Goal: Transaction & Acquisition: Purchase product/service

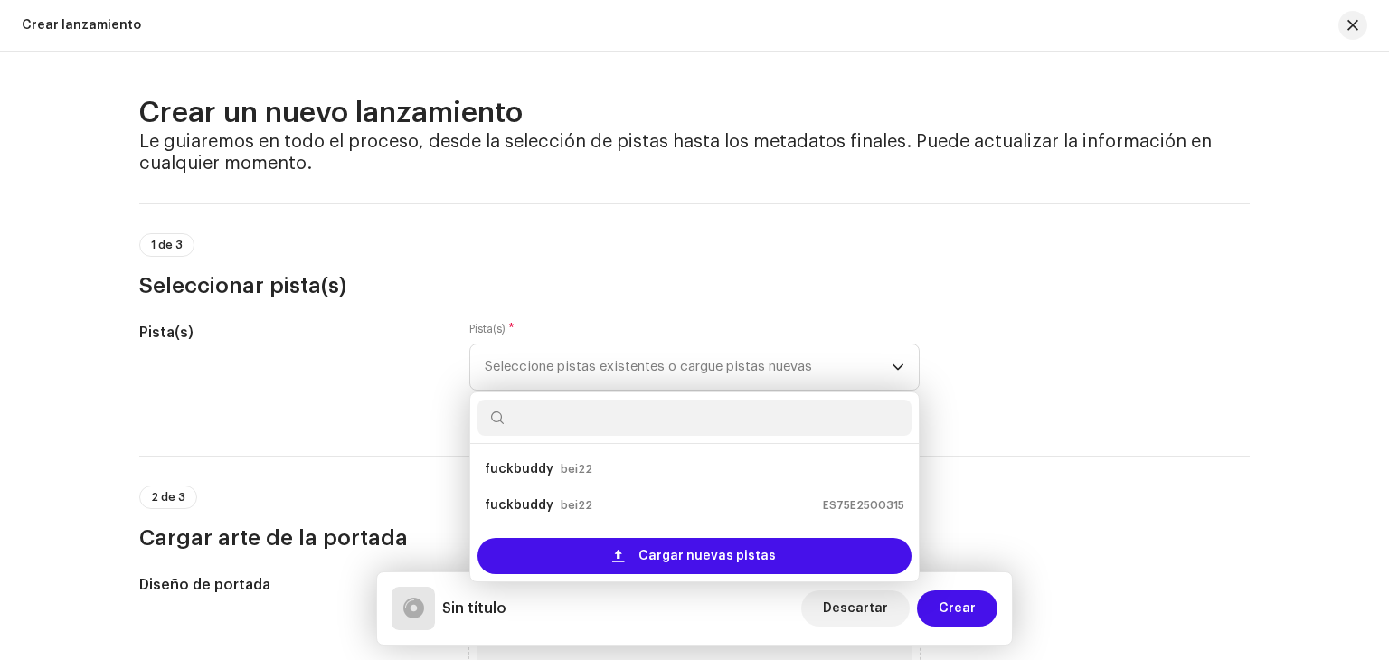
scroll to position [65, 0]
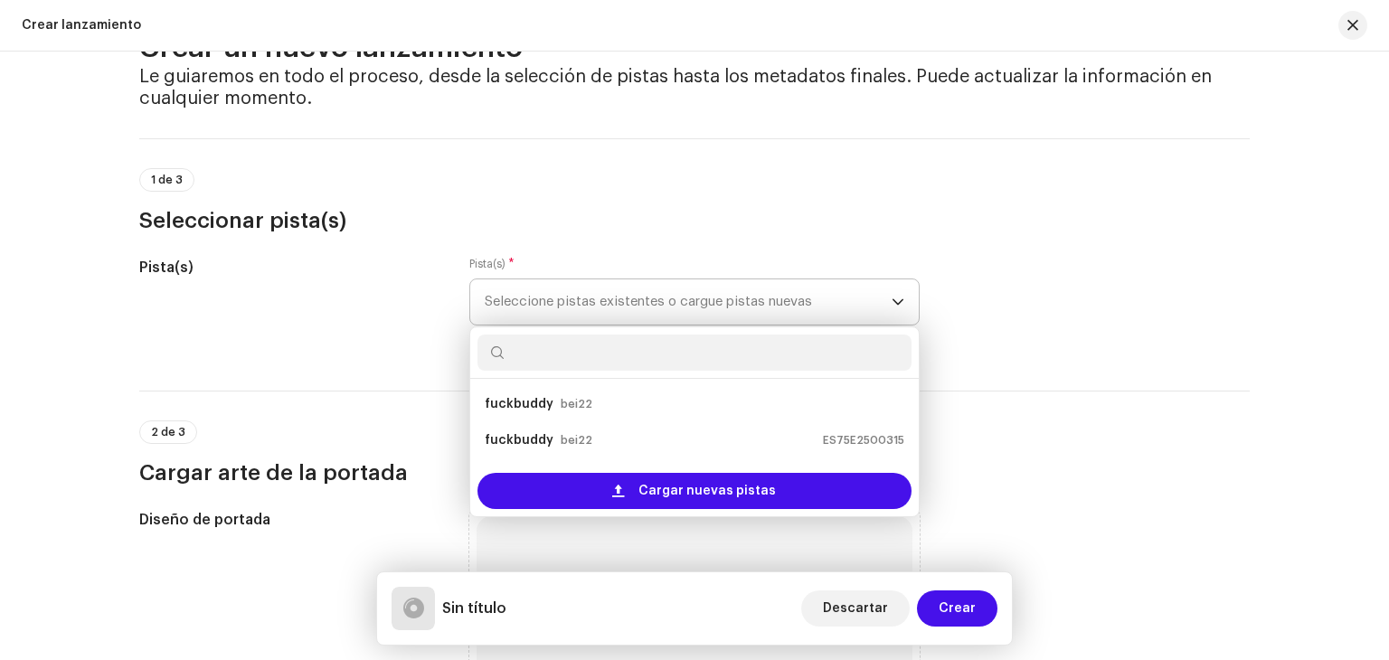
click at [558, 337] on input "text" at bounding box center [694, 352] width 434 height 36
click at [497, 339] on input "text" at bounding box center [694, 352] width 434 height 36
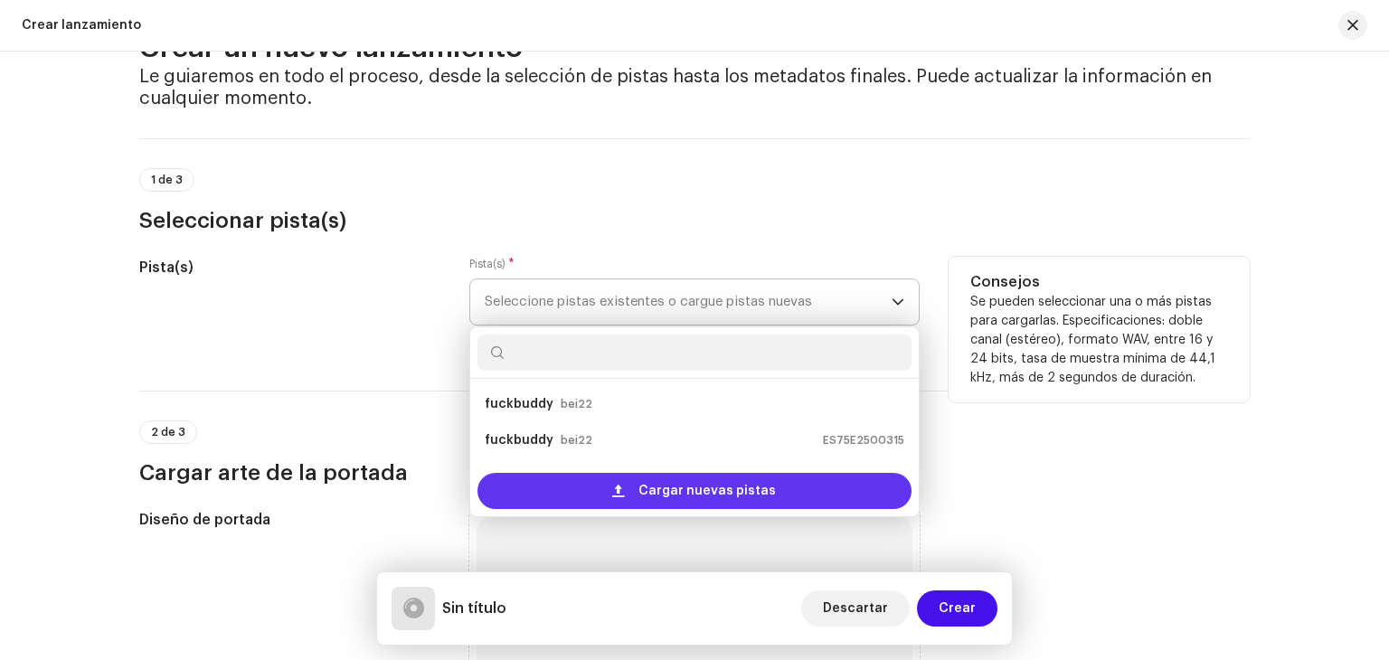
click at [699, 488] on span "Cargar nuevas pistas" at bounding box center [706, 491] width 137 height 36
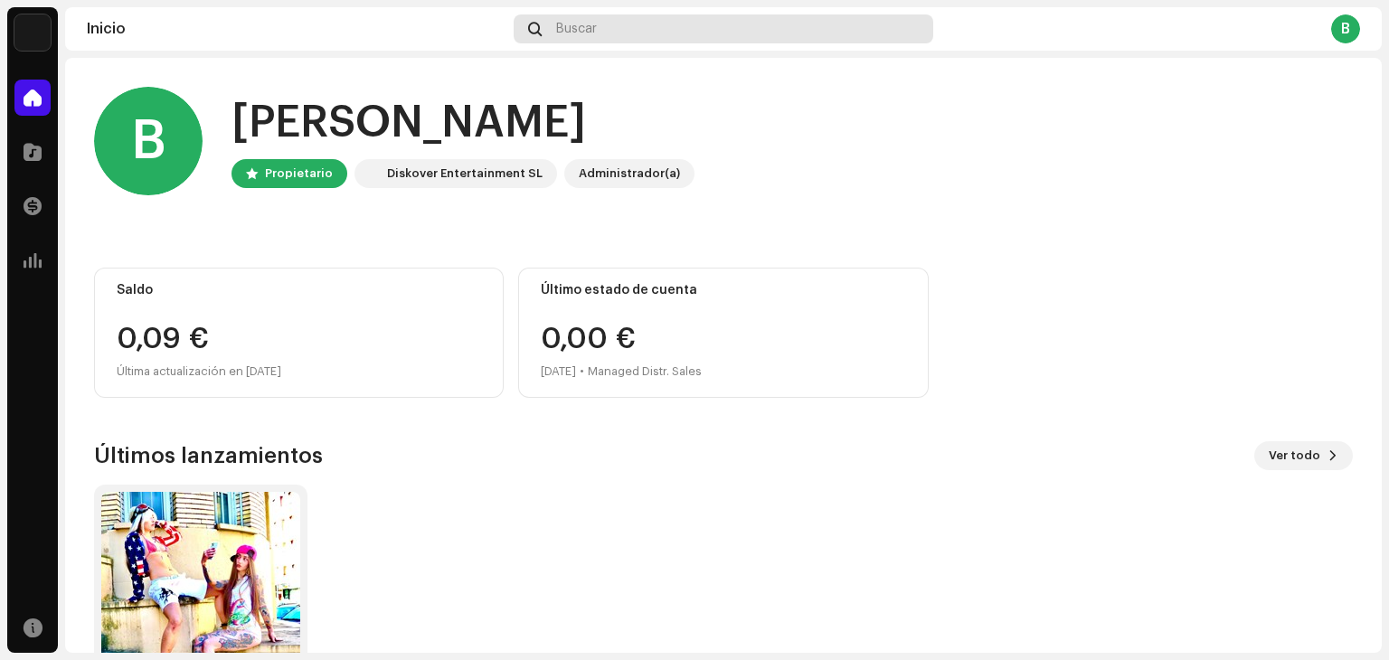
click at [743, 24] on div "Buscar" at bounding box center [722, 28] width 419 height 29
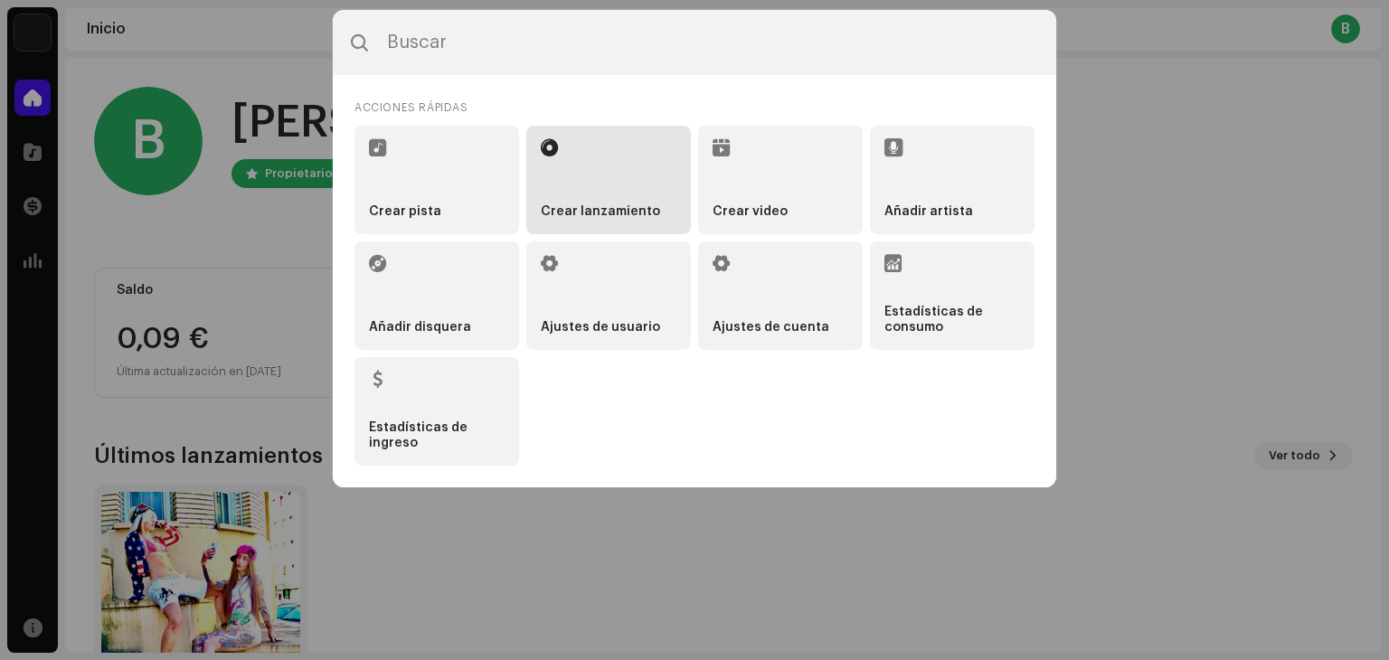
drag, startPoint x: 743, startPoint y: 24, endPoint x: 612, endPoint y: 170, distance: 195.9
click at [612, 170] on div "Acciones rápidas Crear pista Crear lanzamiento Crear video Añadir artista Añadi…" at bounding box center [694, 248] width 723 height 477
click at [612, 170] on li "Crear lanzamiento" at bounding box center [608, 180] width 165 height 108
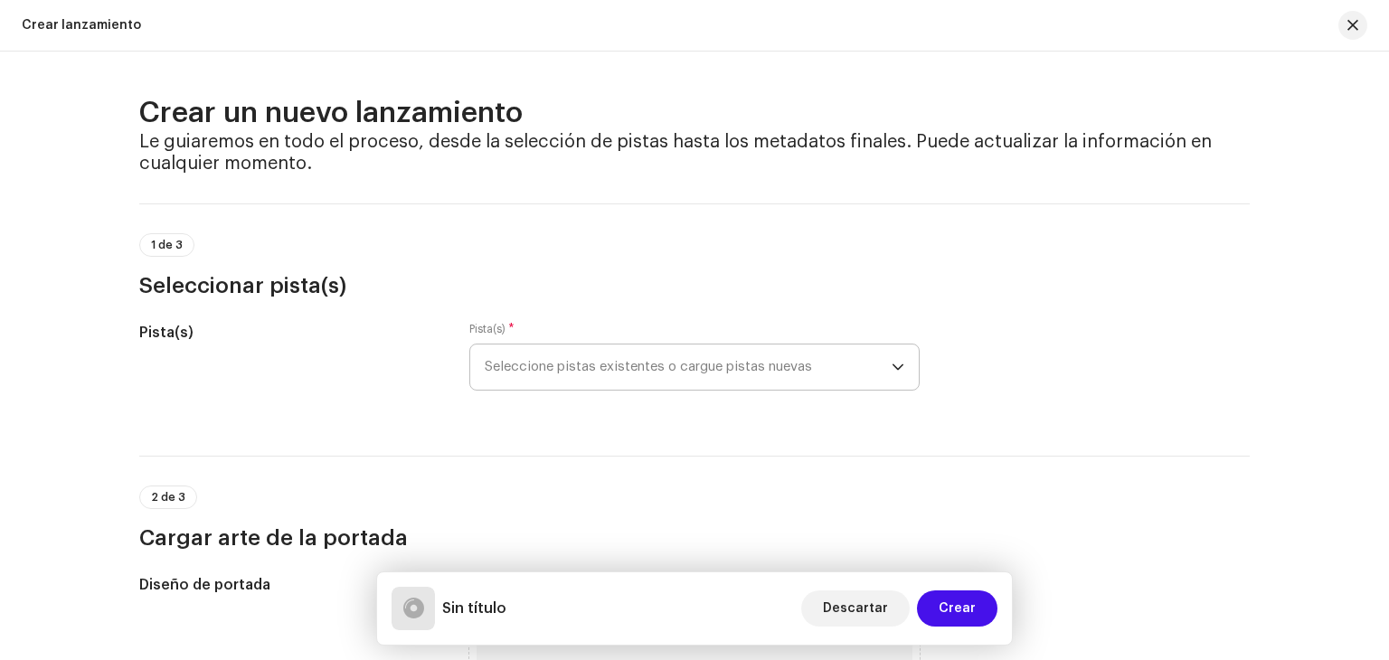
click at [589, 366] on span "Seleccione pistas existentes o cargue pistas nuevas" at bounding box center [688, 366] width 407 height 45
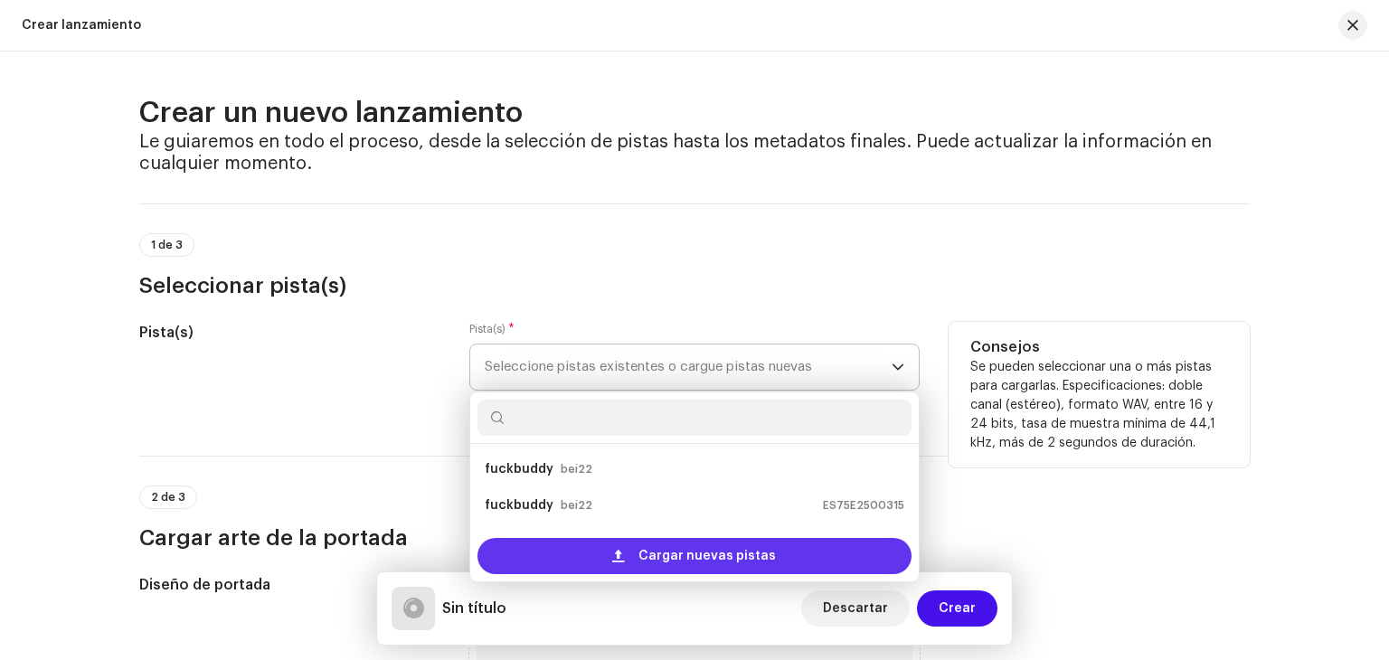
click at [714, 546] on span "Cargar nuevas pistas" at bounding box center [706, 556] width 137 height 36
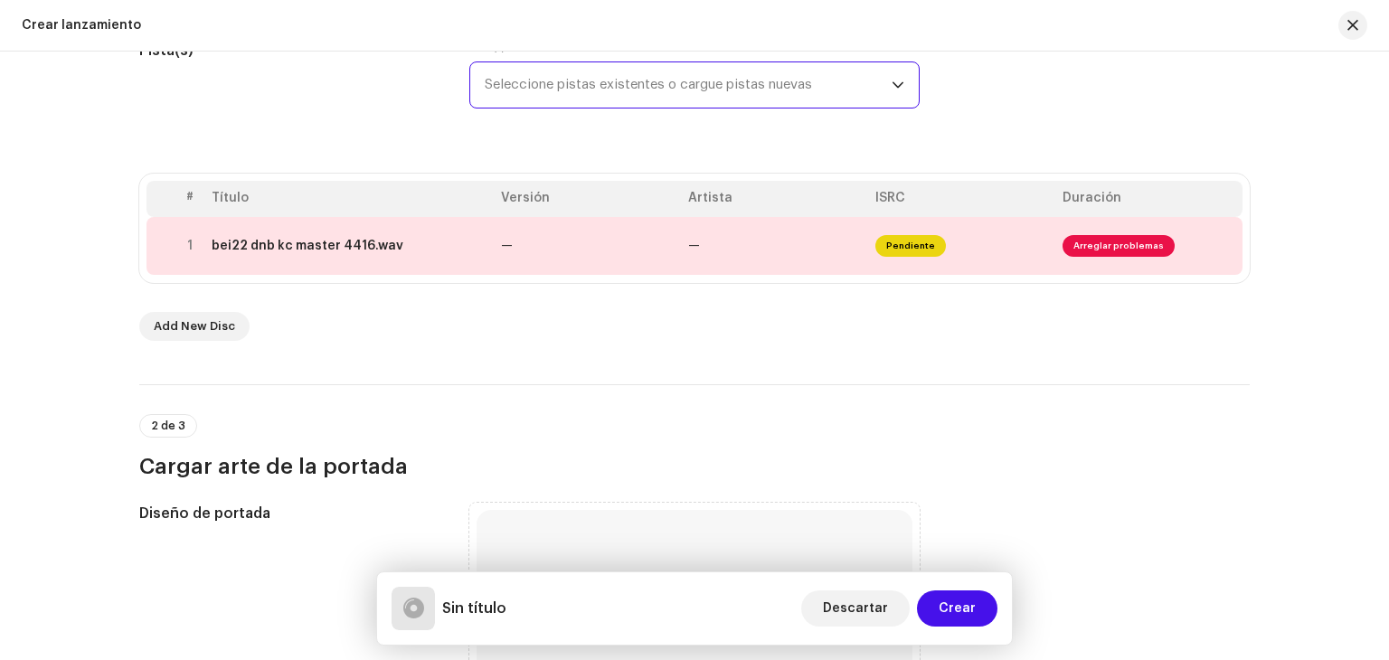
scroll to position [282, 0]
click at [1088, 241] on span "Arreglar problemas" at bounding box center [1118, 246] width 112 height 22
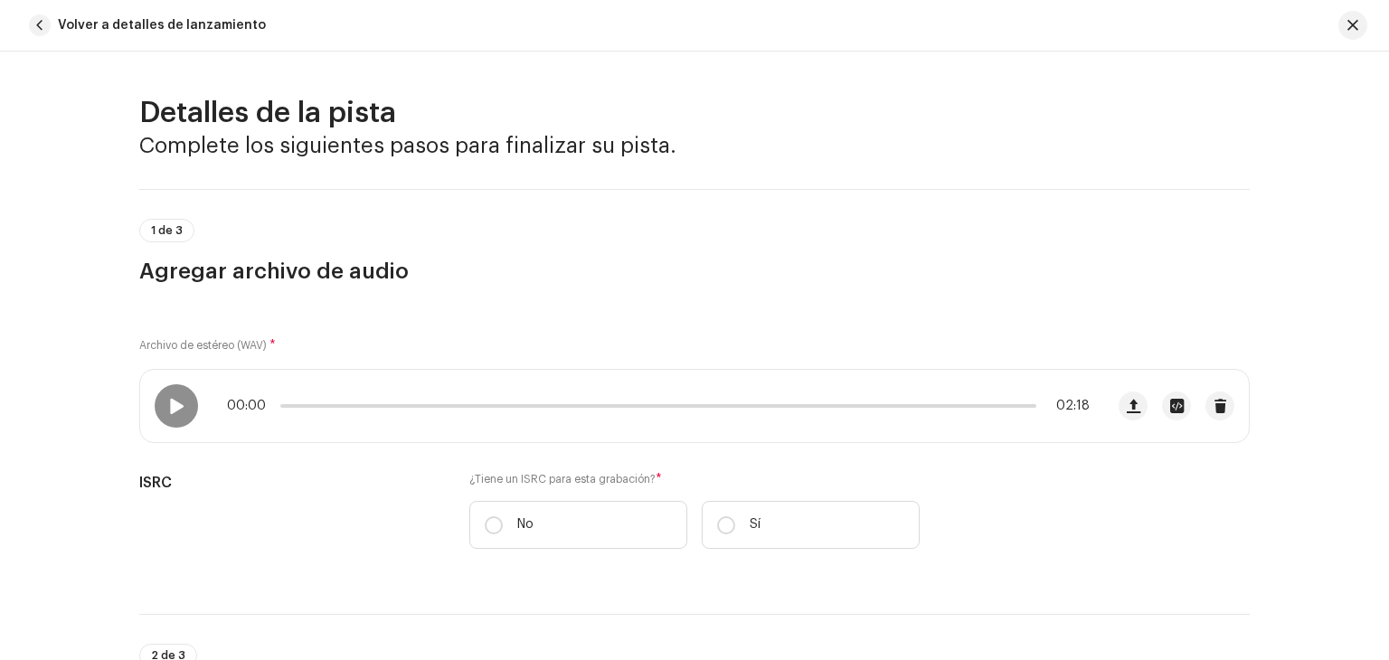
scroll to position [757, 0]
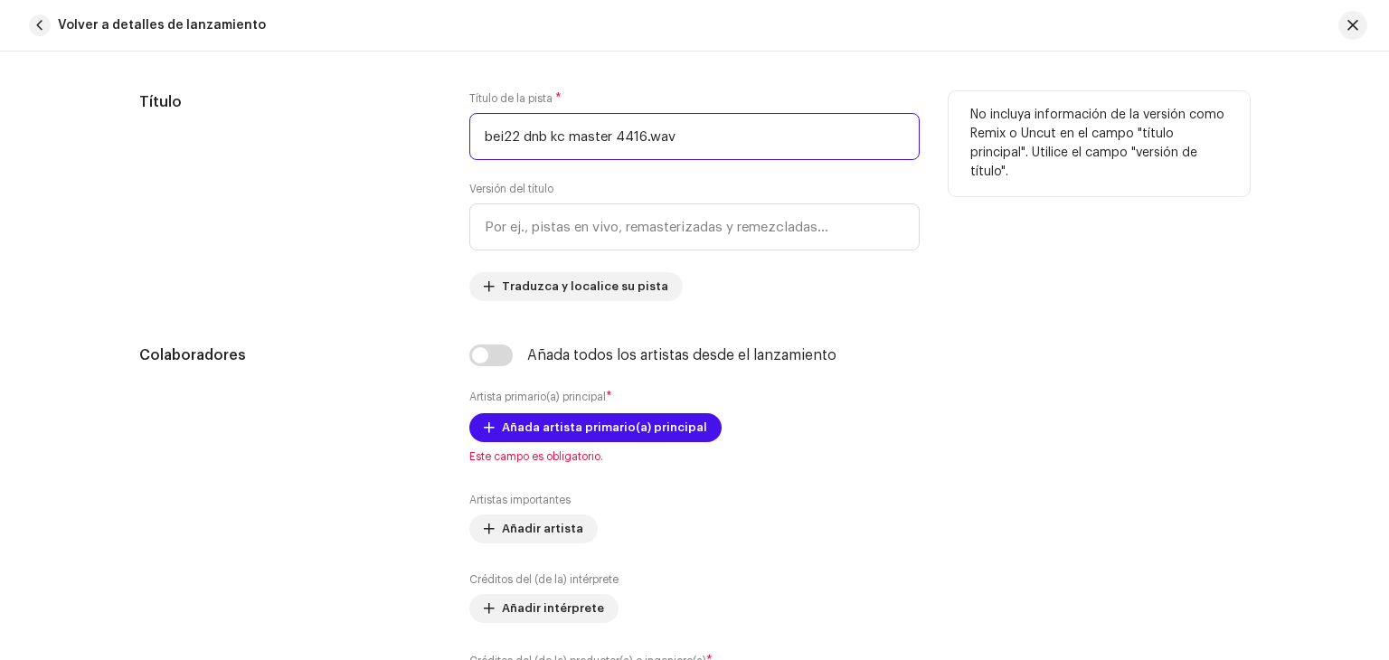
drag, startPoint x: 678, startPoint y: 135, endPoint x: 387, endPoint y: 111, distance: 292.0
click at [387, 111] on div "Título Título de la pista * bei22 dnb kc master 4416.wav Versión del título Tra…" at bounding box center [694, 196] width 1110 height 210
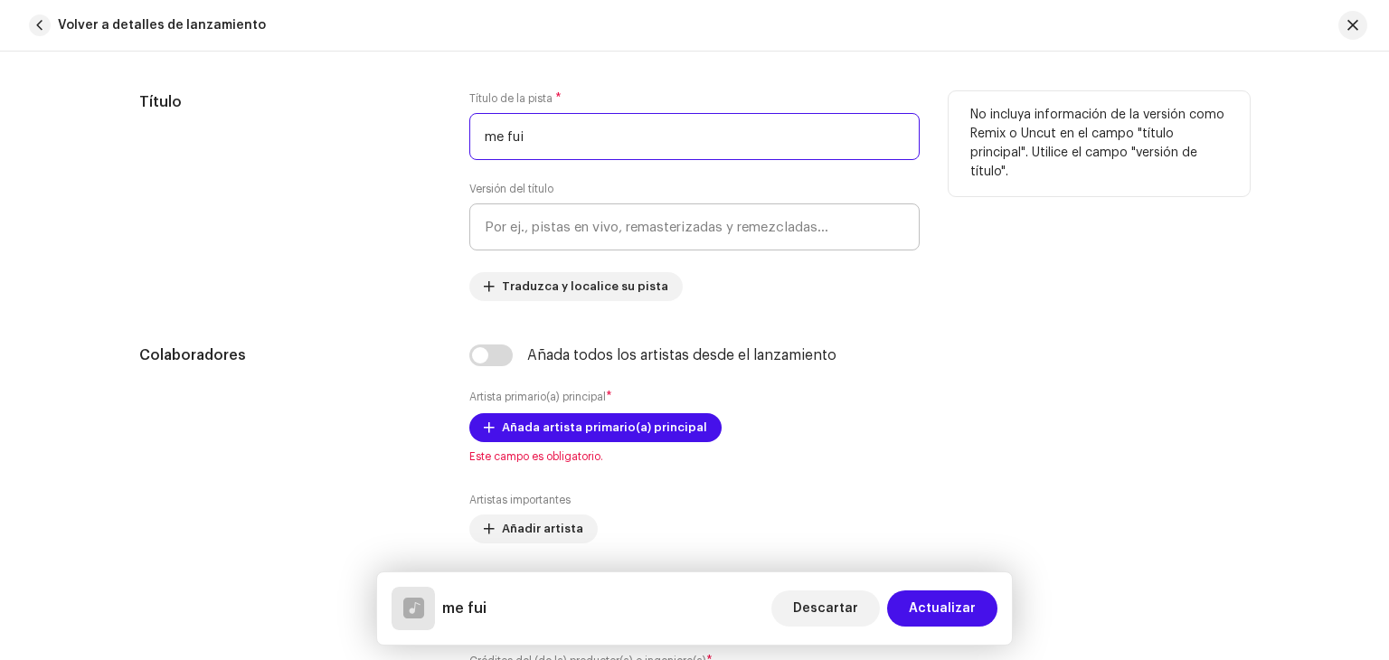
type input "me fui"
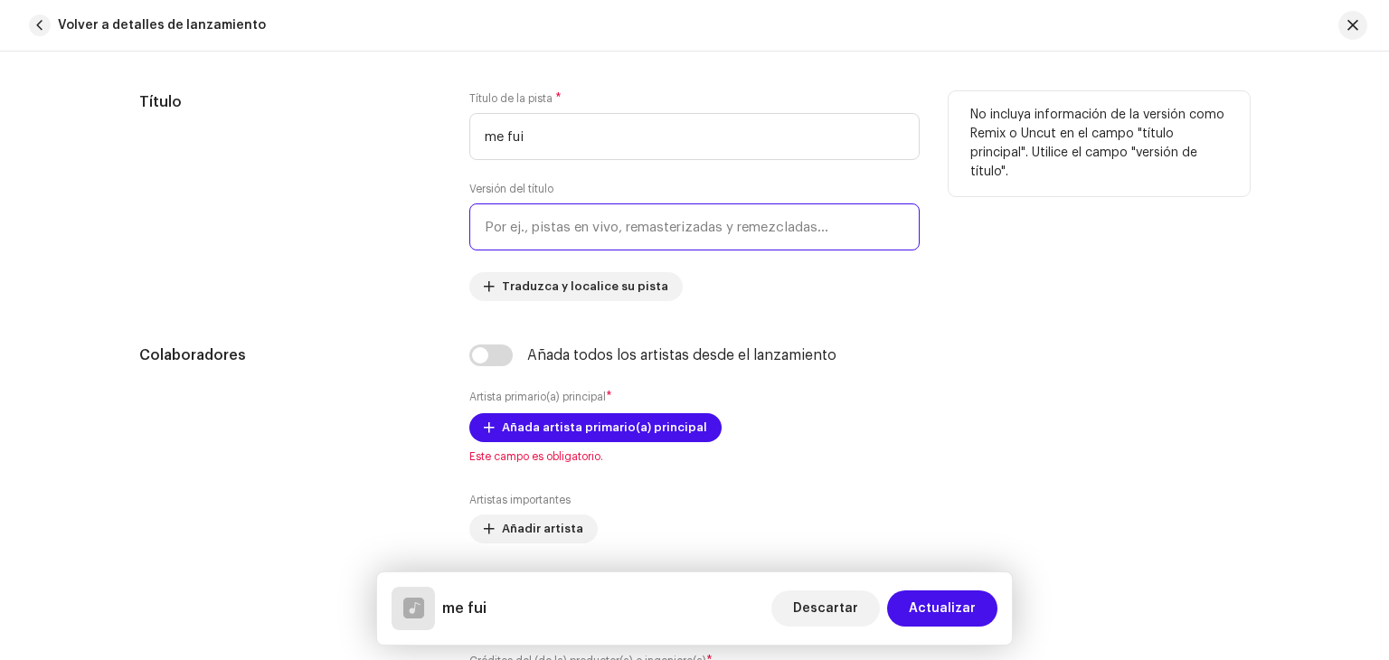
click at [587, 214] on input "text" at bounding box center [694, 226] width 450 height 47
type input "me fui"
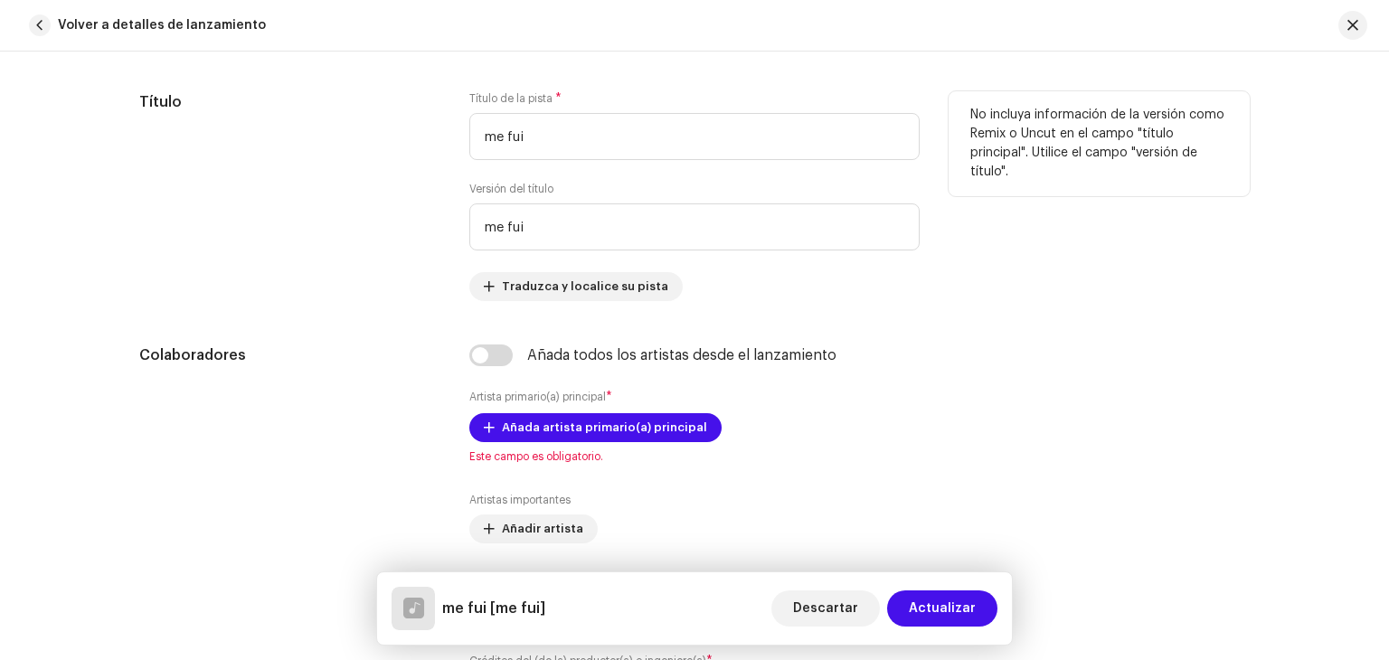
click at [379, 227] on div "Título" at bounding box center [289, 196] width 301 height 210
drag, startPoint x: 579, startPoint y: 127, endPoint x: 405, endPoint y: 148, distance: 175.7
click at [405, 148] on div "Título Título de la pista * me fui Versión del título me fui Traduzca y localic…" at bounding box center [694, 196] width 1110 height 210
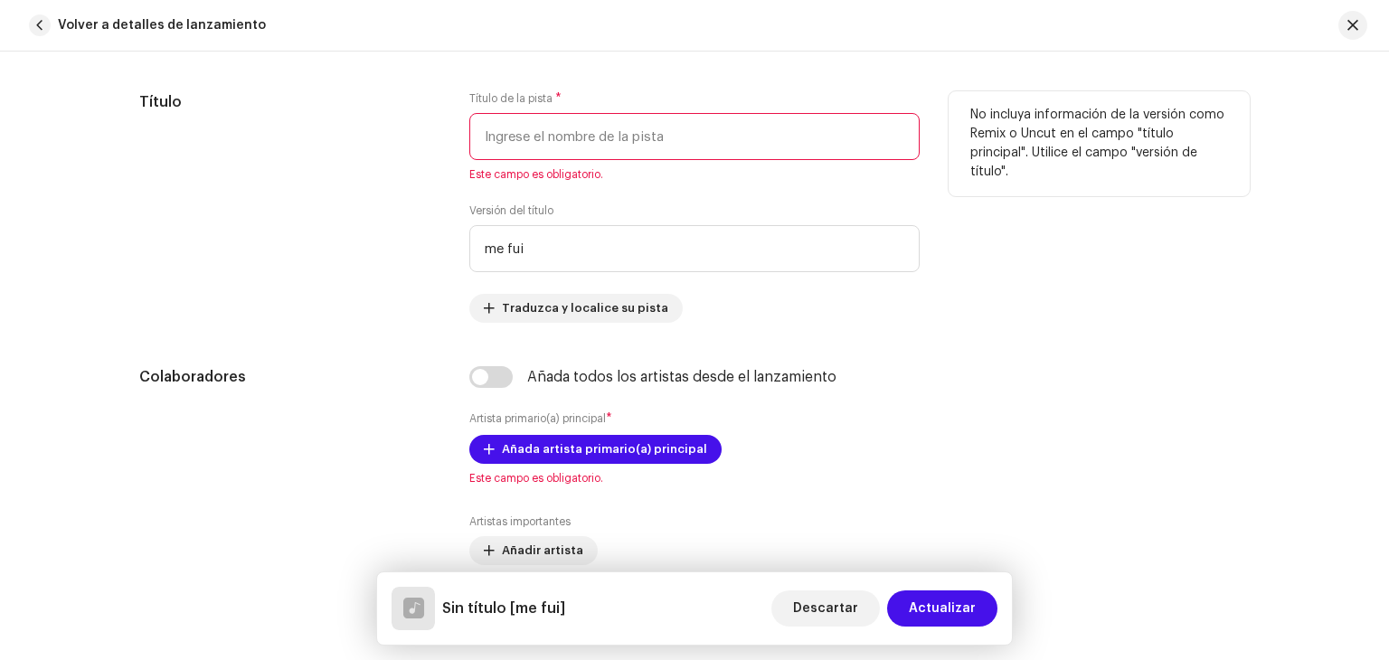
type input "."
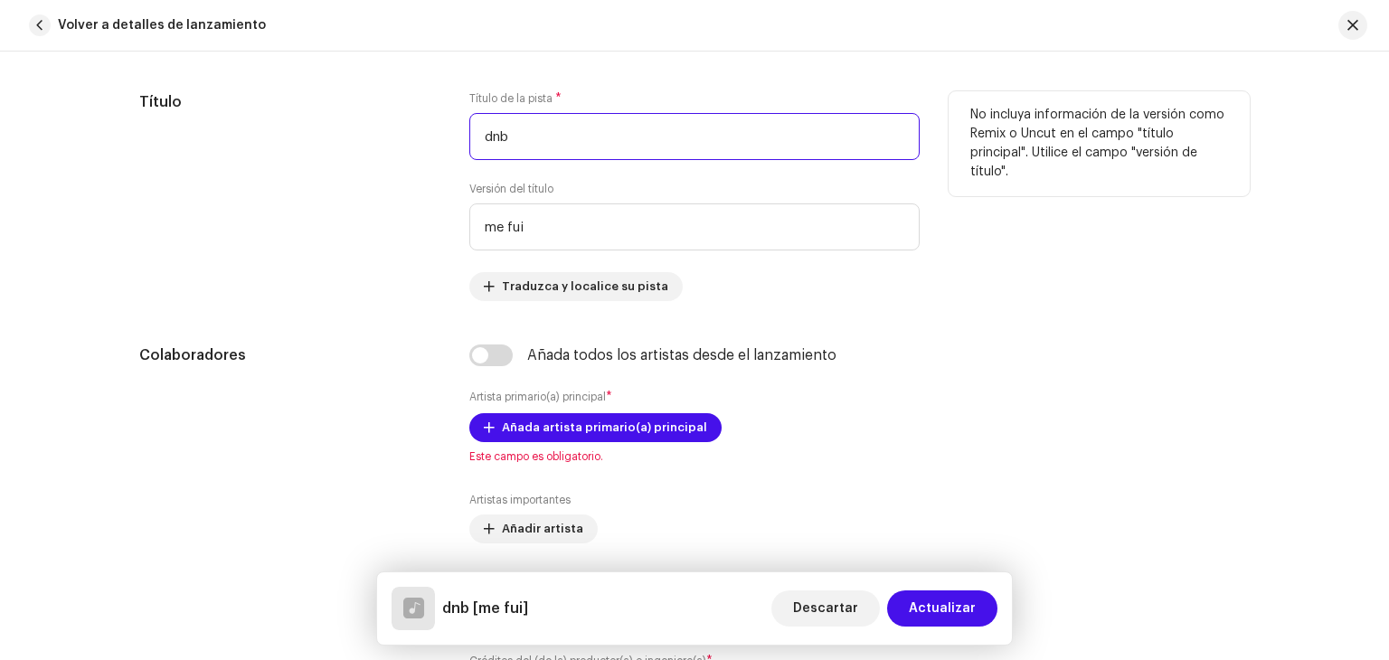
type input "dnb"
click at [358, 142] on div "Título" at bounding box center [289, 196] width 301 height 210
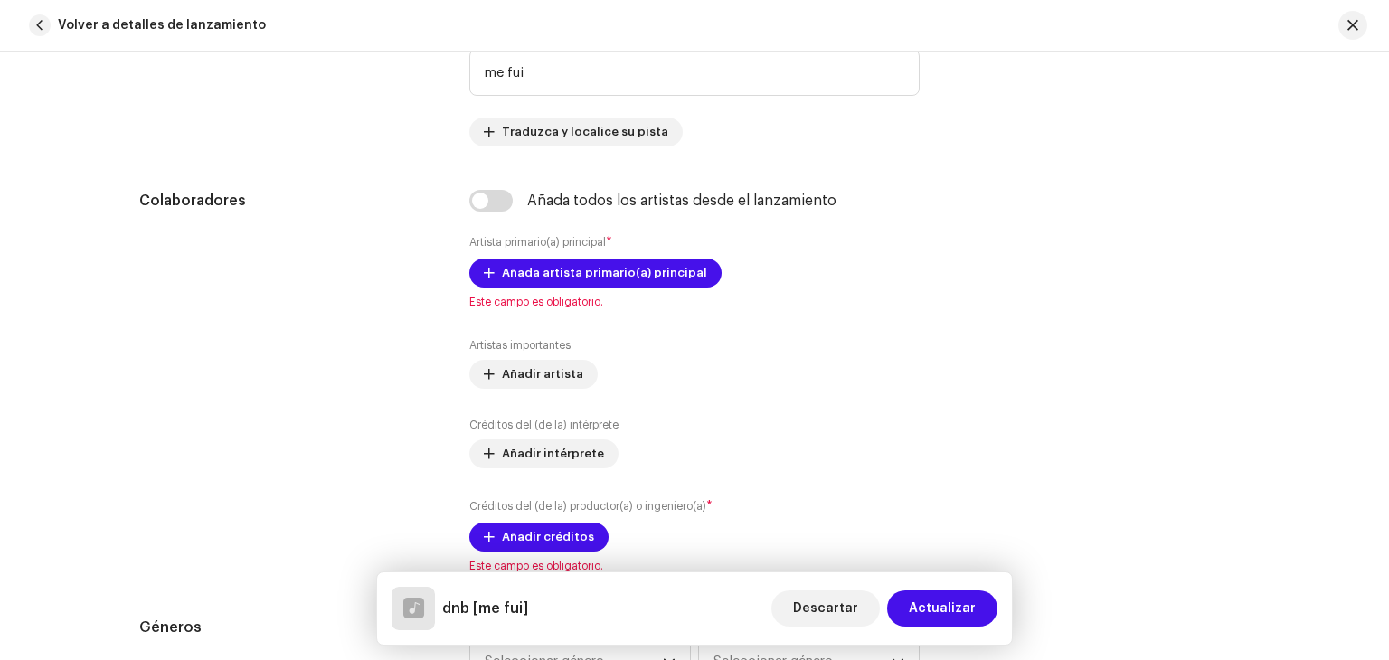
scroll to position [911, 0]
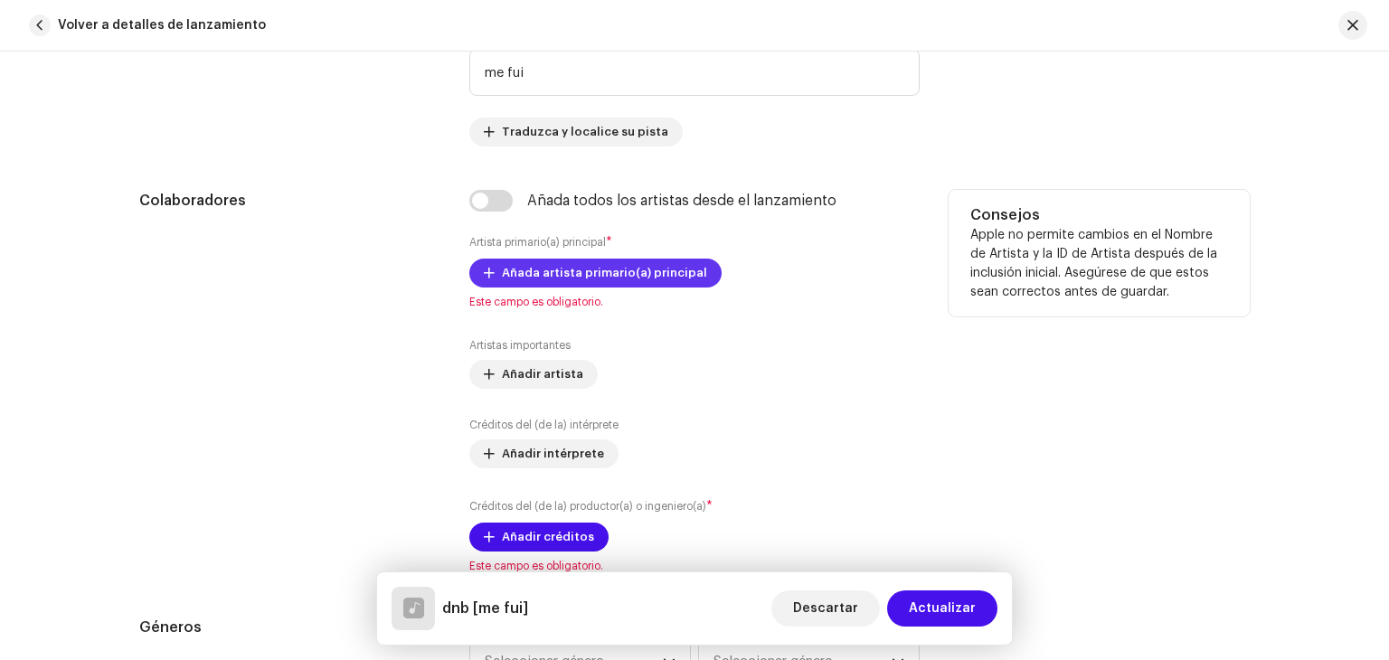
click at [547, 284] on span "Añada artista primario(a) principal" at bounding box center [604, 273] width 205 height 36
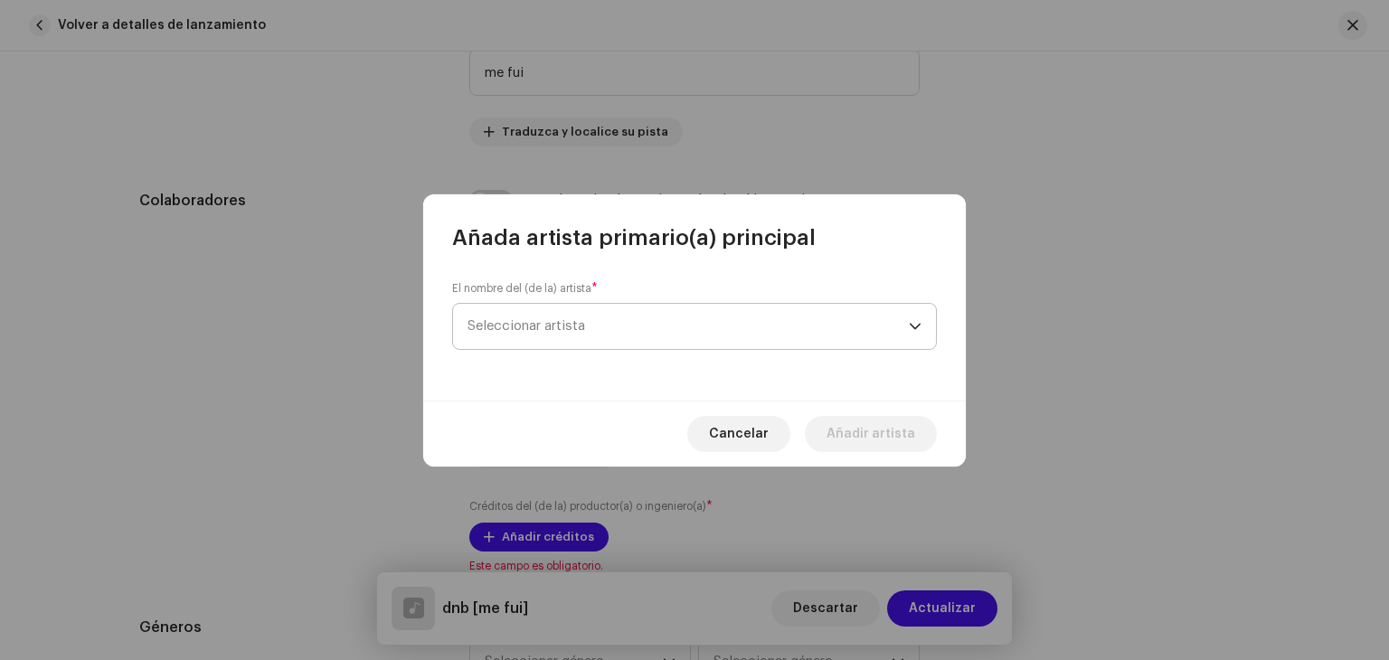
click at [546, 333] on span "Seleccionar artista" at bounding box center [687, 326] width 441 height 45
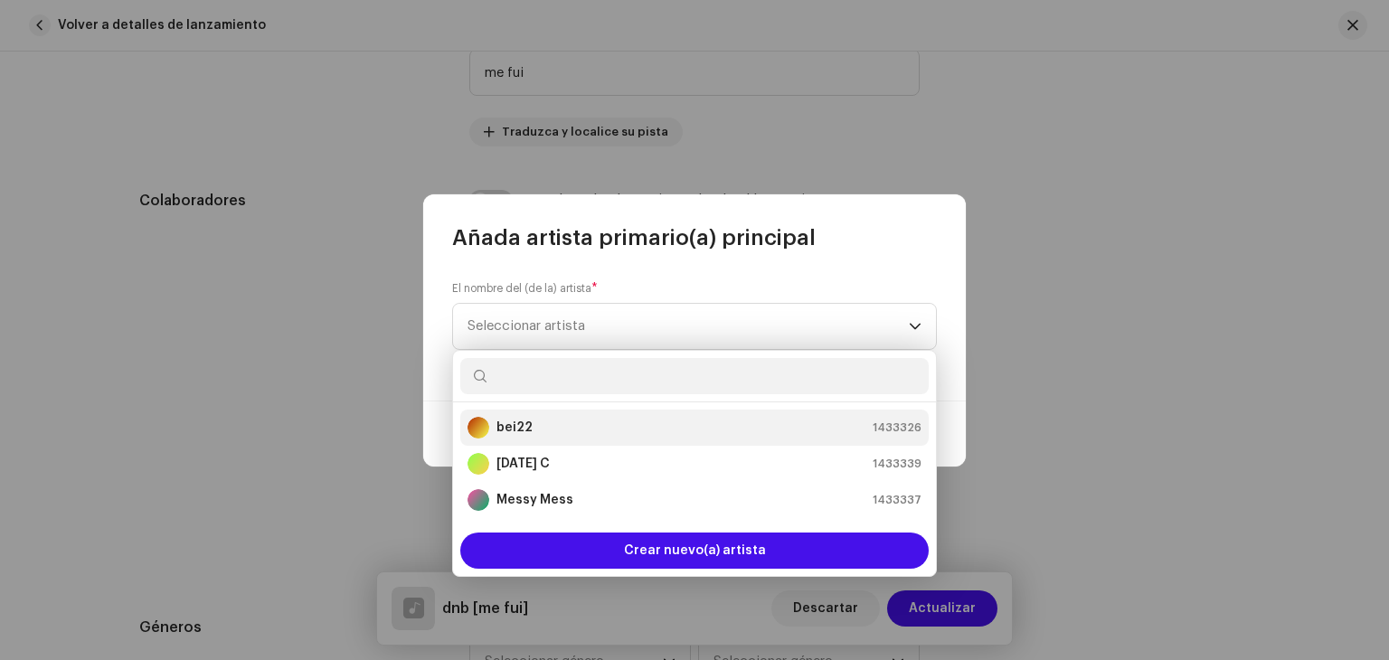
click at [579, 417] on li "bei22 1433326" at bounding box center [694, 428] width 468 height 36
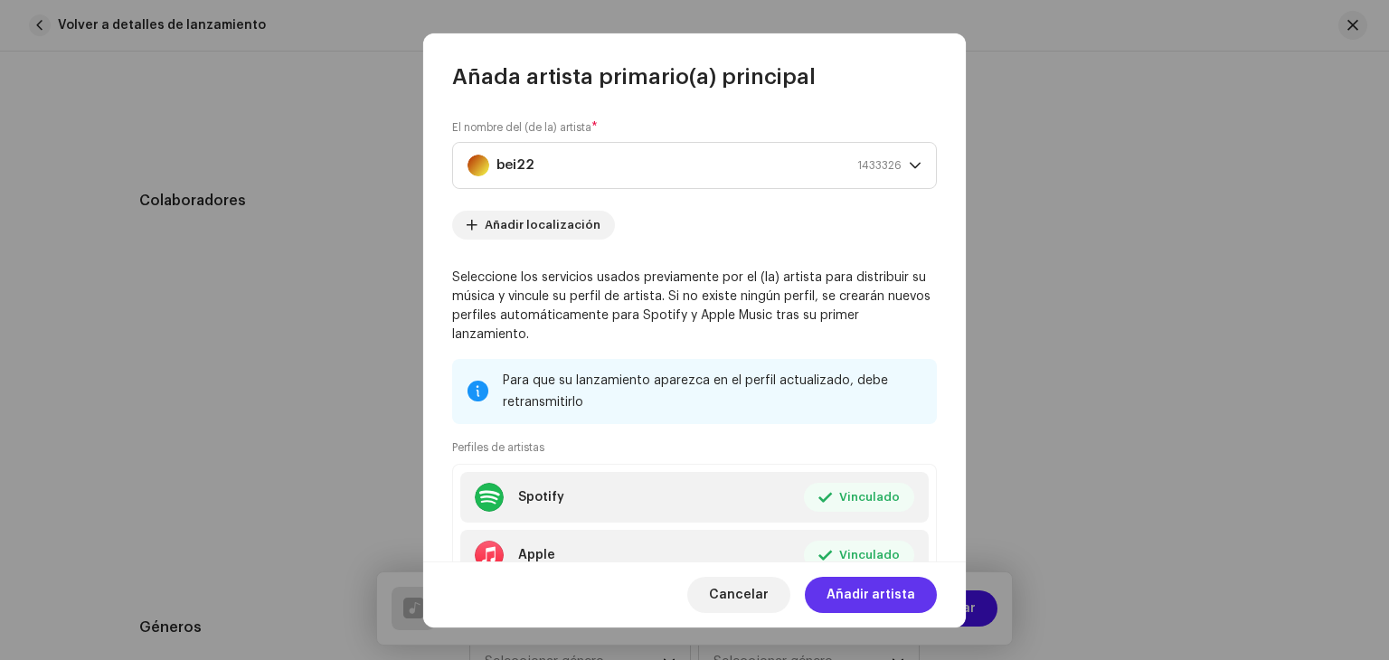
click at [877, 591] on span "Añadir artista" at bounding box center [870, 595] width 89 height 36
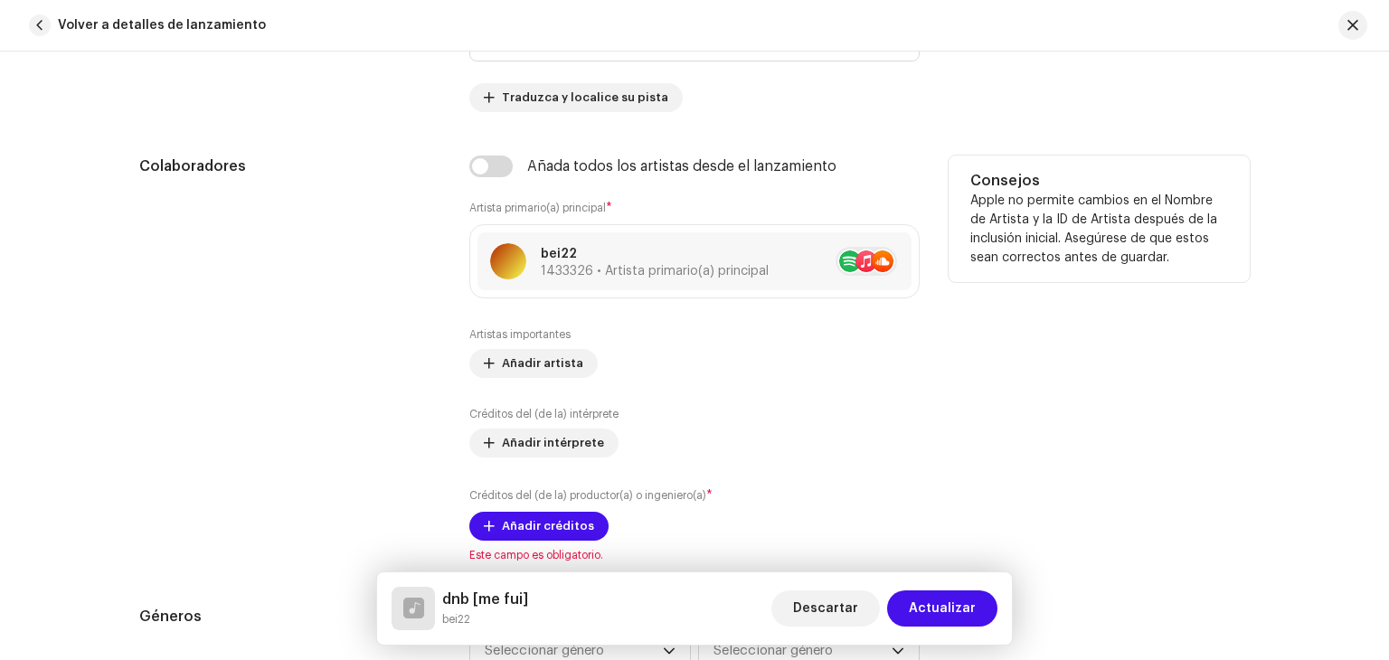
scroll to position [947, 0]
click at [551, 368] on span "Añadir artista" at bounding box center [542, 362] width 81 height 36
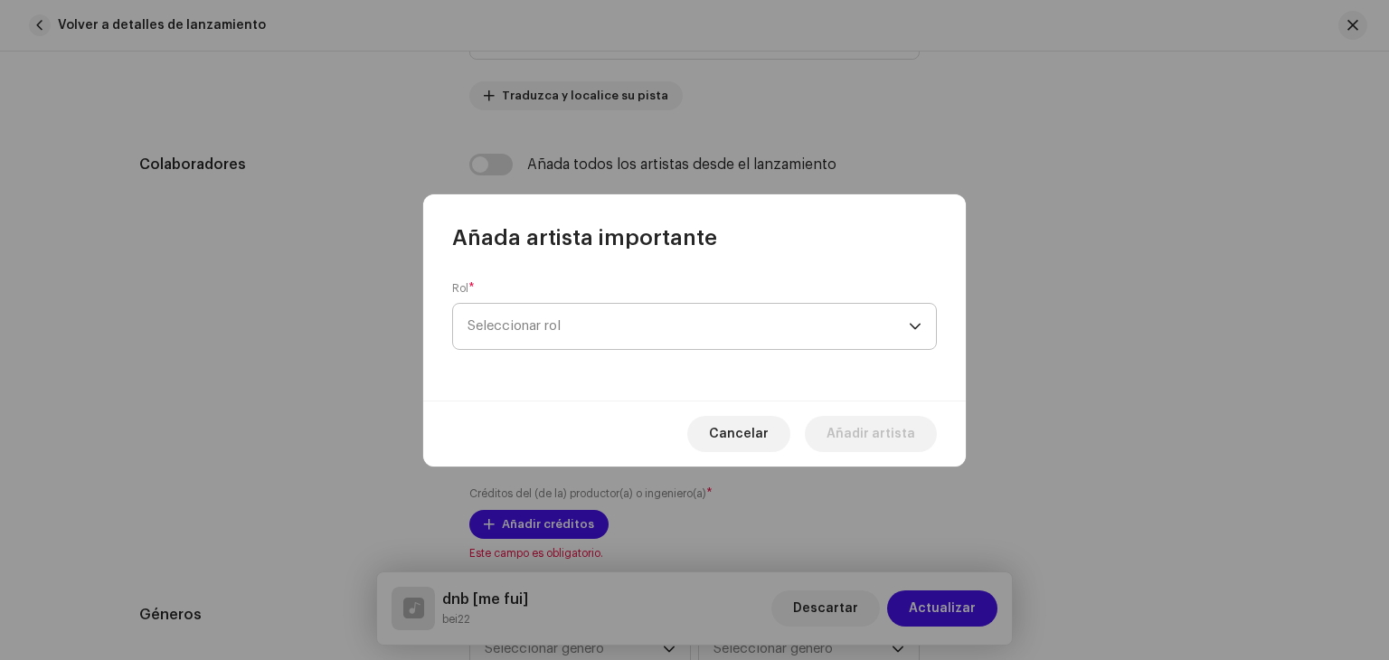
click at [567, 339] on span "Seleccionar rol" at bounding box center [687, 326] width 441 height 45
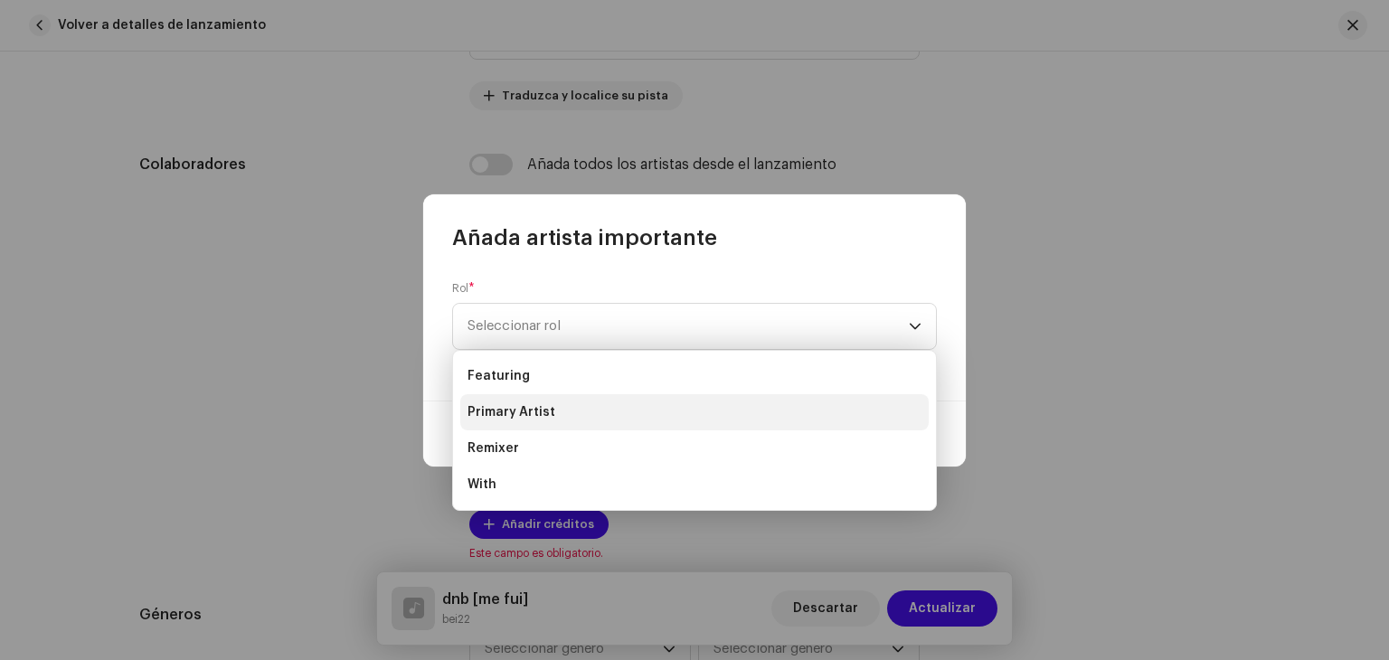
click at [539, 412] on span "Primary Artist" at bounding box center [511, 412] width 88 height 18
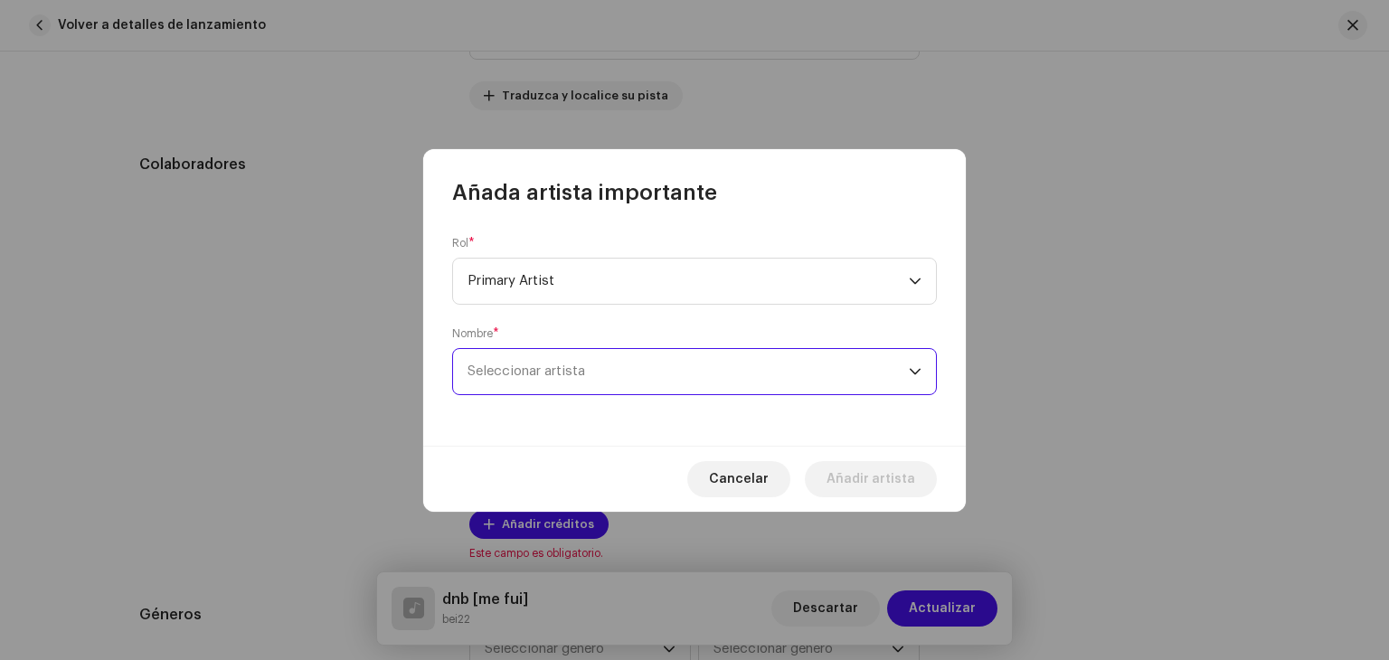
click at [575, 381] on span "Seleccionar artista" at bounding box center [687, 371] width 441 height 45
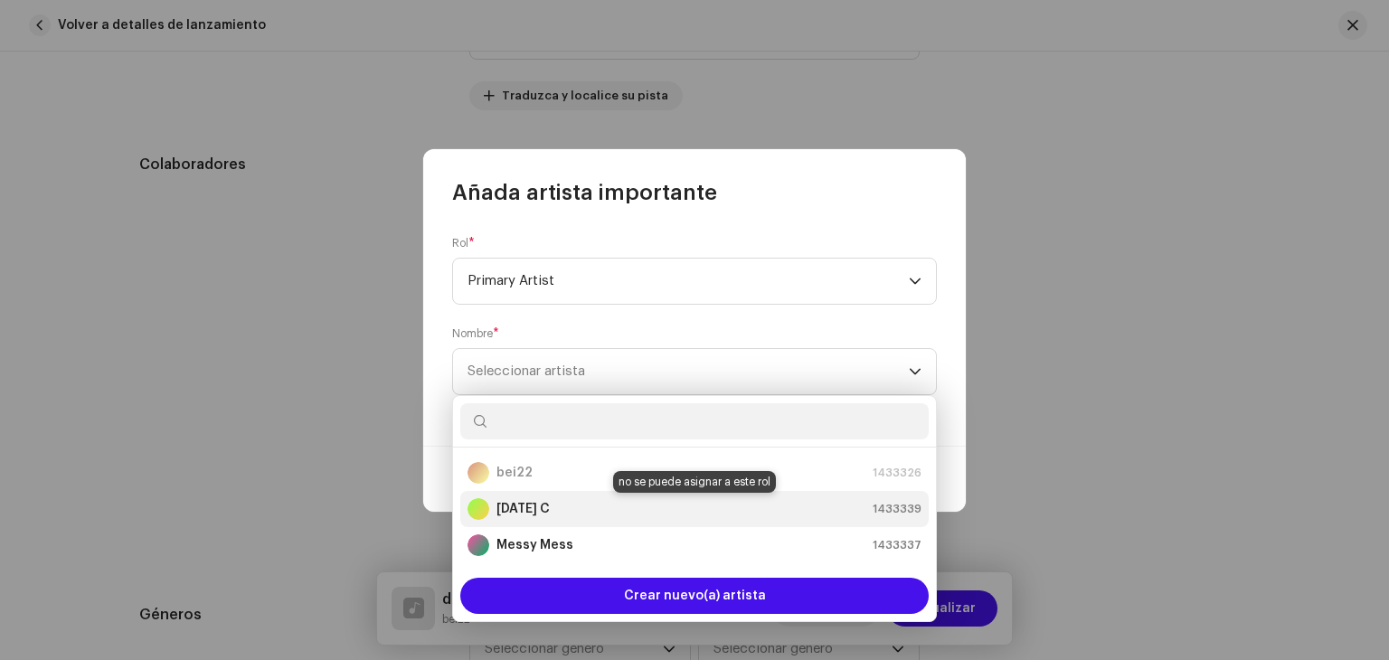
click at [523, 509] on strong "Karma C" at bounding box center [522, 509] width 53 height 18
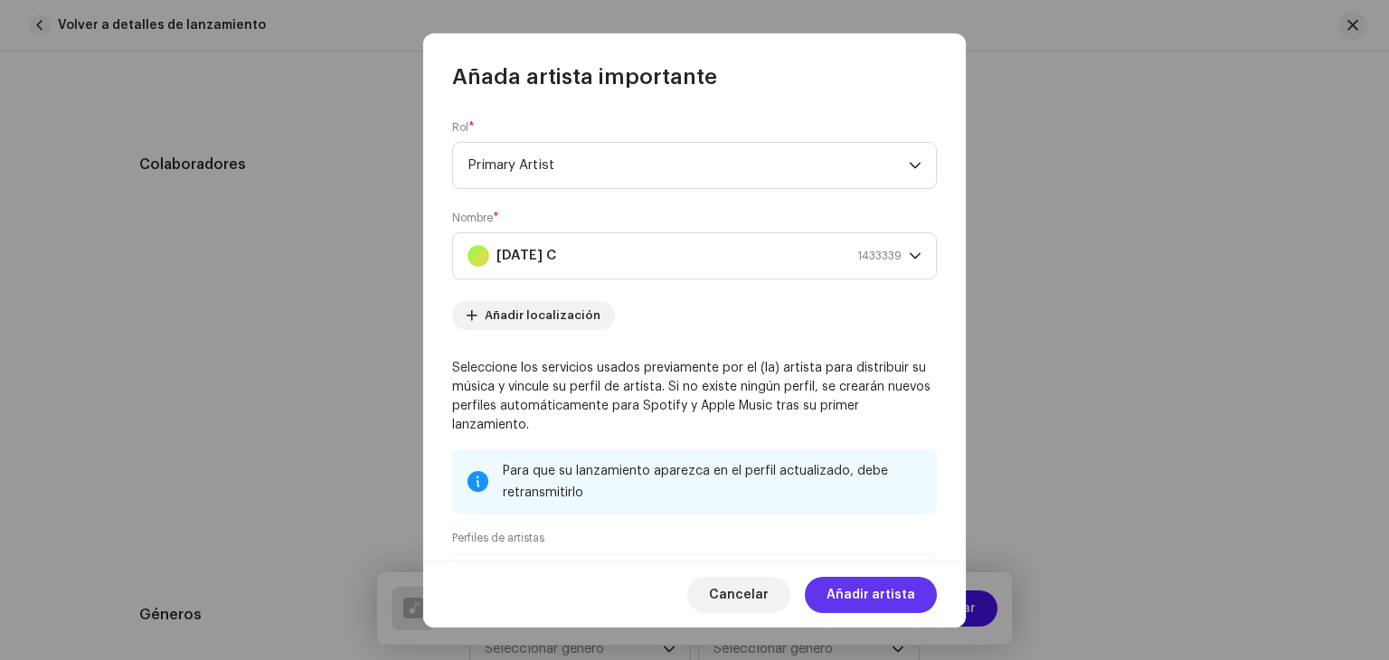
click at [909, 594] on span "Añadir artista" at bounding box center [870, 595] width 89 height 36
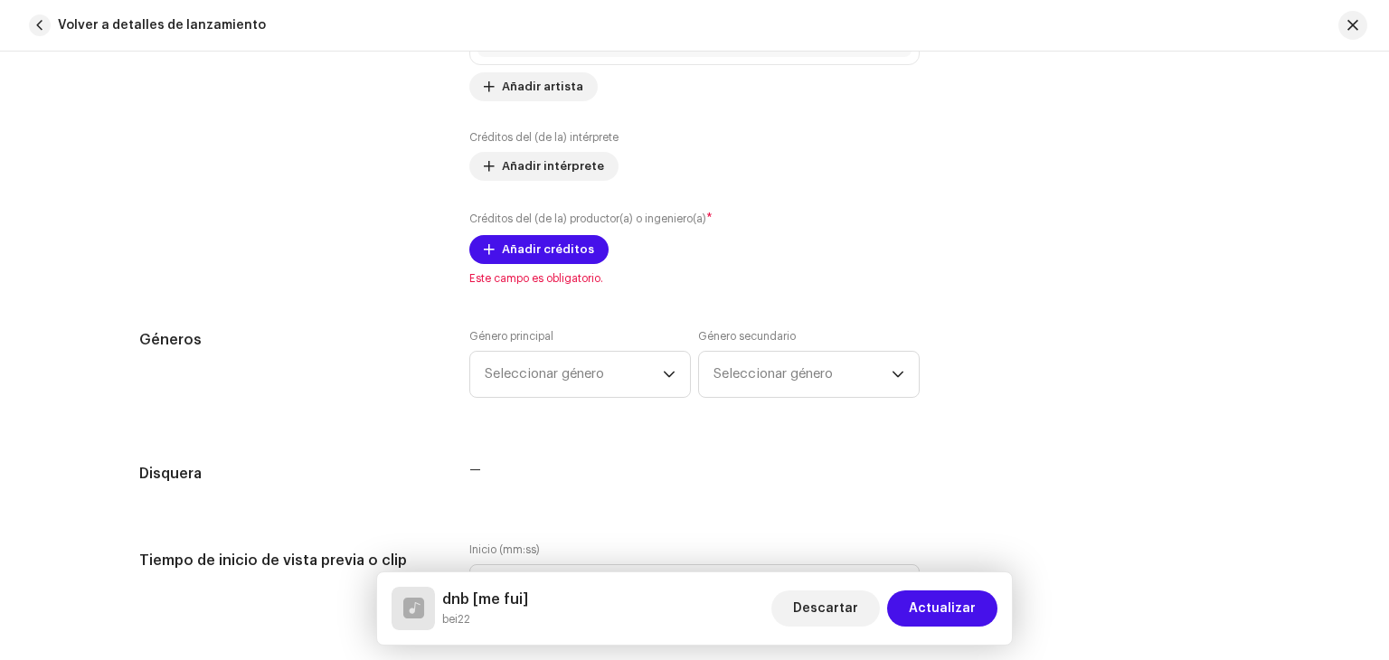
scroll to position [1299, 0]
click at [541, 256] on span "Añadir créditos" at bounding box center [548, 249] width 92 height 36
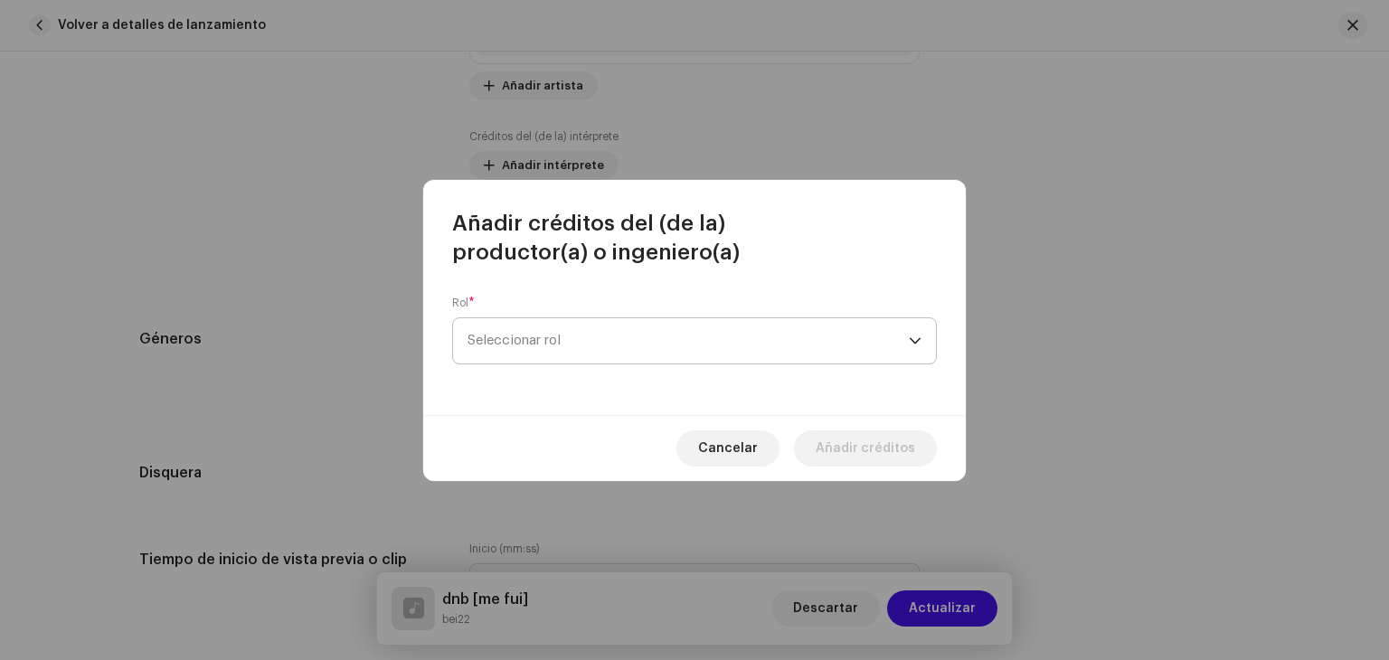
click at [574, 338] on span "Seleccionar rol" at bounding box center [687, 340] width 441 height 45
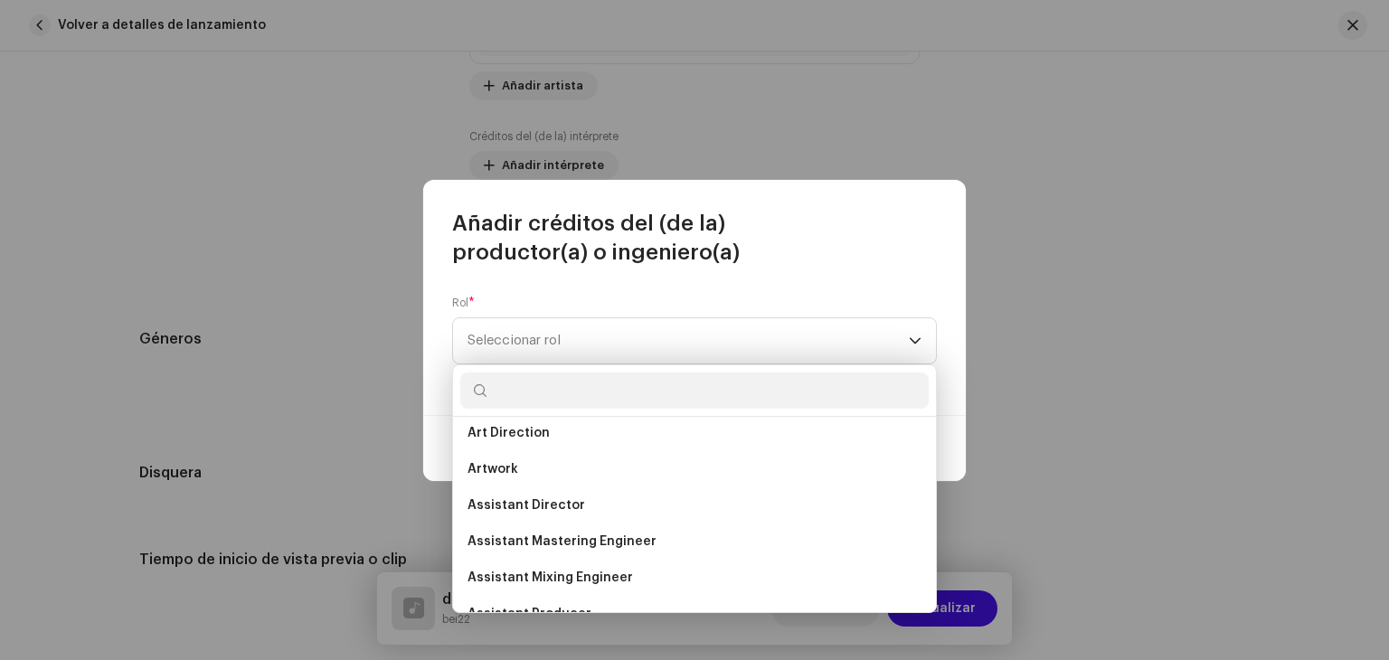
scroll to position [0, 0]
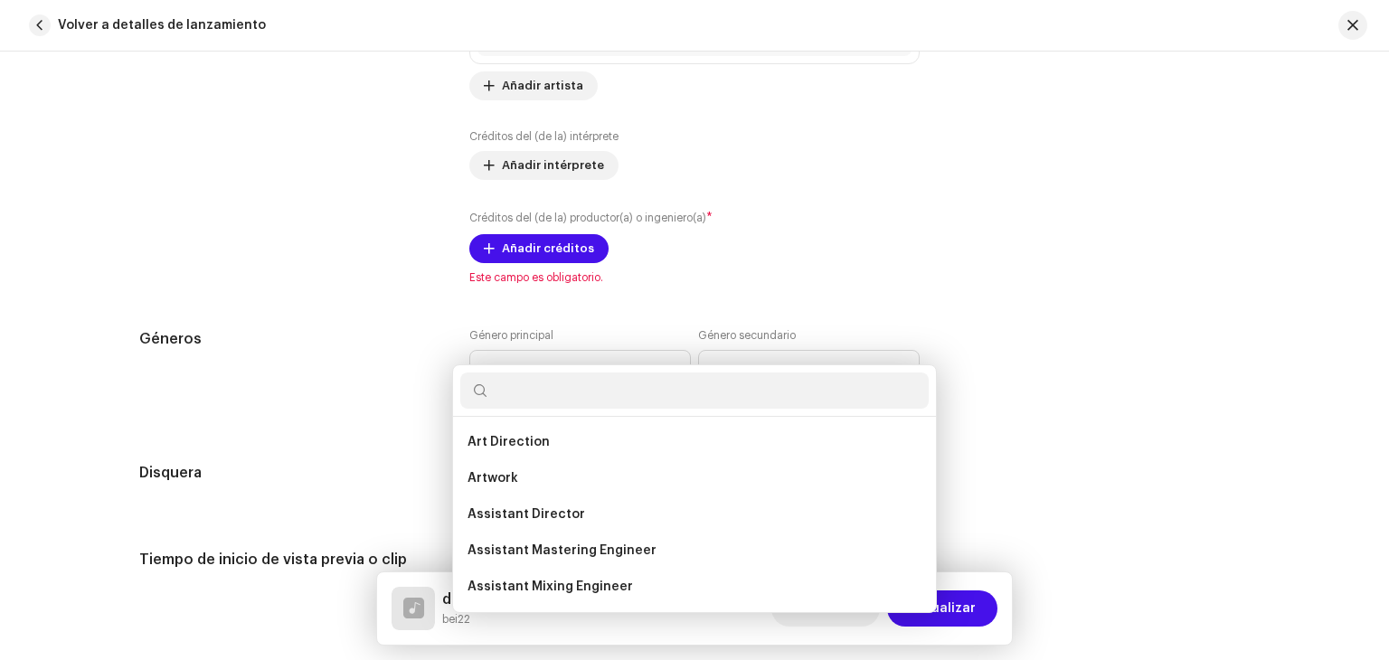
click at [383, 341] on div "Añadir créditos del (de la) productor(a) o ingeniero(a) Rol * Seleccionar rol C…" at bounding box center [694, 330] width 1389 height 660
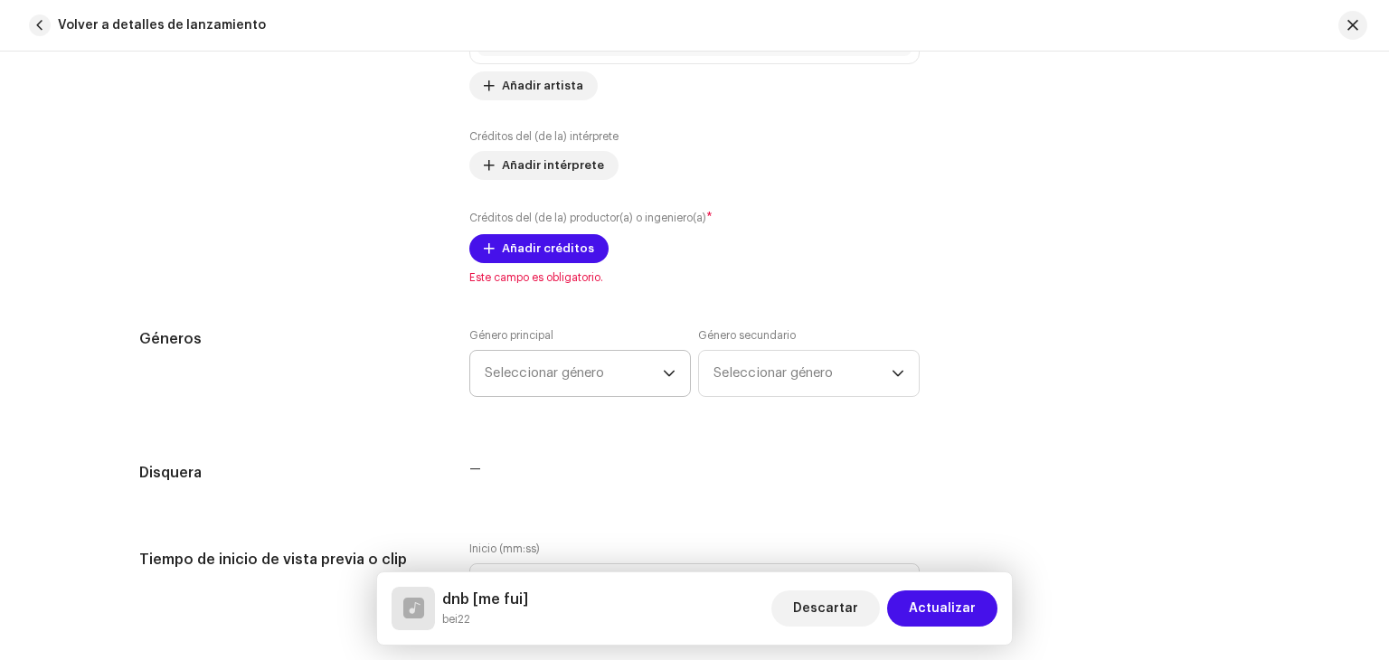
click at [595, 380] on span "Seleccionar género" at bounding box center [574, 373] width 178 height 45
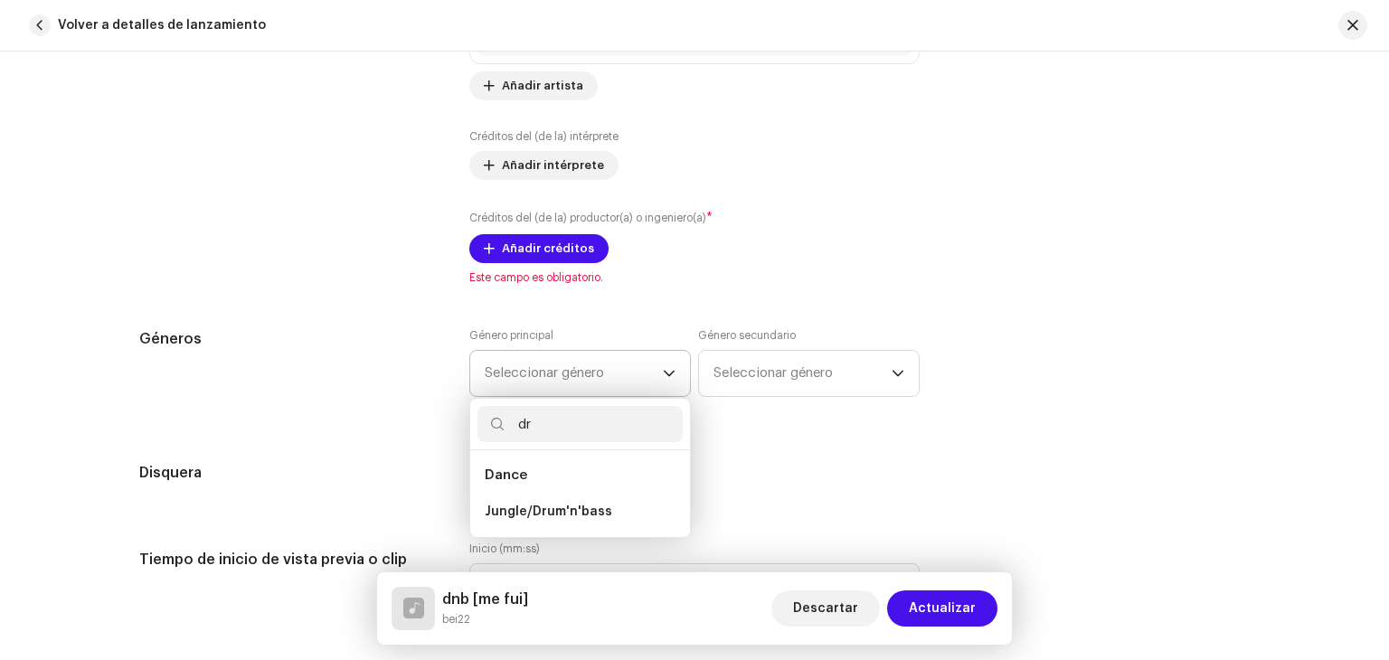
type input "d"
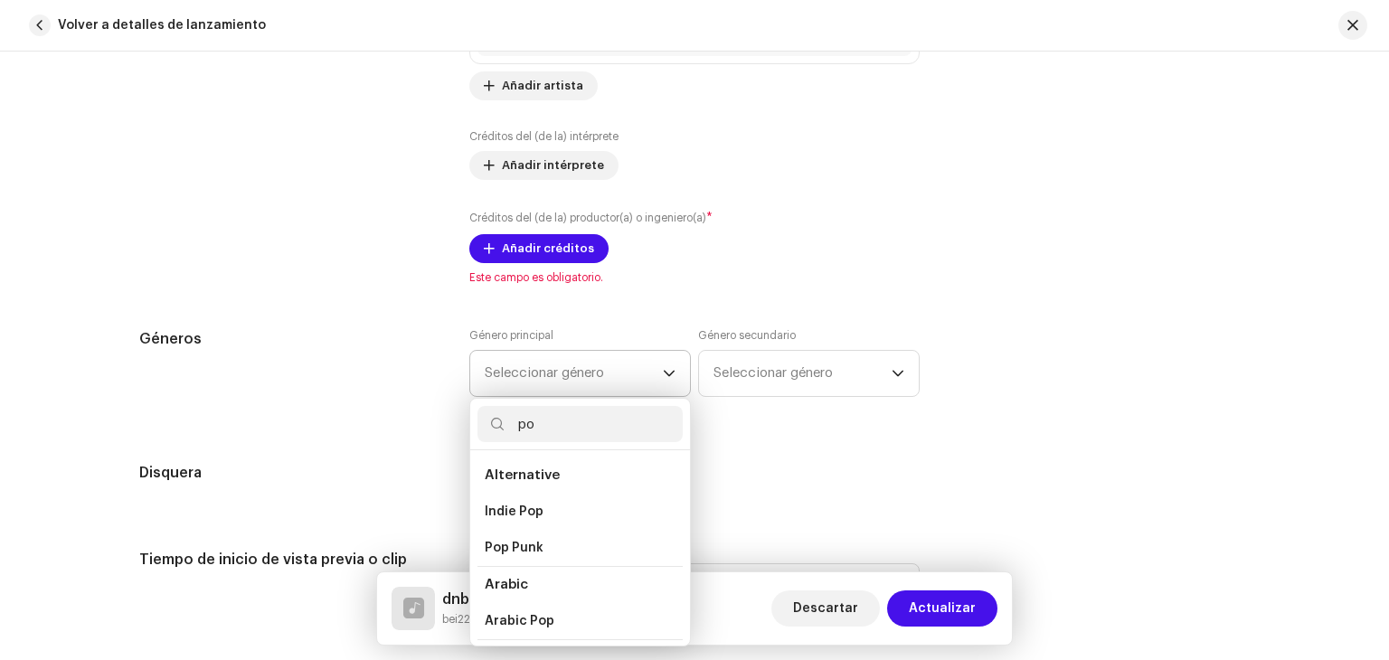
type input "p"
type input "b"
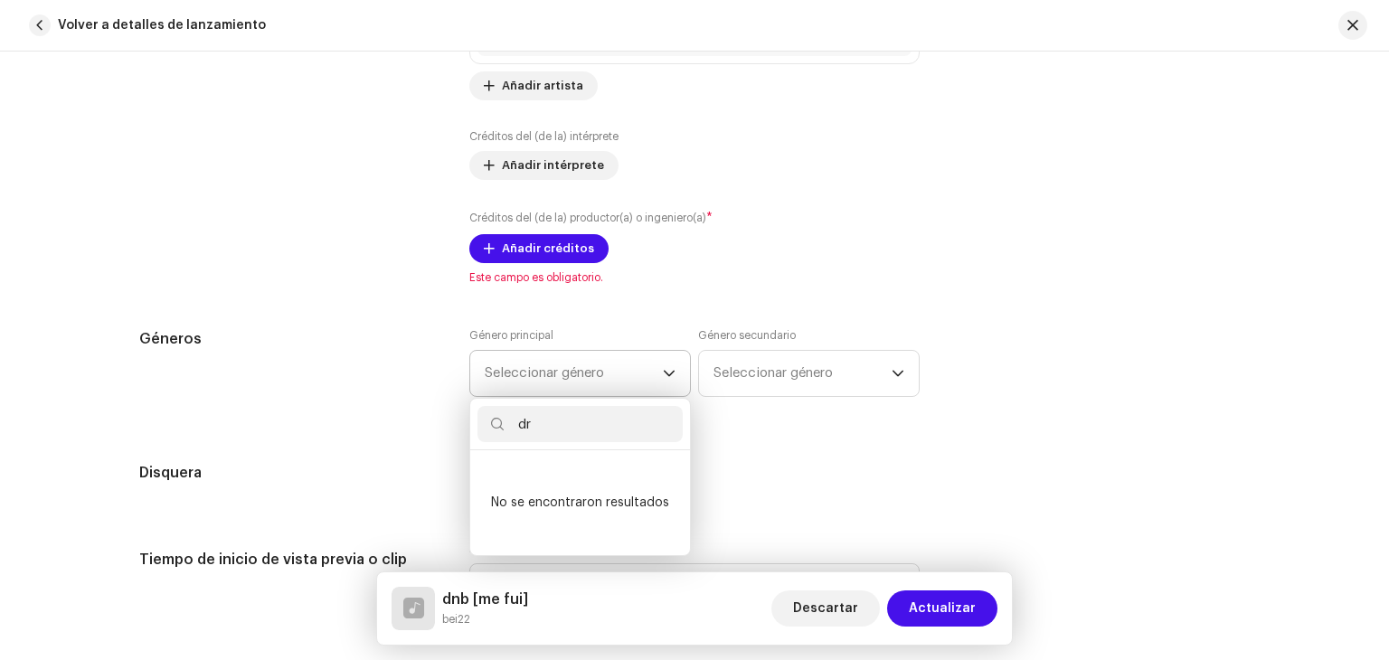
type input "d"
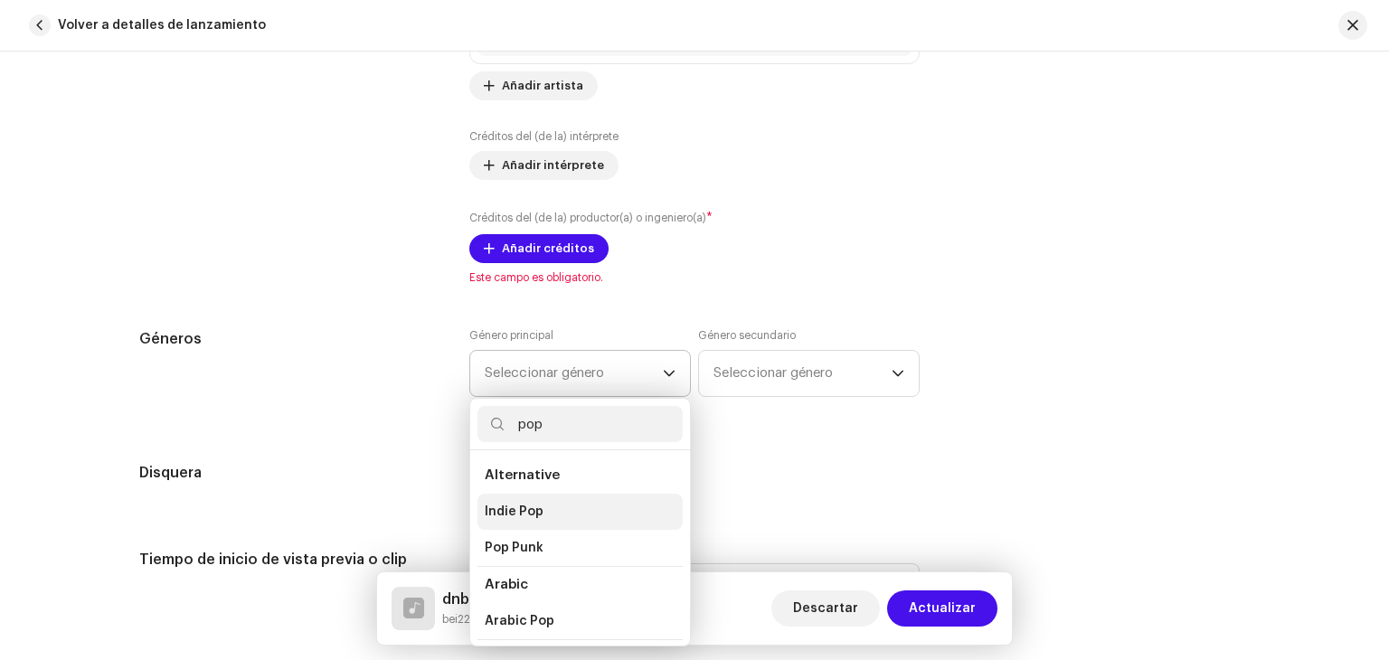
type input "pop"
click at [504, 508] on span "Indie Pop" at bounding box center [514, 512] width 59 height 18
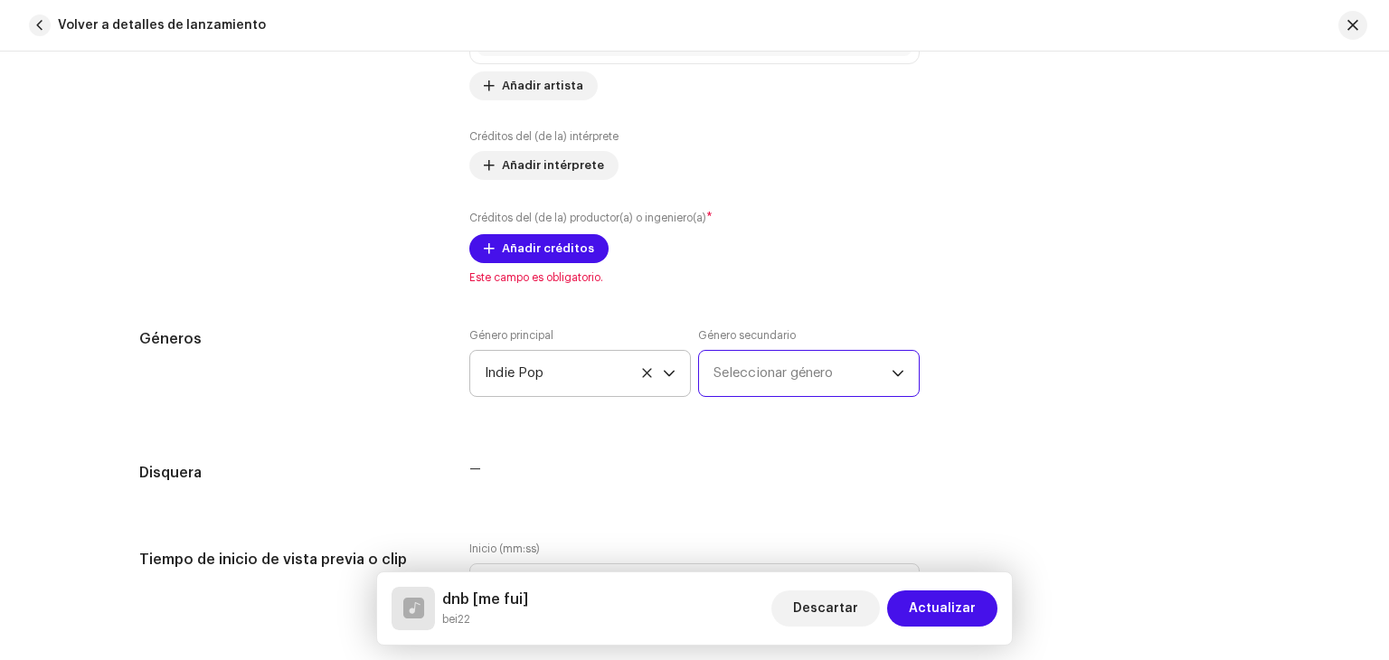
click at [787, 381] on span "Seleccionar género" at bounding box center [802, 373] width 178 height 45
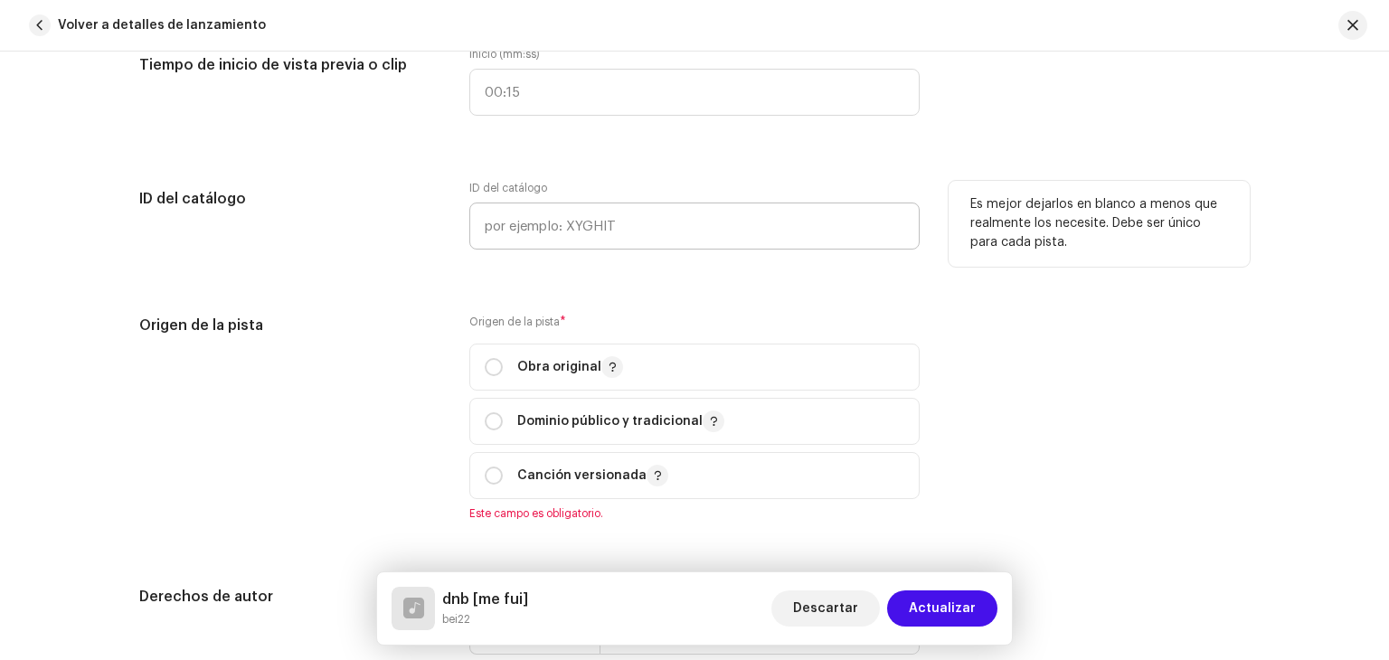
scroll to position [1794, 0]
click at [485, 366] on input "radio" at bounding box center [494, 366] width 18 height 18
radio input "true"
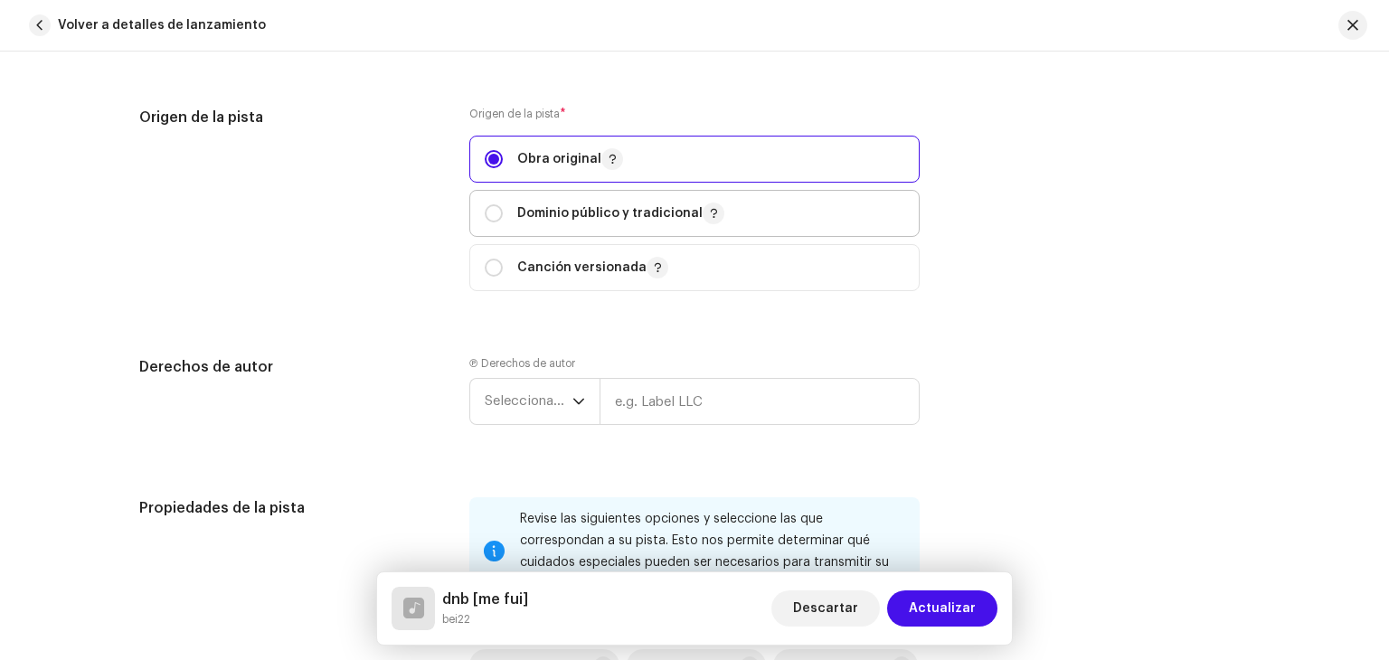
scroll to position [2023, 0]
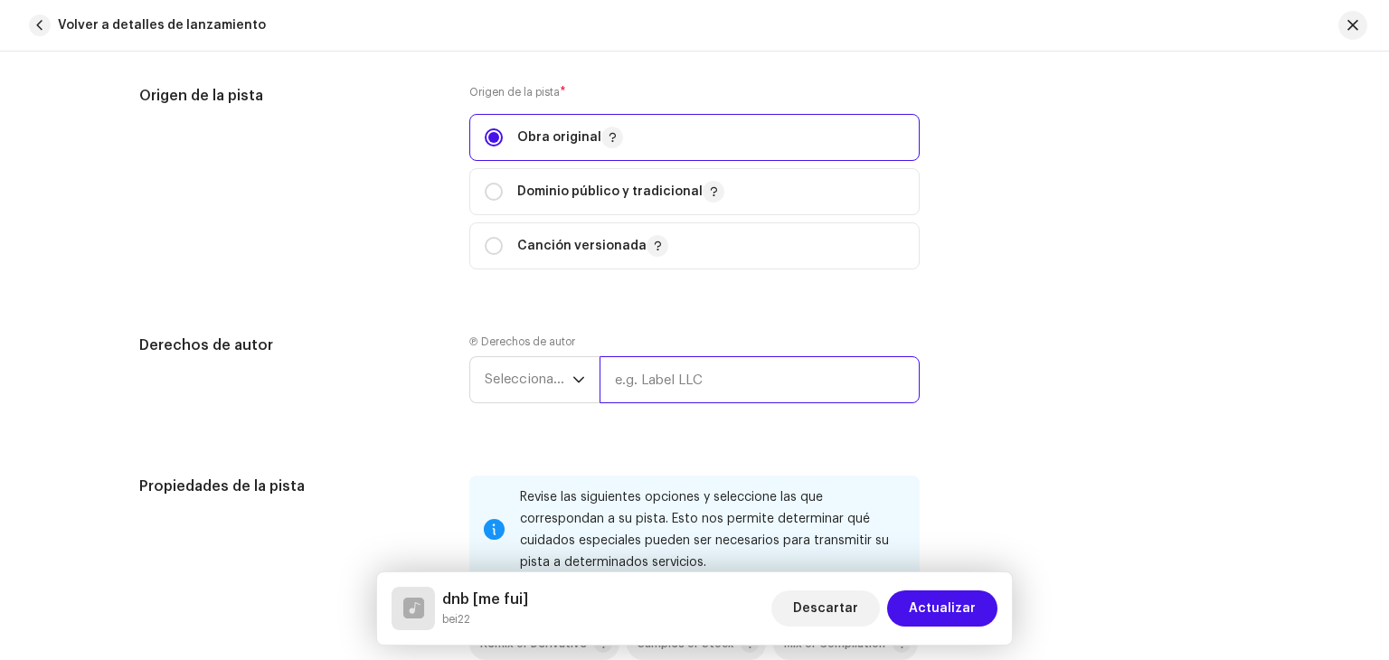
click at [622, 373] on input "text" at bounding box center [759, 379] width 320 height 47
click at [564, 373] on span "Seleccionar año" at bounding box center [529, 379] width 88 height 45
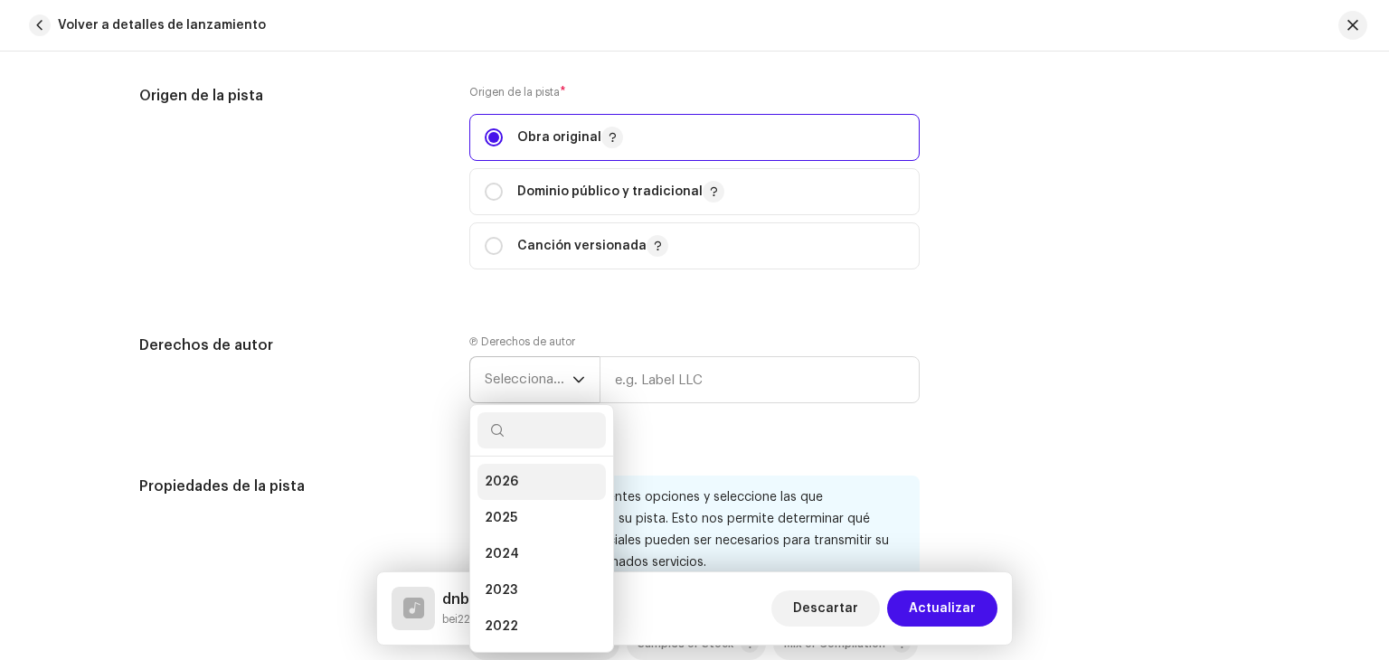
click at [511, 491] on span "2026" at bounding box center [501, 482] width 33 height 18
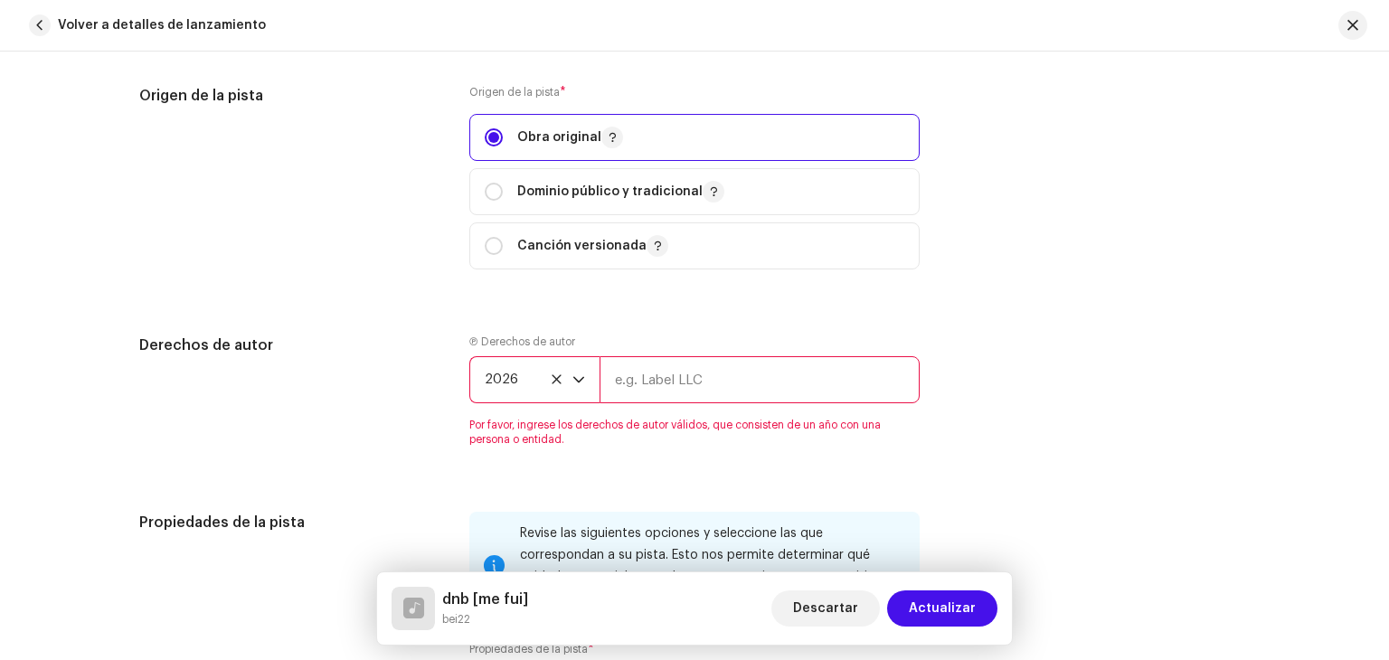
click at [653, 384] on input "text" at bounding box center [759, 379] width 320 height 47
type input "b"
click at [551, 381] on icon at bounding box center [557, 379] width 12 height 12
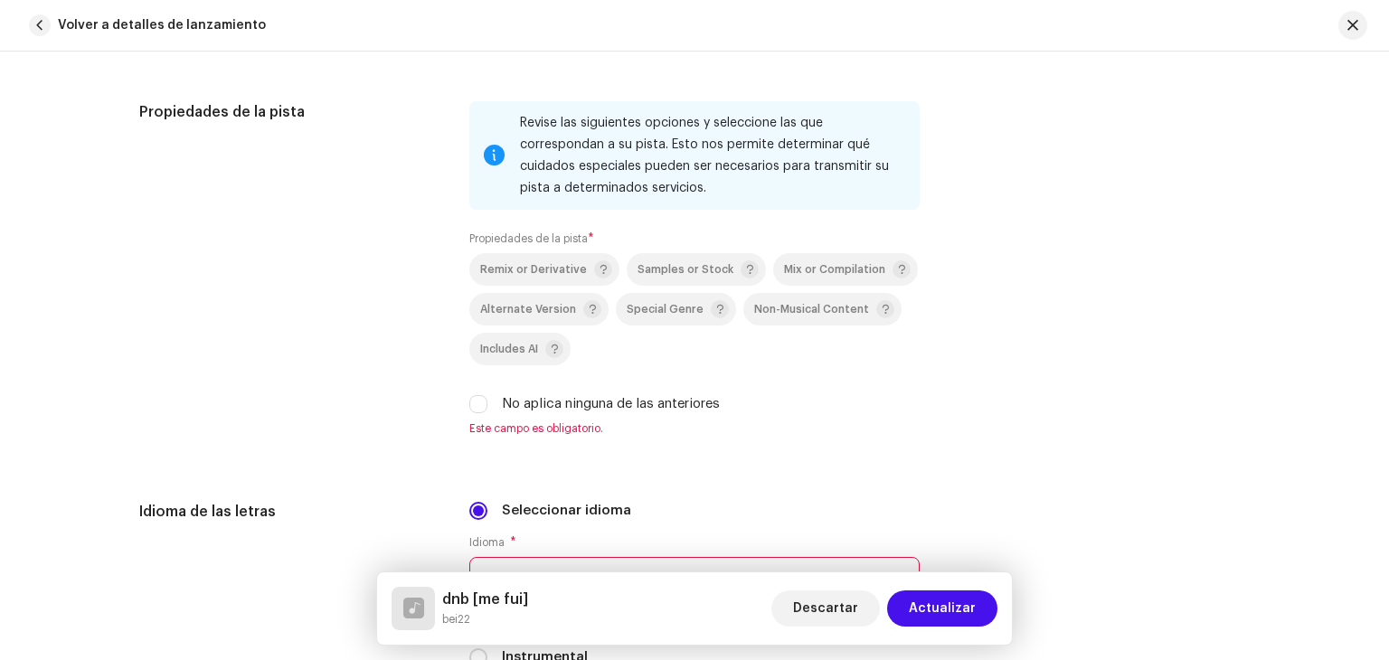
scroll to position [2402, 0]
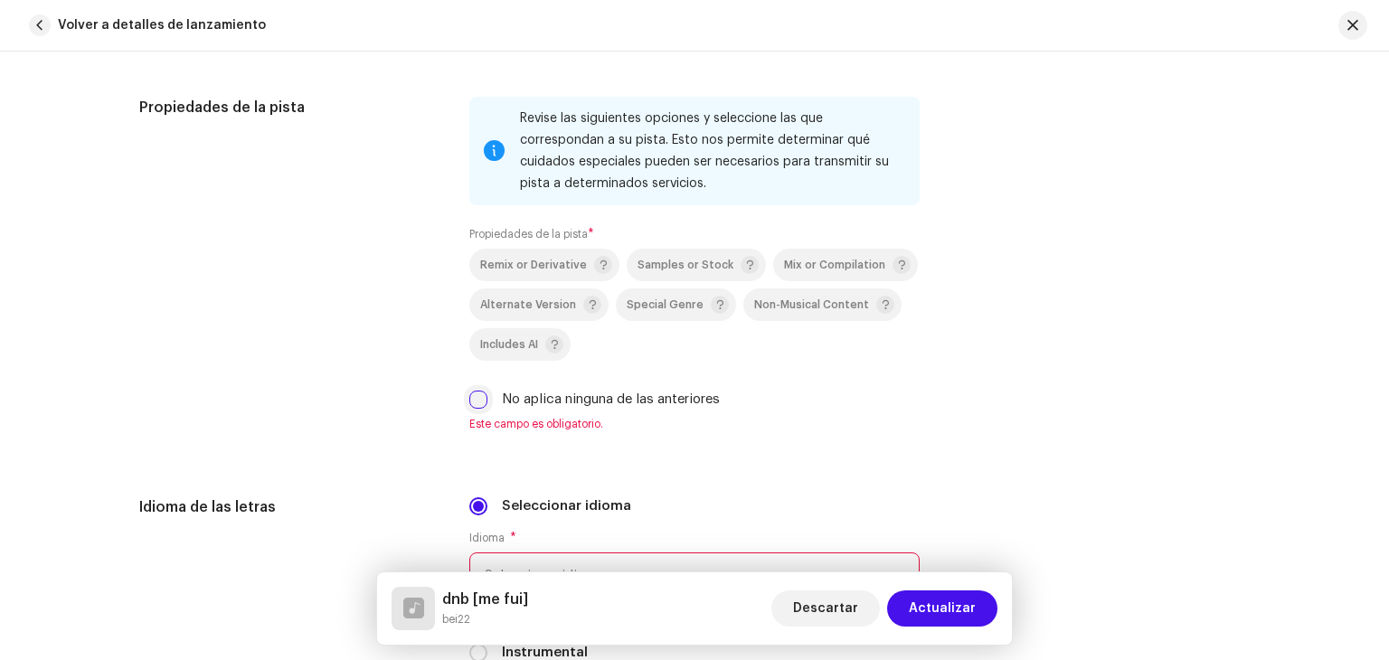
click at [474, 400] on input "No aplica ninguna de las anteriores" at bounding box center [478, 400] width 18 height 18
checkbox input "true"
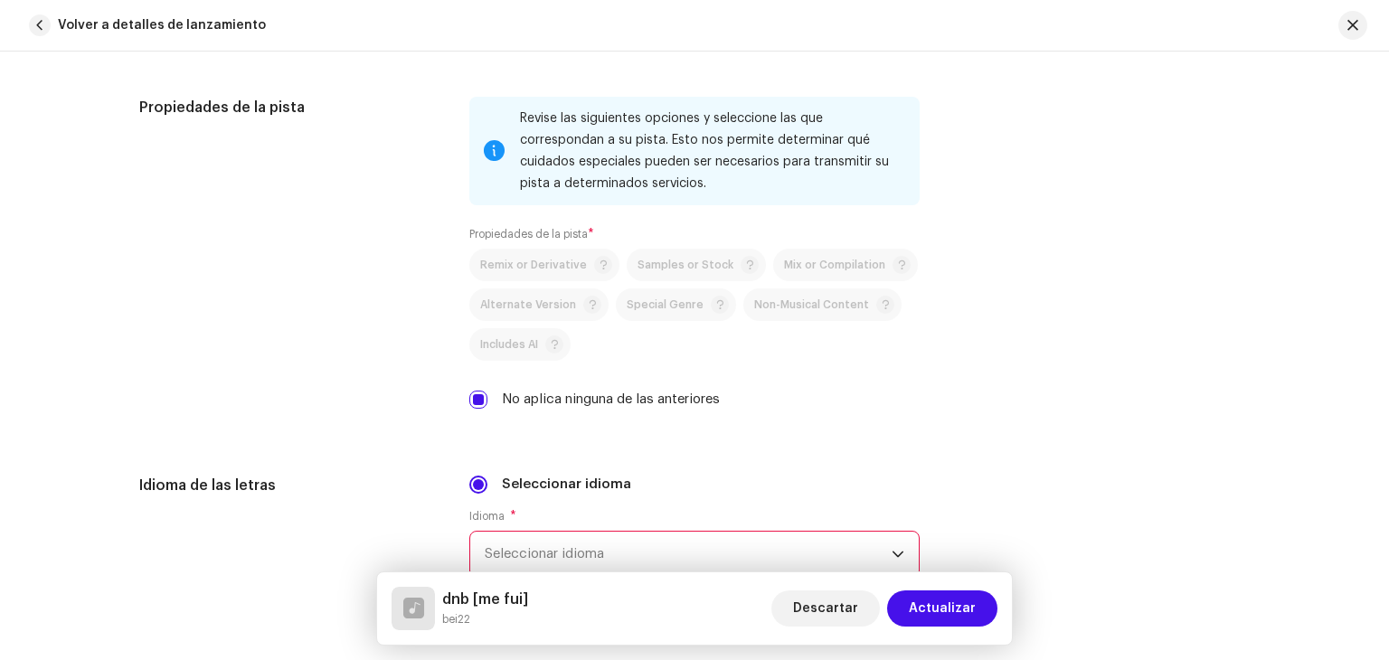
scroll to position [2500, 0]
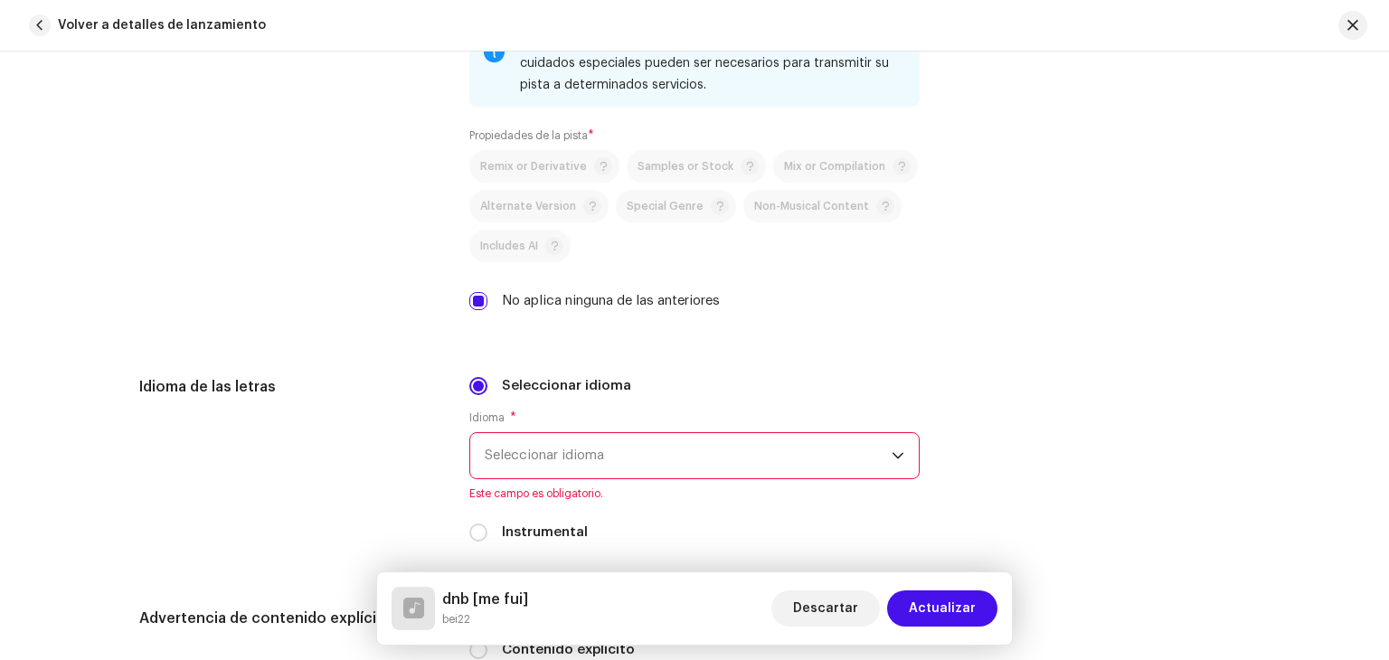
click at [544, 448] on span "Seleccionar idioma" at bounding box center [688, 455] width 407 height 45
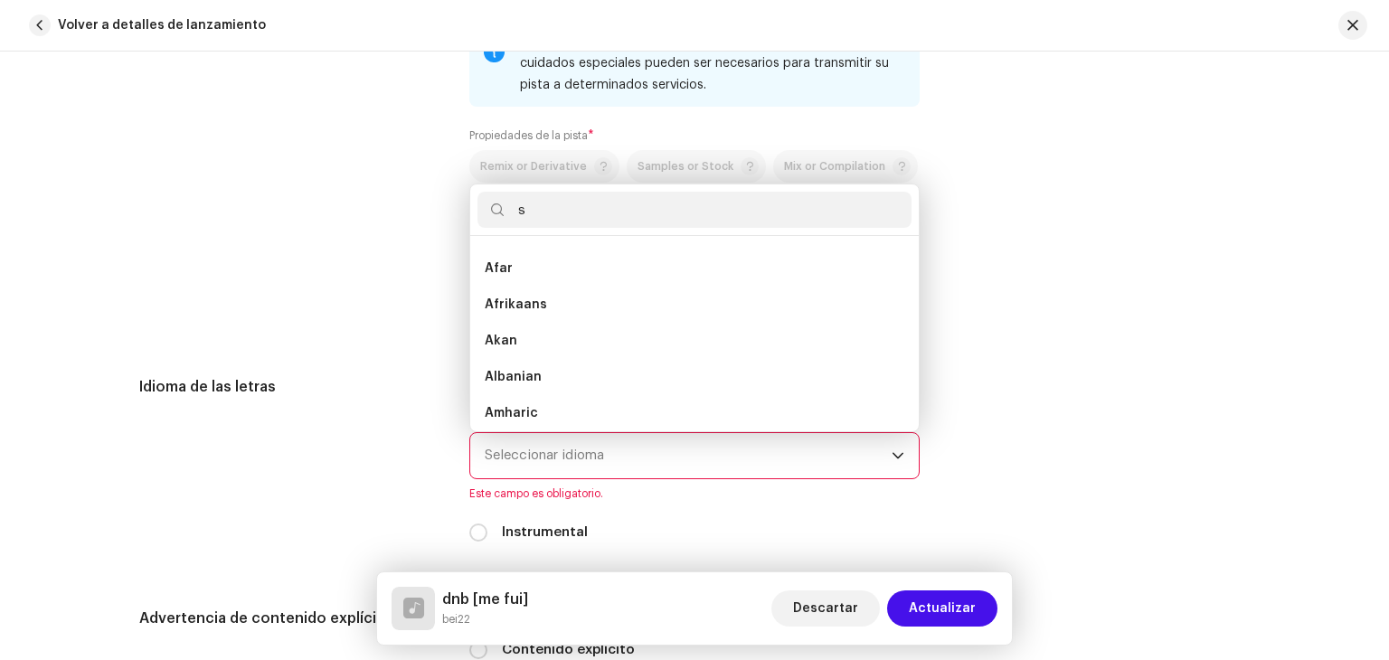
scroll to position [0, 0]
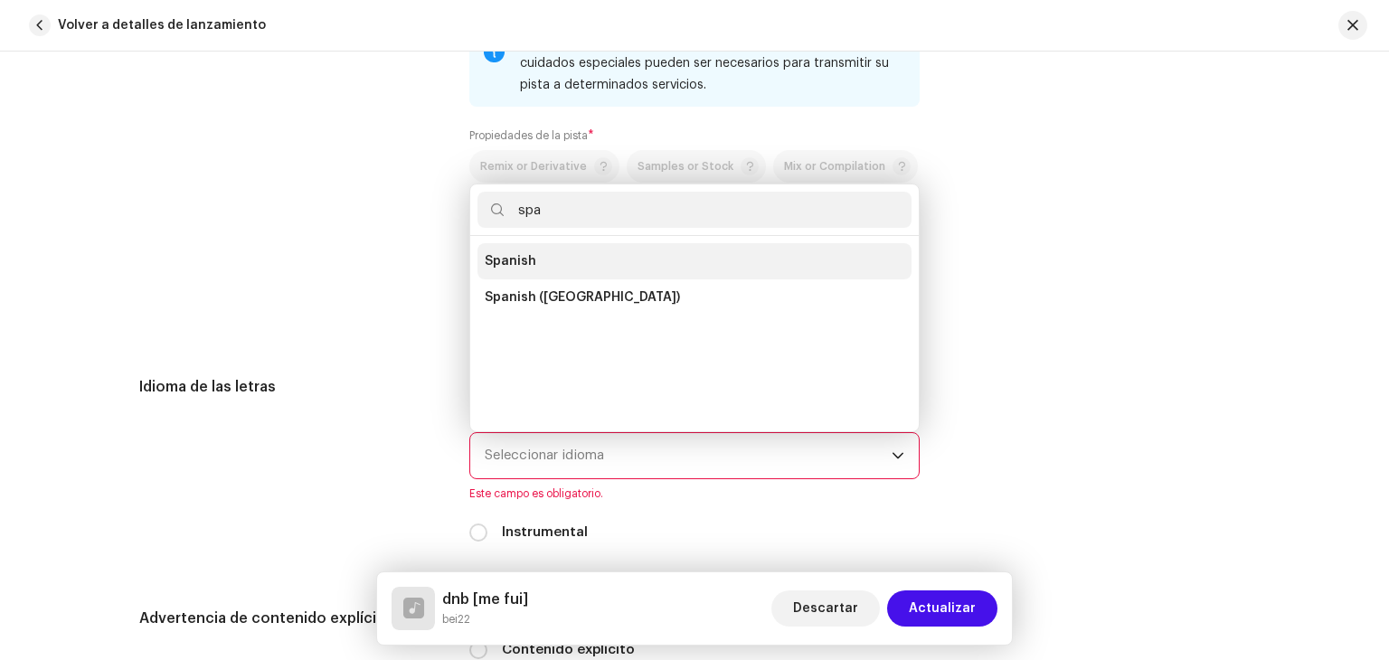
type input "spa"
click at [548, 268] on li "Spanish" at bounding box center [694, 261] width 434 height 36
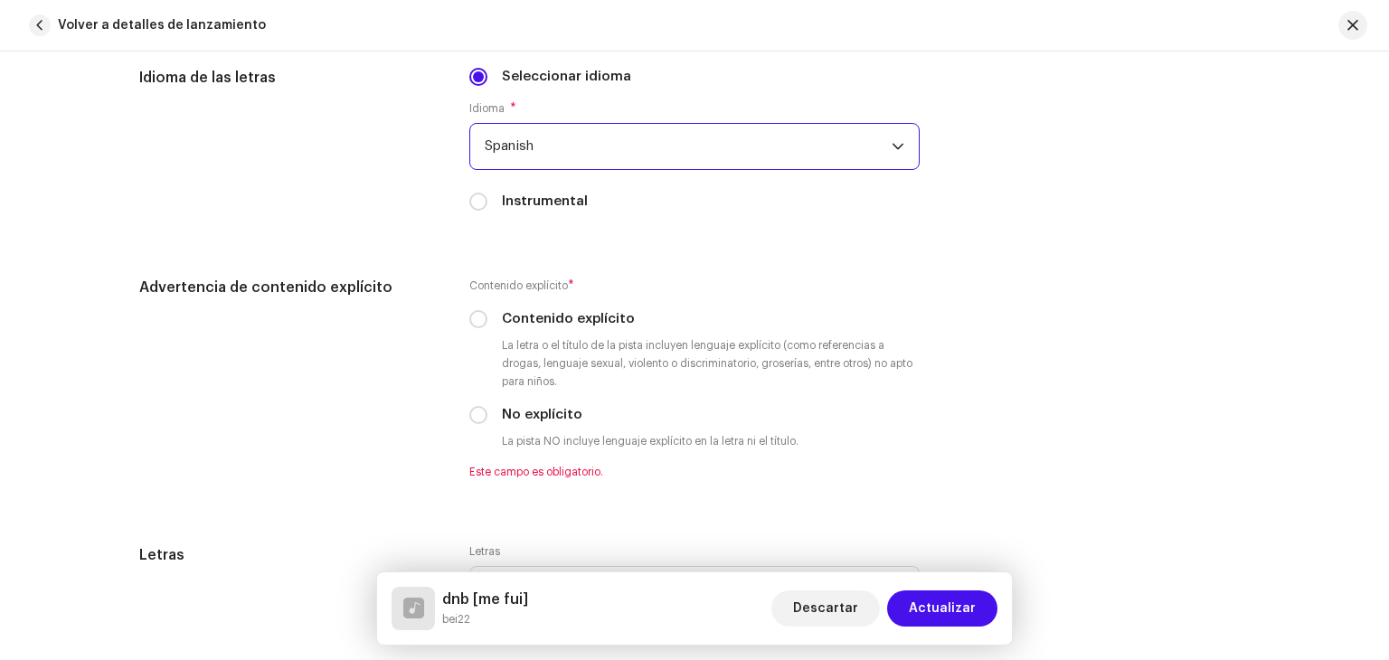
scroll to position [2811, 0]
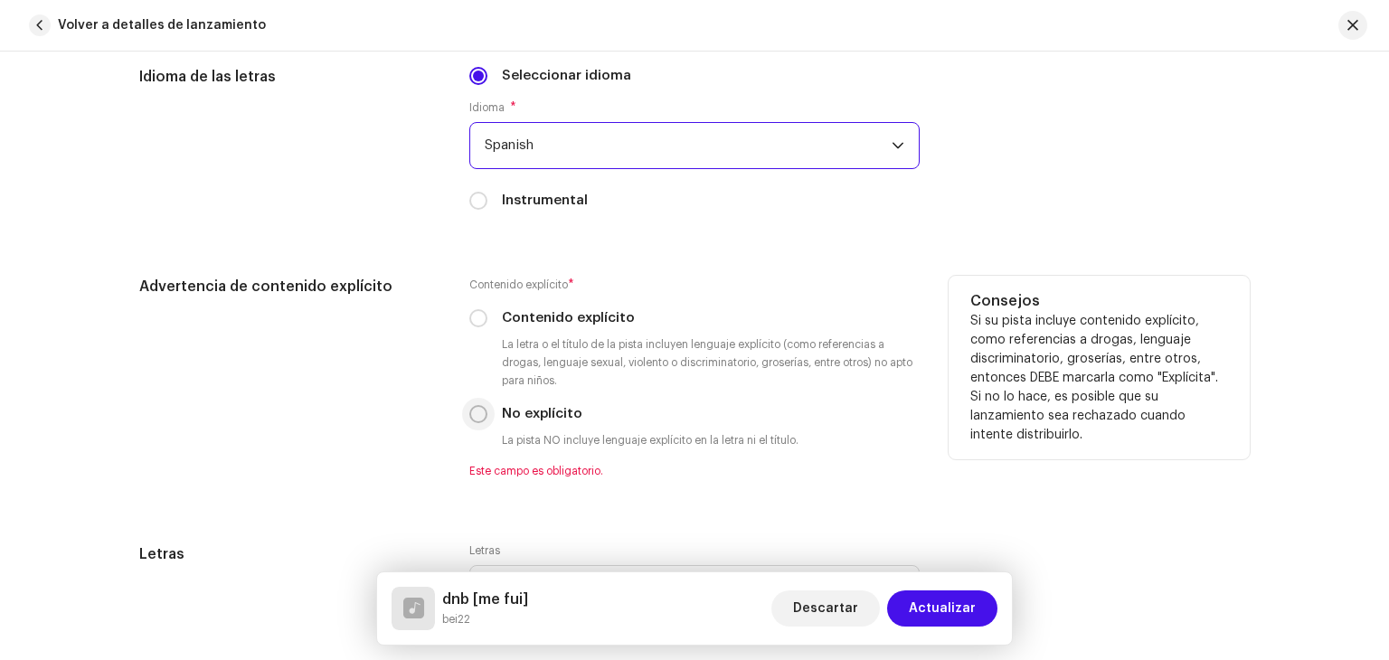
click at [474, 414] on input "No explícito" at bounding box center [478, 414] width 18 height 18
radio input "true"
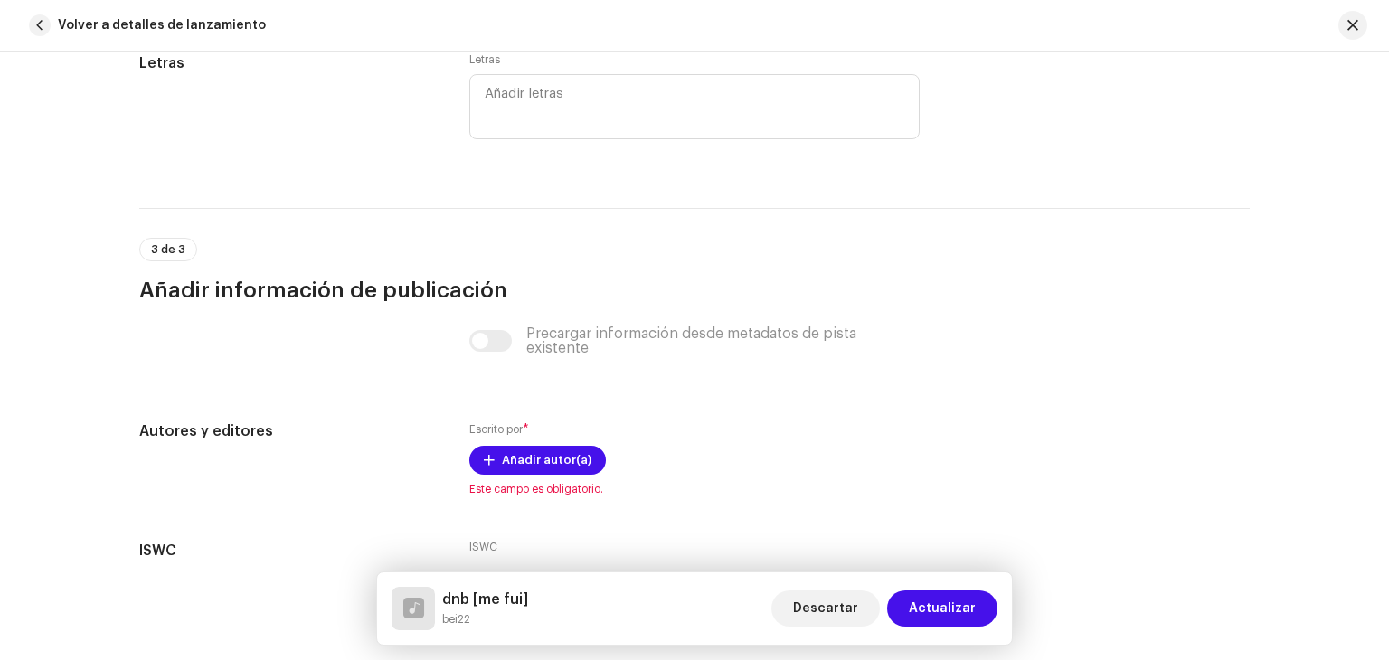
scroll to position [3353, 0]
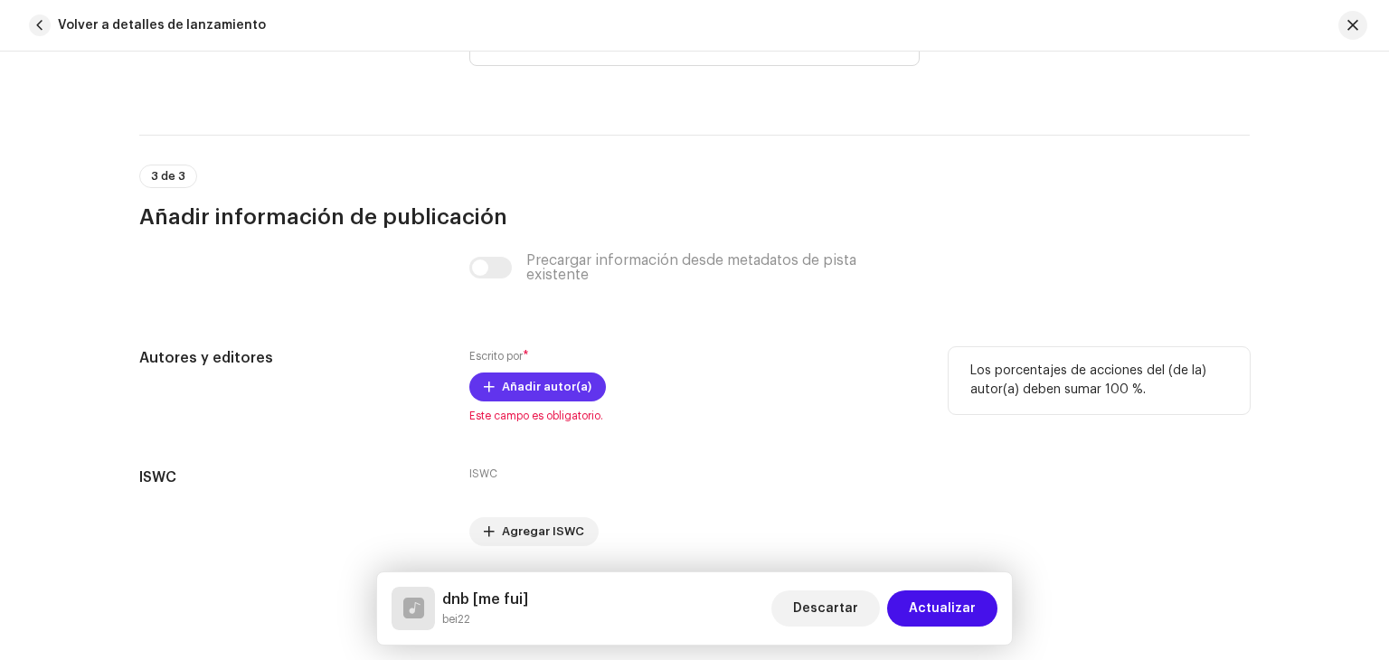
click at [532, 388] on span "Añadir autor(a)" at bounding box center [546, 387] width 89 height 36
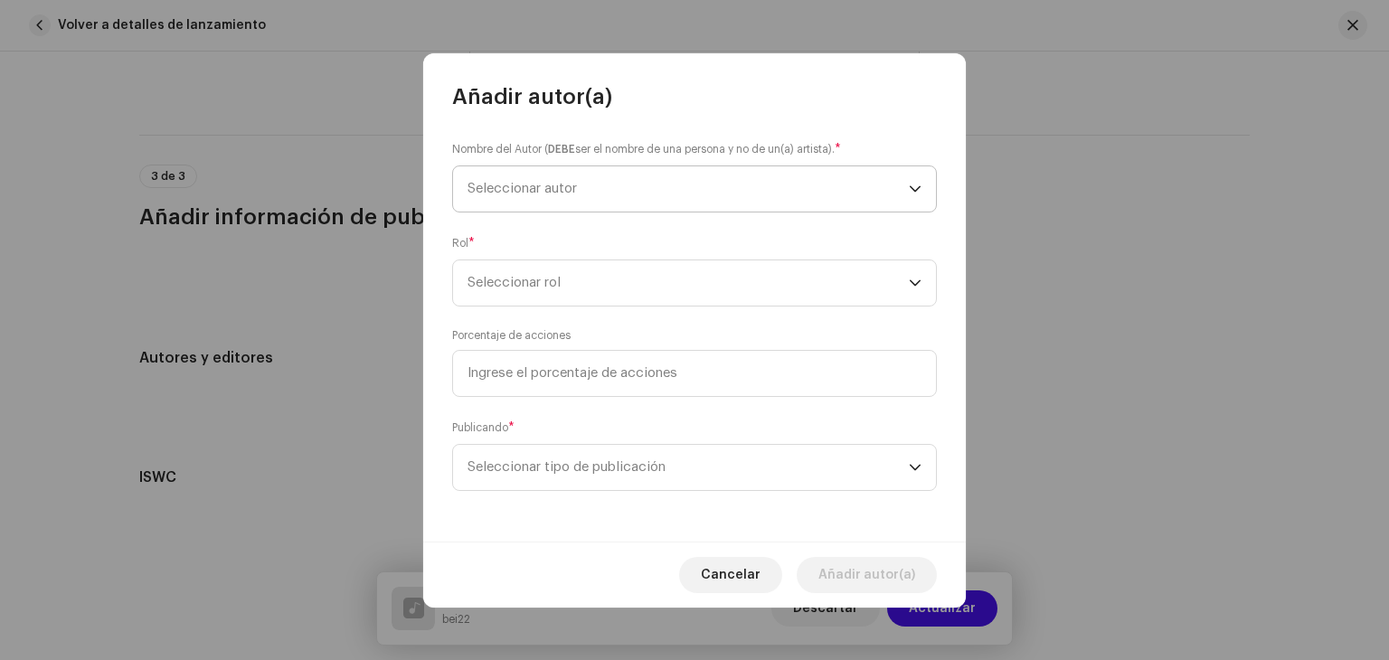
click at [522, 191] on span "Seleccionar autor" at bounding box center [521, 189] width 109 height 14
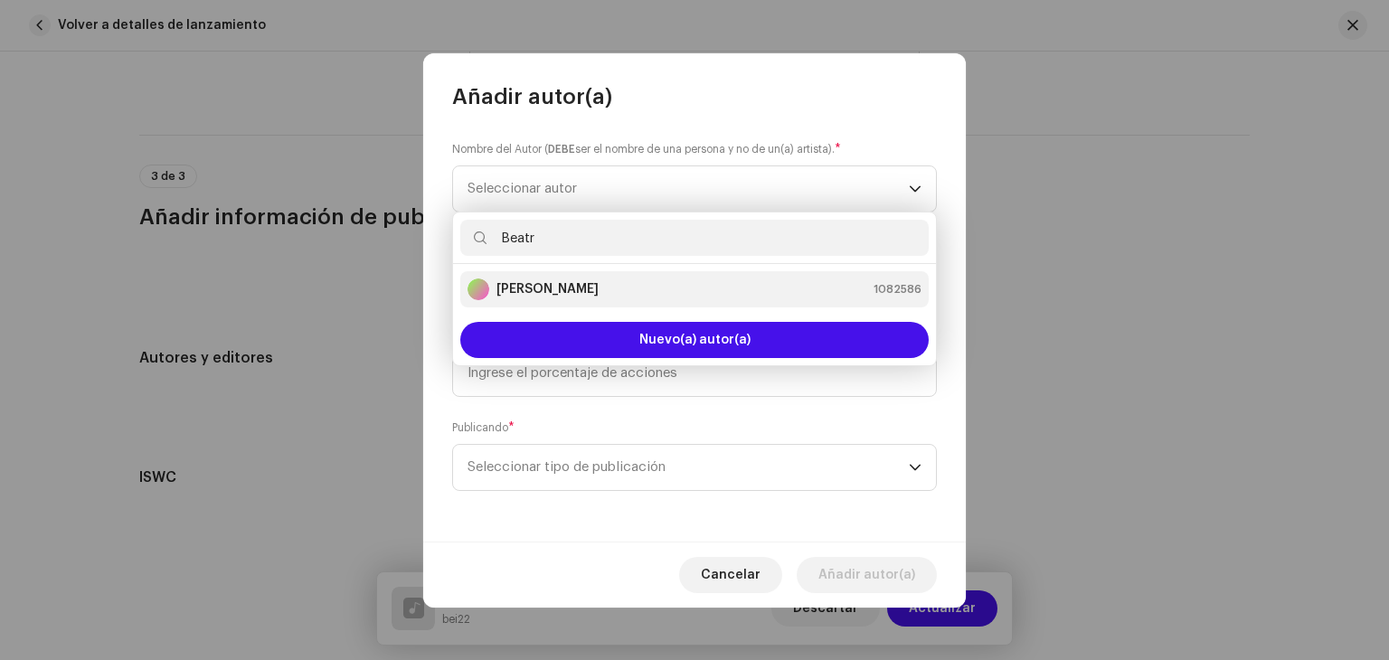
type input "Beatr"
click at [598, 286] on strong "Beatriz Guerra De Luis" at bounding box center [547, 289] width 102 height 18
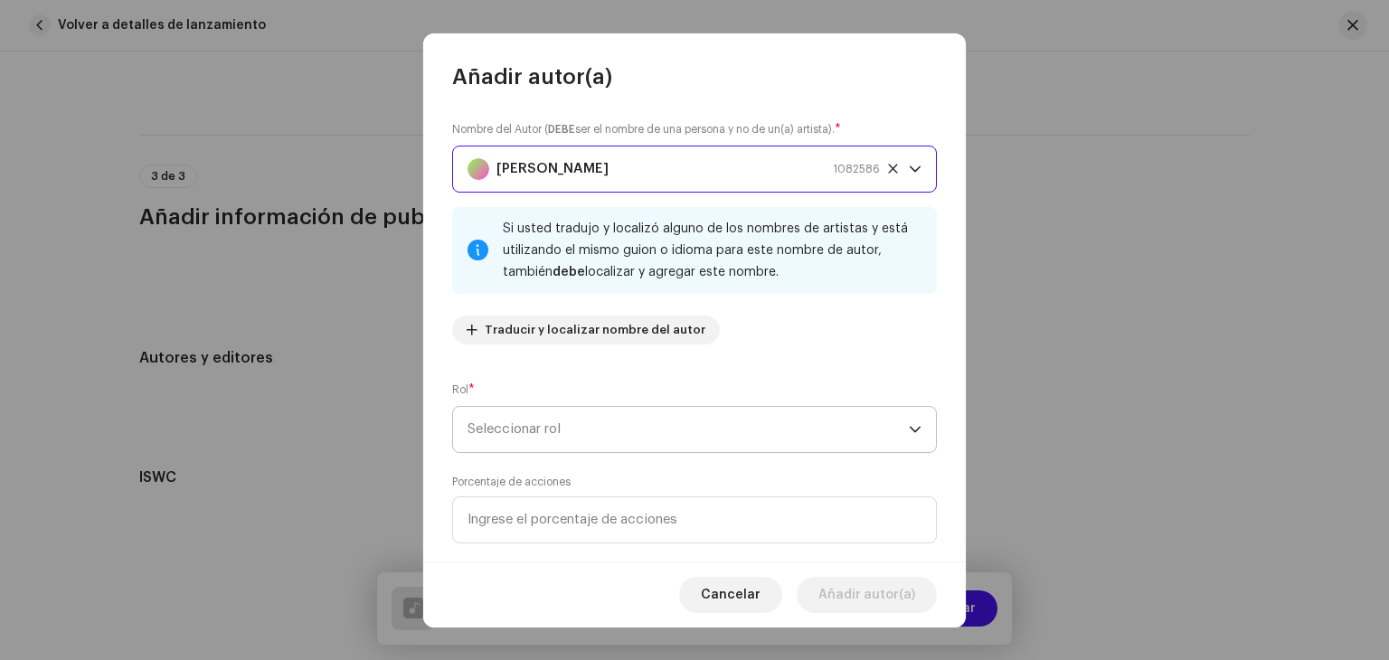
click at [600, 421] on span "Seleccionar rol" at bounding box center [687, 429] width 441 height 45
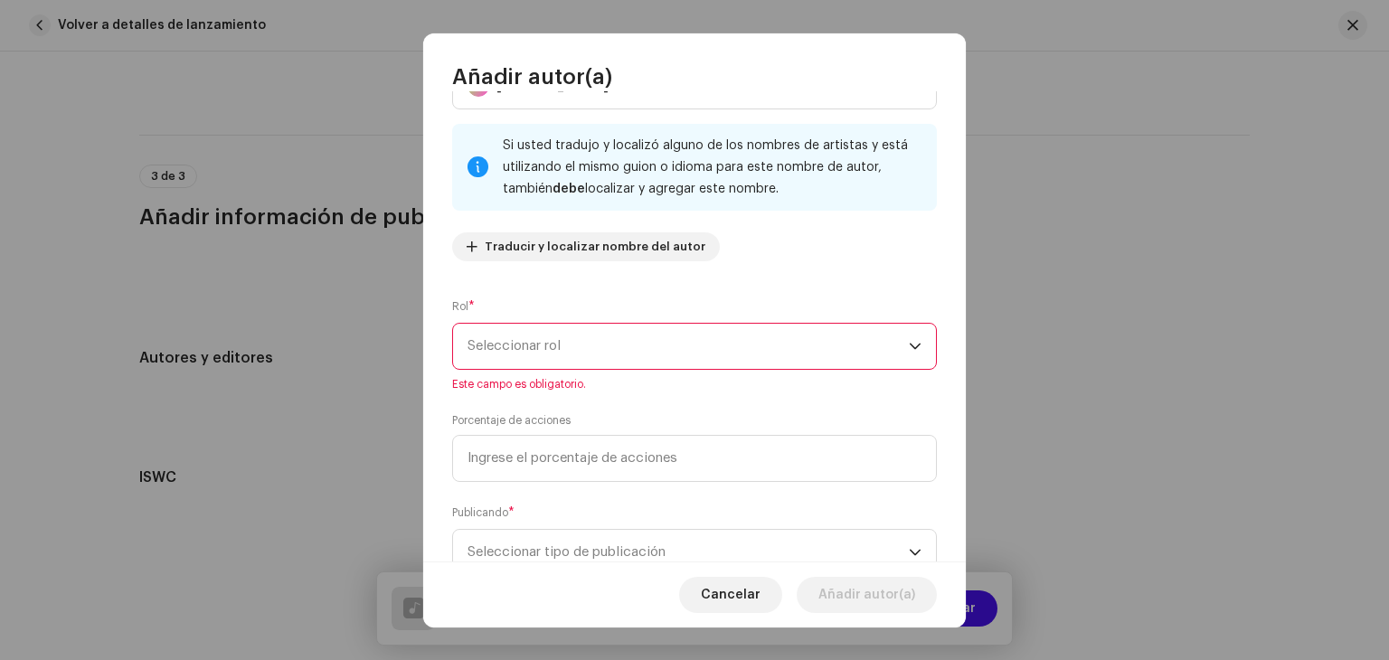
scroll to position [85, 0]
click at [571, 346] on span "Seleccionar rol" at bounding box center [687, 344] width 441 height 45
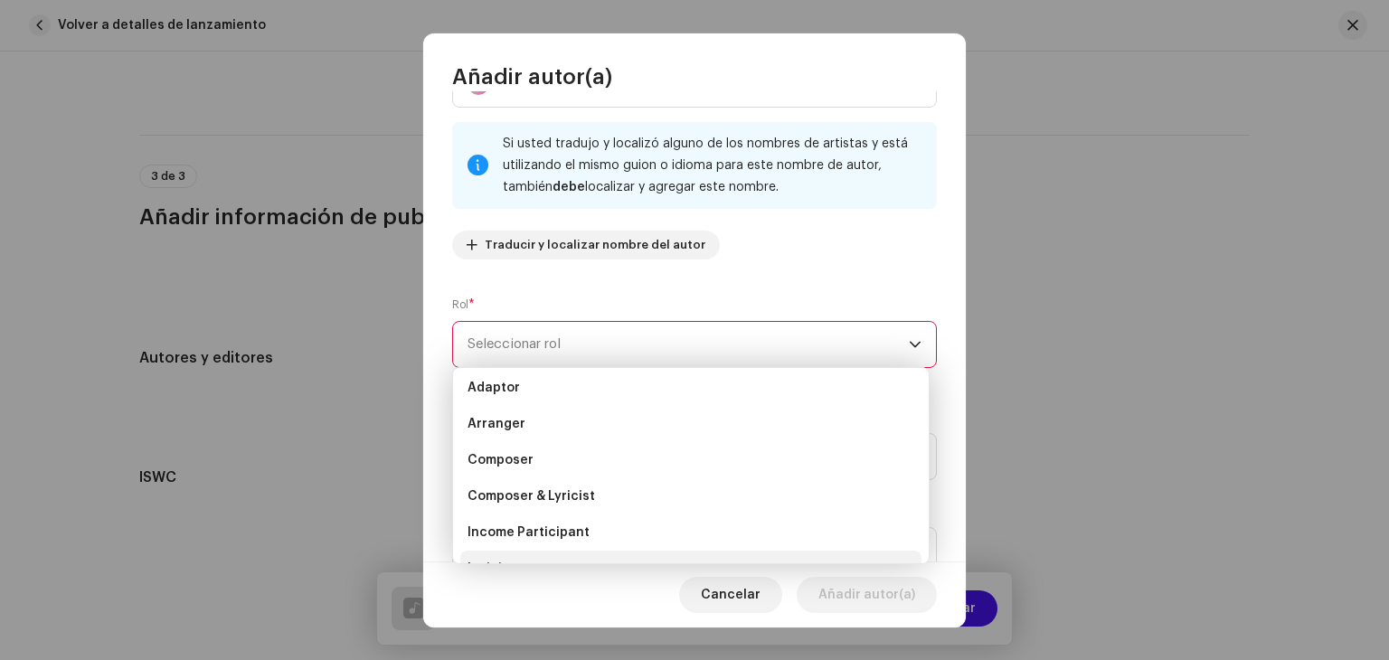
scroll to position [4, 0]
click at [553, 494] on span "Composer & Lyricist" at bounding box center [530, 498] width 127 height 18
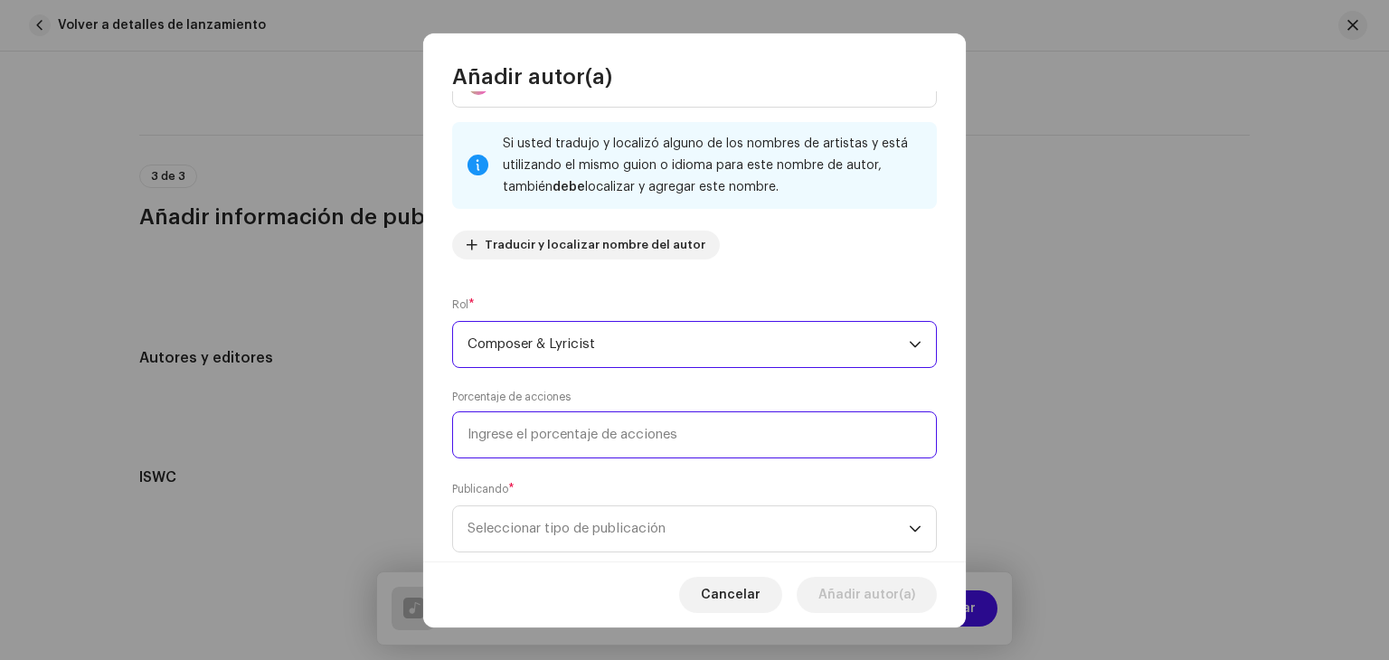
click at [582, 432] on input at bounding box center [694, 434] width 485 height 47
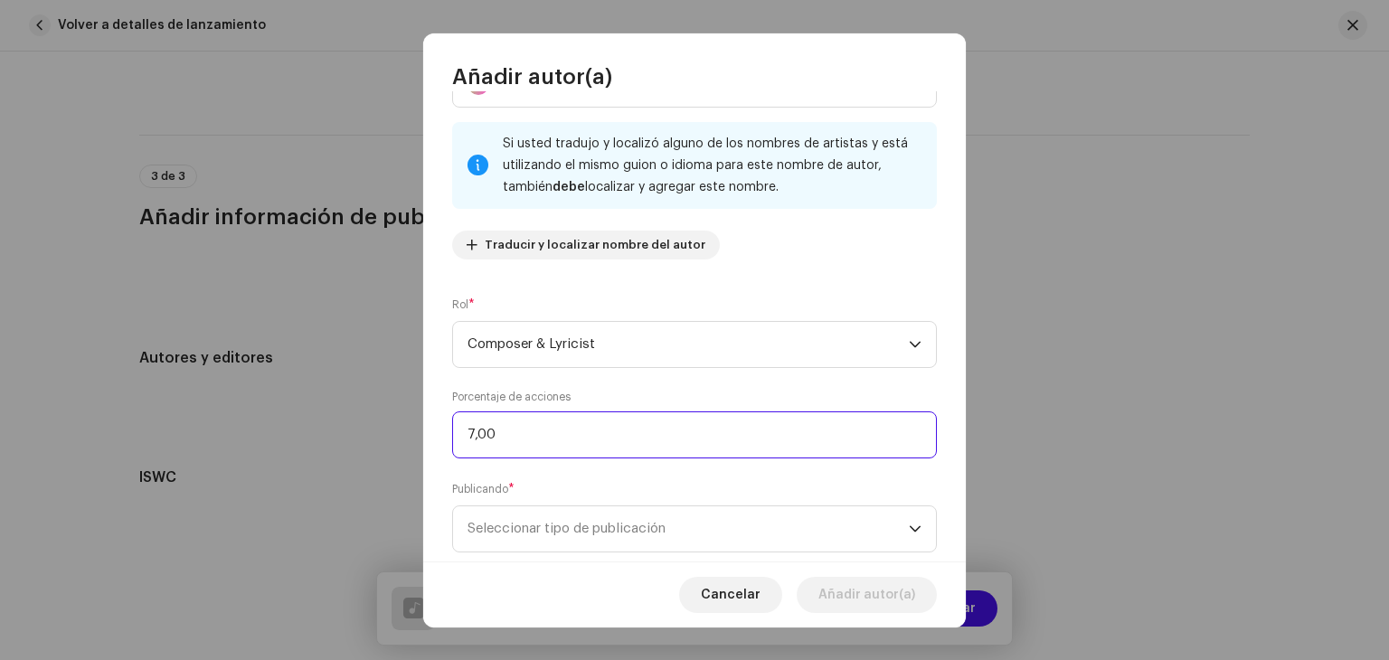
type input "70,00"
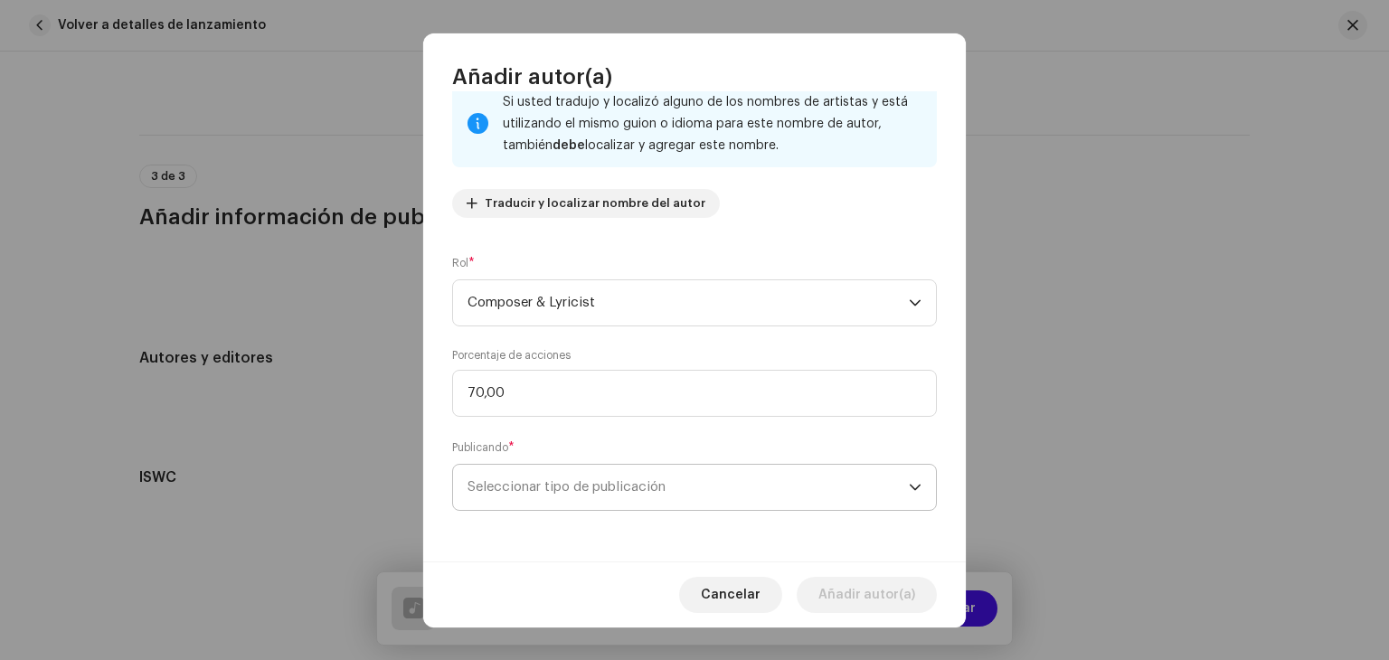
click at [574, 482] on span "Seleccionar tipo de publicación" at bounding box center [687, 487] width 441 height 45
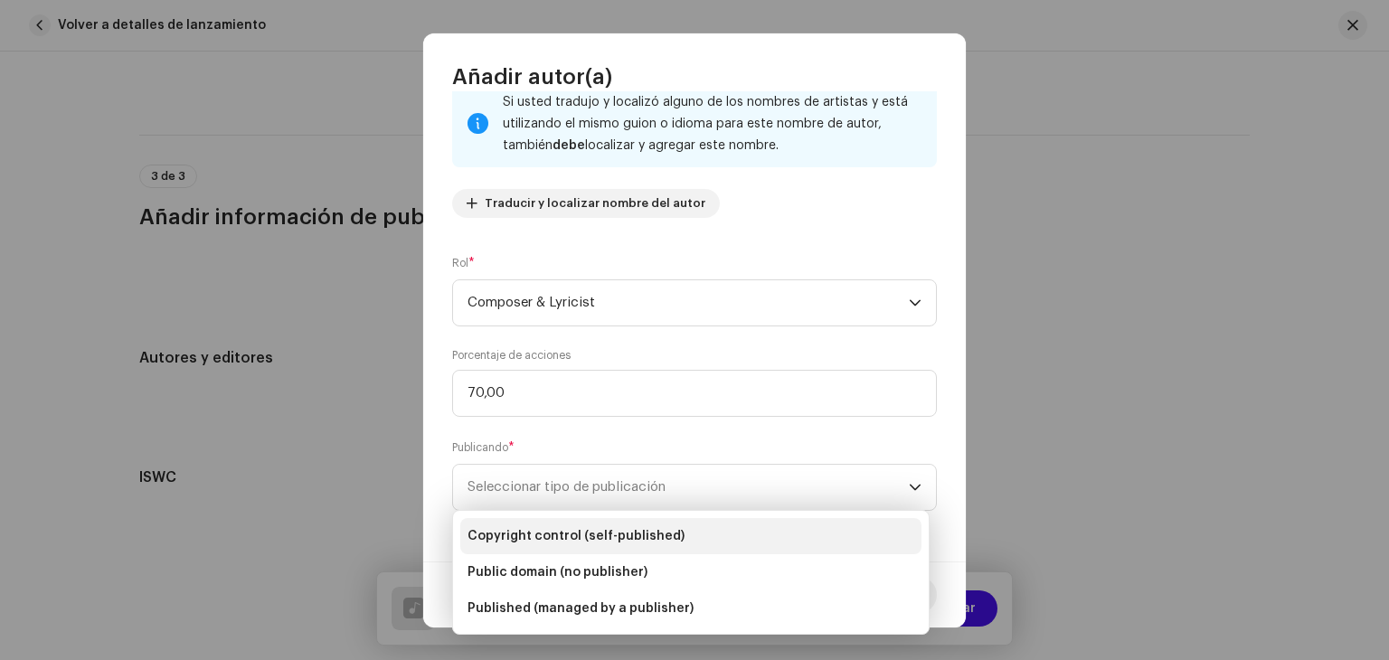
click at [582, 540] on span "Copyright control (self-published)" at bounding box center [575, 536] width 217 height 18
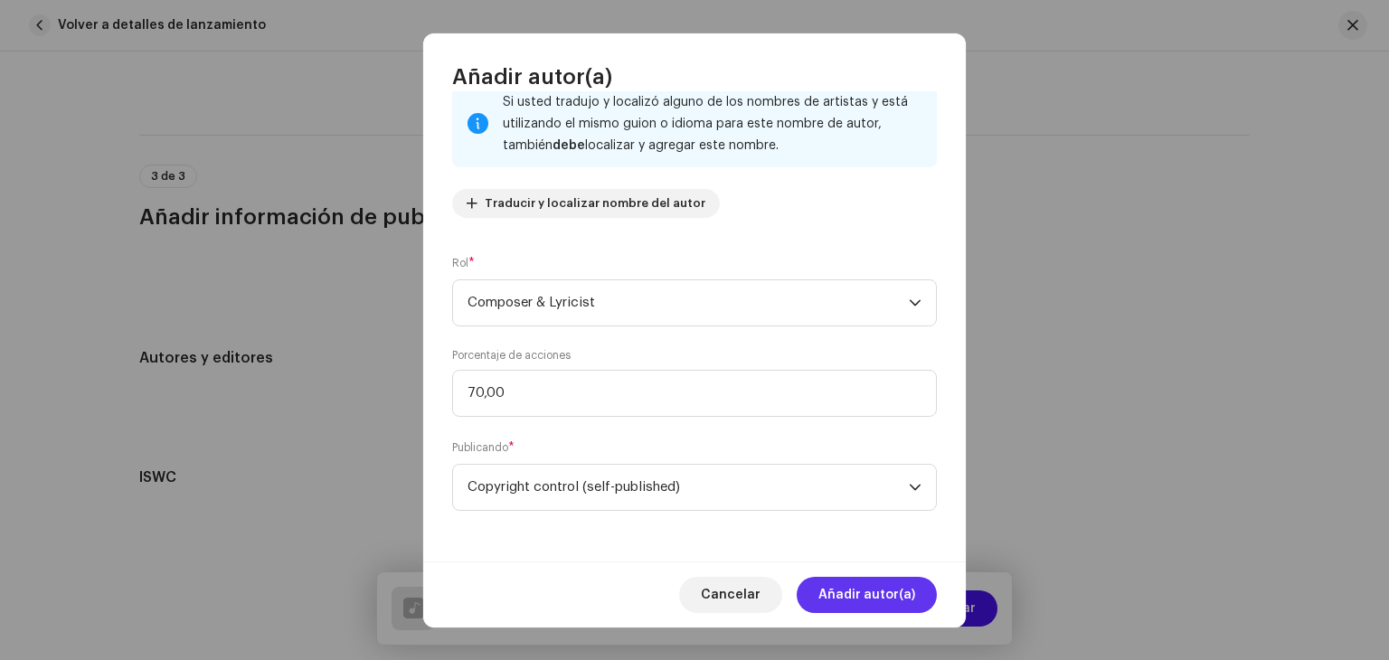
click at [879, 605] on span "Añadir autor(a)" at bounding box center [866, 595] width 97 height 36
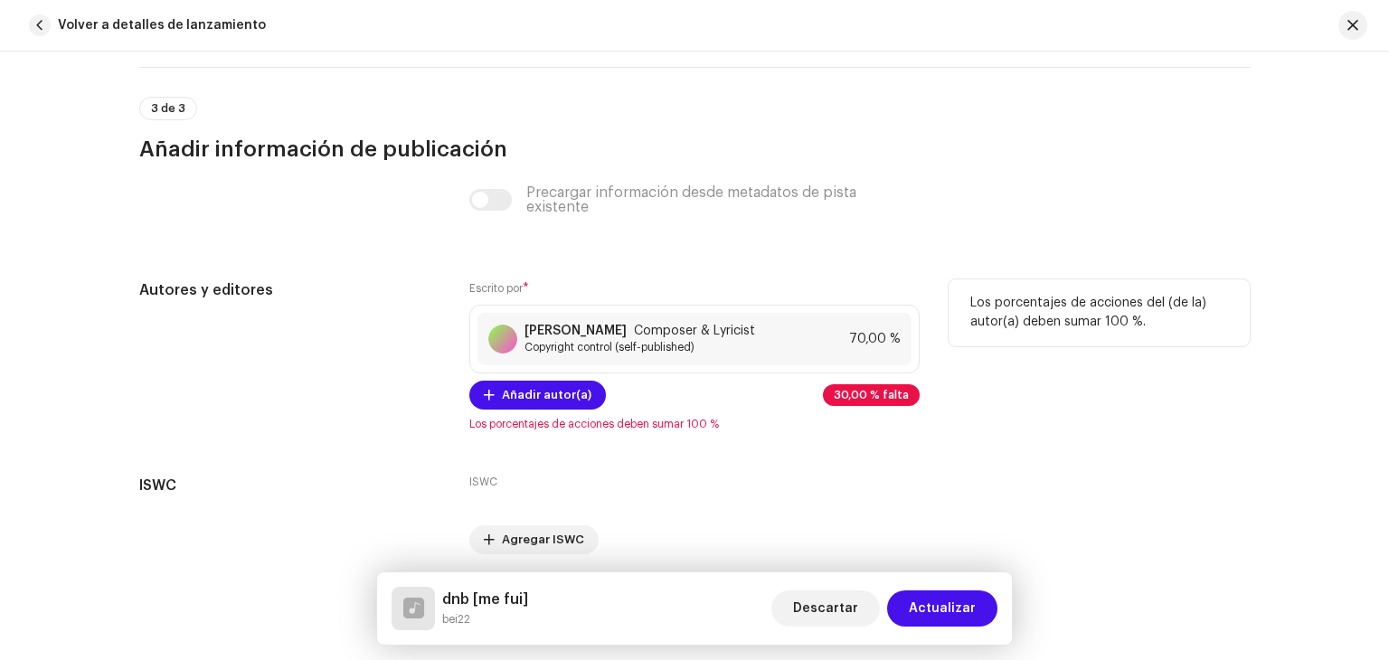
scroll to position [3424, 0]
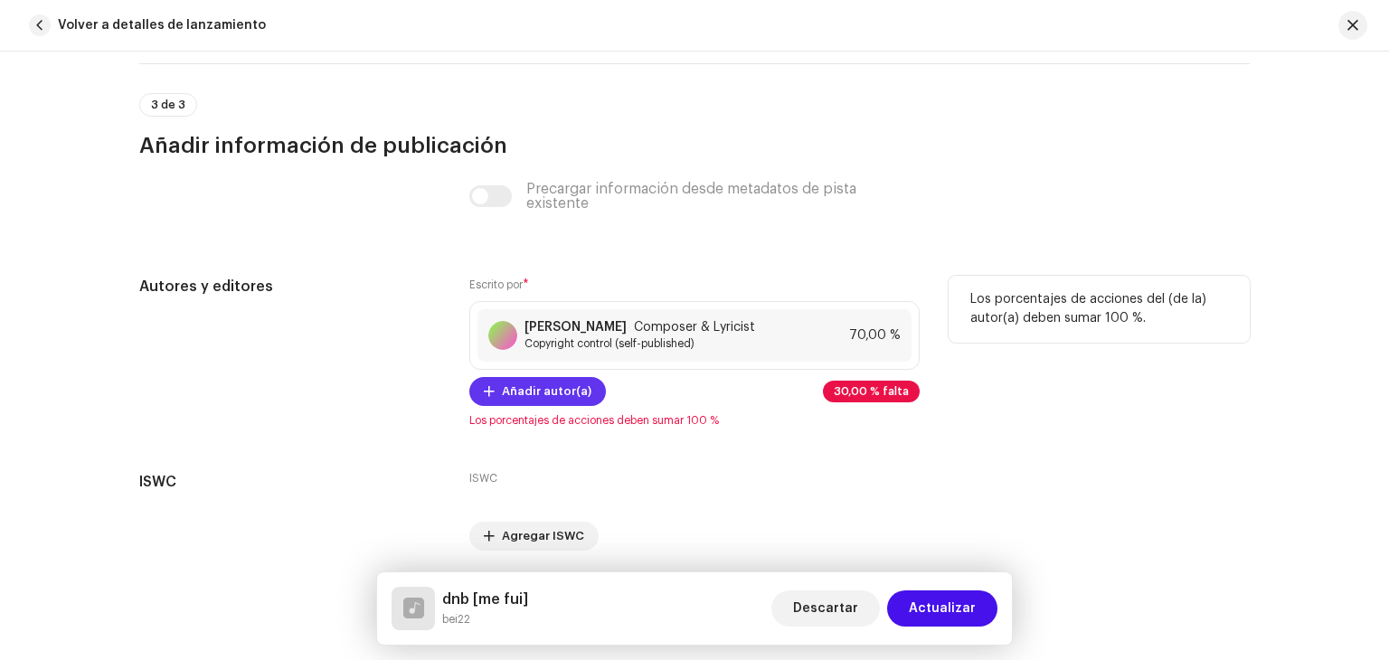
click at [558, 401] on span "Añadir autor(a)" at bounding box center [546, 391] width 89 height 36
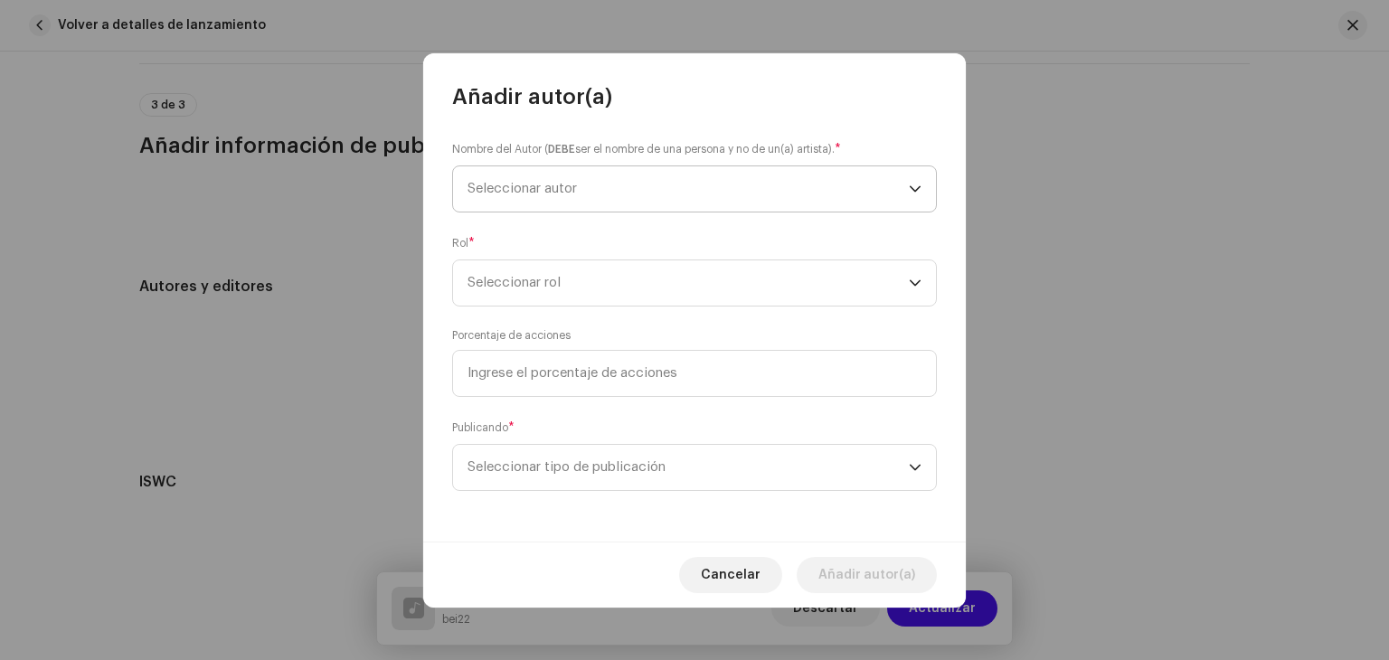
click at [530, 180] on span "Seleccionar autor" at bounding box center [687, 188] width 441 height 45
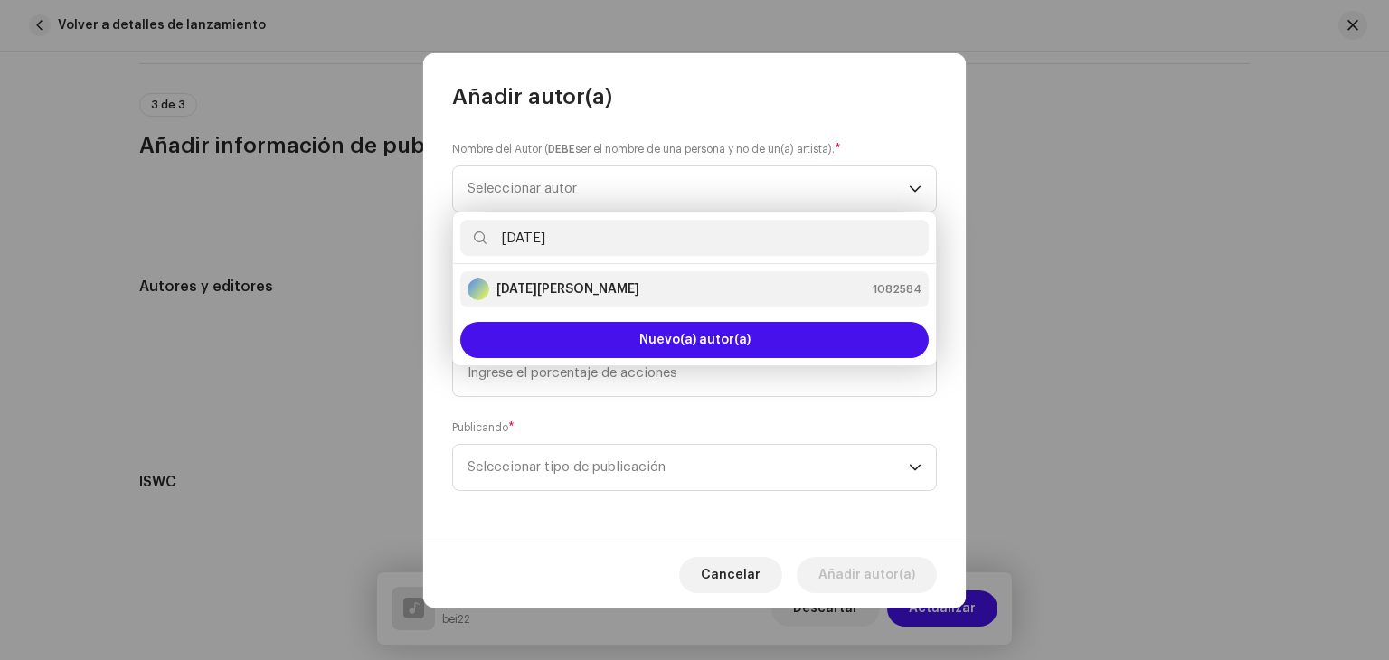
type input "Karma"
click at [629, 285] on strong "Karma Portichuelo Ochoa" at bounding box center [567, 289] width 143 height 18
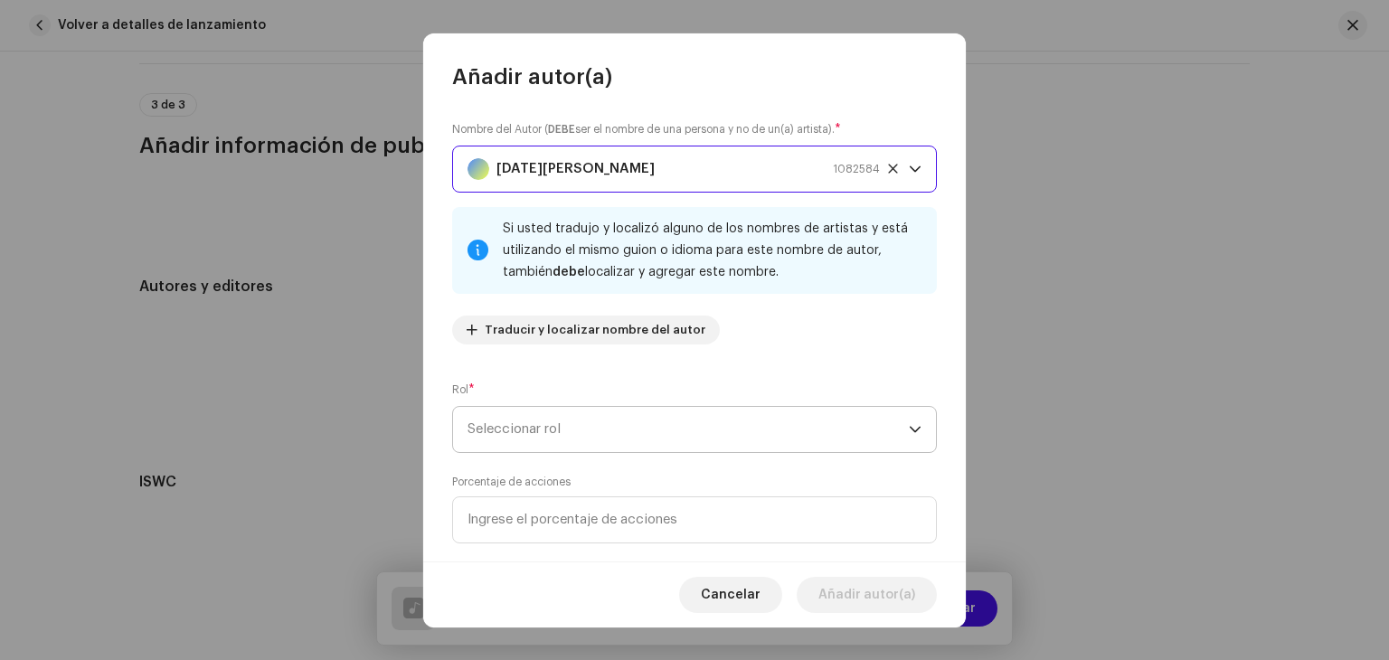
click at [540, 419] on span "Seleccionar rol" at bounding box center [687, 429] width 441 height 45
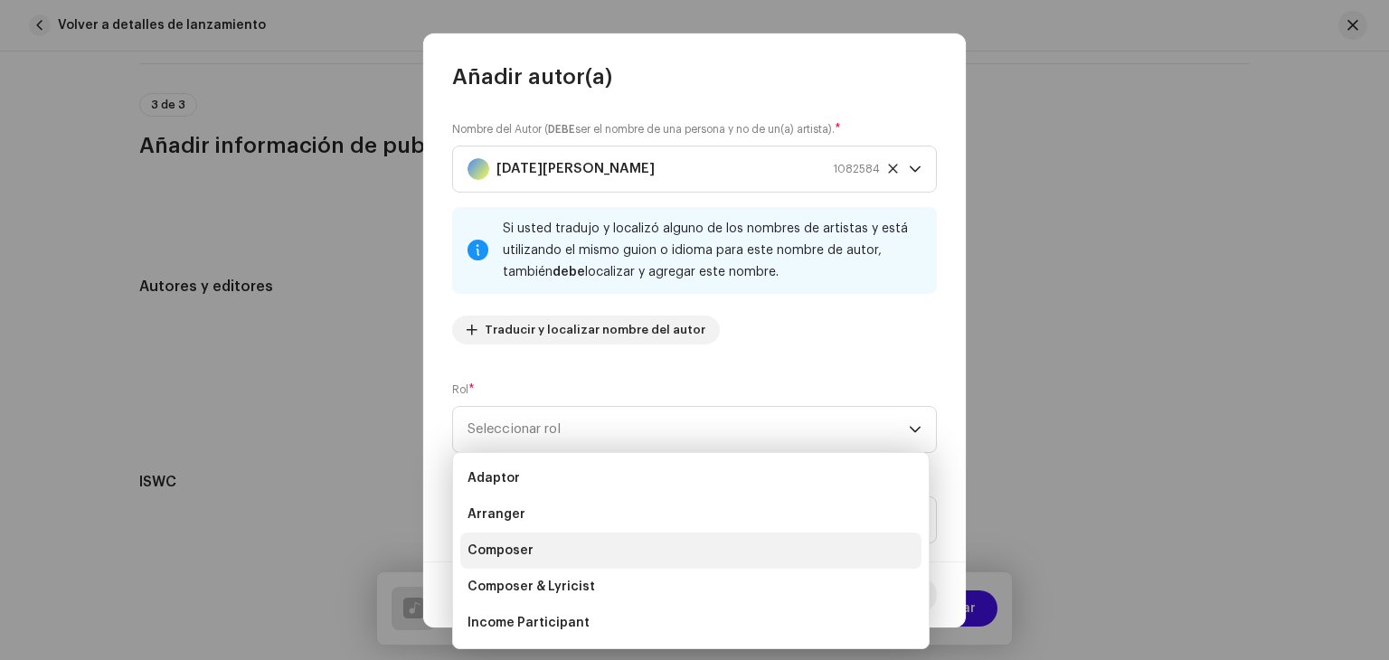
click at [543, 551] on li "Composer" at bounding box center [690, 550] width 461 height 36
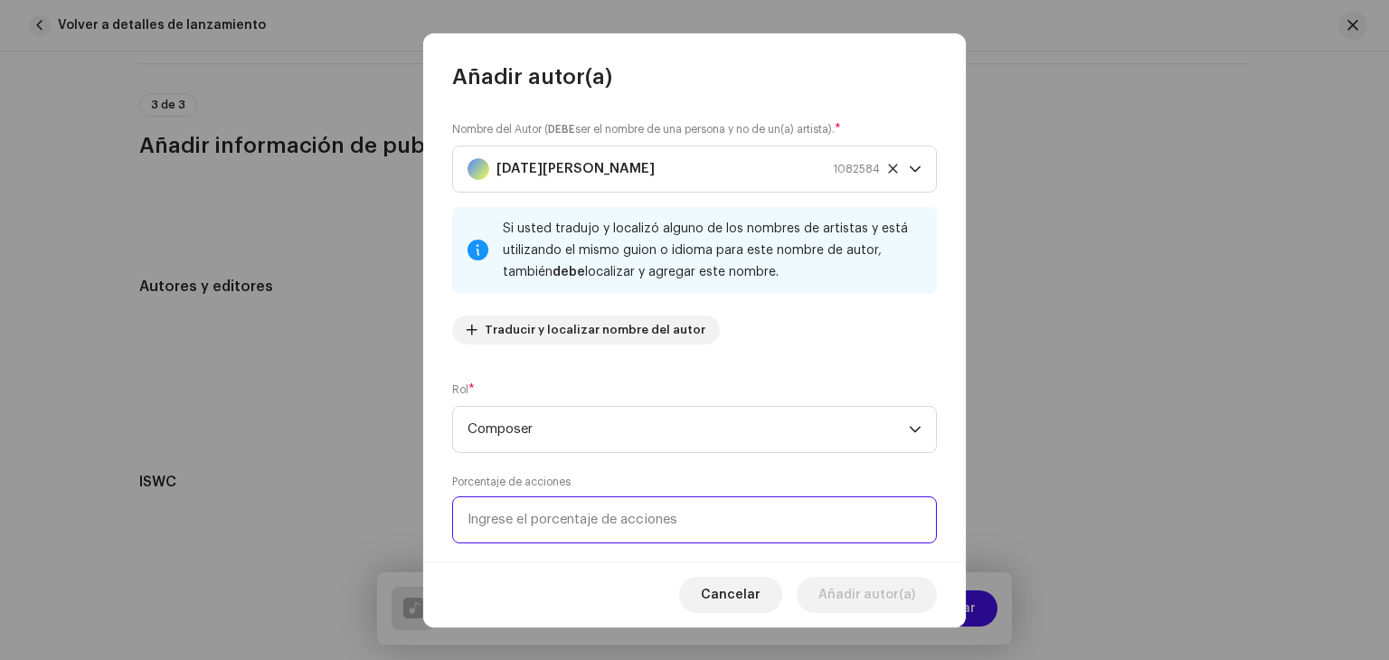
click at [535, 517] on input at bounding box center [694, 519] width 485 height 47
click at [565, 513] on input "30,00" at bounding box center [694, 519] width 485 height 47
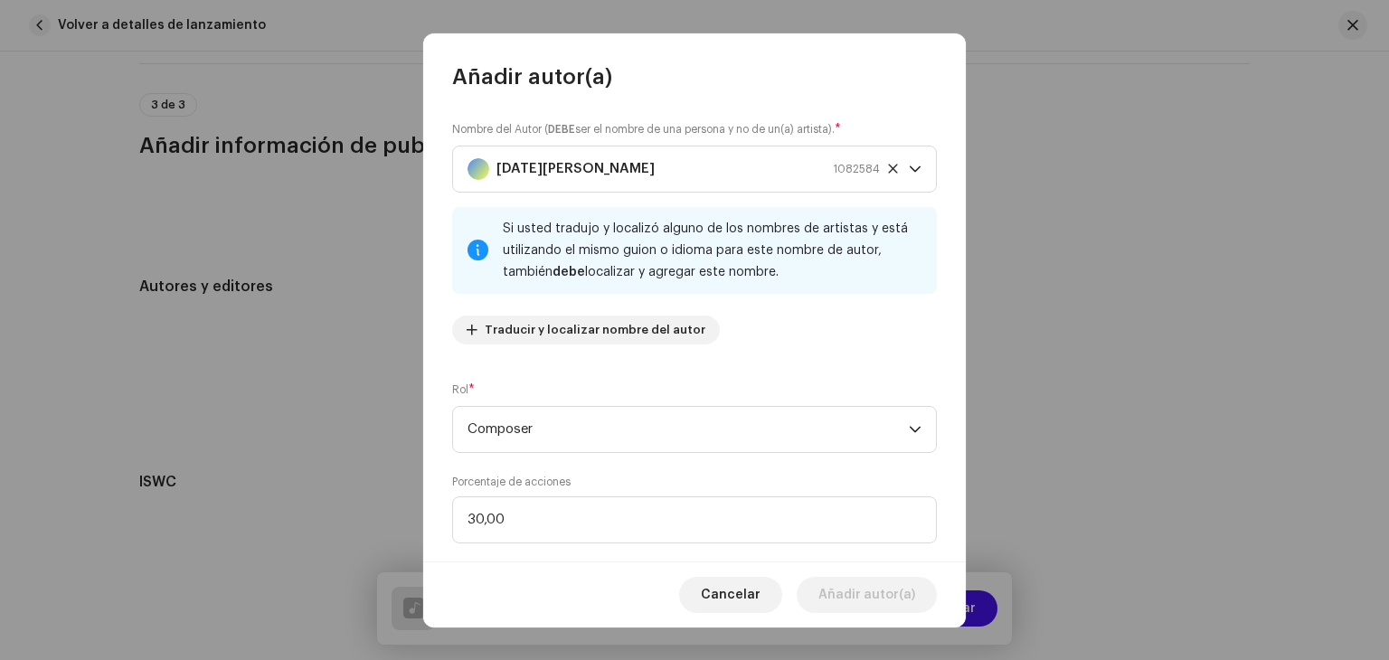
click at [595, 576] on div "Cancelar Añadir autor(a)" at bounding box center [694, 594] width 542 height 66
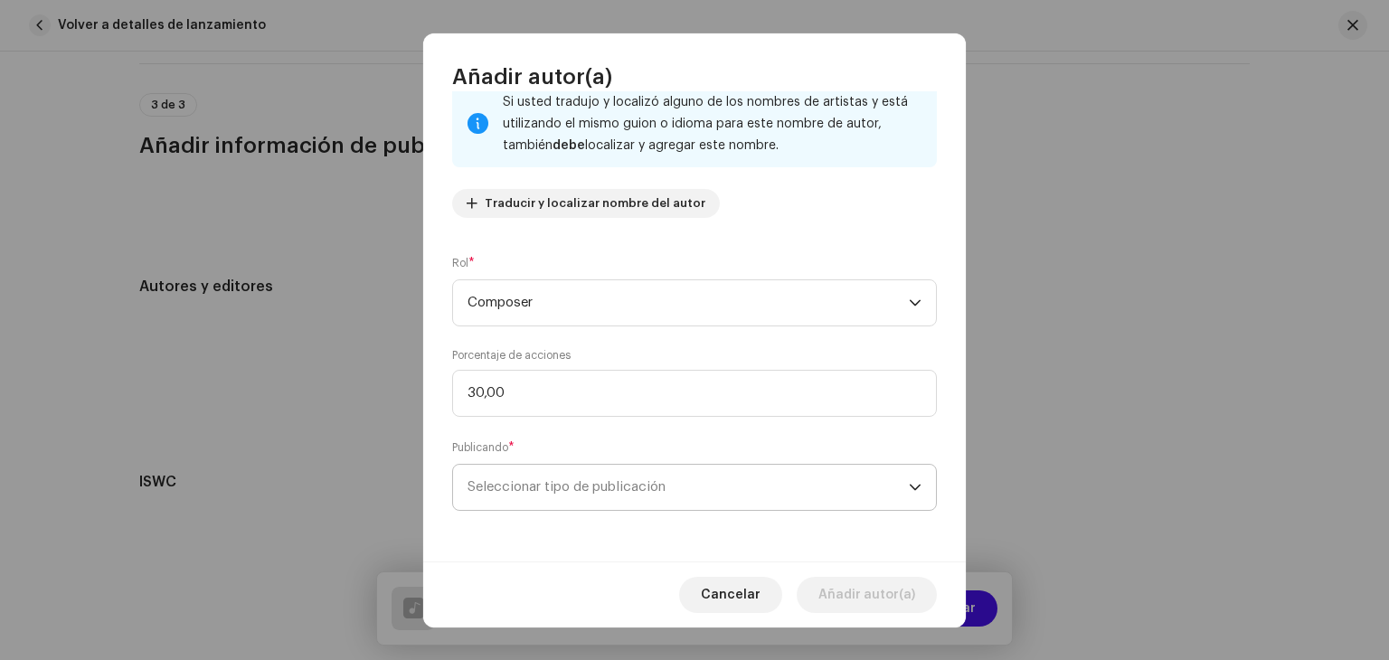
click at [540, 475] on span "Seleccionar tipo de publicación" at bounding box center [687, 487] width 441 height 45
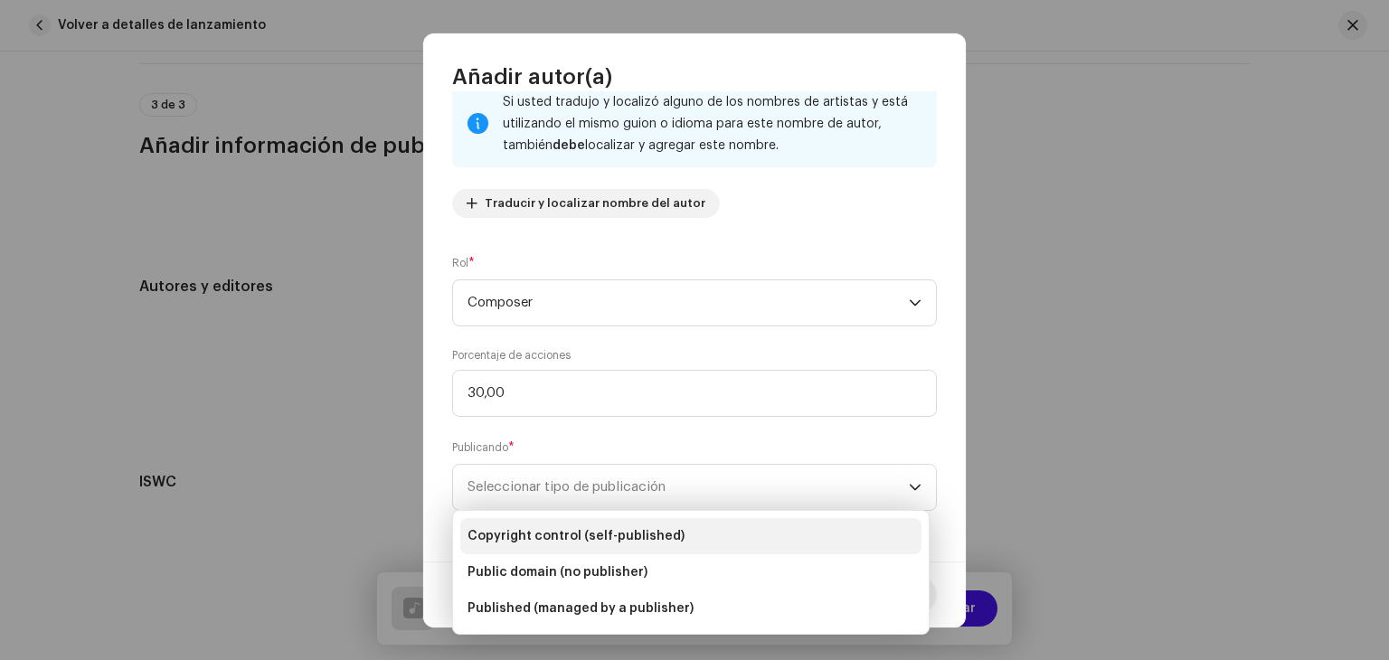
click at [614, 533] on span "Copyright control (self-published)" at bounding box center [575, 536] width 217 height 18
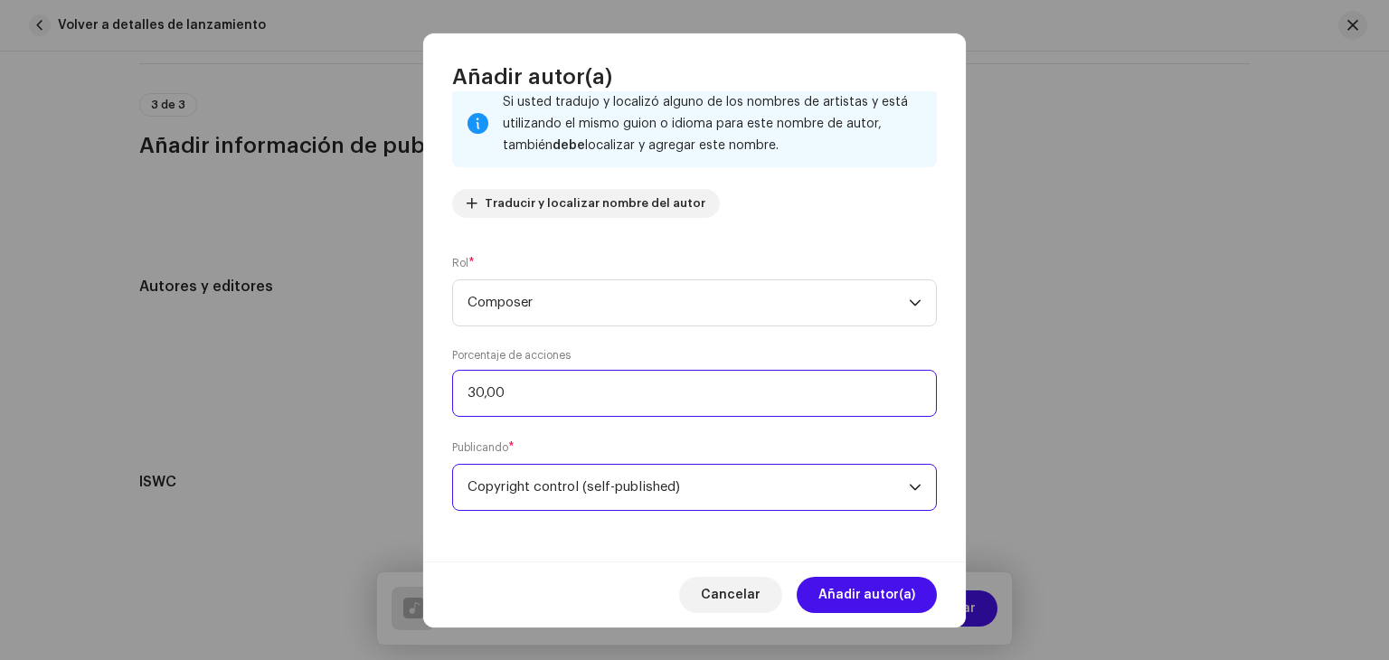
click at [477, 395] on input "30,00" at bounding box center [694, 393] width 485 height 47
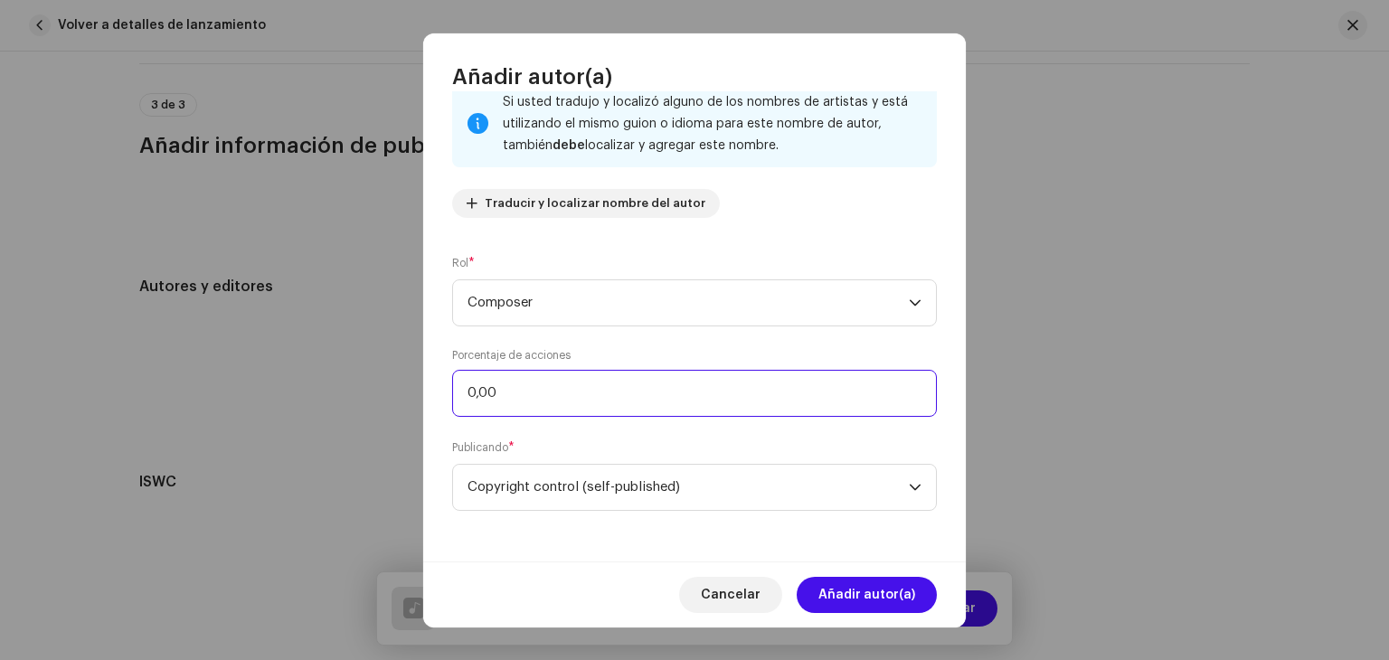
type input "10,00"
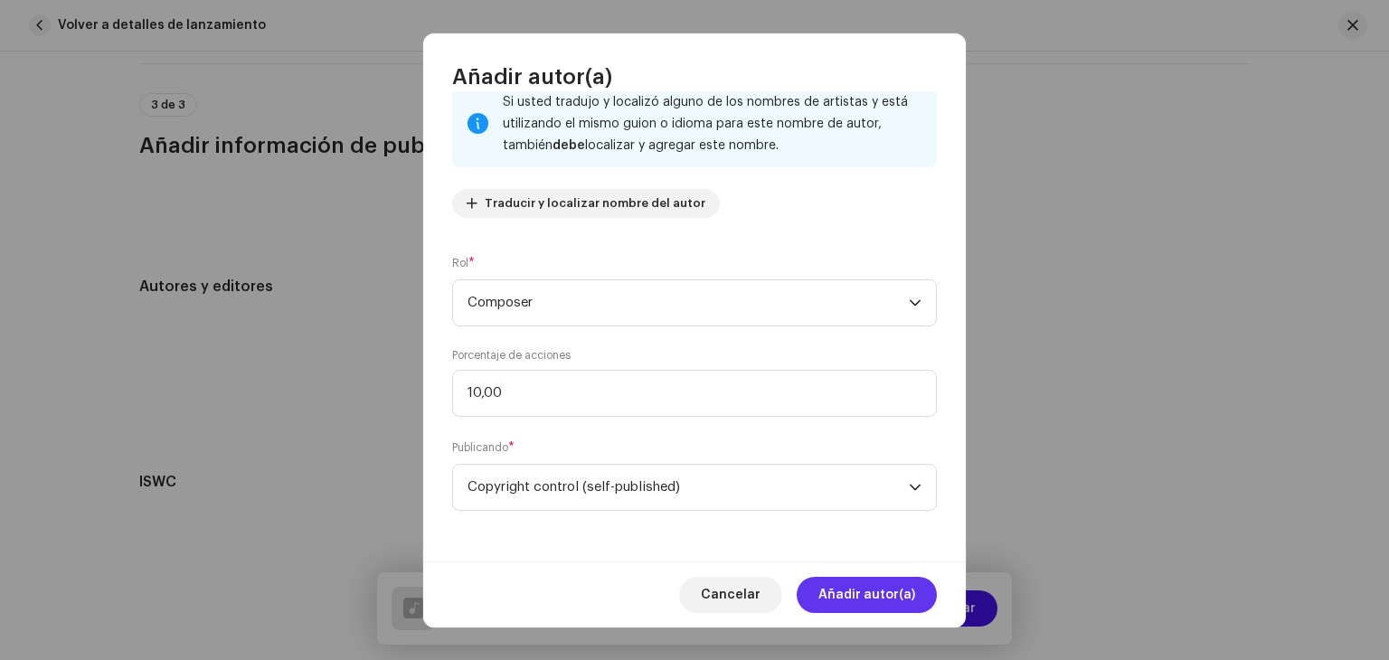
click at [852, 594] on span "Añadir autor(a)" at bounding box center [866, 595] width 97 height 36
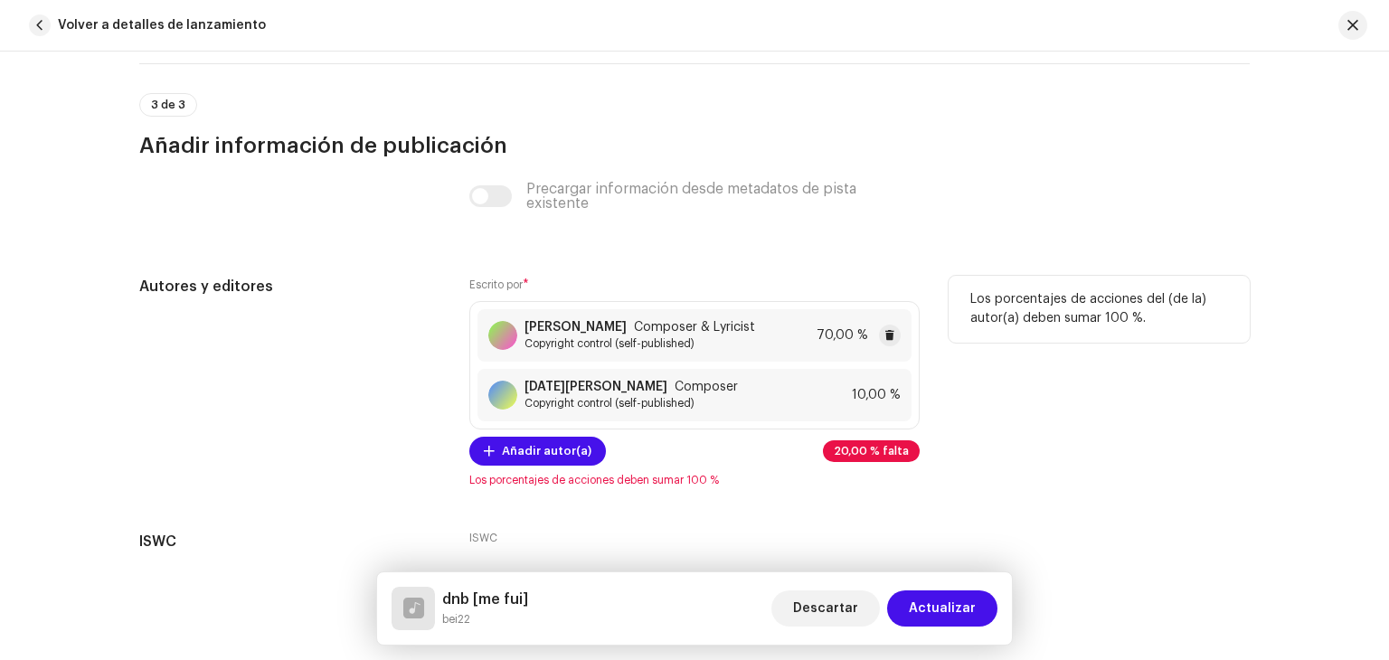
click at [683, 342] on span "Copyright control (self-published)" at bounding box center [639, 343] width 231 height 14
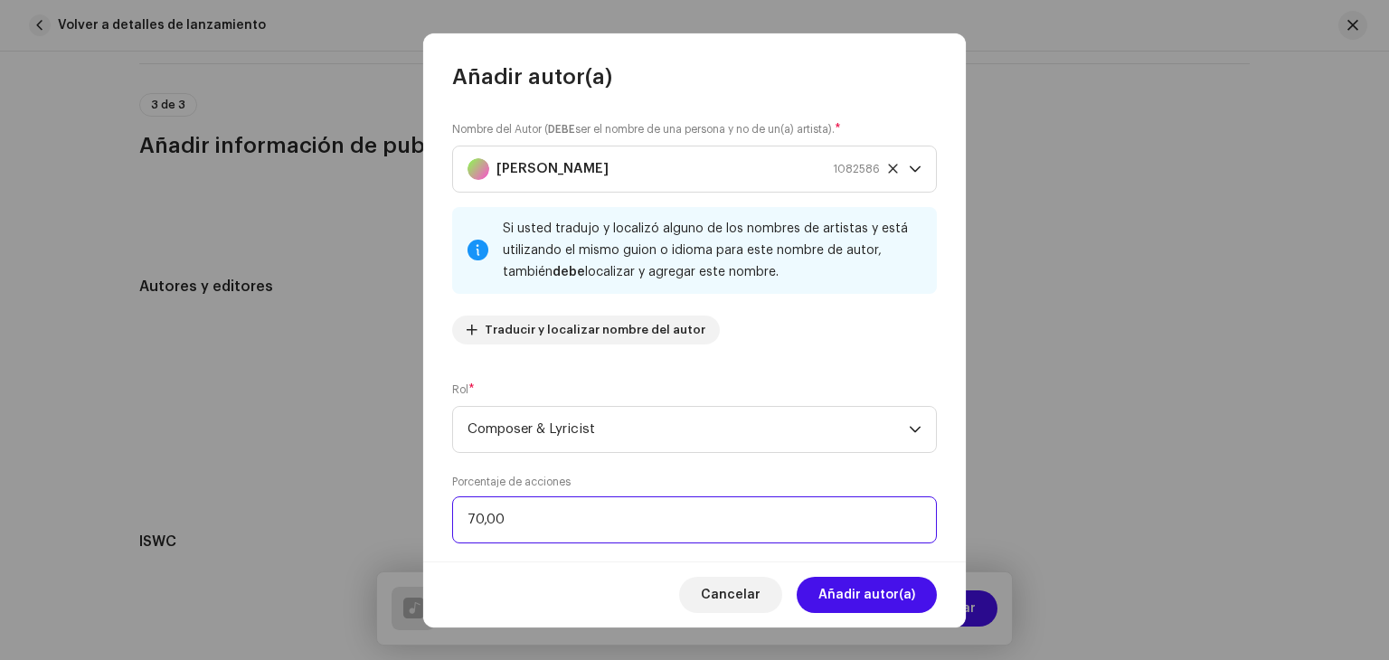
click at [477, 514] on input "70,00" at bounding box center [694, 519] width 485 height 47
type input "90,00"
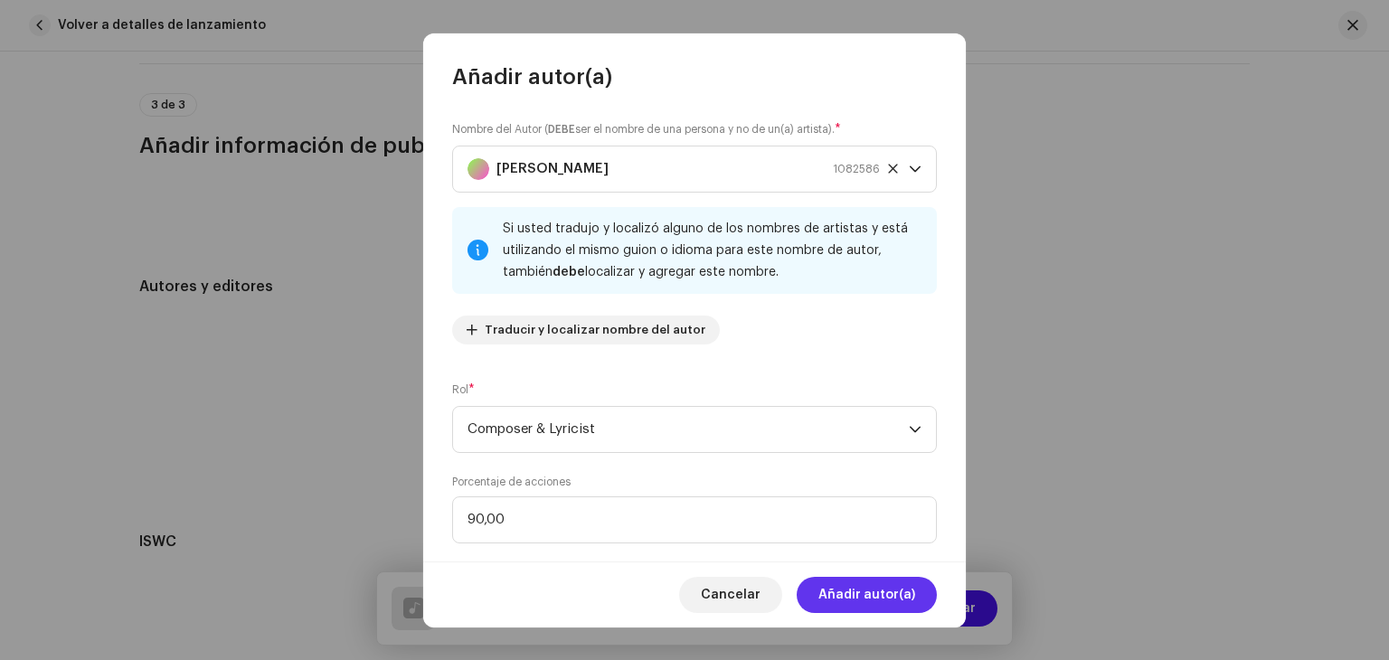
click at [857, 601] on span "Añadir autor(a)" at bounding box center [866, 595] width 97 height 36
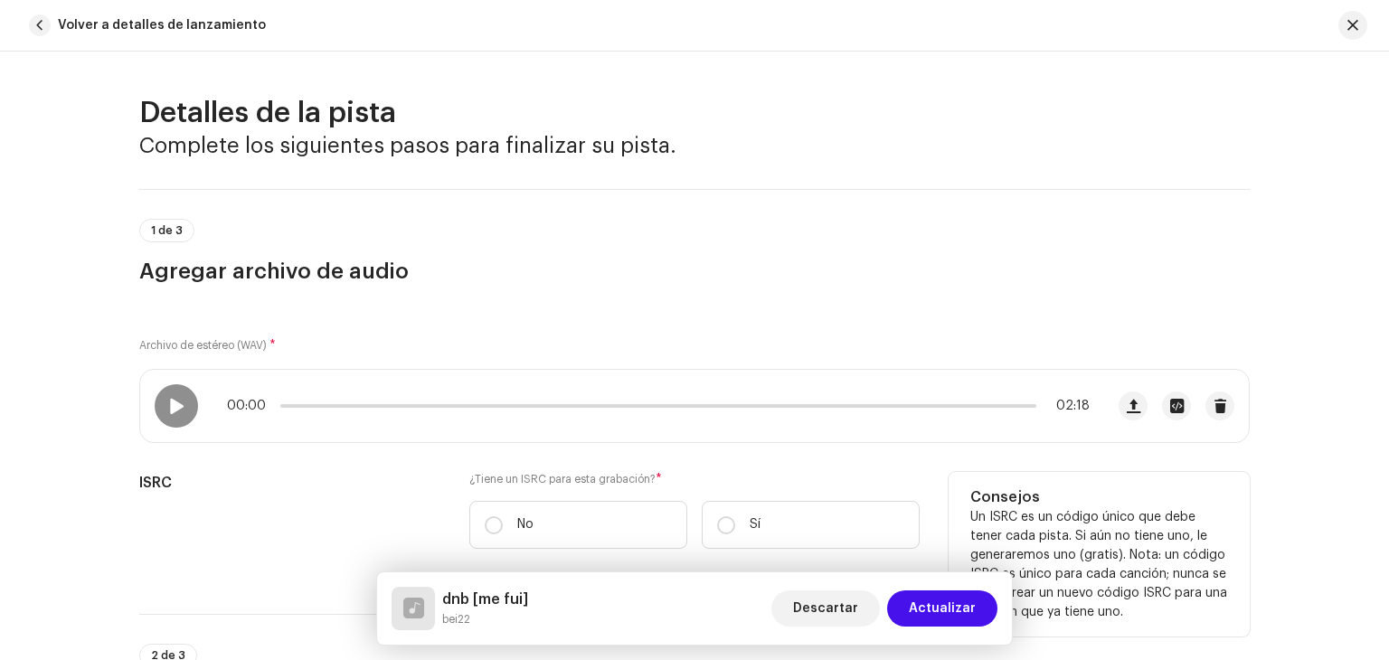
scroll to position [179, 0]
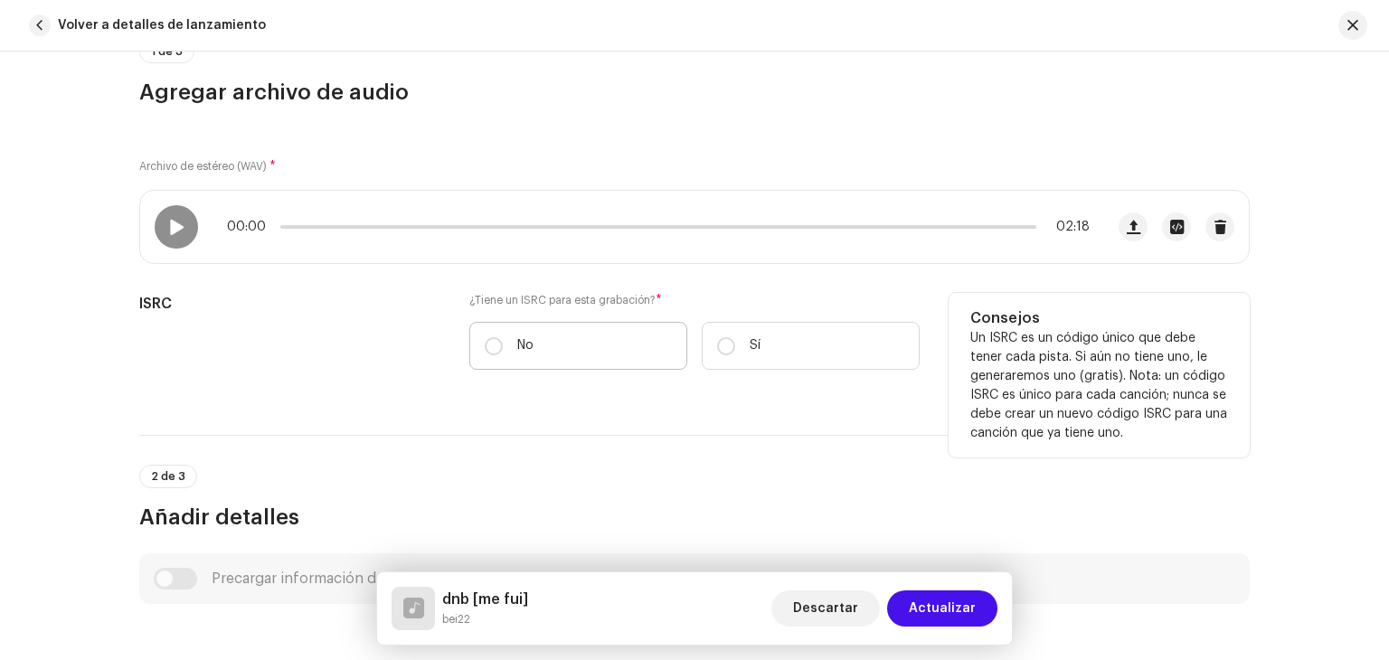
click at [617, 337] on label "No" at bounding box center [578, 346] width 218 height 48
click at [503, 337] on input "No" at bounding box center [494, 346] width 18 height 18
radio input "true"
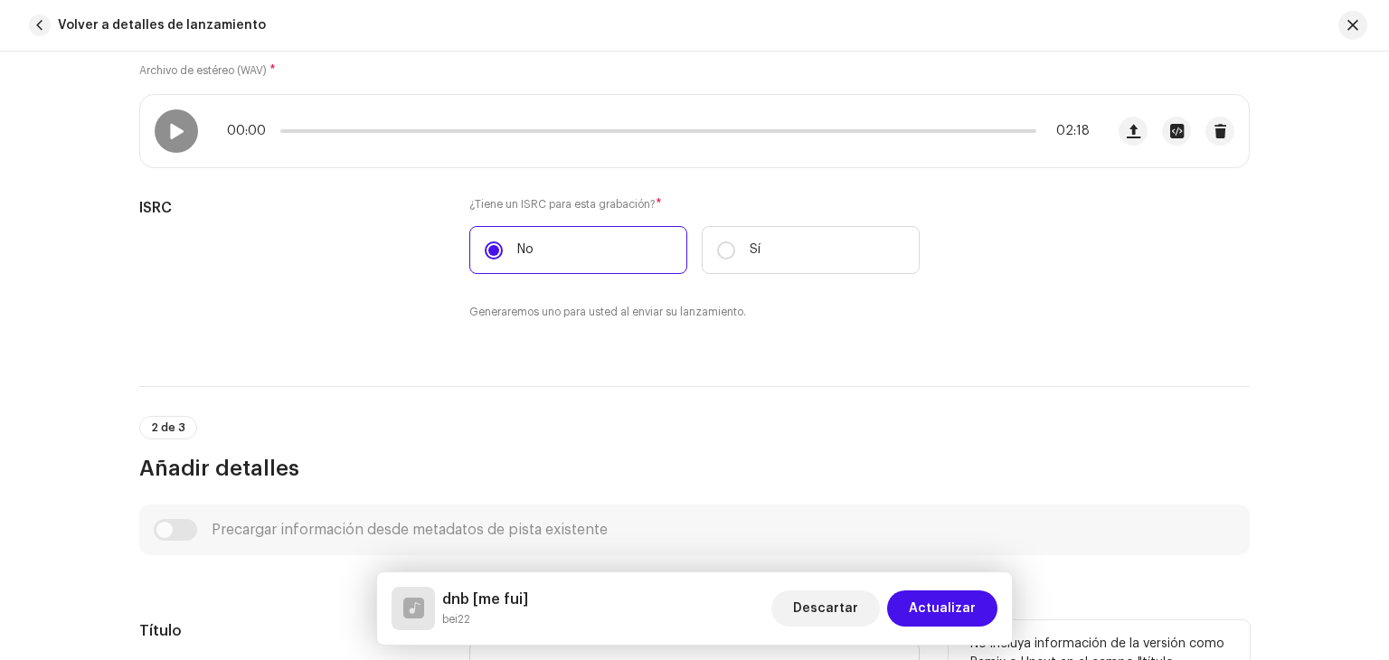
scroll to position [0, 0]
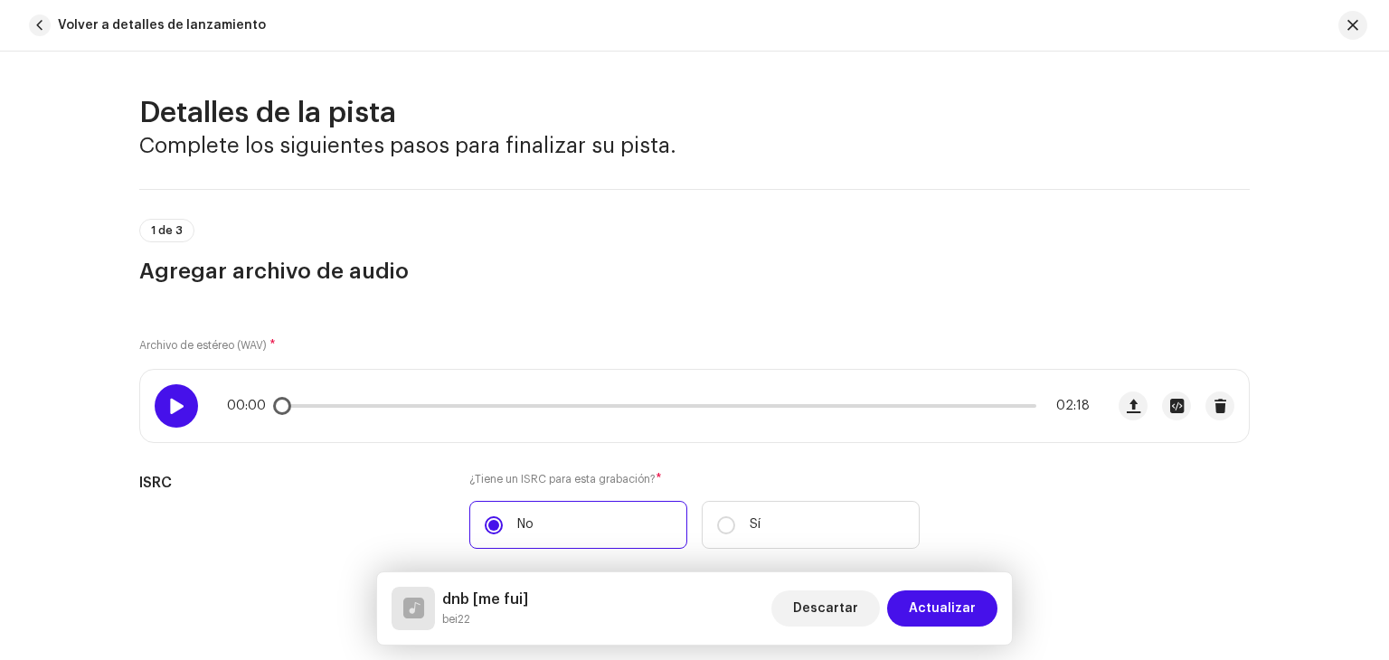
click at [187, 410] on div at bounding box center [176, 405] width 43 height 43
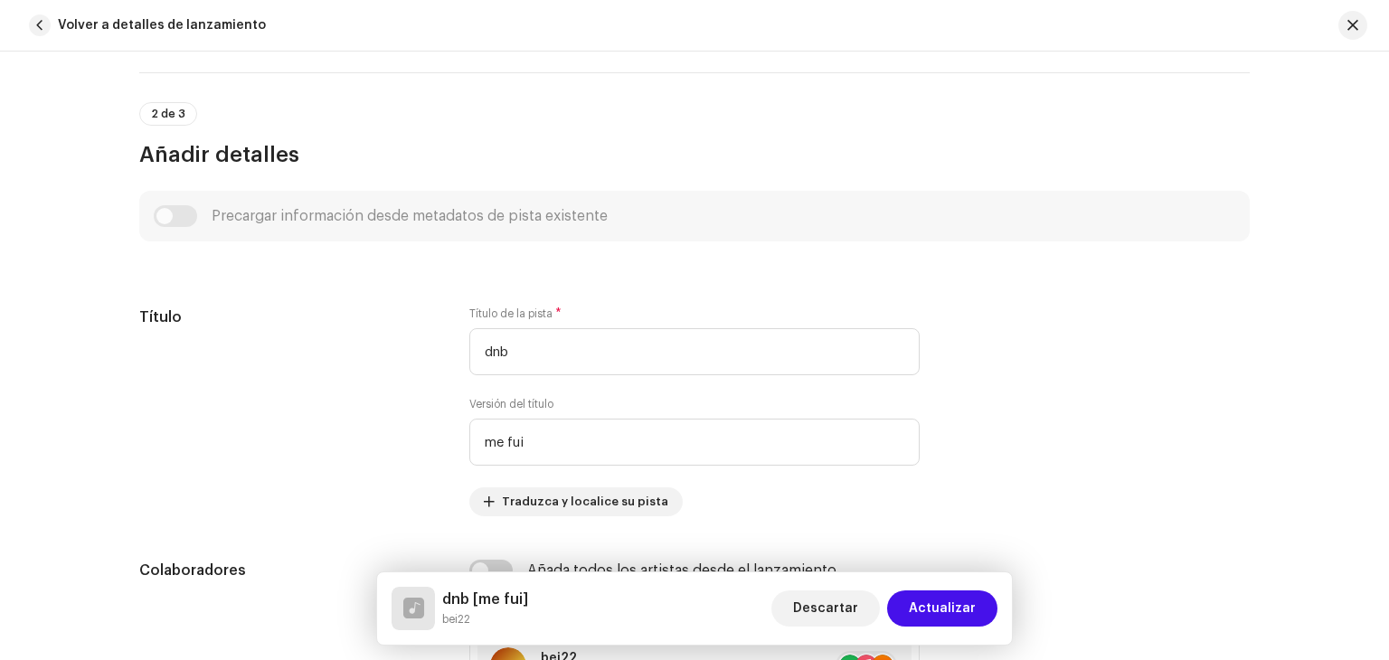
scroll to position [636, 0]
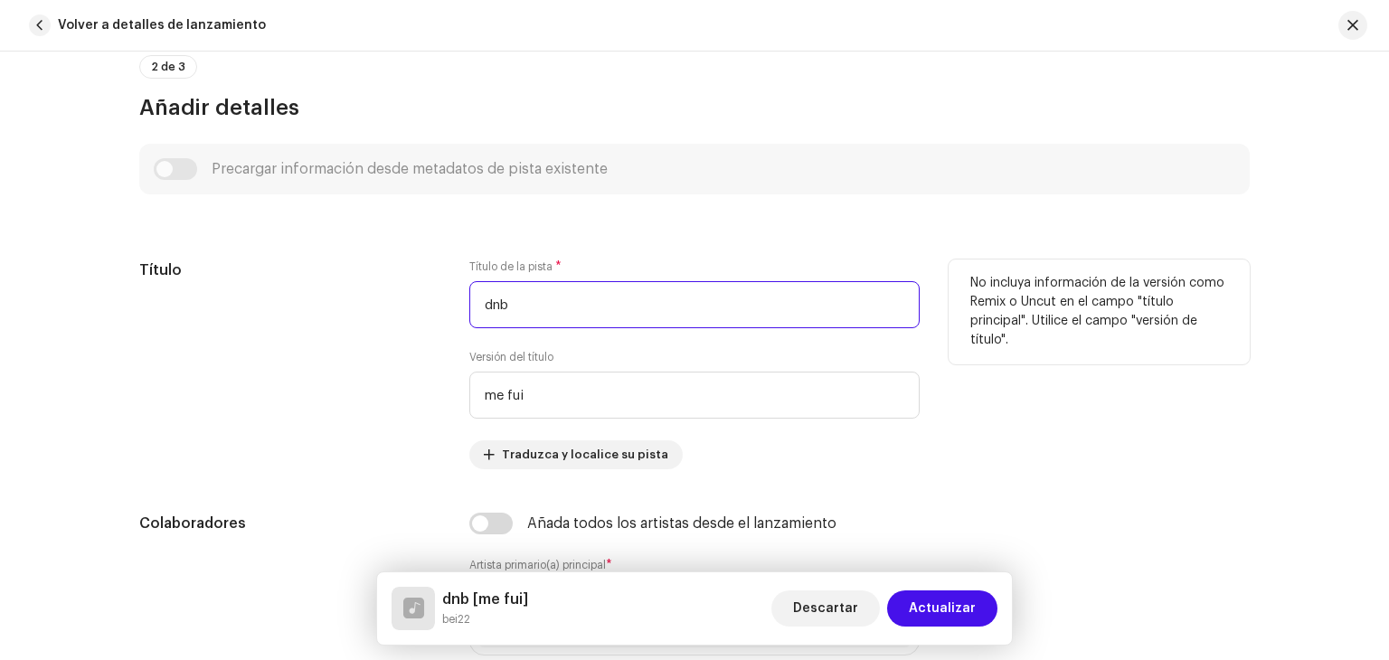
click at [610, 305] on input "dnb" at bounding box center [694, 304] width 450 height 47
type input "d"
type input "D"
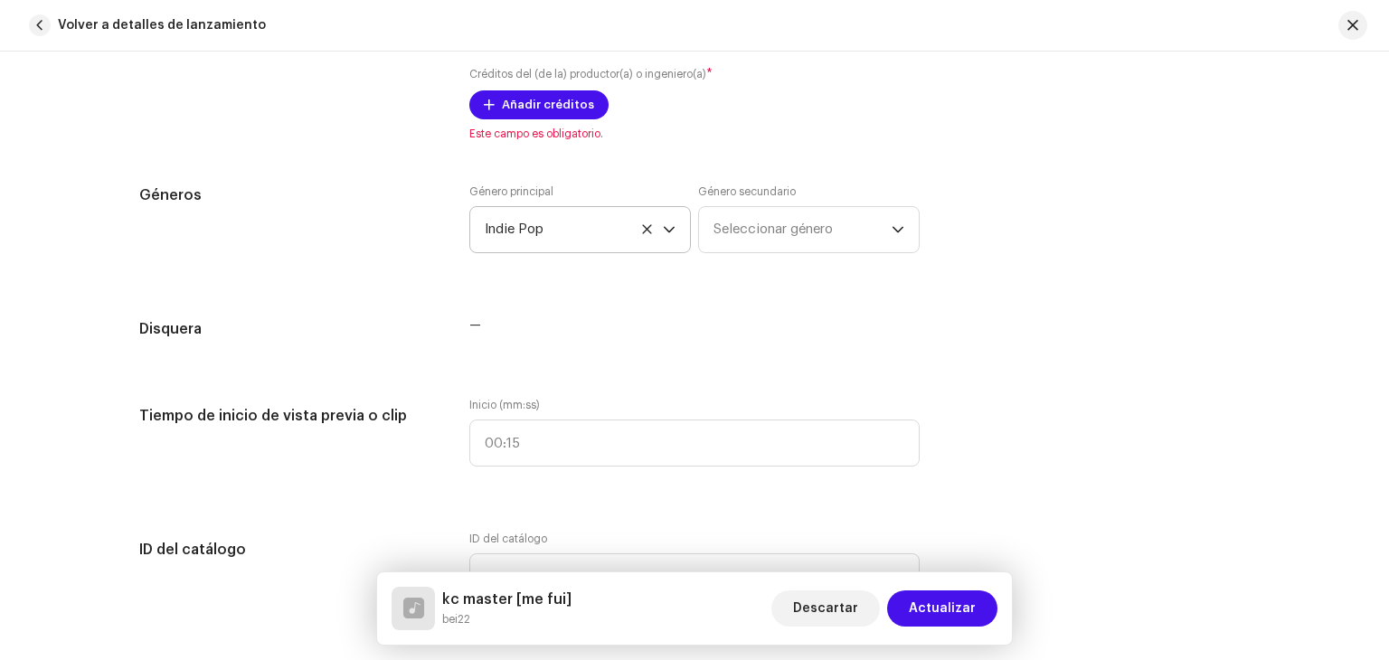
scroll to position [1540, 0]
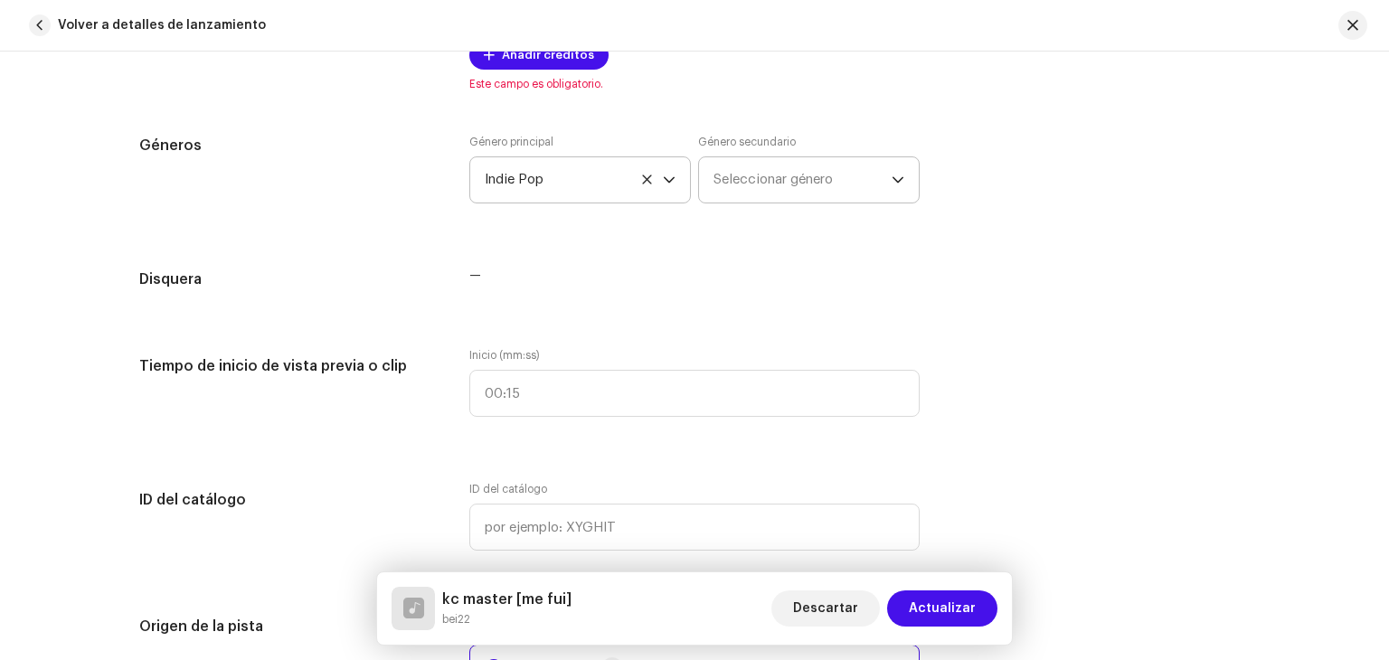
type input "kc master"
click at [781, 165] on span "Seleccionar género" at bounding box center [802, 179] width 178 height 45
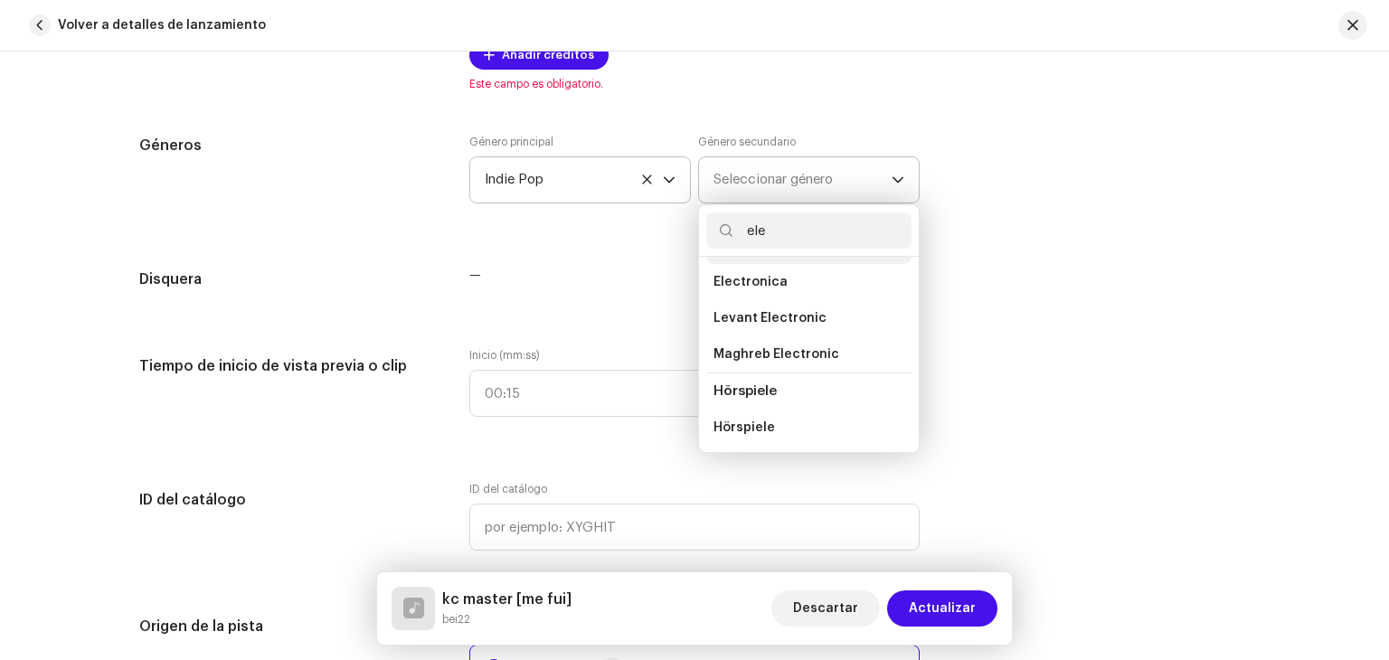
scroll to position [298, 0]
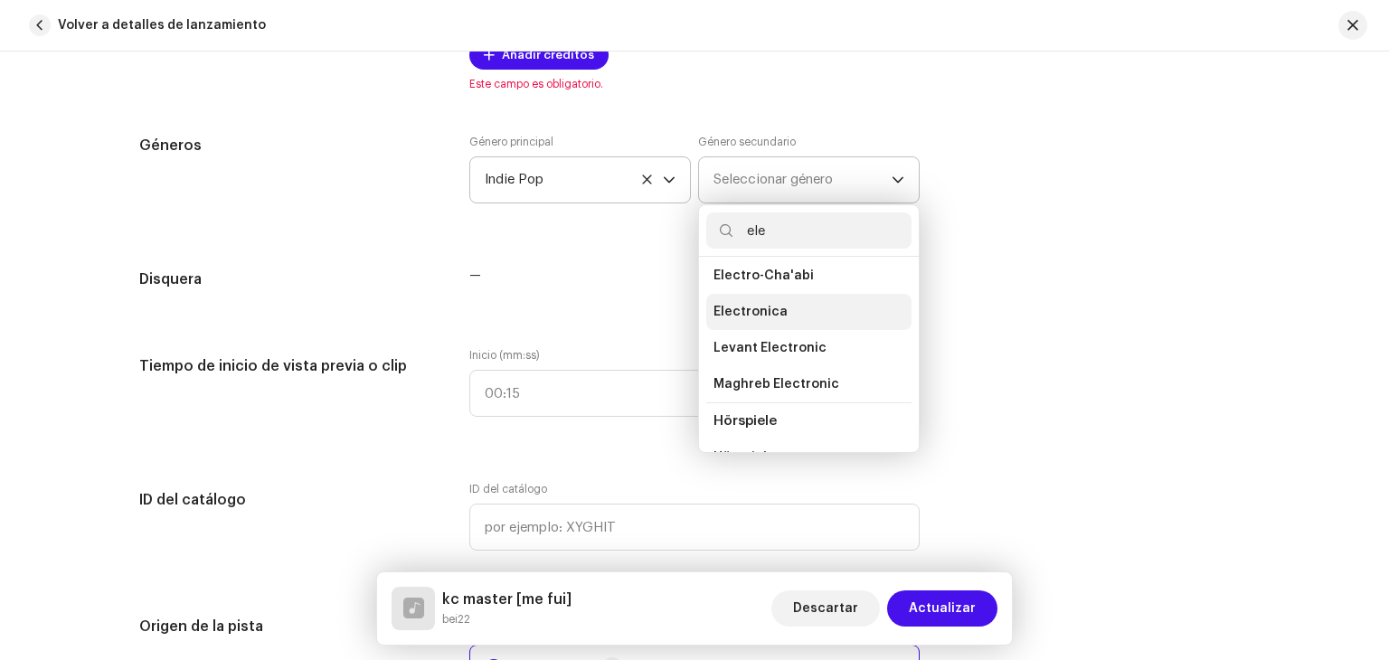
type input "ele"
click at [781, 308] on li "Electronica" at bounding box center [808, 312] width 205 height 36
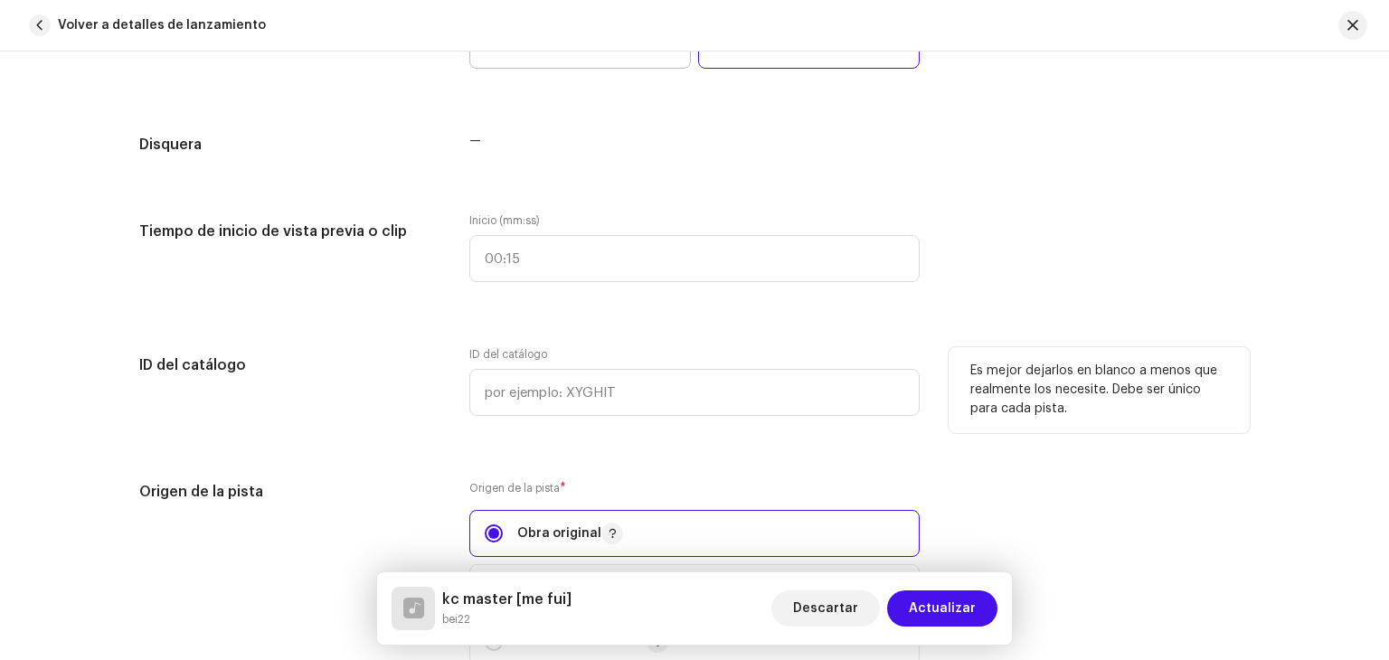
scroll to position [1674, 0]
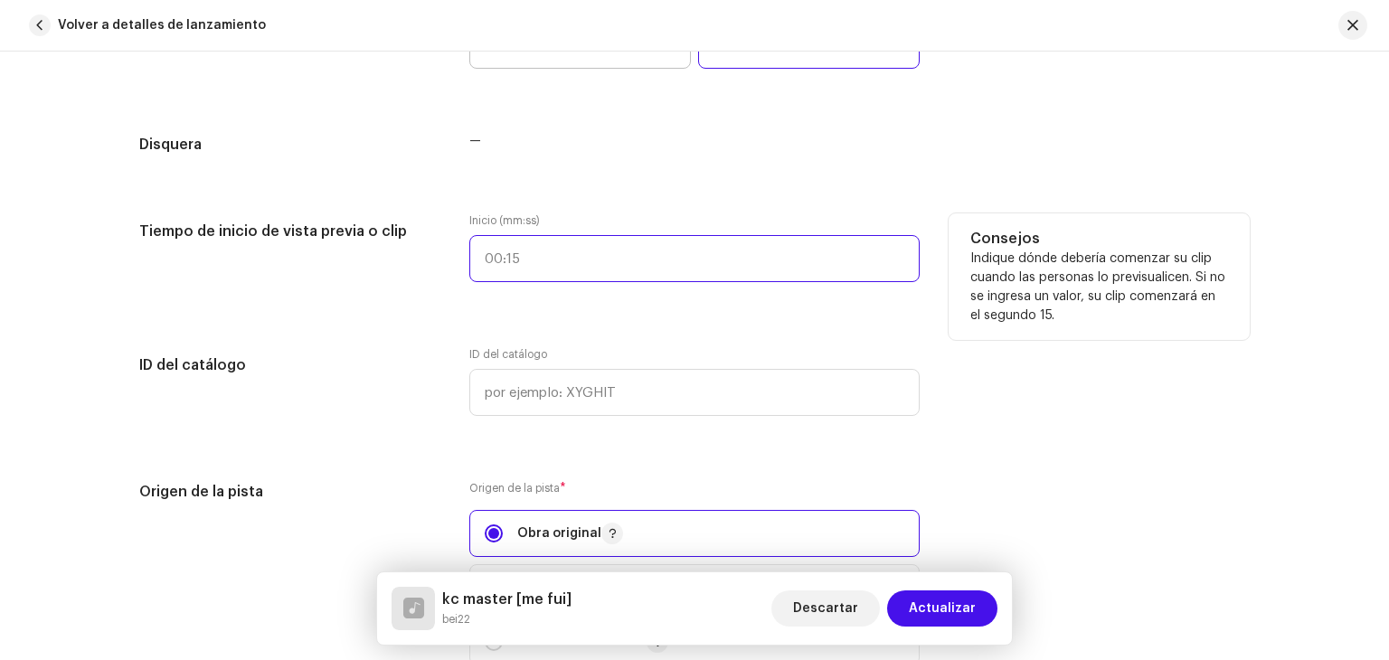
type input ":"
click at [553, 247] on input ":" at bounding box center [694, 258] width 450 height 47
click at [546, 248] on input ":" at bounding box center [694, 258] width 450 height 47
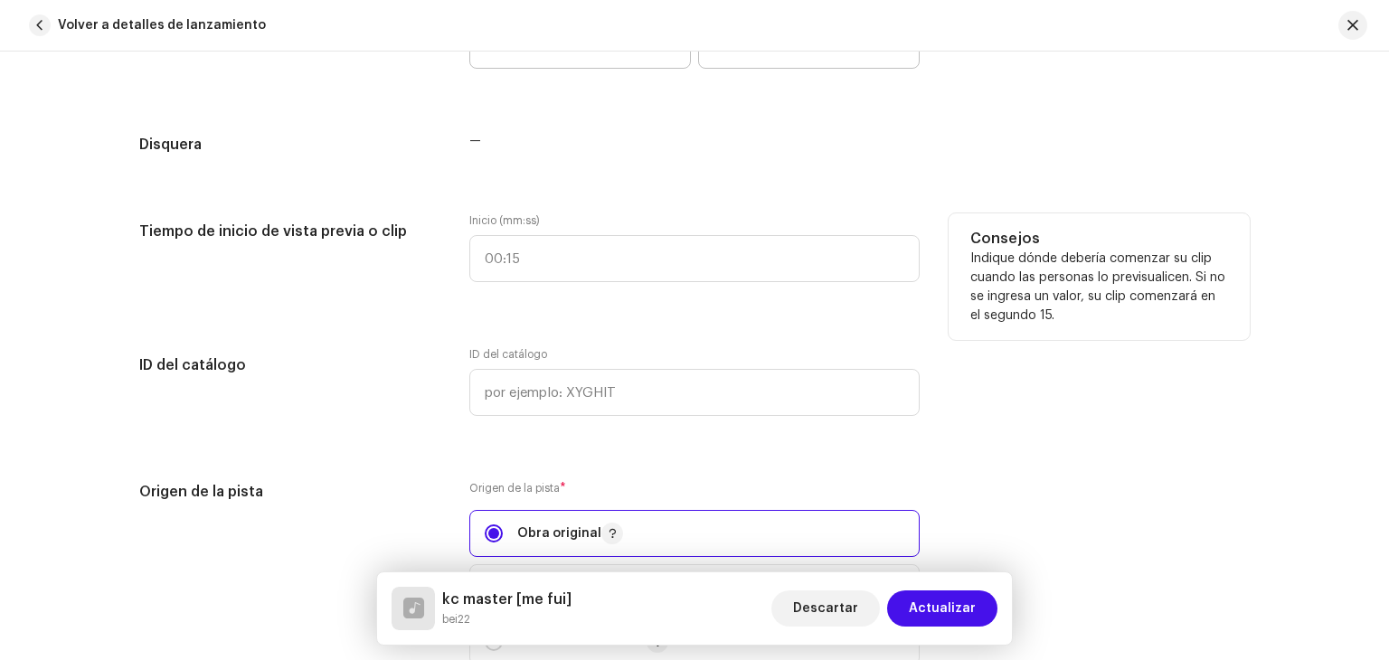
click at [469, 293] on div "Inicio (mm:ss)" at bounding box center [694, 258] width 450 height 90
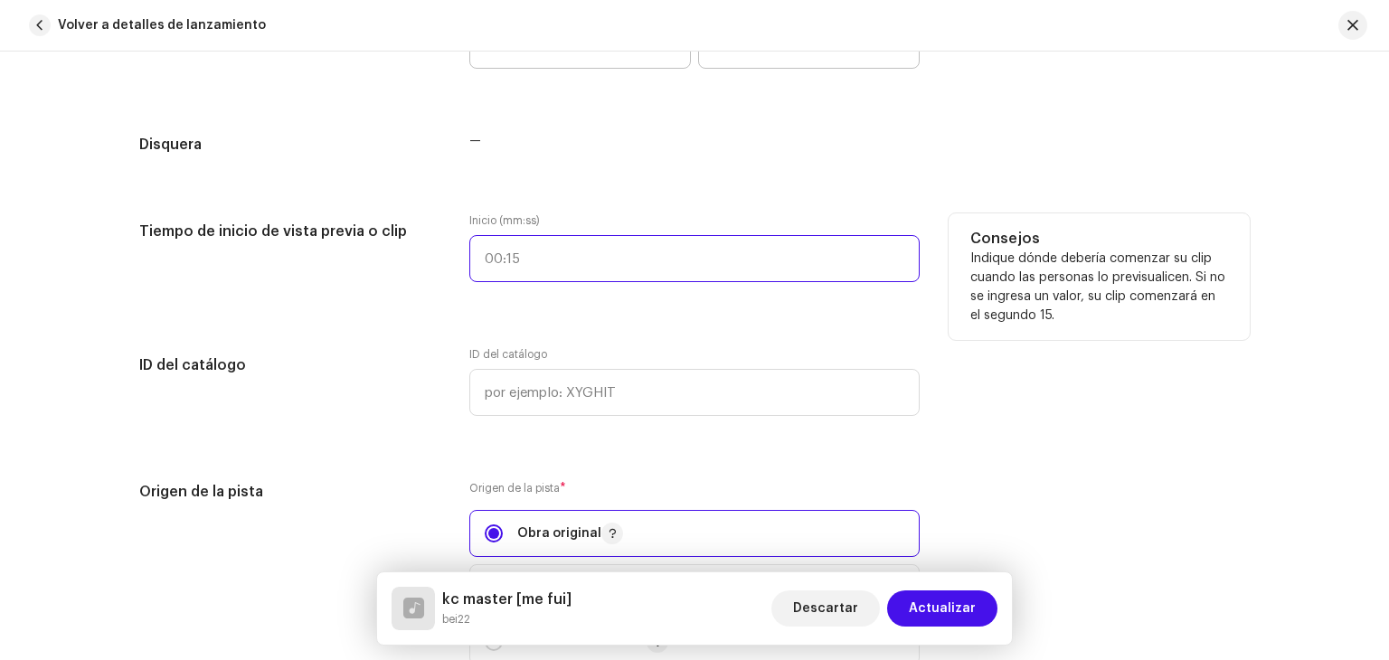
type input ":"
click at [515, 258] on input ":" at bounding box center [694, 258] width 450 height 47
click at [517, 258] on input ":" at bounding box center [694, 258] width 450 height 47
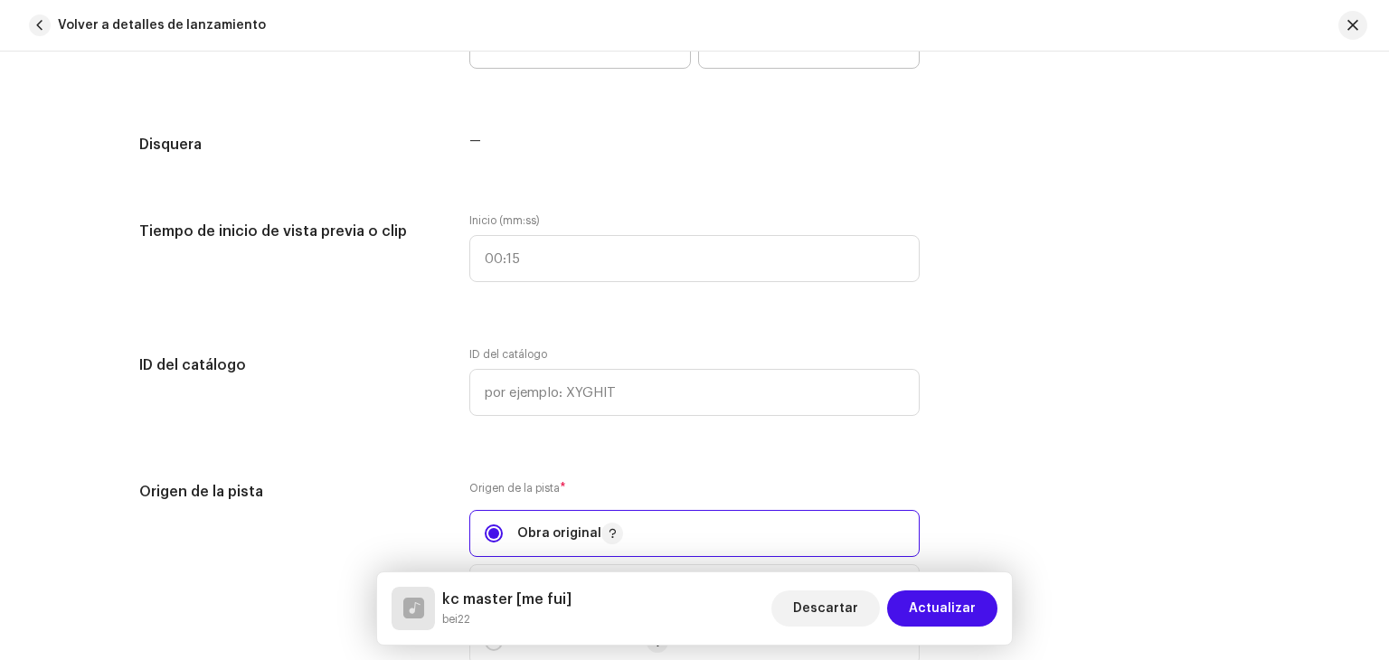
click at [538, 344] on div "Detalles de la pista Complete los siguientes pasos para finalizar su pista. 1 d…" at bounding box center [694, 403] width 1168 height 3965
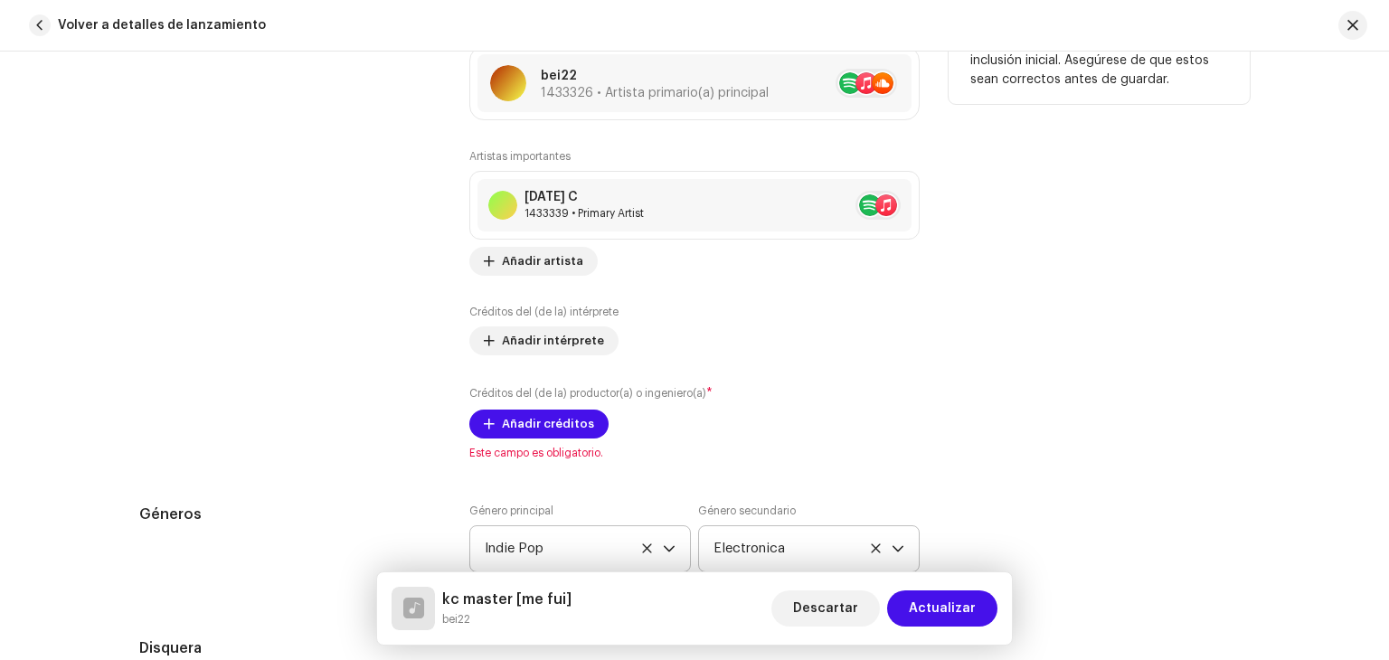
scroll to position [1170, 0]
click at [553, 424] on span "Añadir créditos" at bounding box center [548, 425] width 92 height 36
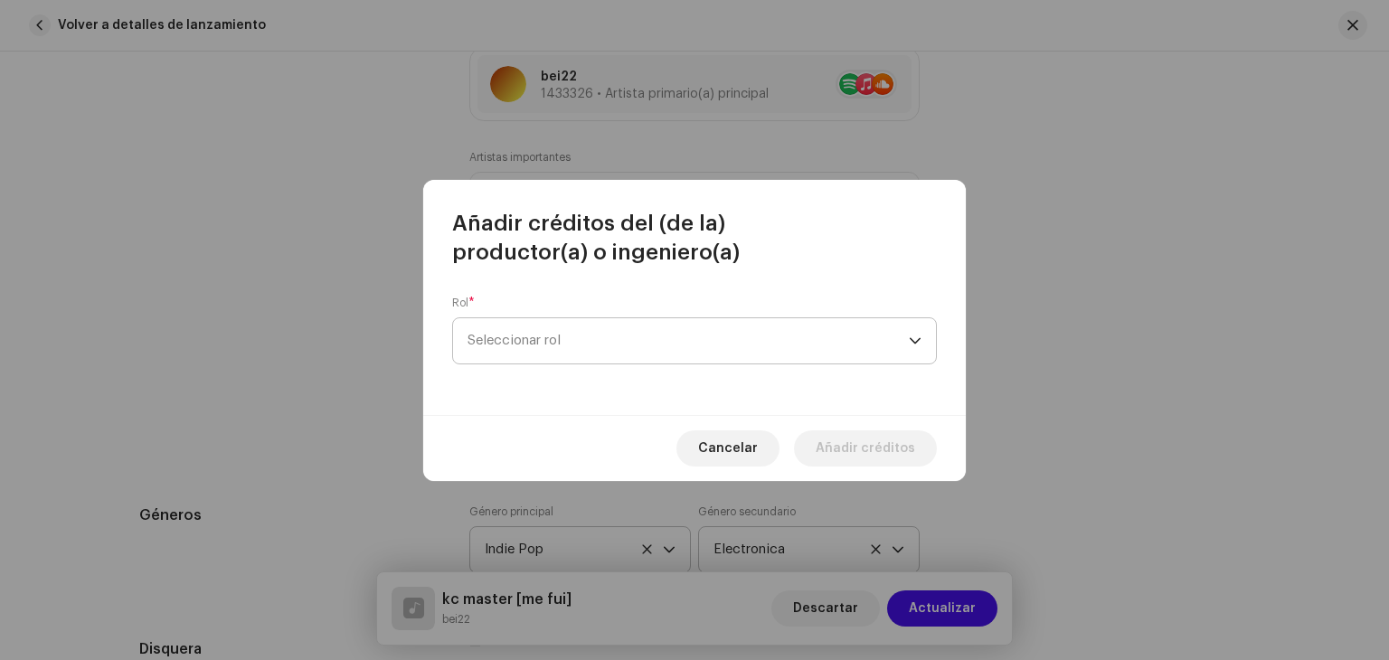
click at [610, 357] on span "Seleccionar rol" at bounding box center [687, 340] width 441 height 45
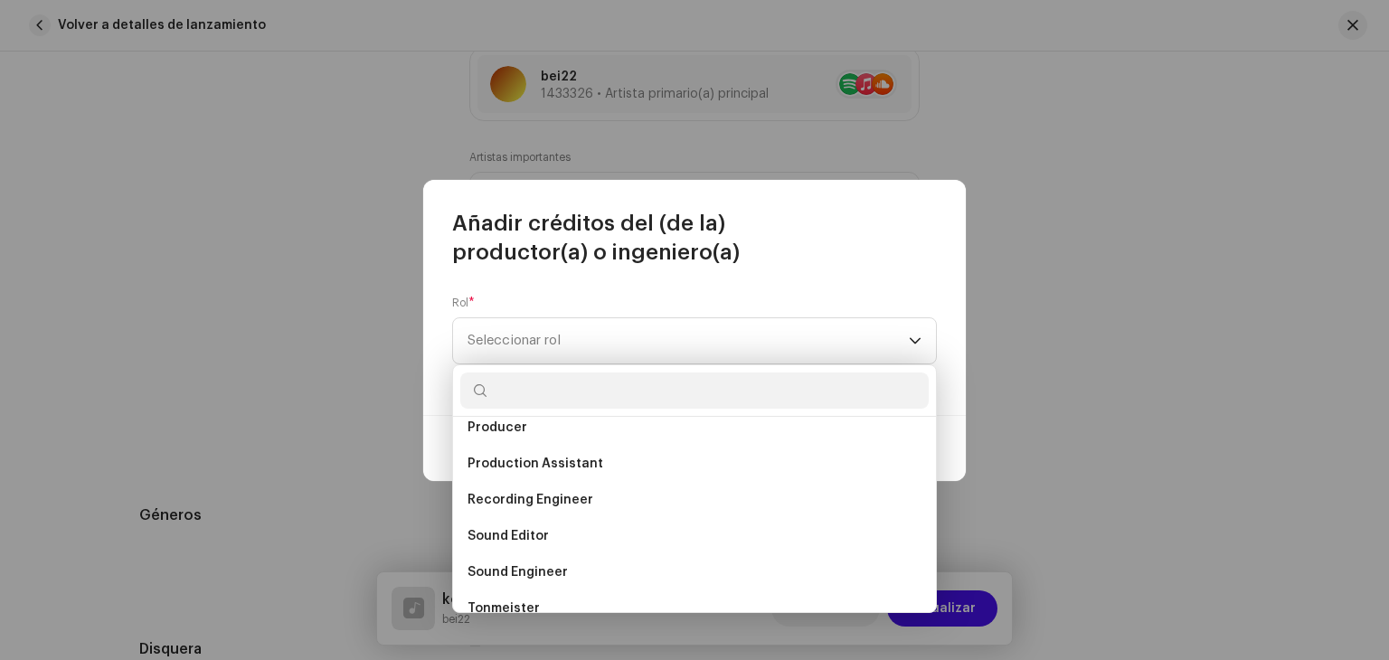
scroll to position [740, 0]
click at [506, 562] on span "Sound Engineer" at bounding box center [517, 569] width 100 height 18
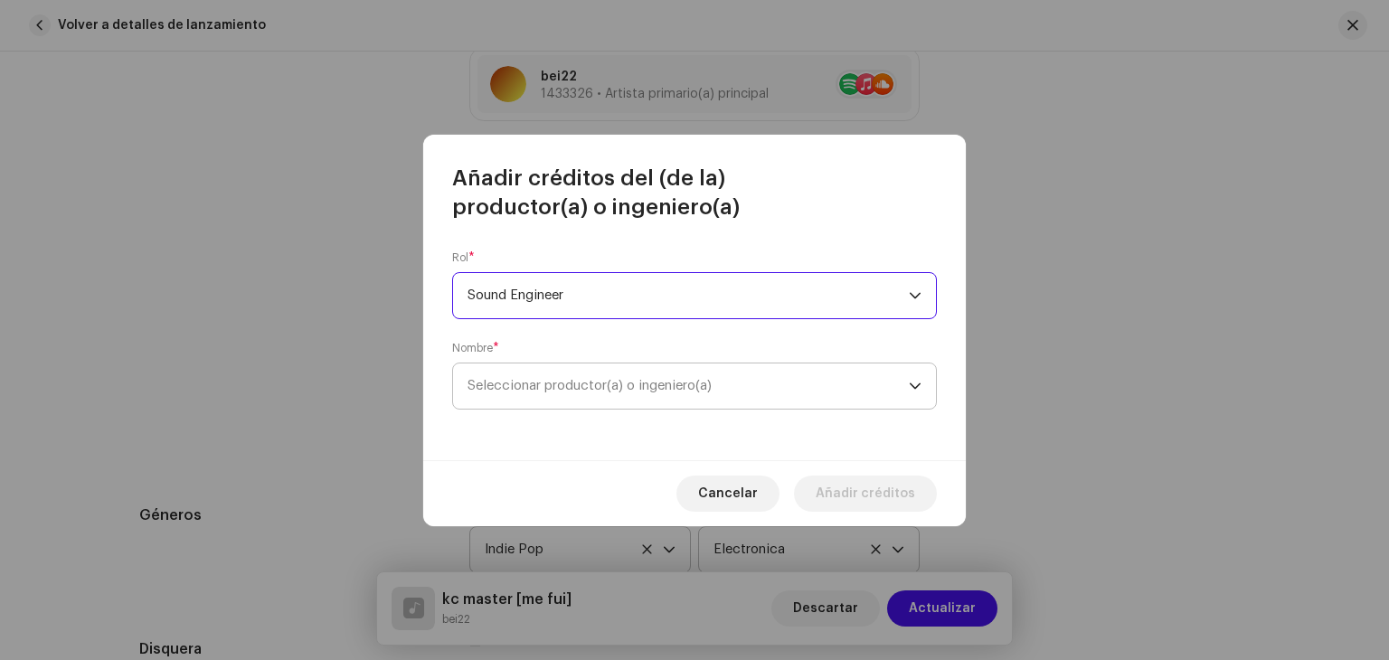
click at [561, 394] on span "Seleccionar productor(a) o ingeniero(a)" at bounding box center [687, 385] width 441 height 45
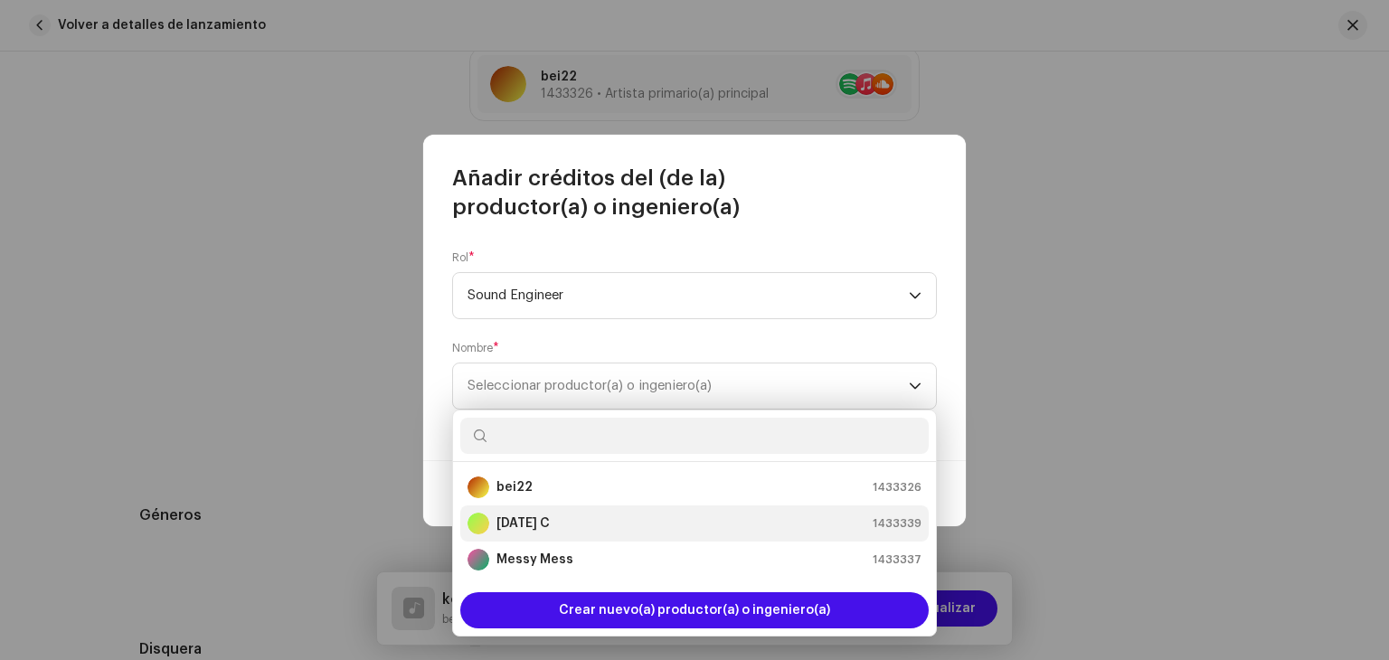
click at [531, 512] on li "Karma C 1433339" at bounding box center [694, 523] width 468 height 36
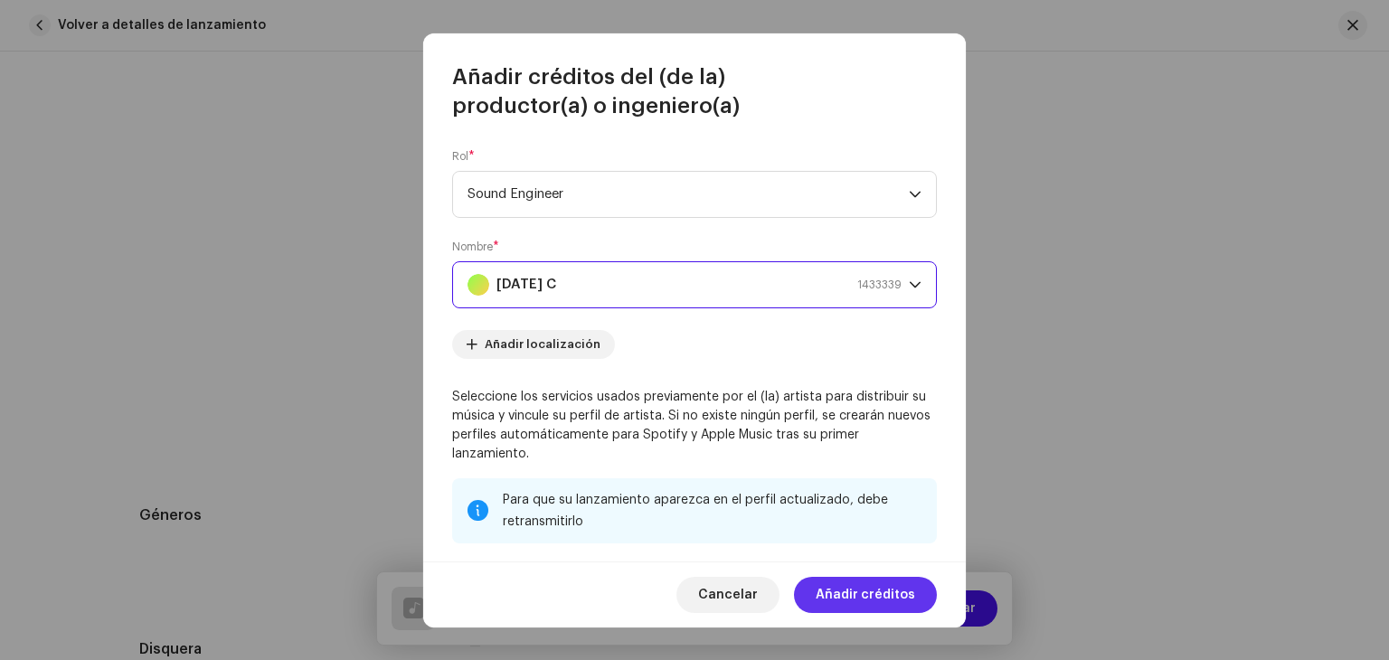
click at [843, 598] on span "Añadir créditos" at bounding box center [864, 595] width 99 height 36
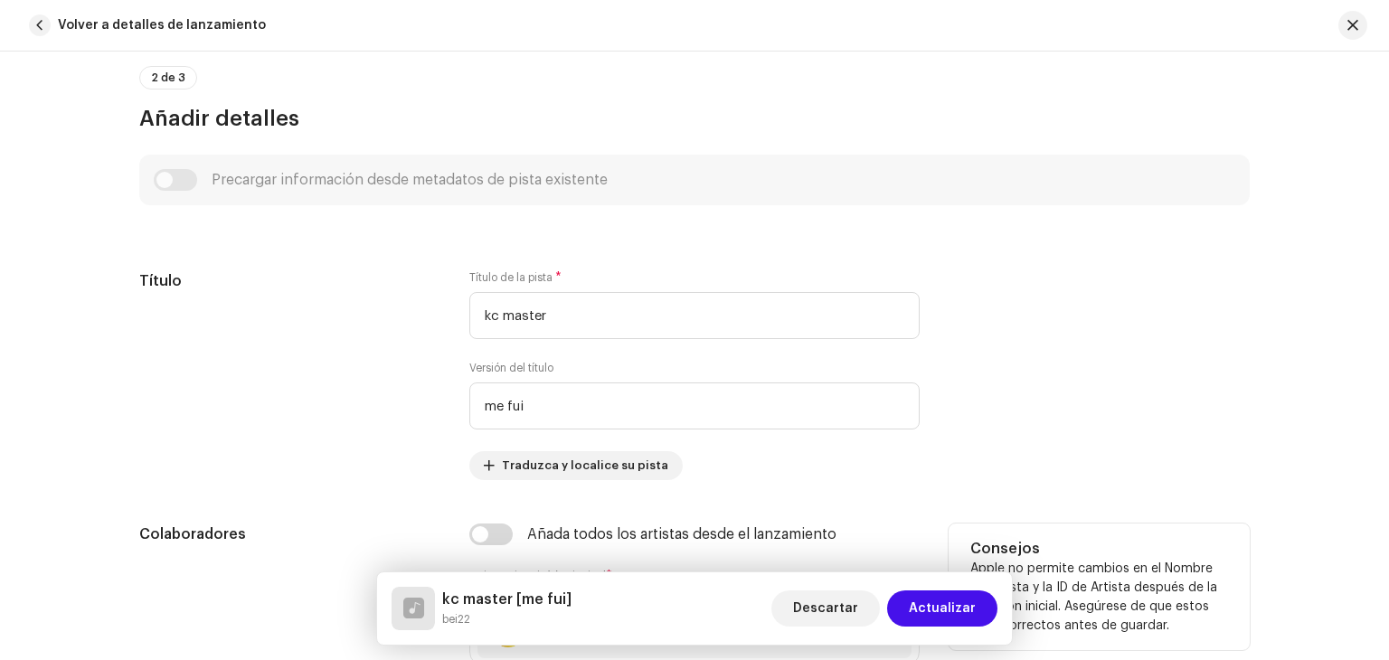
scroll to position [674, 0]
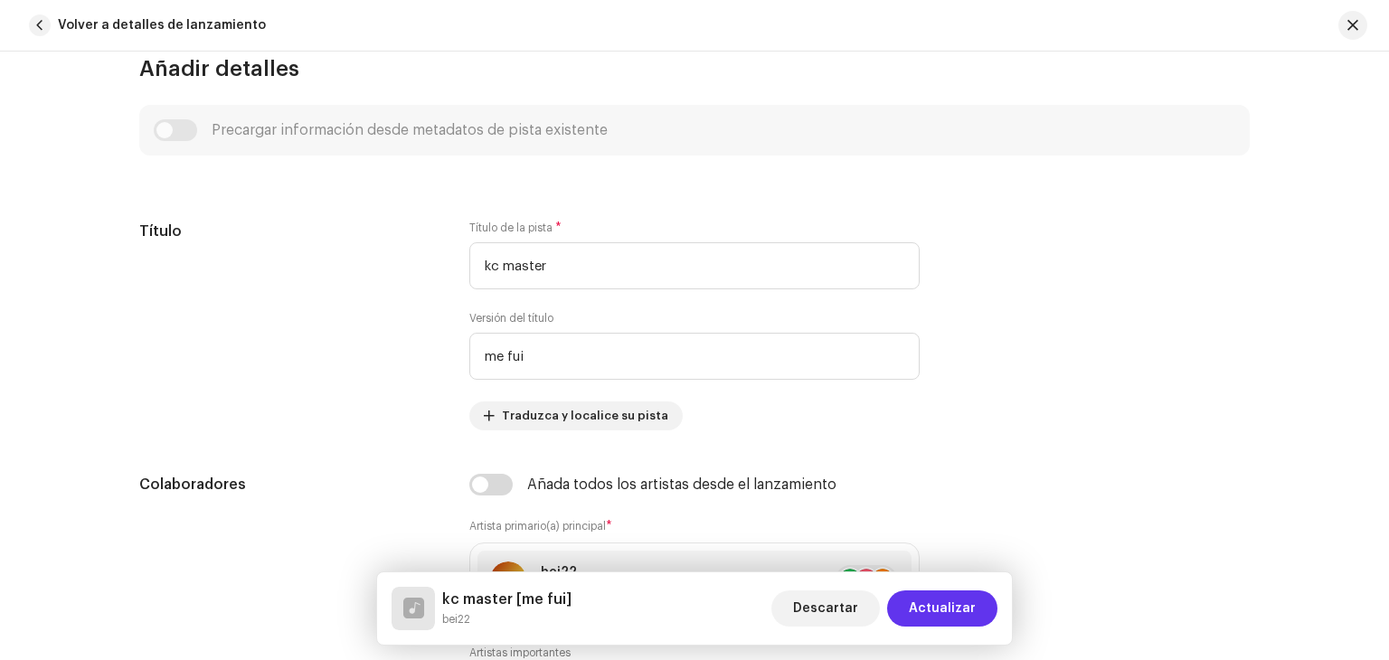
click at [934, 604] on span "Actualizar" at bounding box center [942, 608] width 67 height 36
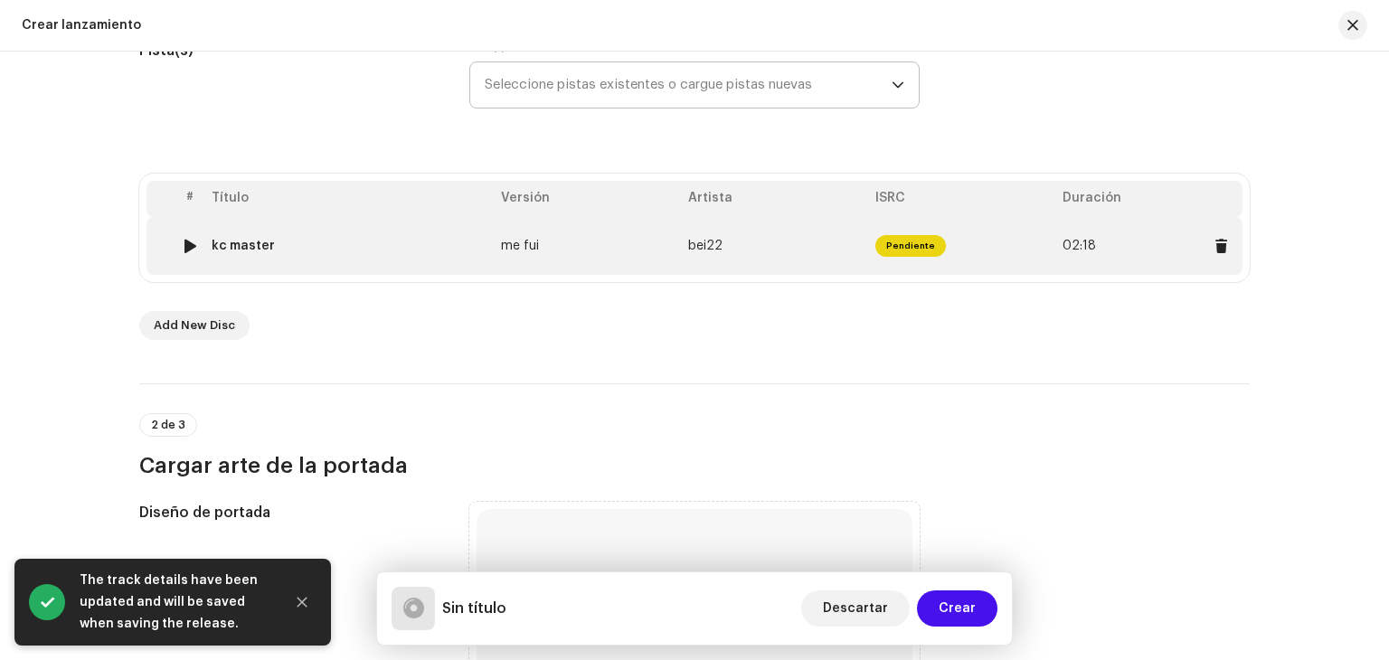
click at [231, 240] on div "kc master" at bounding box center [243, 246] width 63 height 14
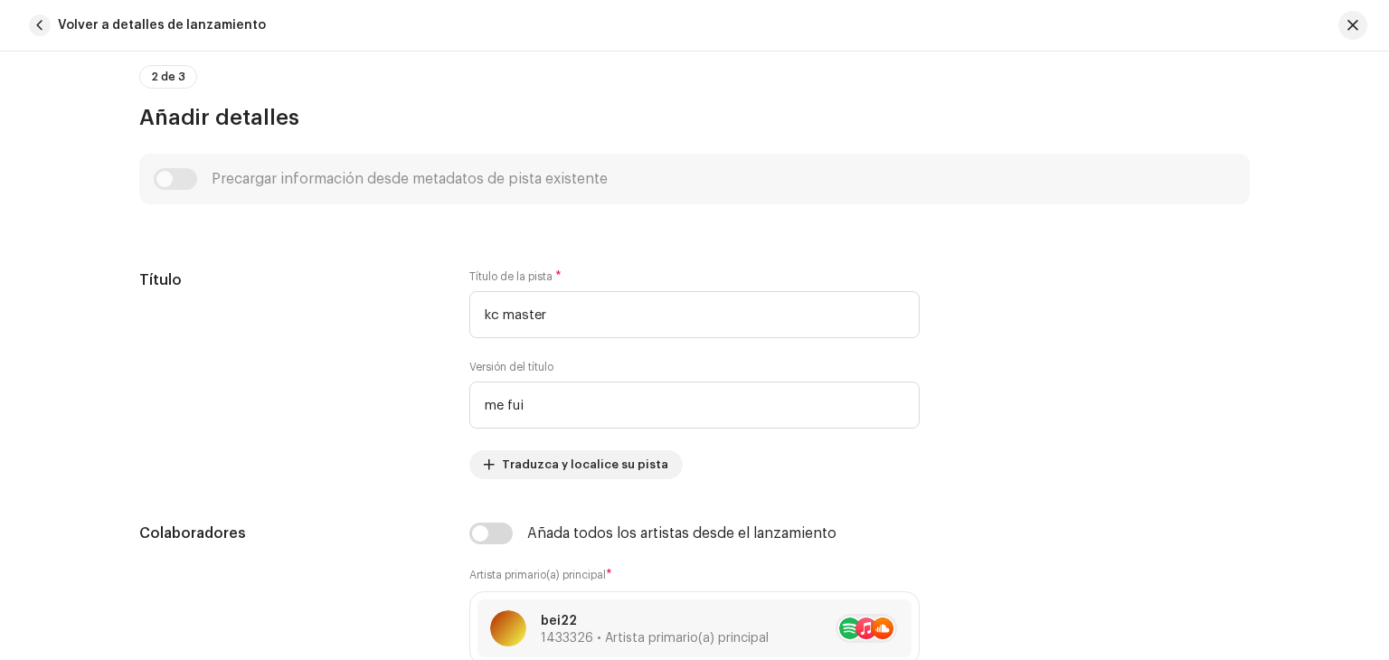
scroll to position [626, 0]
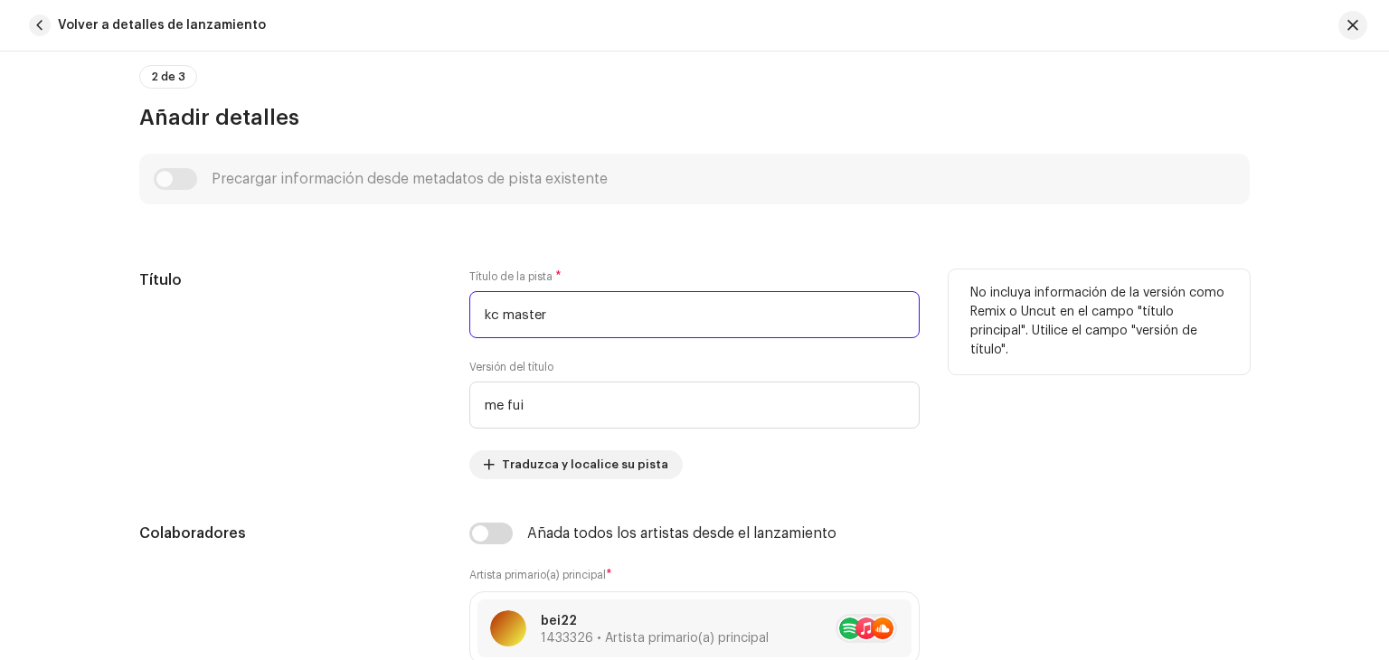
click at [550, 327] on input "kc master" at bounding box center [694, 314] width 450 height 47
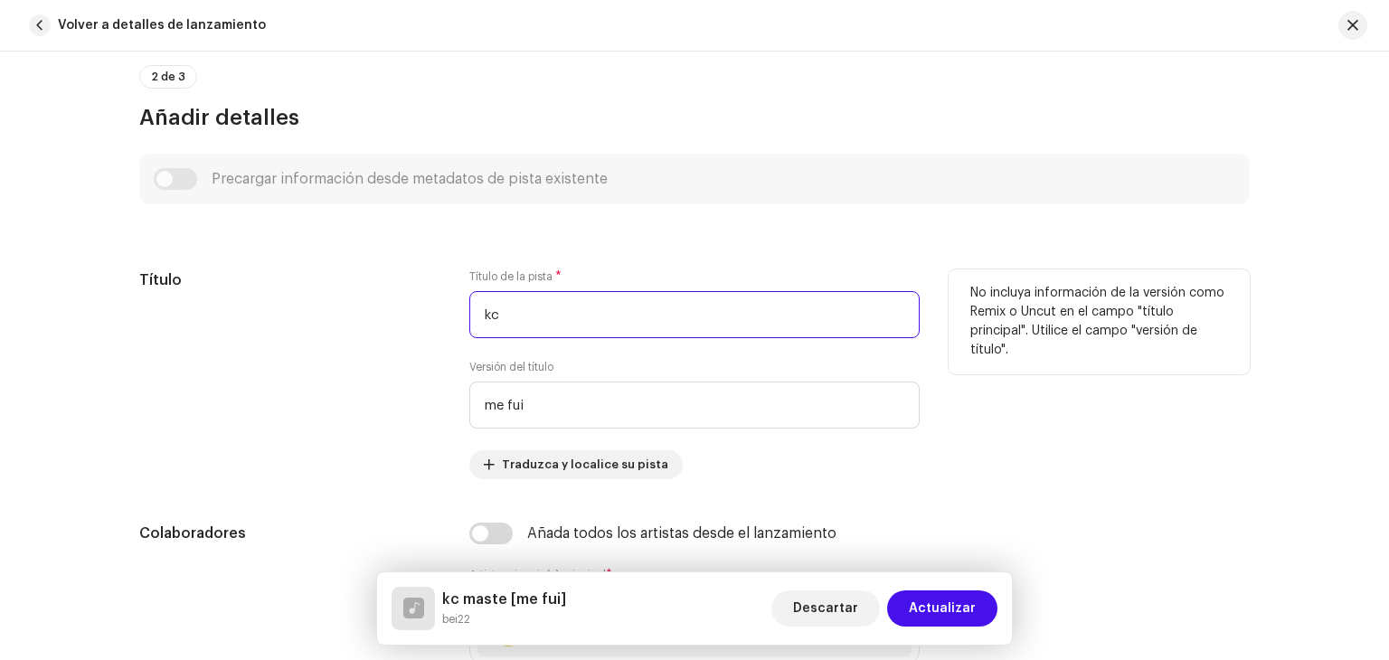
type input "k"
type input "me fui"
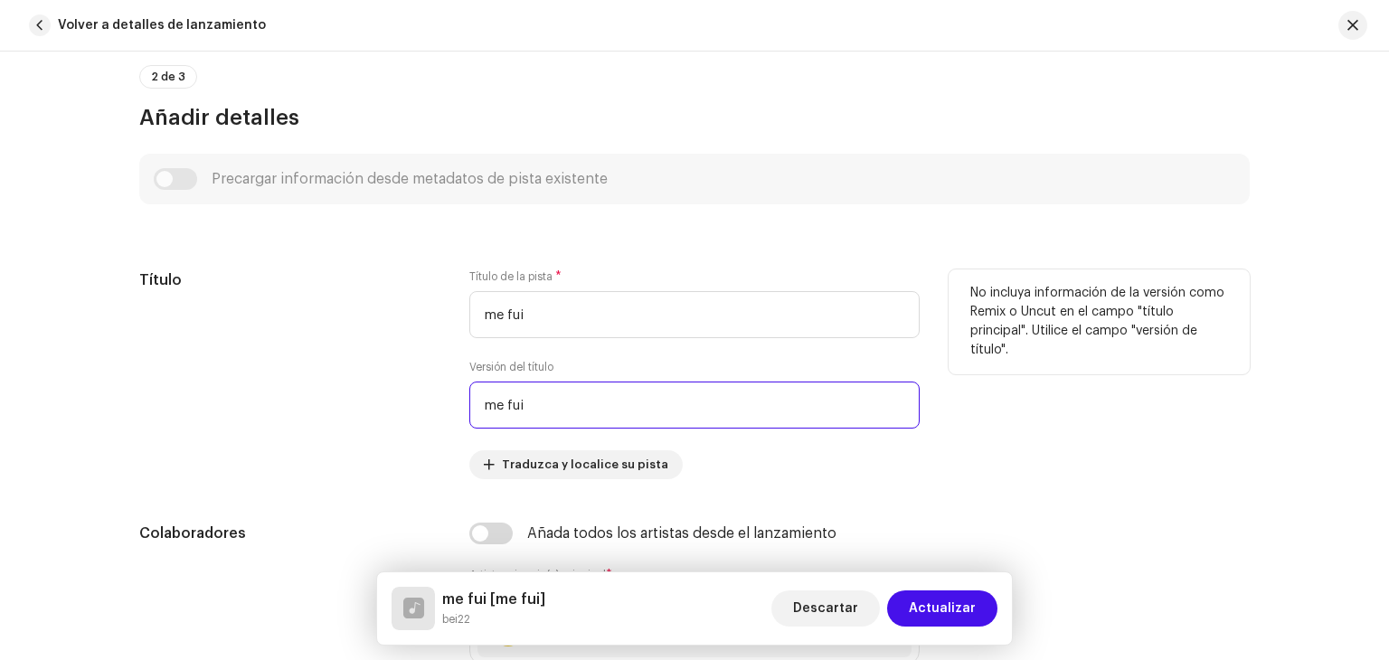
click at [555, 424] on input "me fui" at bounding box center [694, 404] width 450 height 47
type input "m"
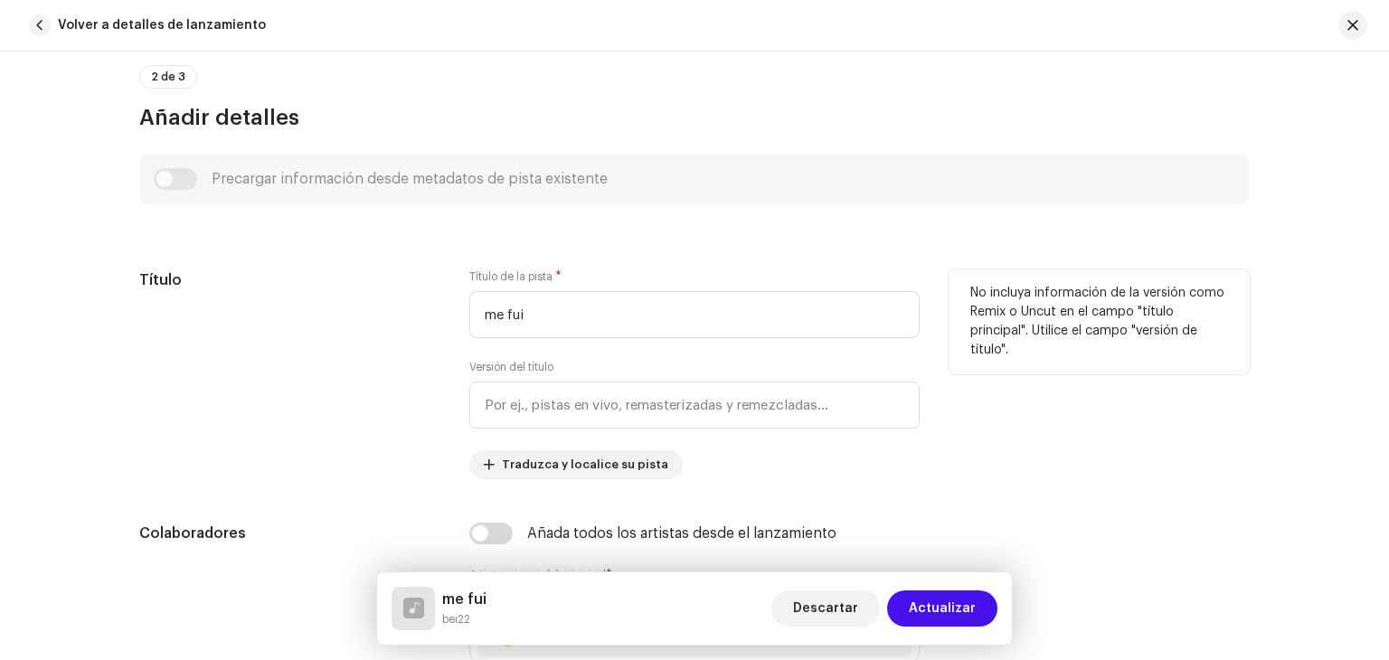
click at [389, 372] on div "Título" at bounding box center [289, 374] width 301 height 210
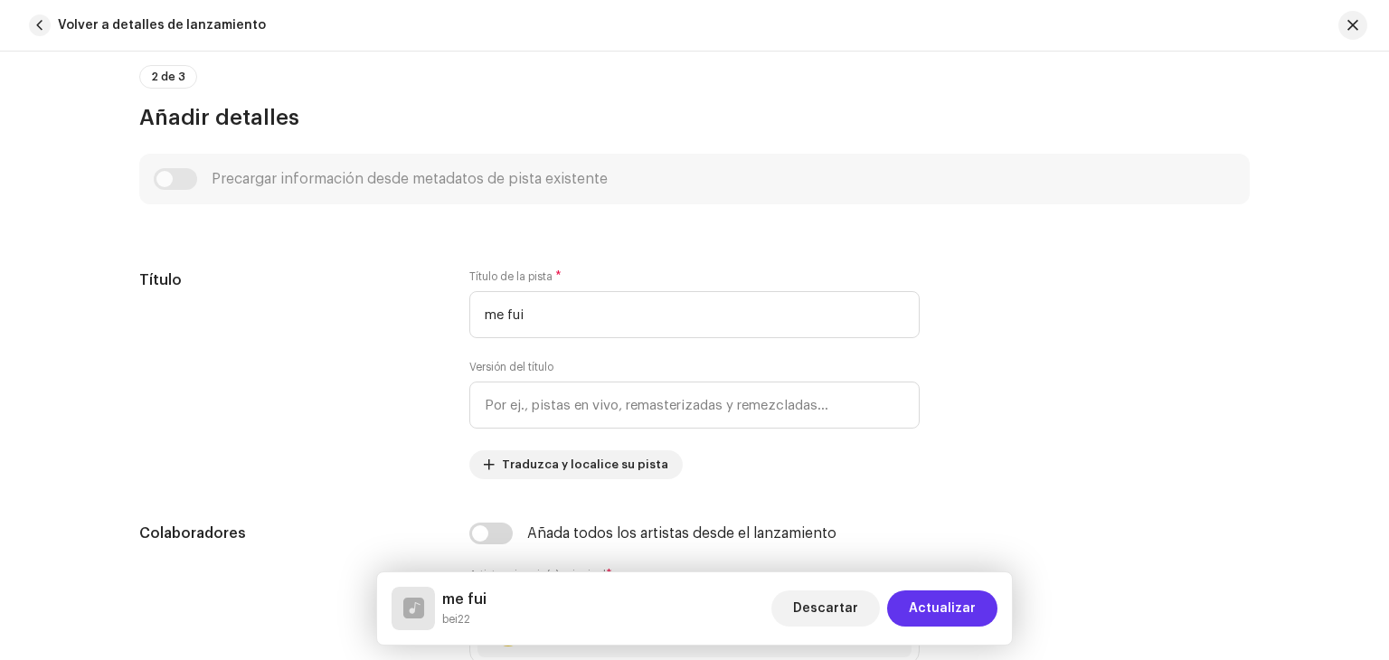
click at [946, 607] on span "Actualizar" at bounding box center [942, 608] width 67 height 36
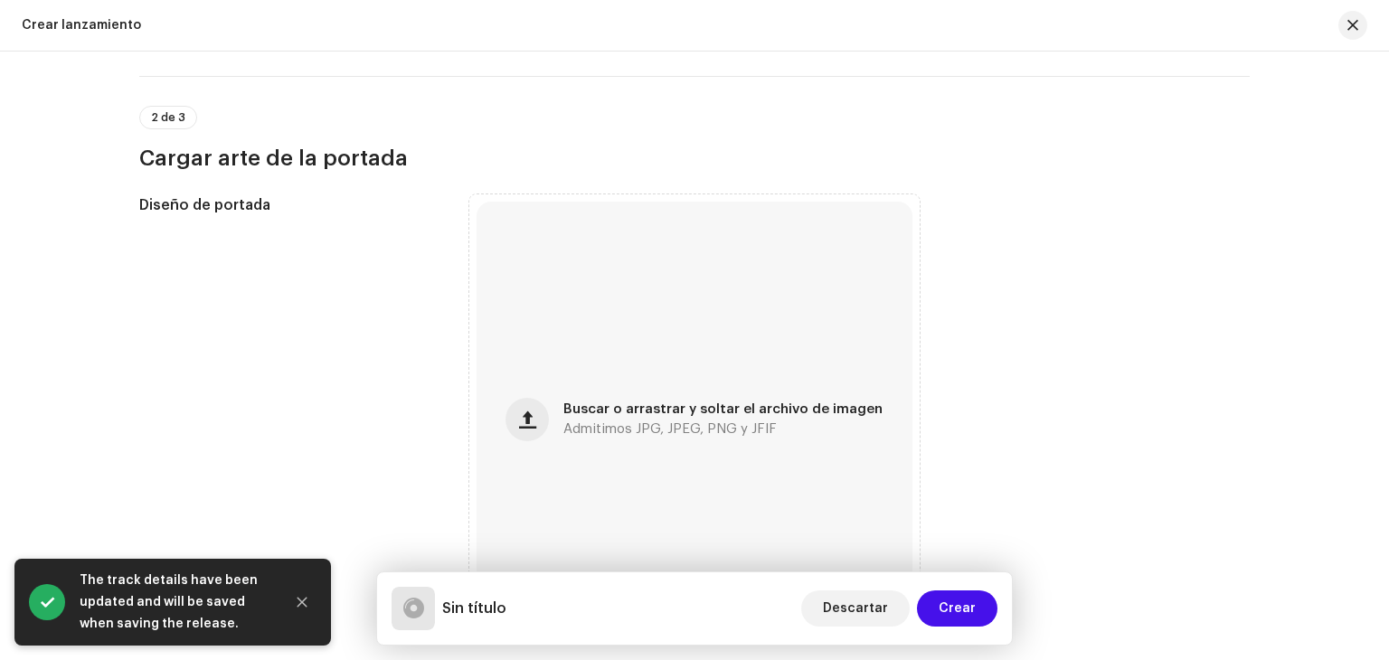
scroll to position [589, 0]
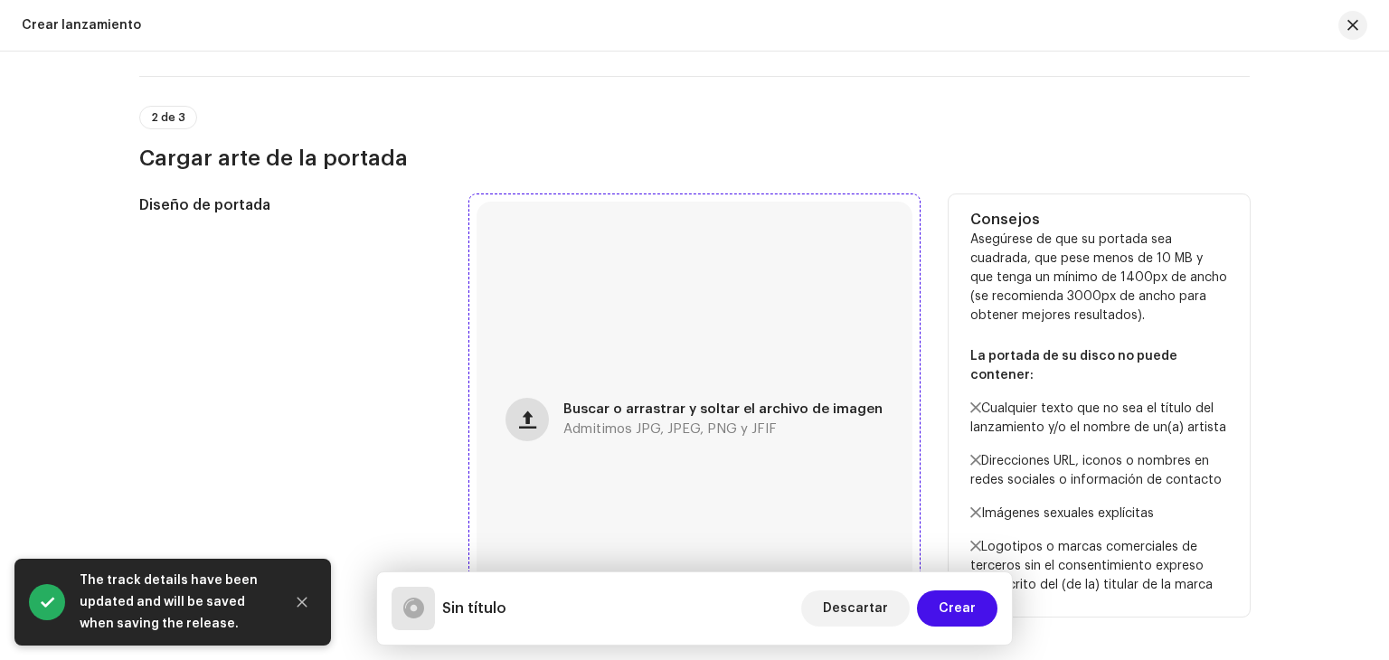
click at [521, 431] on button "button" at bounding box center [526, 419] width 43 height 43
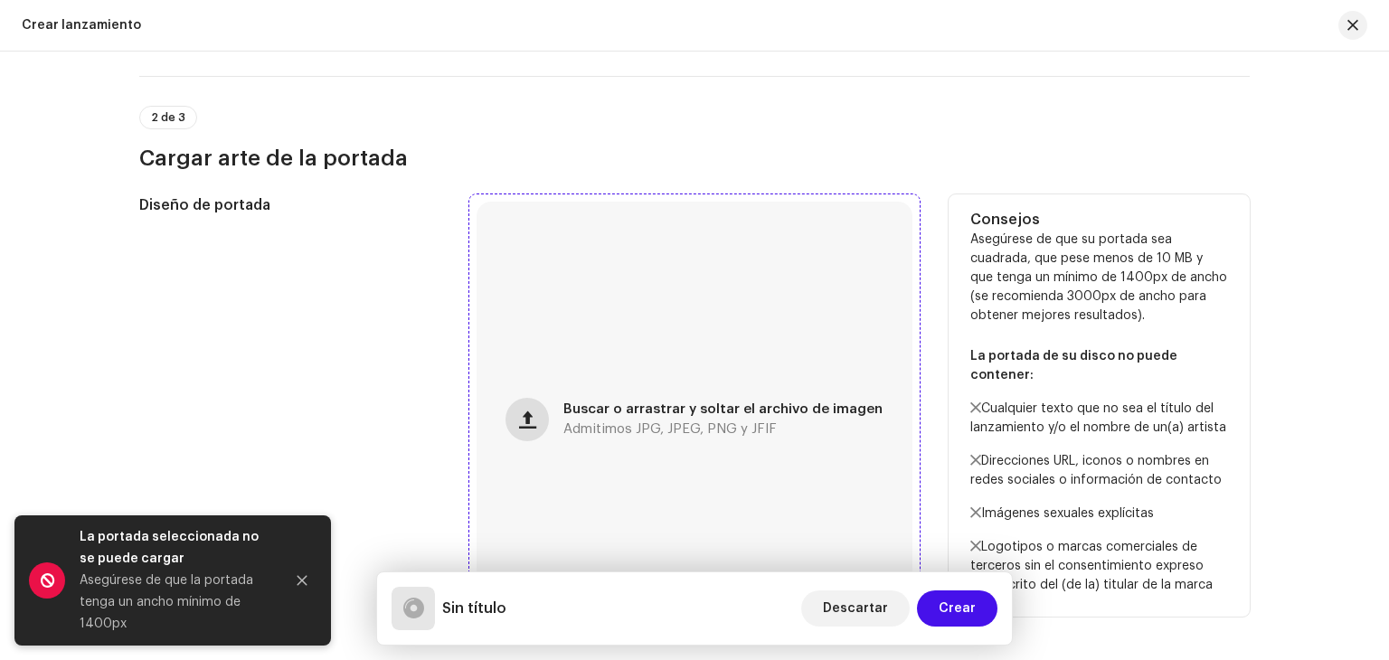
click at [532, 415] on span "button" at bounding box center [527, 419] width 17 height 14
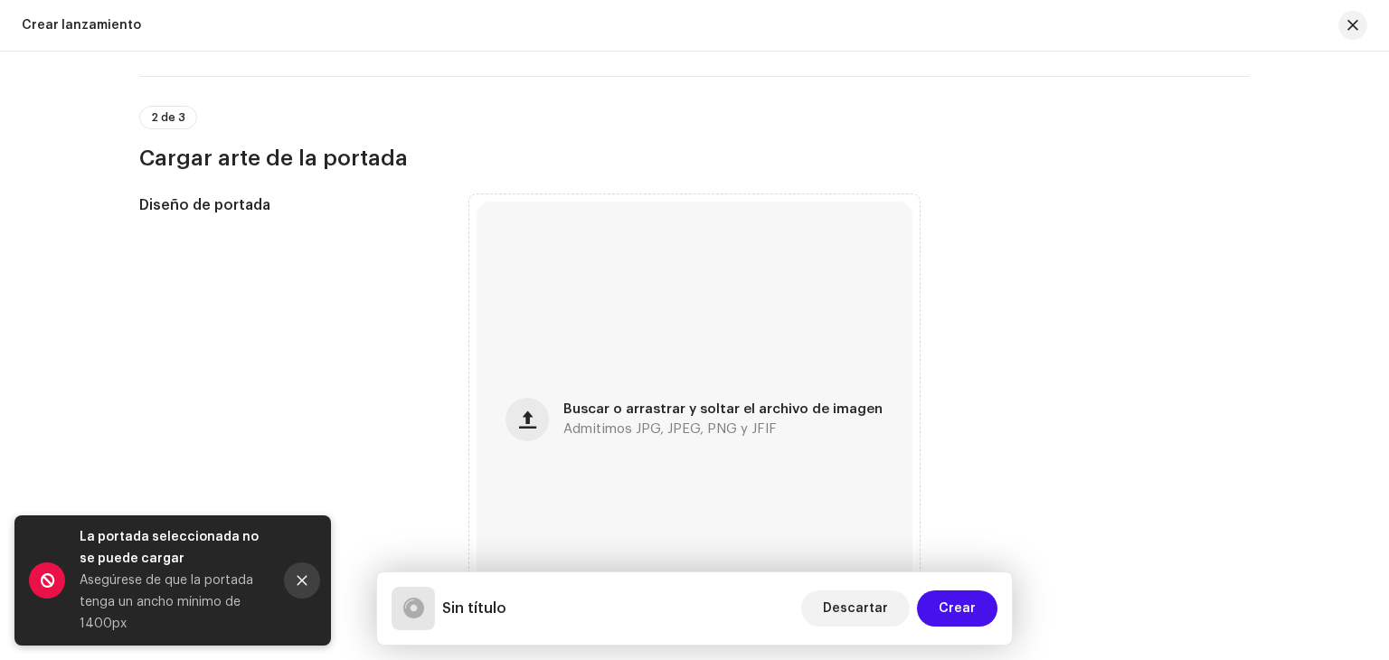
click at [298, 583] on icon "Close" at bounding box center [302, 581] width 10 height 10
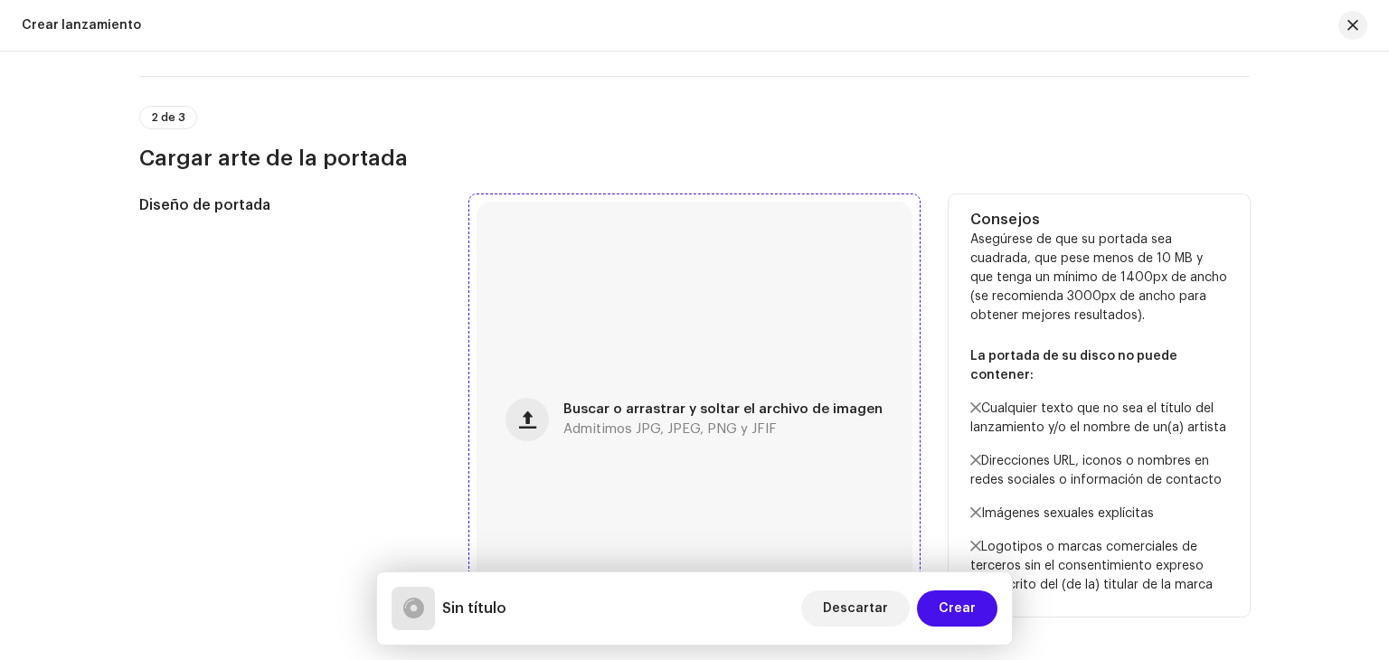
click at [510, 426] on div "Buscar o arrastrar y soltar el archivo de imagen Admitimos JPG, JPEG, PNG y JFIF" at bounding box center [694, 420] width 436 height 436
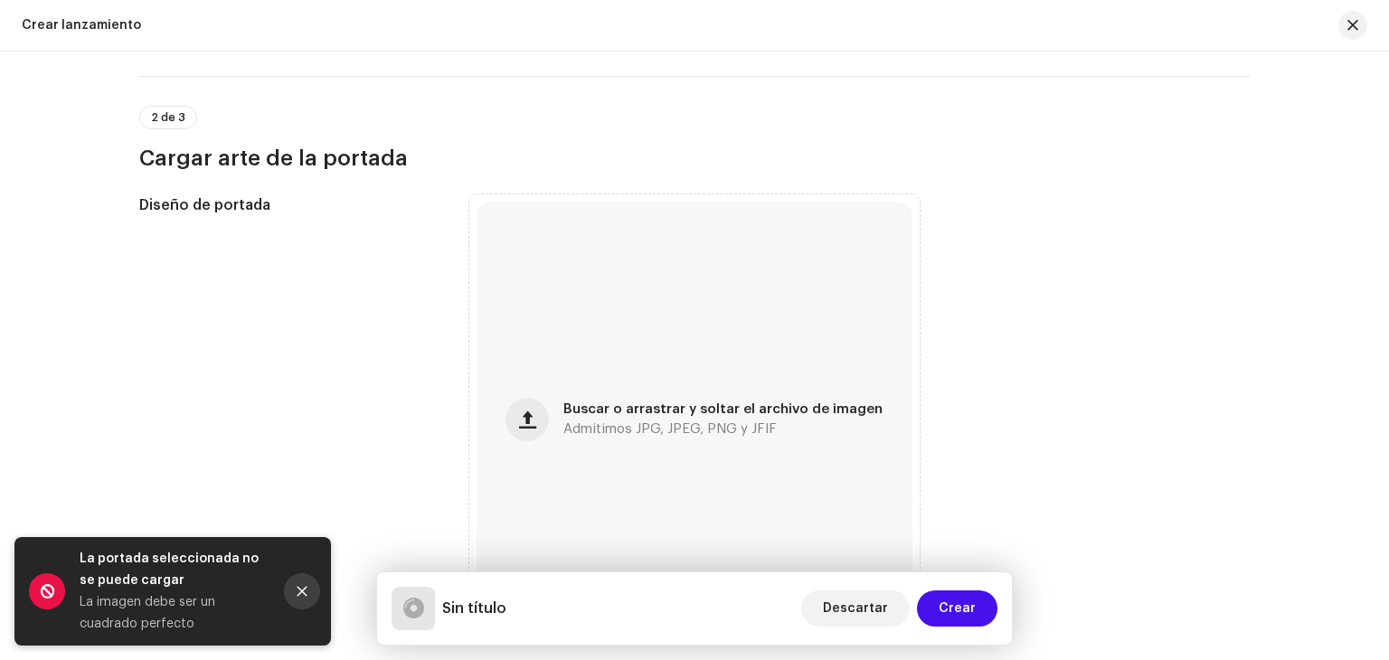
click at [303, 587] on icon "Close" at bounding box center [302, 591] width 13 height 13
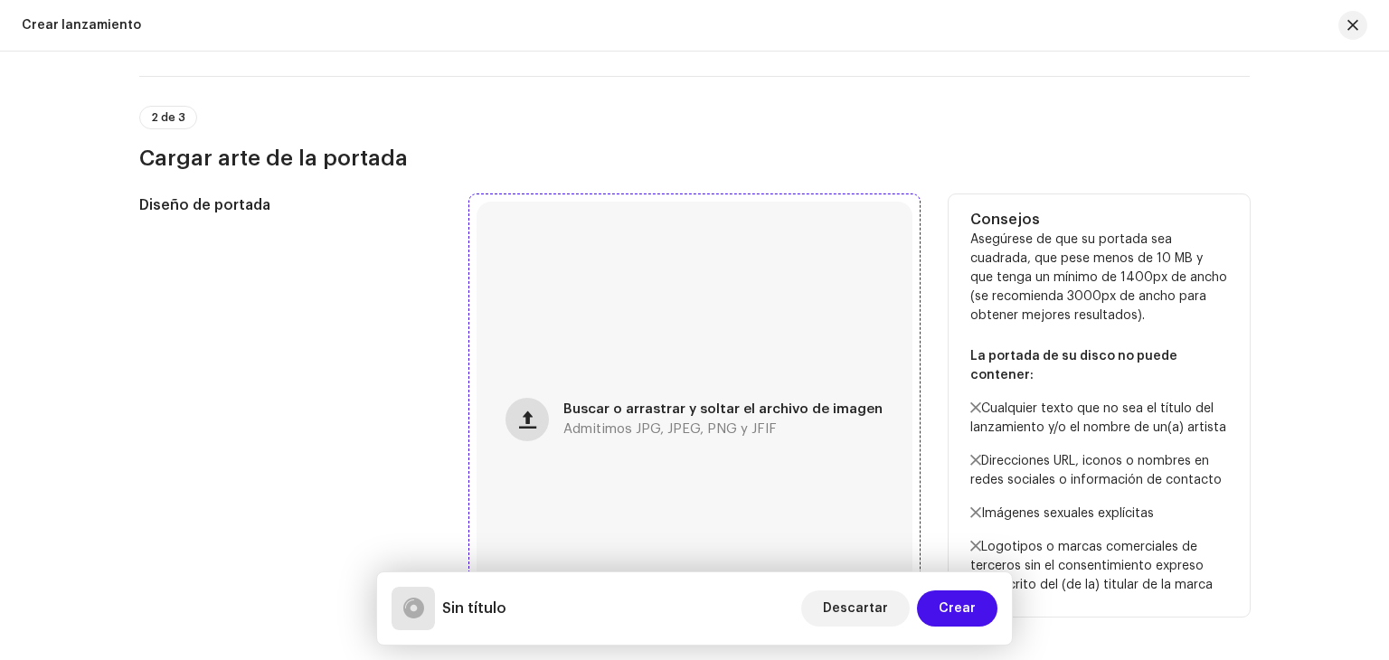
click at [541, 404] on button "button" at bounding box center [526, 419] width 43 height 43
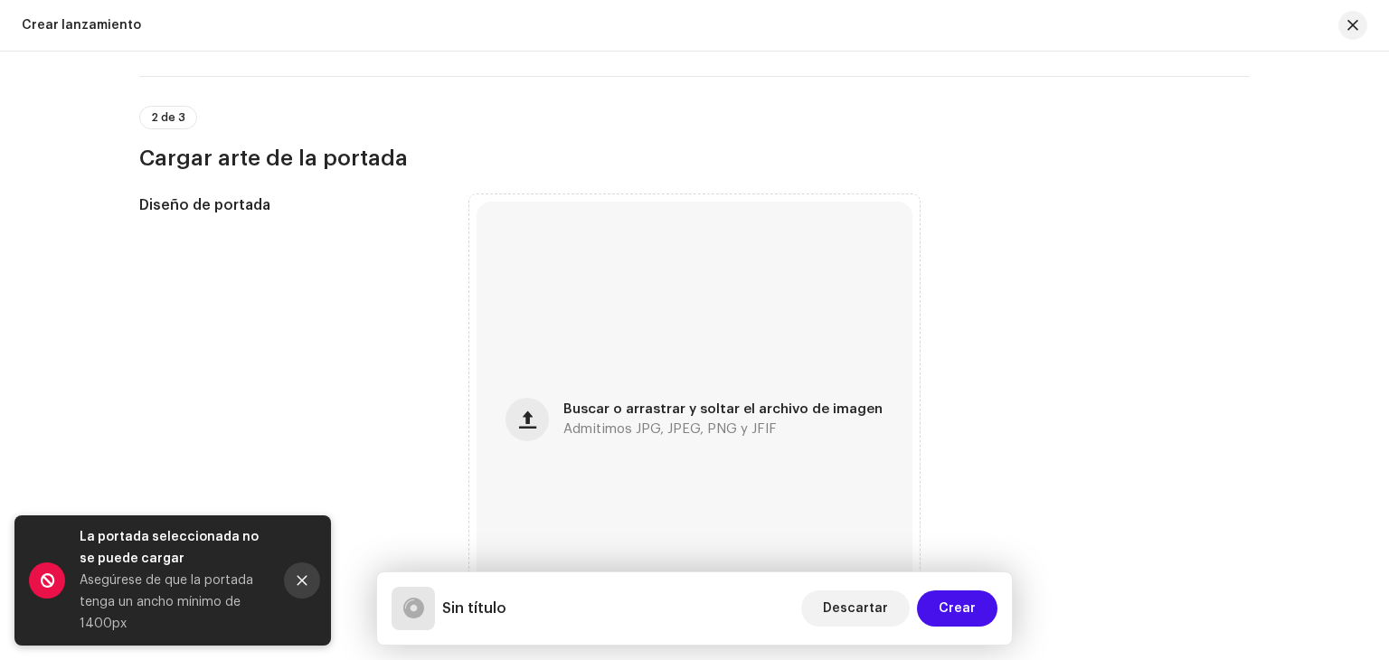
click at [298, 589] on button "Close" at bounding box center [302, 580] width 36 height 36
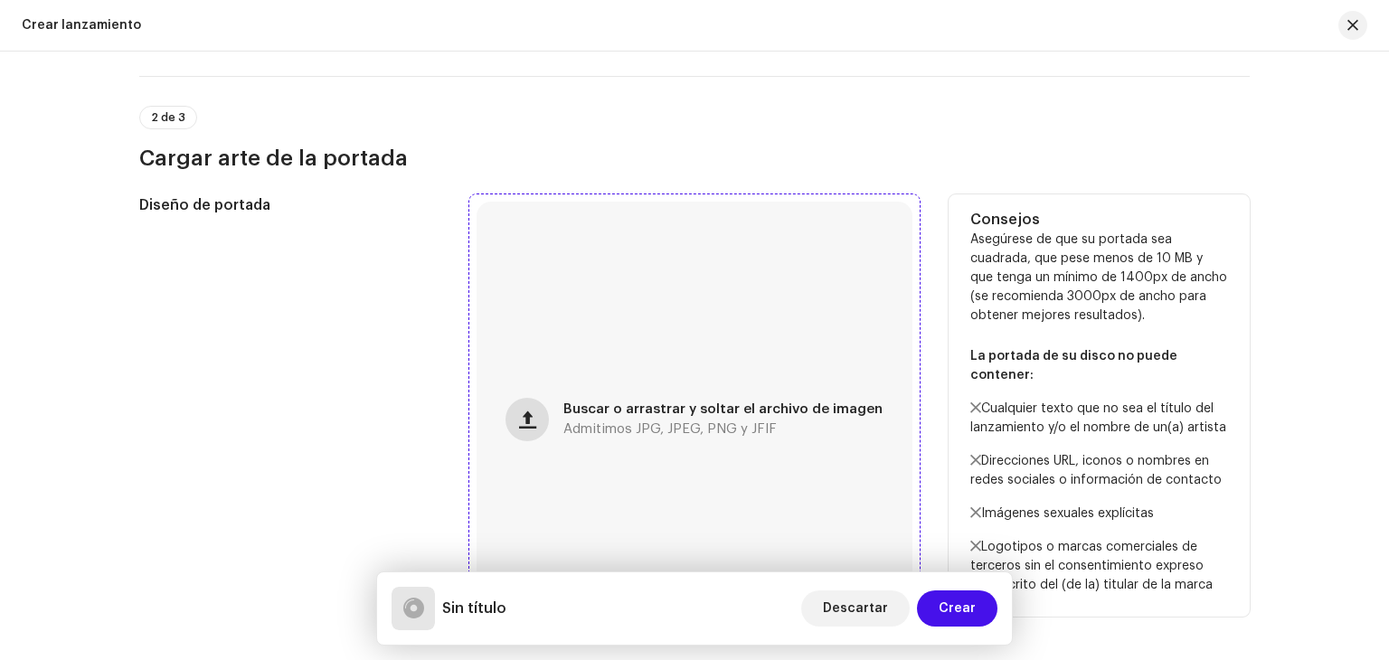
click at [540, 413] on button "button" at bounding box center [526, 419] width 43 height 43
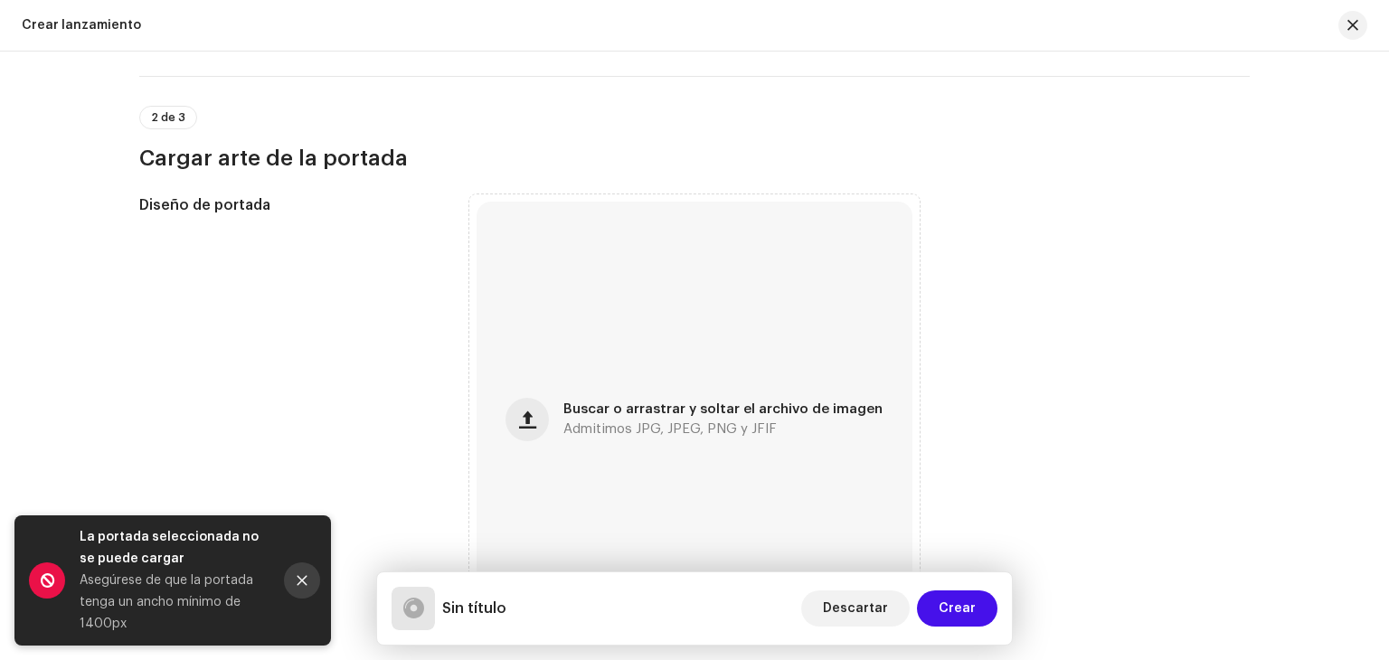
click at [301, 588] on button "Close" at bounding box center [302, 580] width 36 height 36
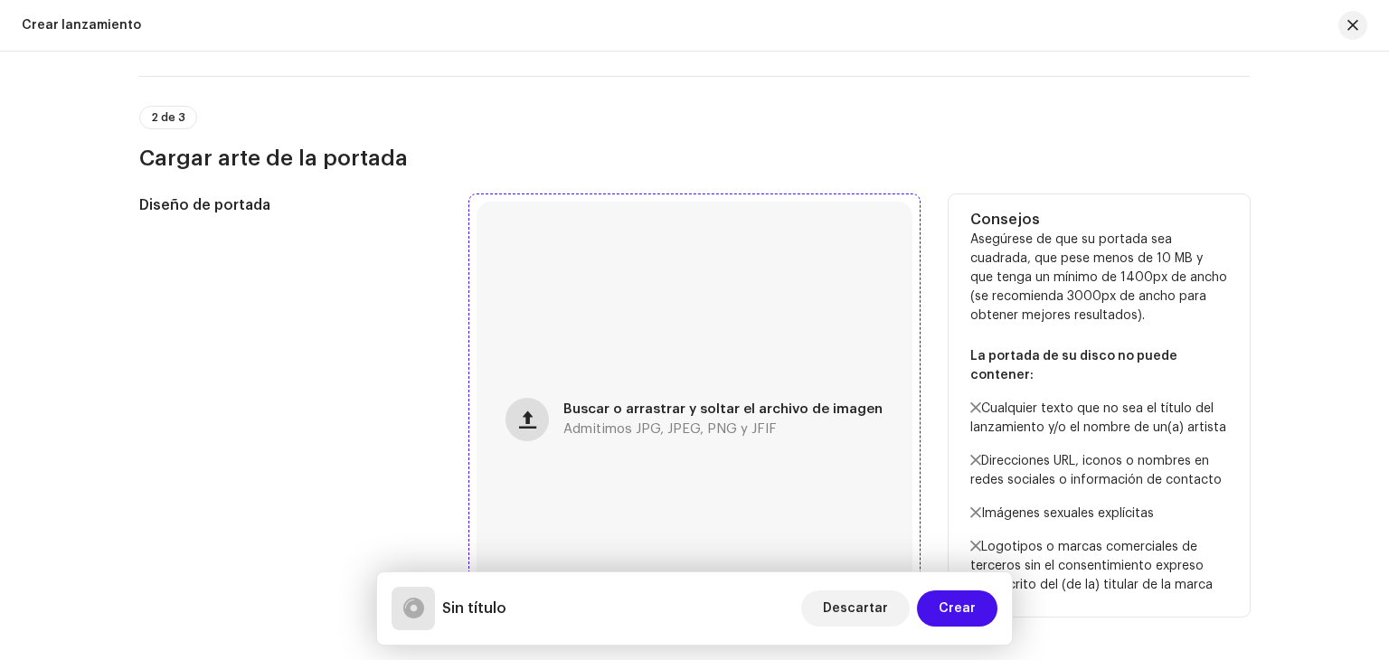
click at [524, 426] on span "button" at bounding box center [527, 419] width 17 height 14
click at [361, 396] on div "Diseño de portada" at bounding box center [289, 419] width 301 height 450
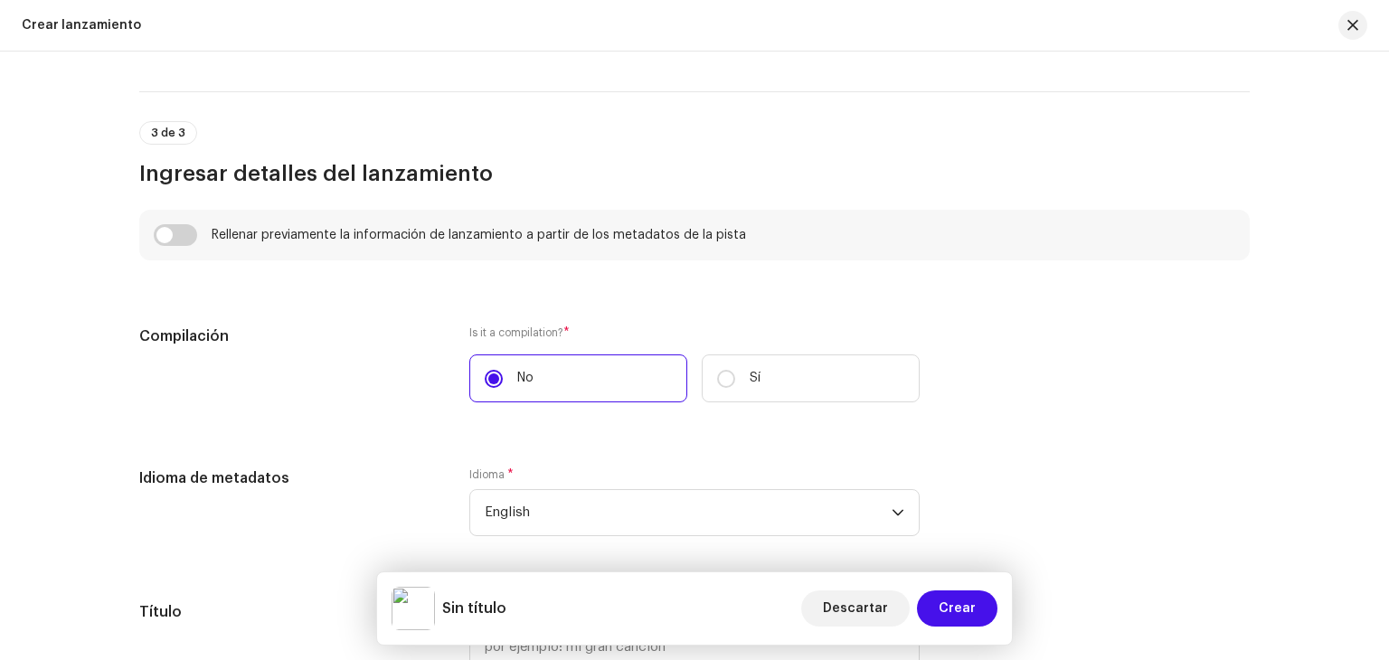
scroll to position [1188, 0]
click at [174, 232] on input "checkbox" at bounding box center [175, 233] width 43 height 22
checkbox input "true"
type input "me fui"
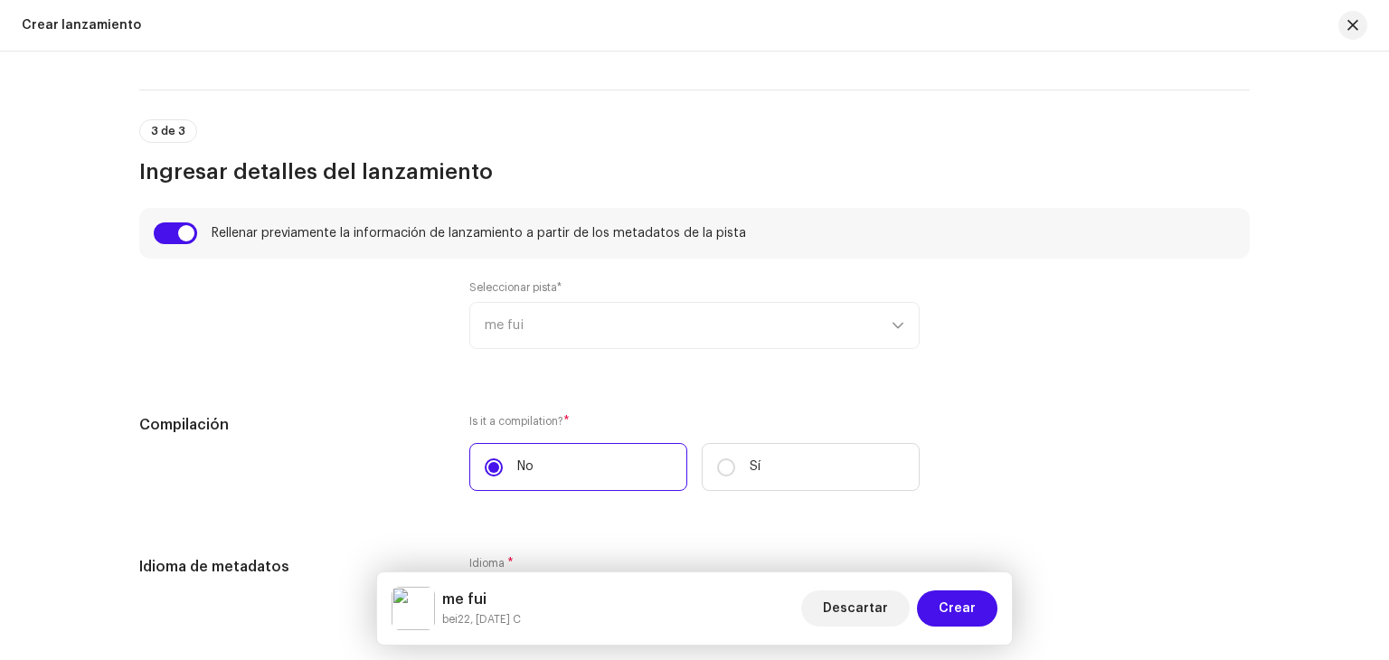
click at [542, 315] on div "Seleccionar pista* me fui" at bounding box center [694, 314] width 450 height 69
drag, startPoint x: 503, startPoint y: 330, endPoint x: 540, endPoint y: 328, distance: 37.1
click at [503, 330] on div "Seleccionar pista* me fui" at bounding box center [694, 314] width 450 height 69
click at [891, 330] on div "Seleccionar pista* me fui" at bounding box center [694, 314] width 450 height 69
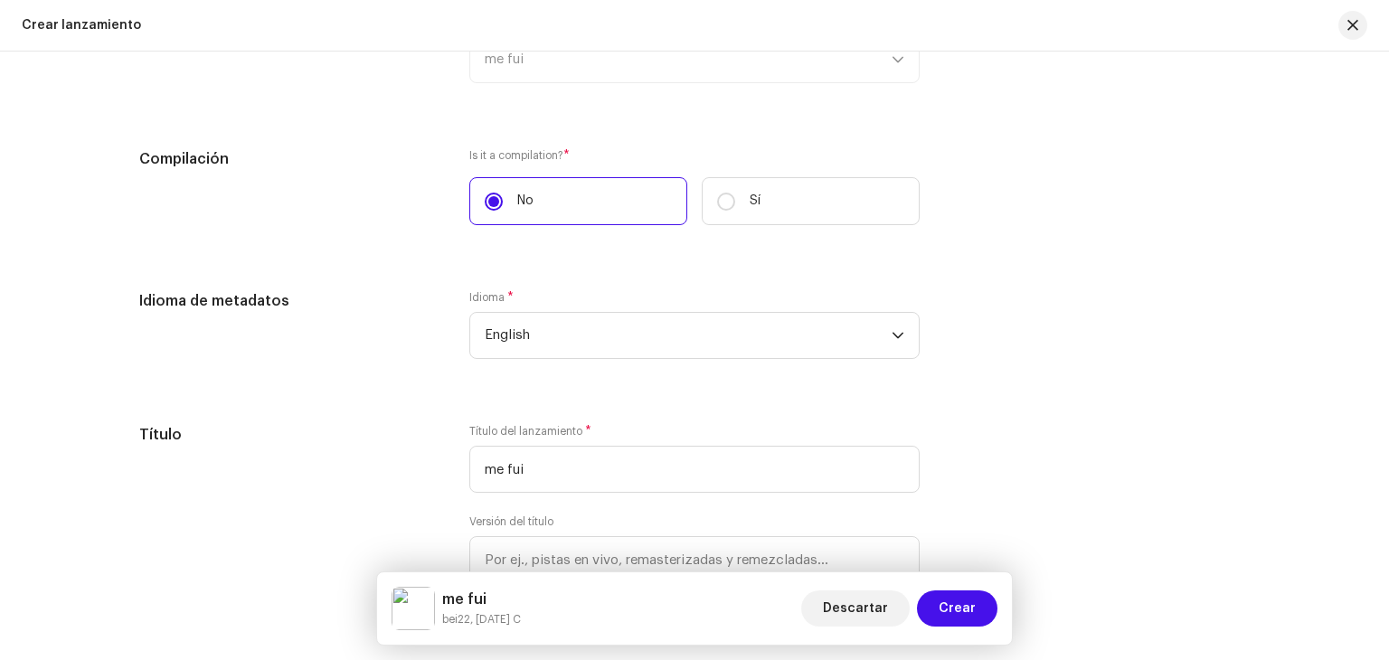
scroll to position [1457, 0]
click at [618, 331] on span "English" at bounding box center [688, 331] width 407 height 45
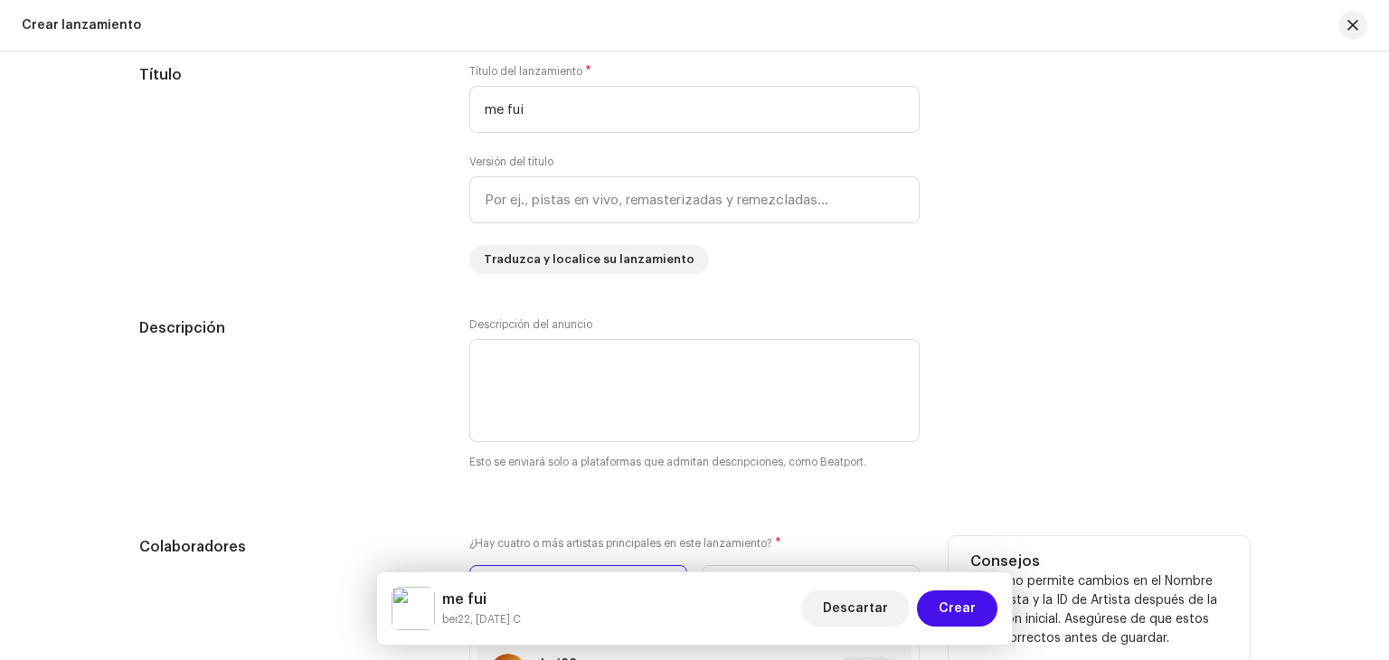
scroll to position [1812, 0]
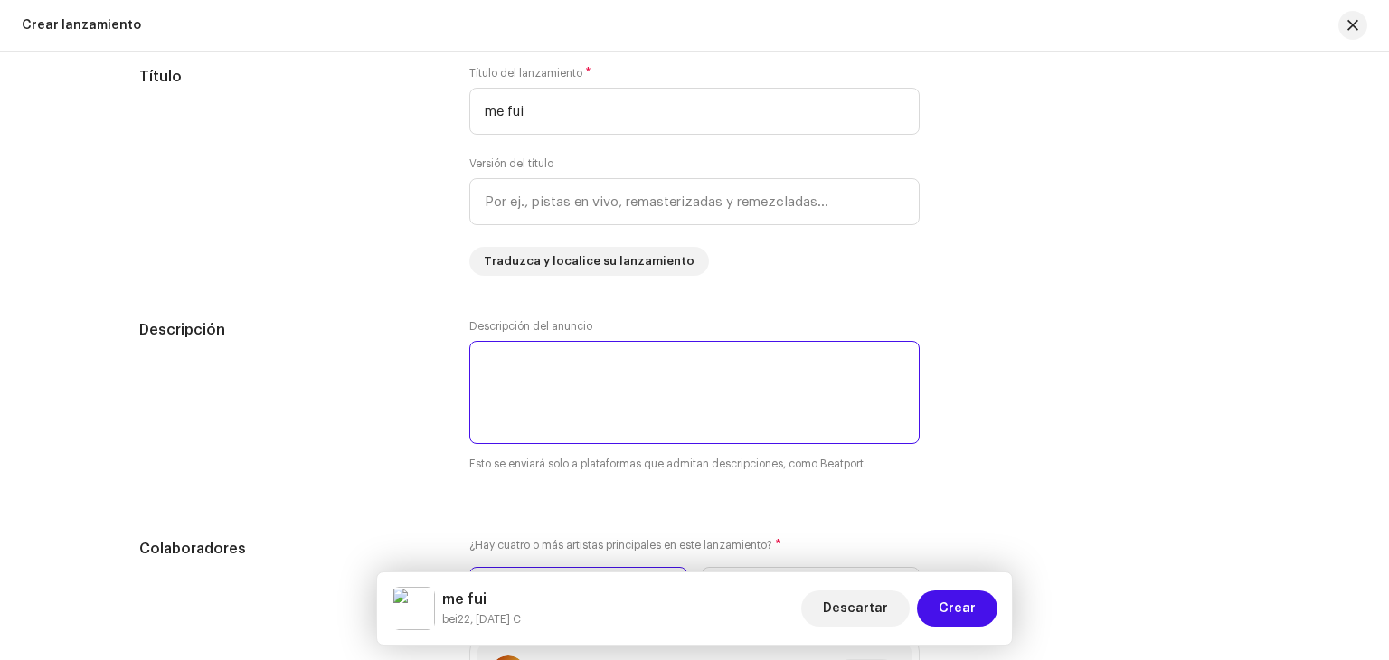
click at [588, 395] on textarea at bounding box center [694, 392] width 450 height 103
type textarea "C"
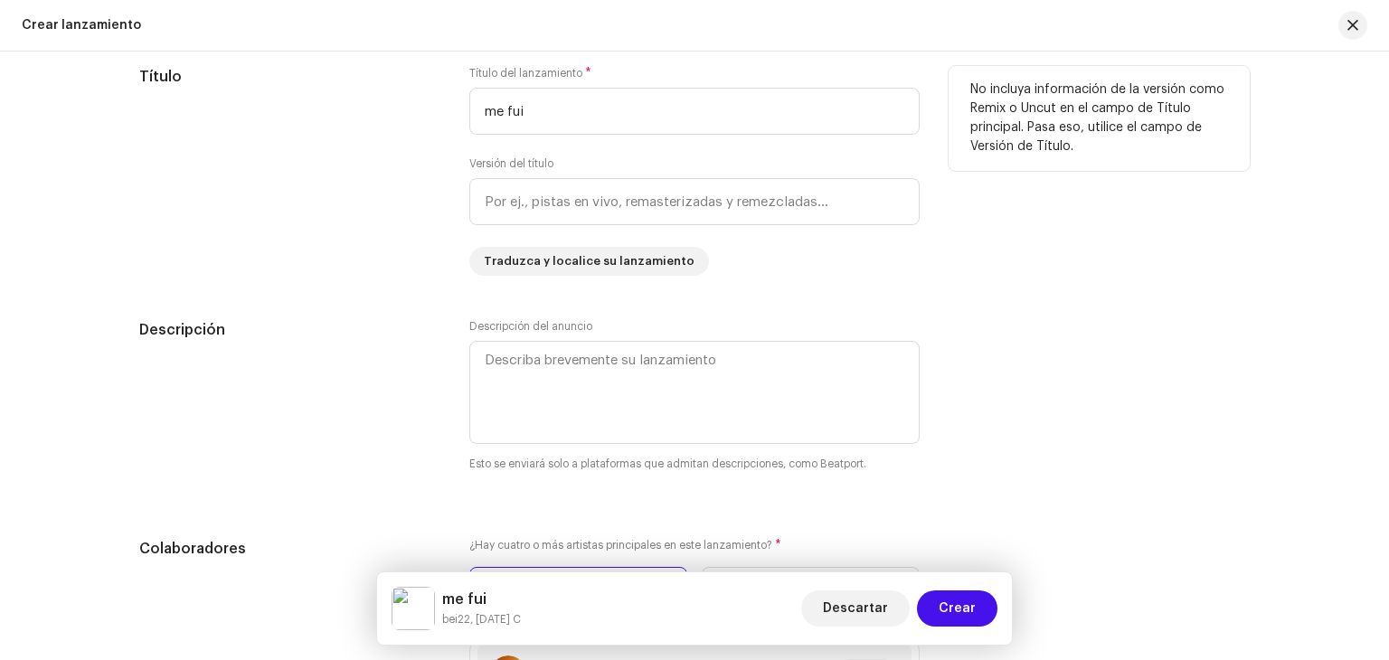
click at [811, 268] on div "Título del lanzamiento * me fui Versión del título Traduzca y localice su lanza…" at bounding box center [694, 171] width 450 height 210
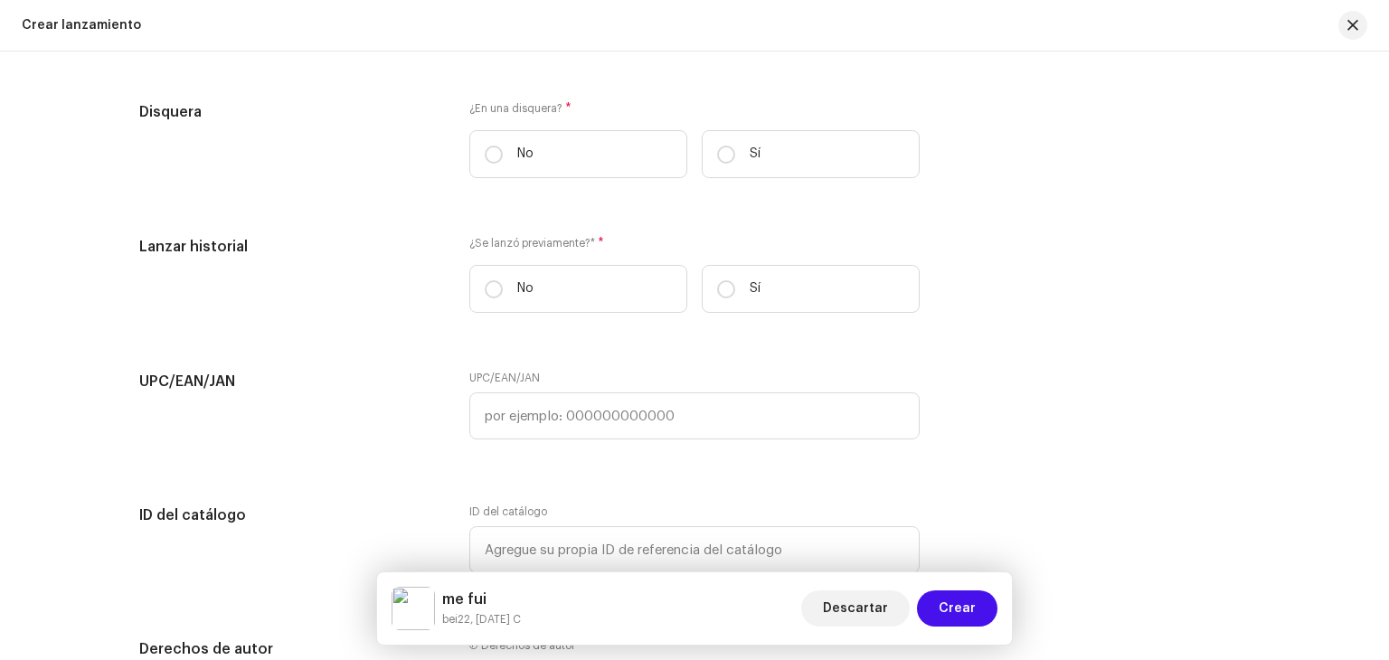
scroll to position [2993, 0]
click at [593, 144] on label "No" at bounding box center [578, 153] width 218 height 48
click at [503, 145] on input "No" at bounding box center [494, 154] width 18 height 18
radio input "true"
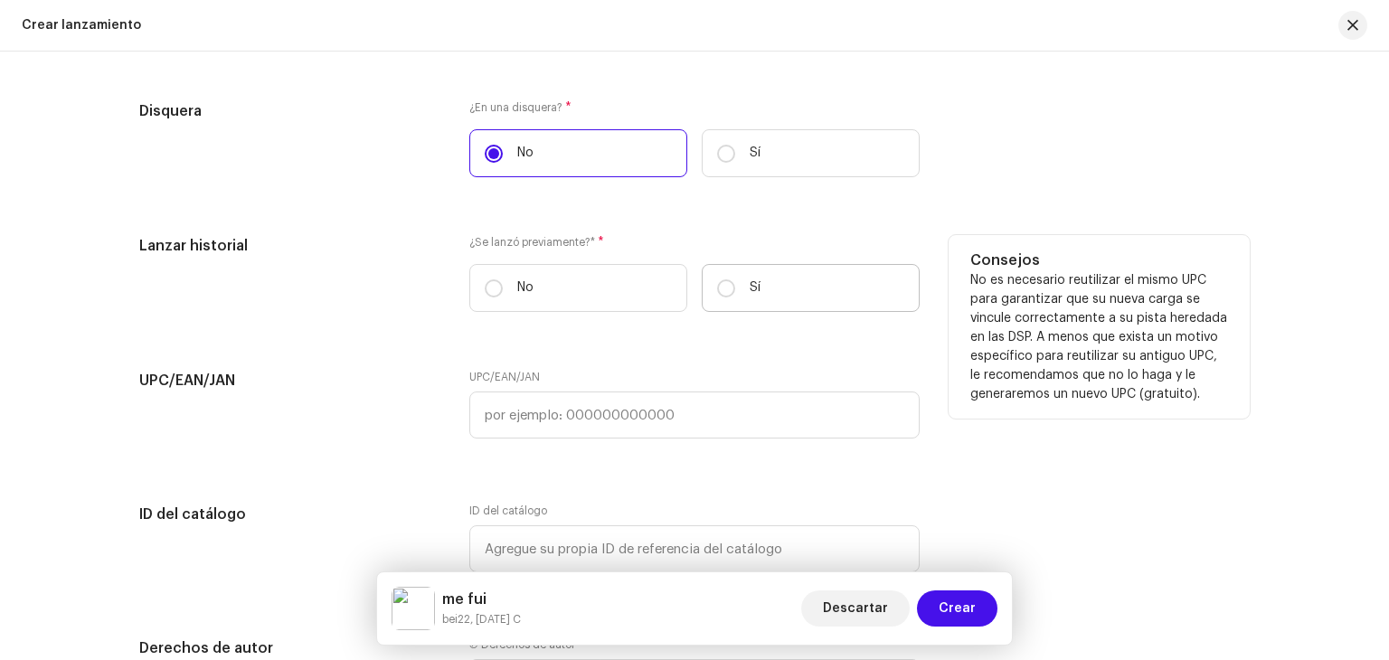
click at [837, 270] on label "Sí" at bounding box center [811, 288] width 218 height 48
click at [735, 279] on input "Sí" at bounding box center [726, 288] width 18 height 18
radio input "true"
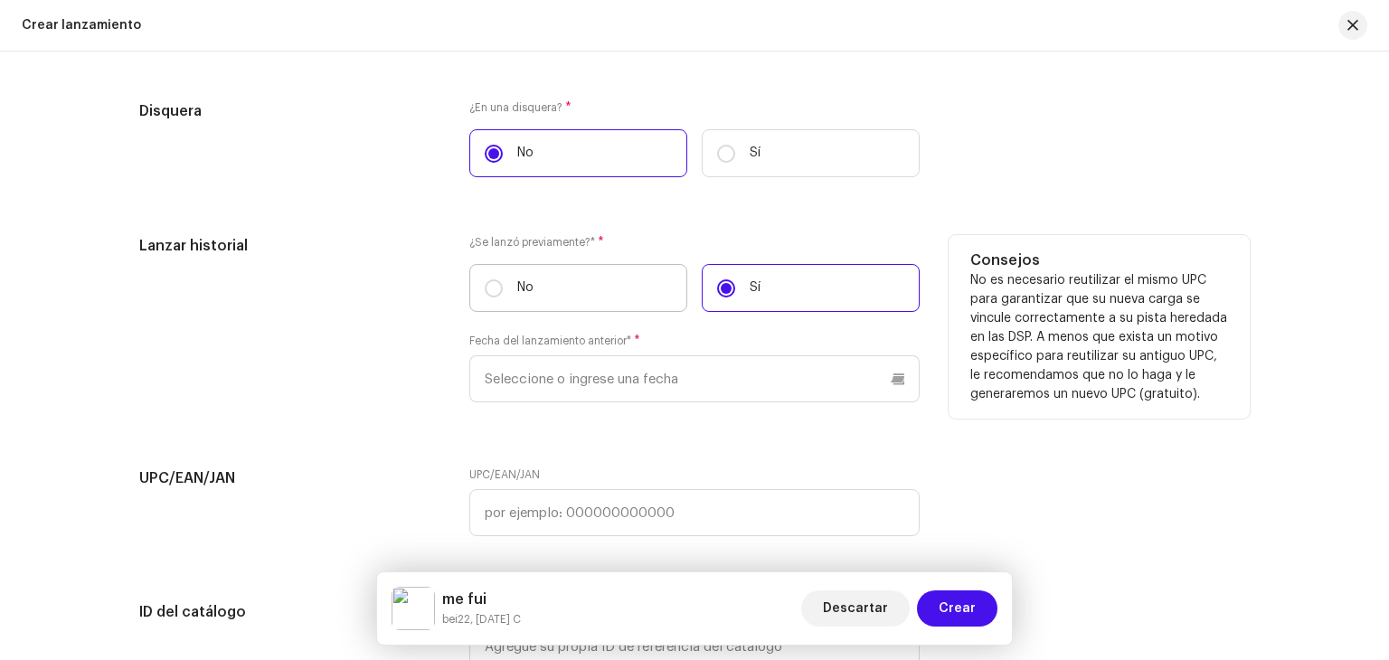
click at [569, 304] on label "No" at bounding box center [578, 288] width 218 height 48
click at [503, 297] on input "No" at bounding box center [494, 288] width 18 height 18
radio input "true"
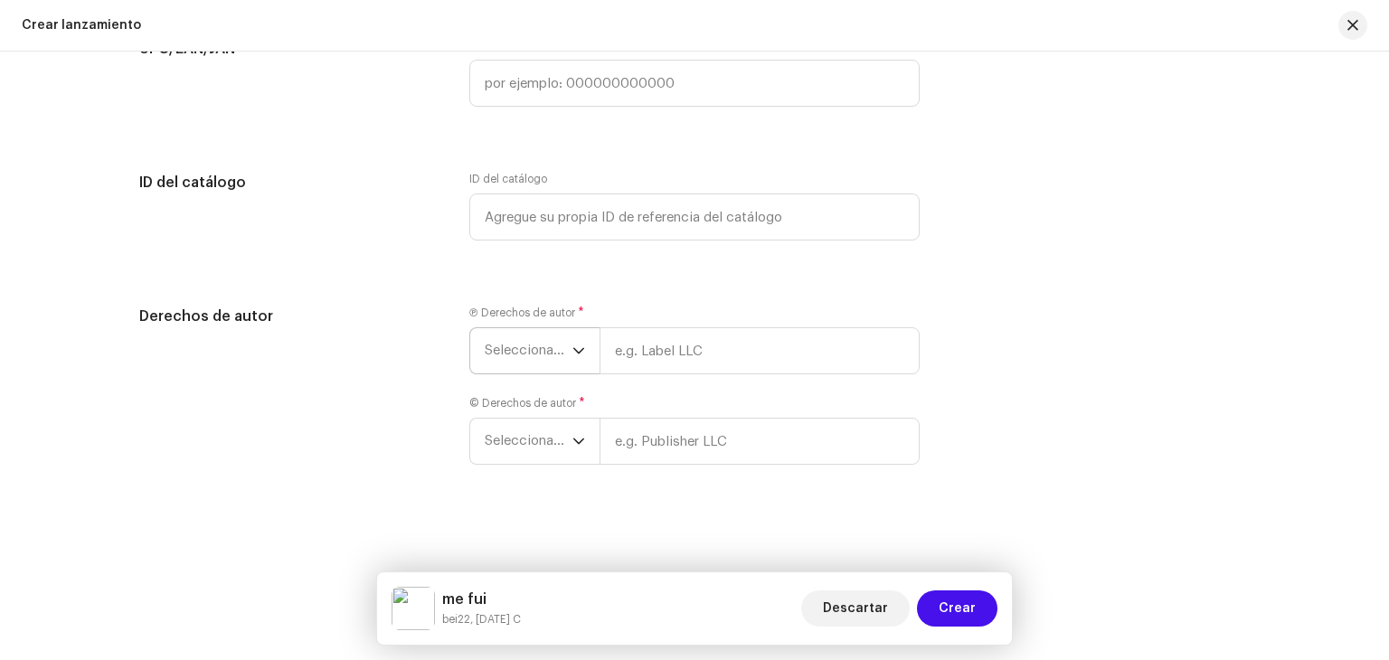
scroll to position [3332, 0]
click at [536, 347] on span "Seleccionar año" at bounding box center [529, 350] width 88 height 45
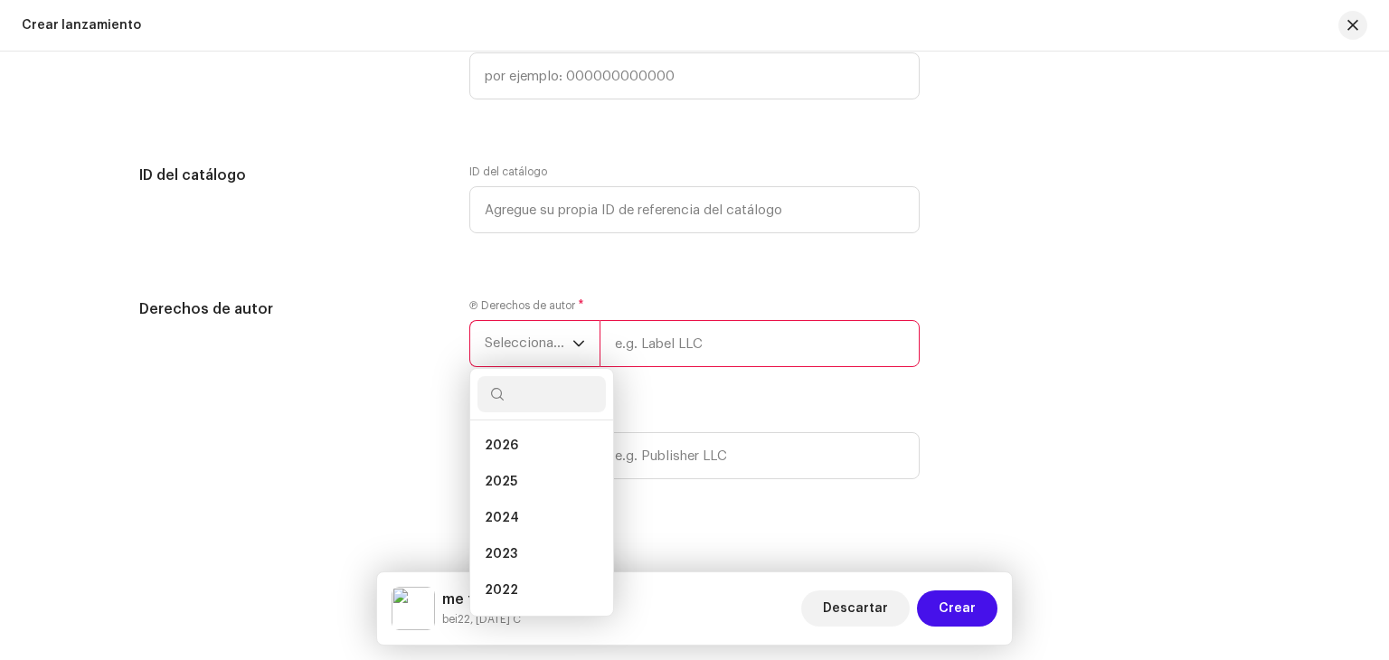
click at [666, 359] on input "text" at bounding box center [759, 343] width 320 height 47
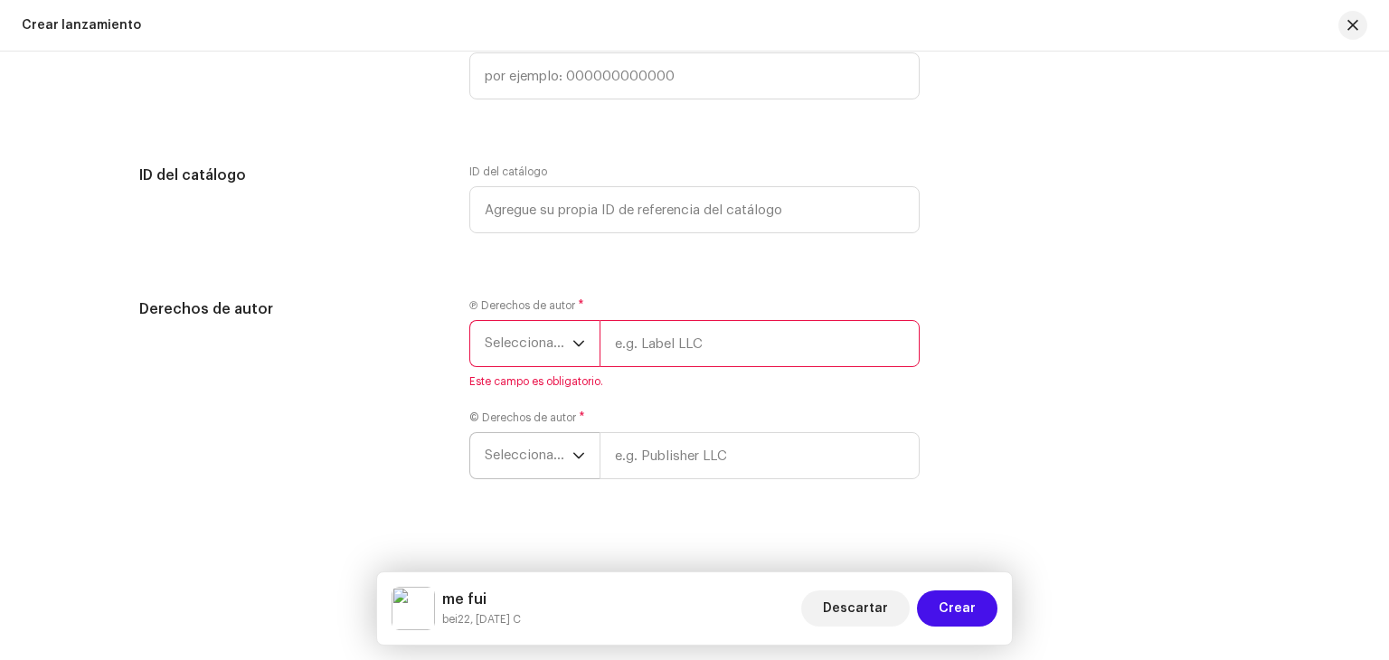
click at [553, 471] on span "Seleccionar año" at bounding box center [529, 455] width 88 height 45
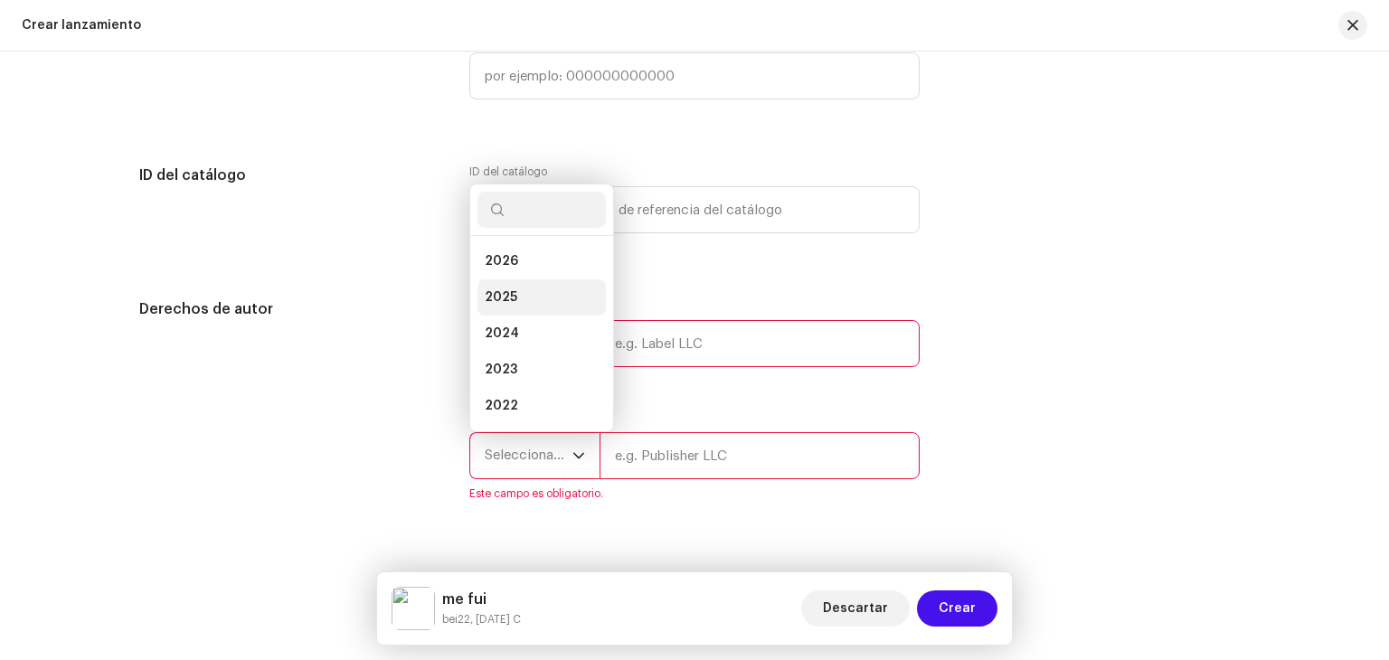
click at [512, 297] on li "2025" at bounding box center [541, 297] width 128 height 36
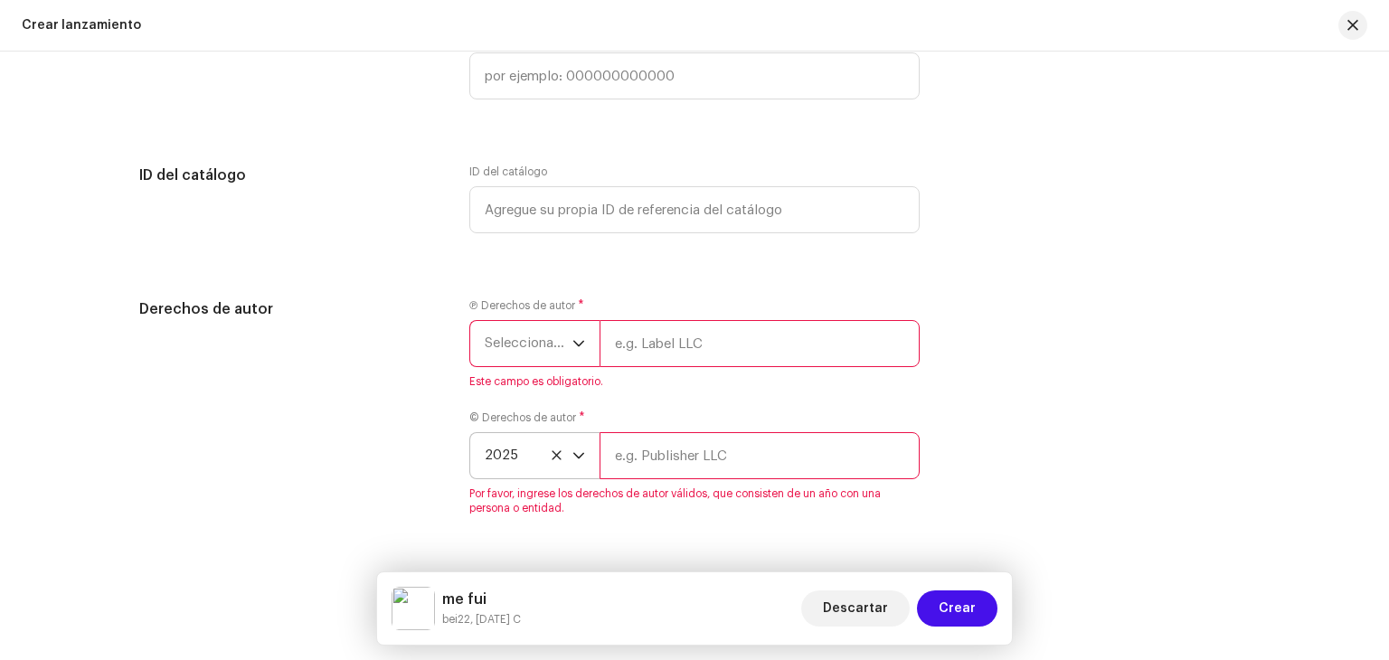
click at [532, 342] on span "Seleccionar año" at bounding box center [529, 343] width 88 height 45
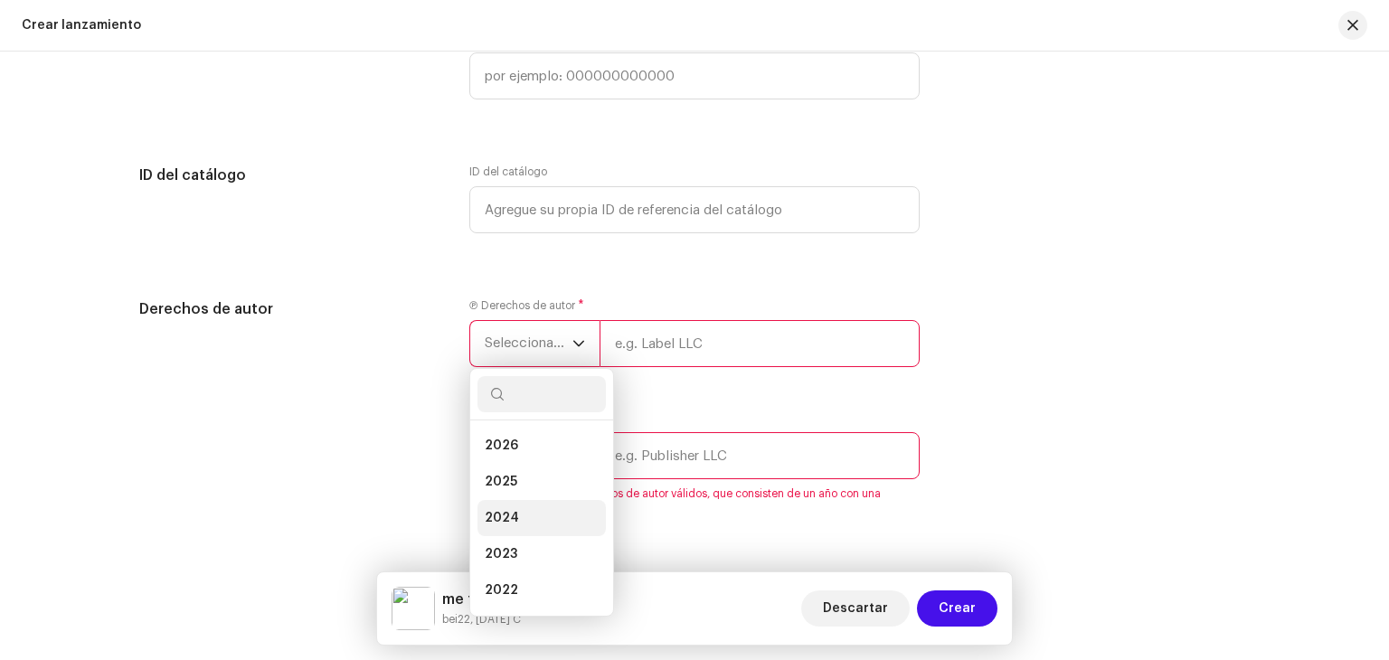
click at [517, 498] on li "2025" at bounding box center [541, 482] width 128 height 36
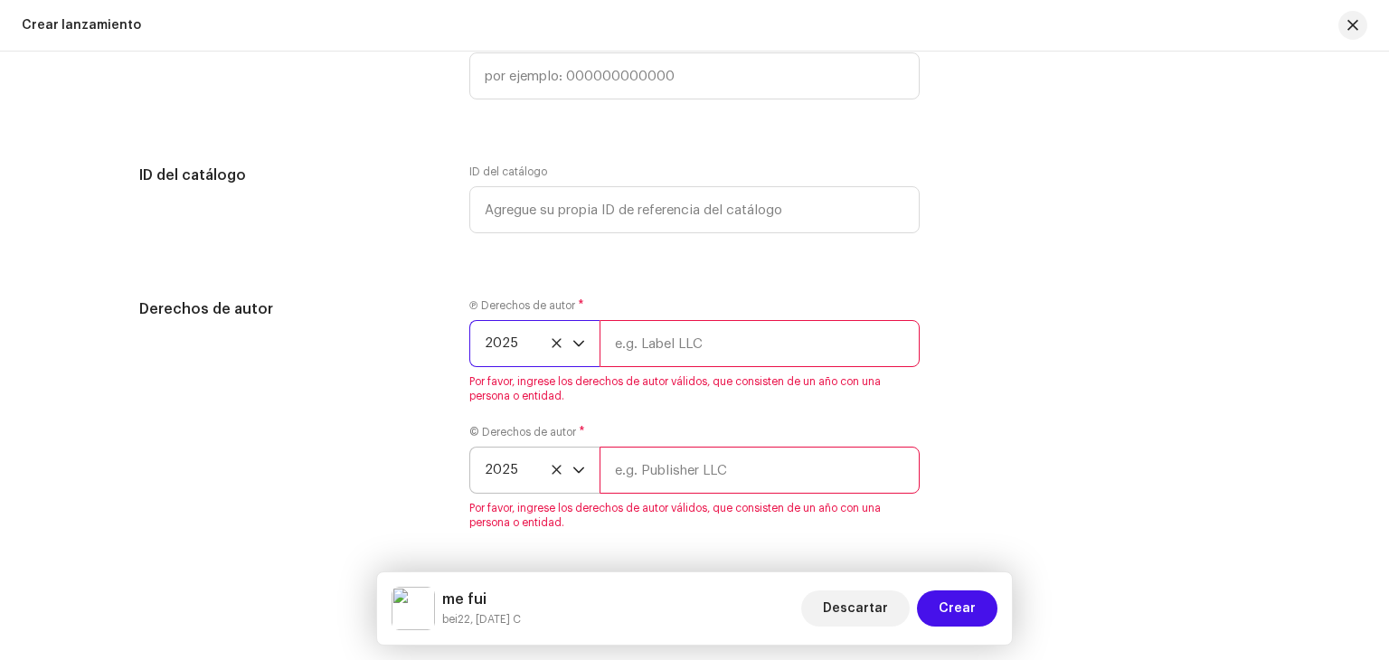
click at [673, 351] on input "text" at bounding box center [759, 343] width 320 height 47
type input "[PERSON_NAME]"
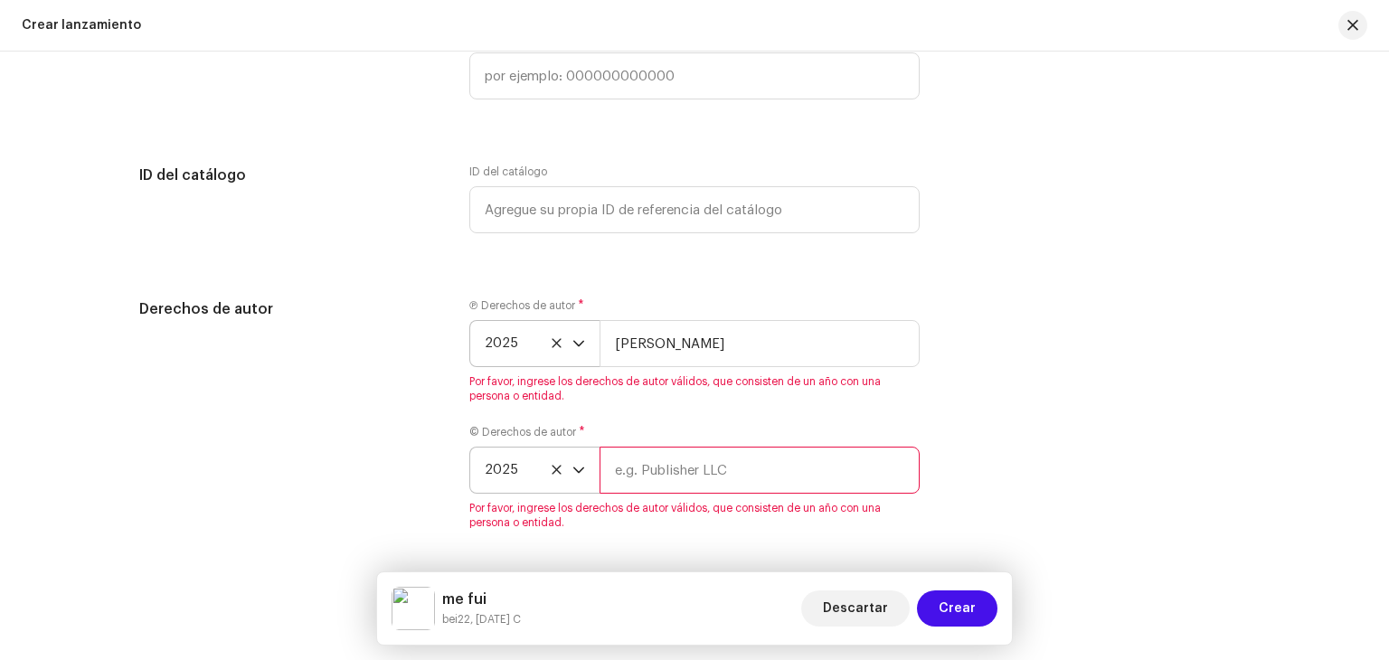
click at [674, 466] on div "© Derechos de autor * 2025 Por favor, ingrese los derechos de autor válidos, qu…" at bounding box center [694, 477] width 450 height 105
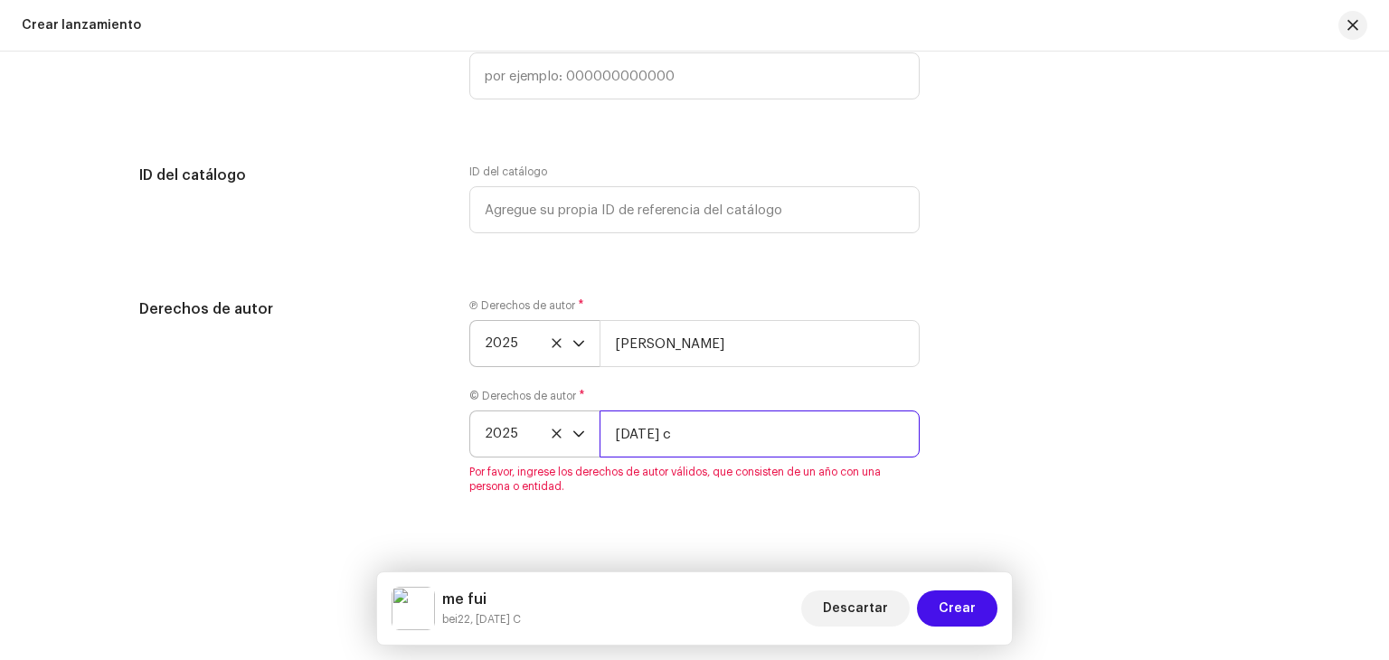
scroll to position [3368, 0]
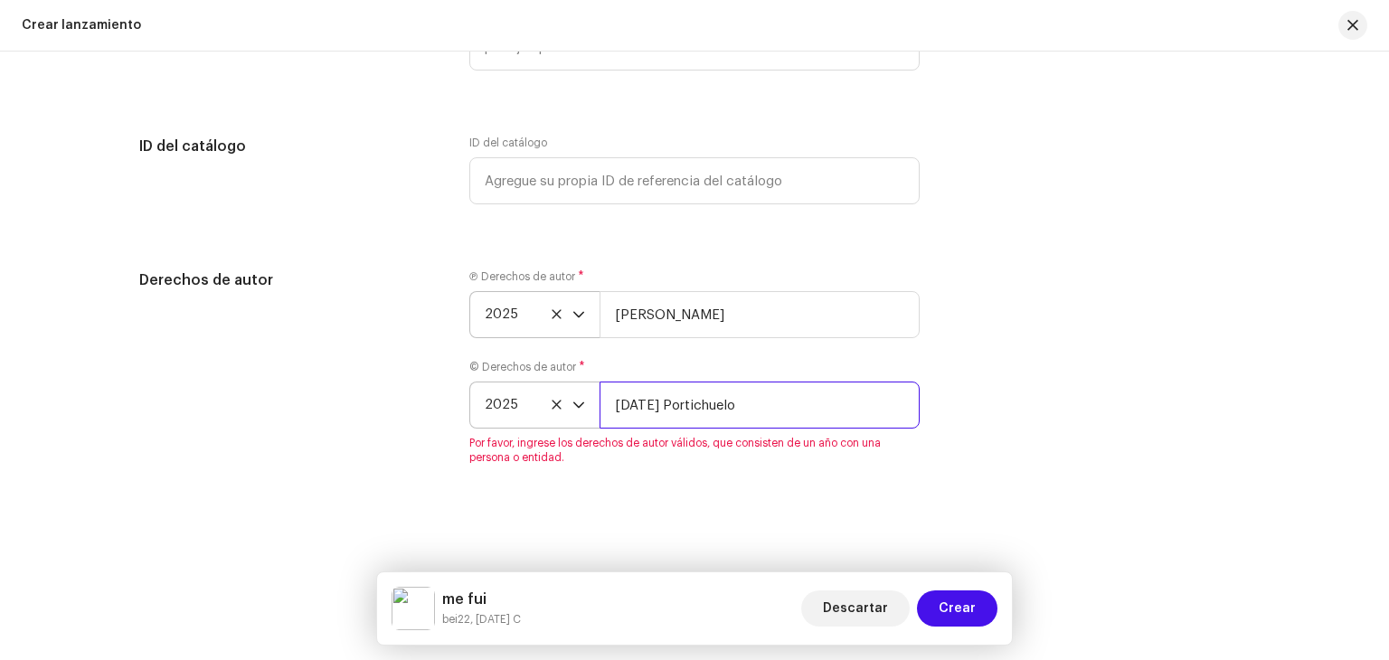
type input "Karma Portichuelo"
click at [424, 383] on div "Derechos de autor" at bounding box center [289, 377] width 301 height 217
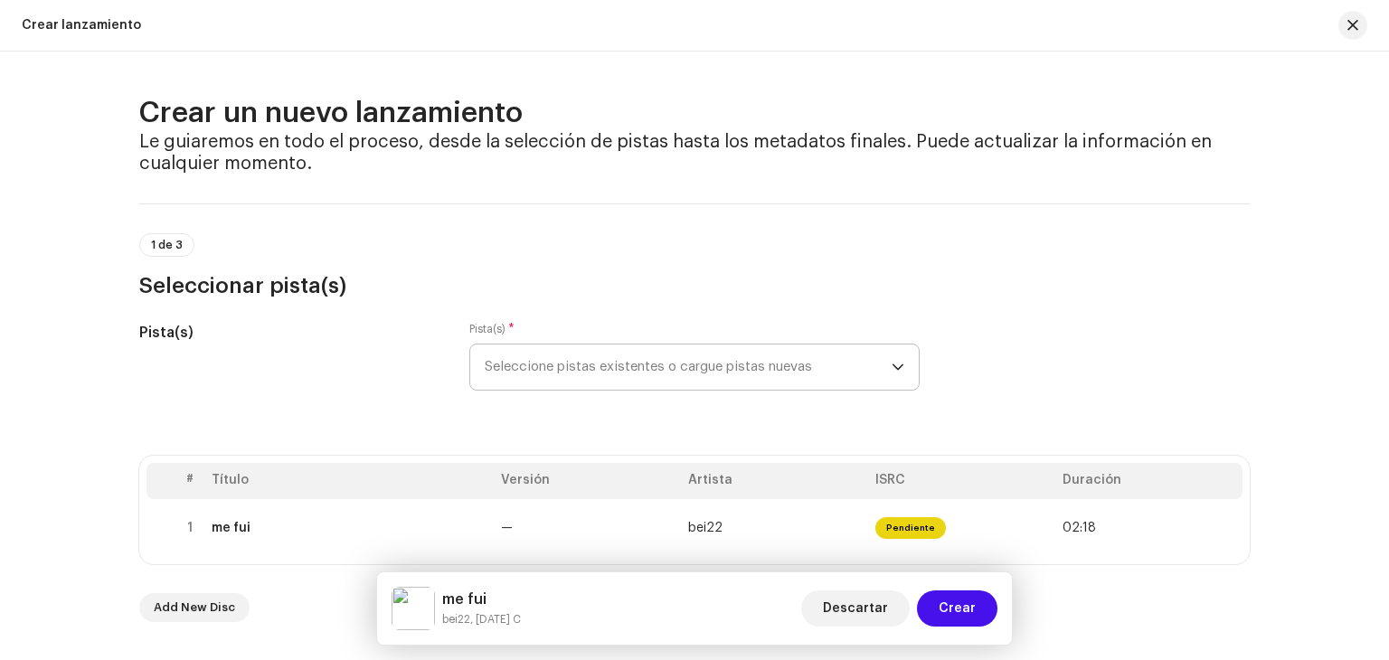
scroll to position [54, 0]
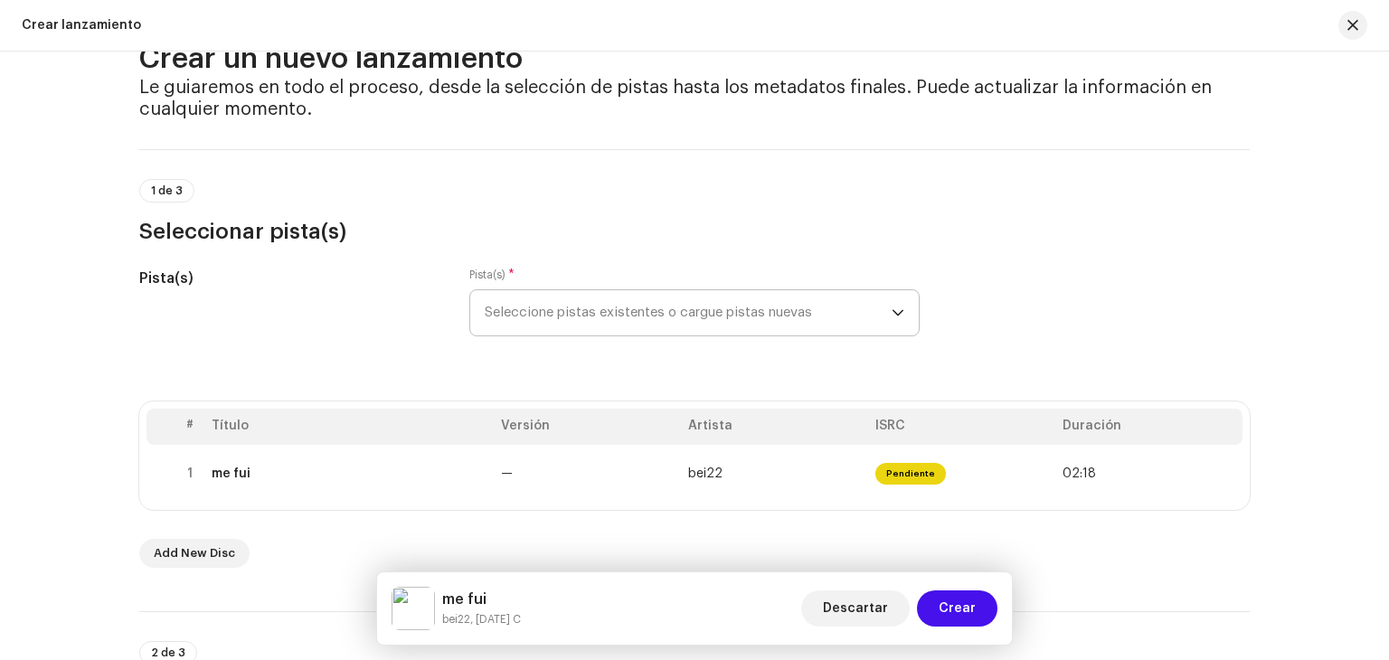
click at [604, 303] on span "Seleccione pistas existentes o cargue pistas nuevas" at bounding box center [688, 312] width 407 height 45
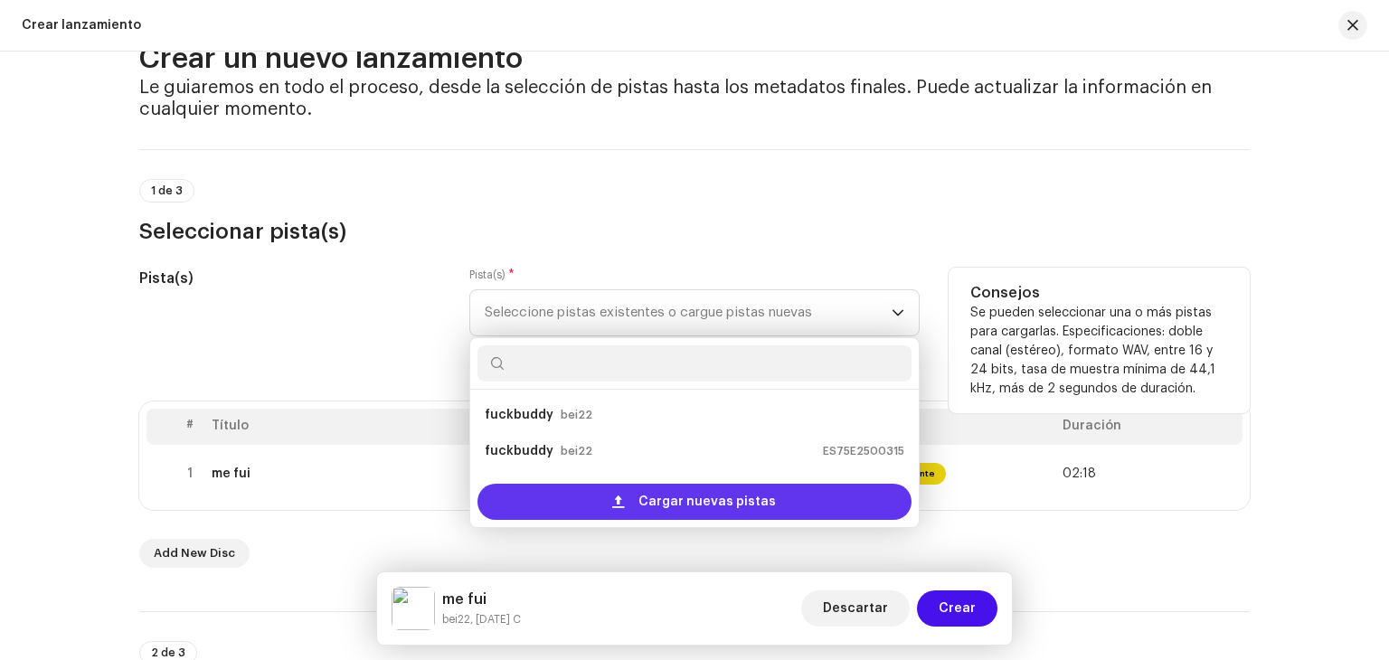
click at [645, 504] on span "Cargar nuevas pistas" at bounding box center [706, 502] width 137 height 36
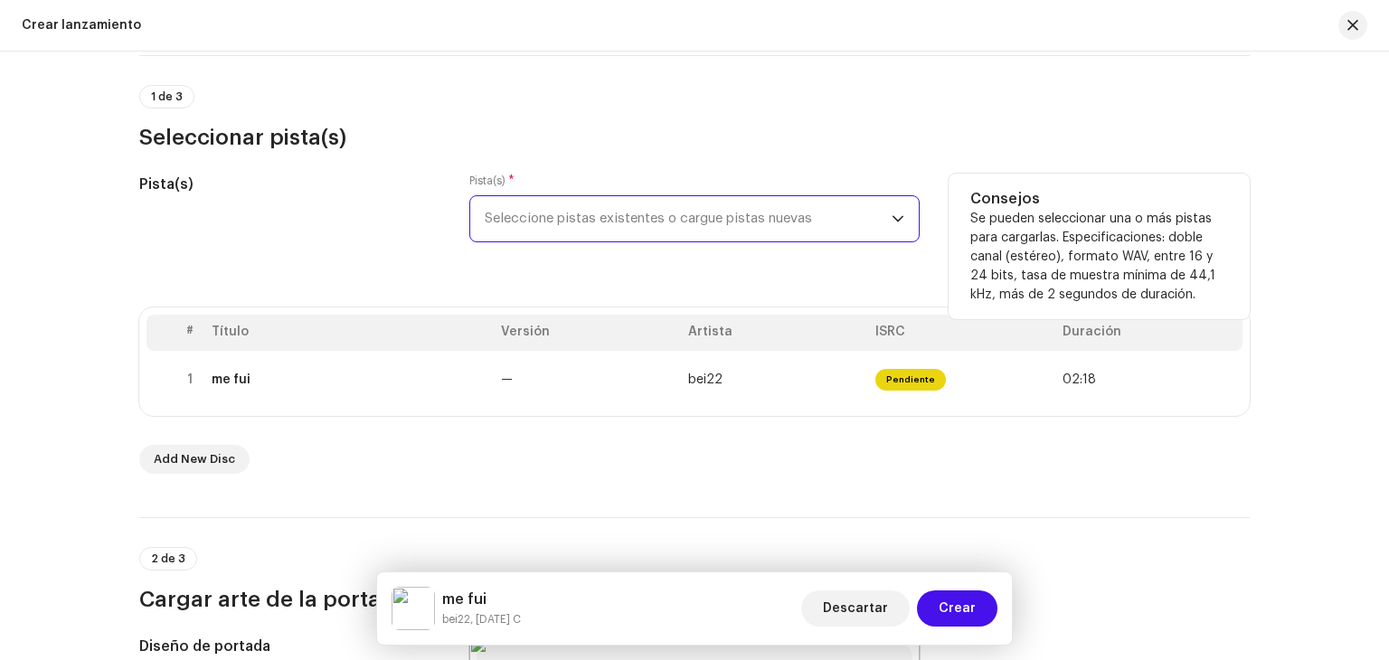
scroll to position [148, 0]
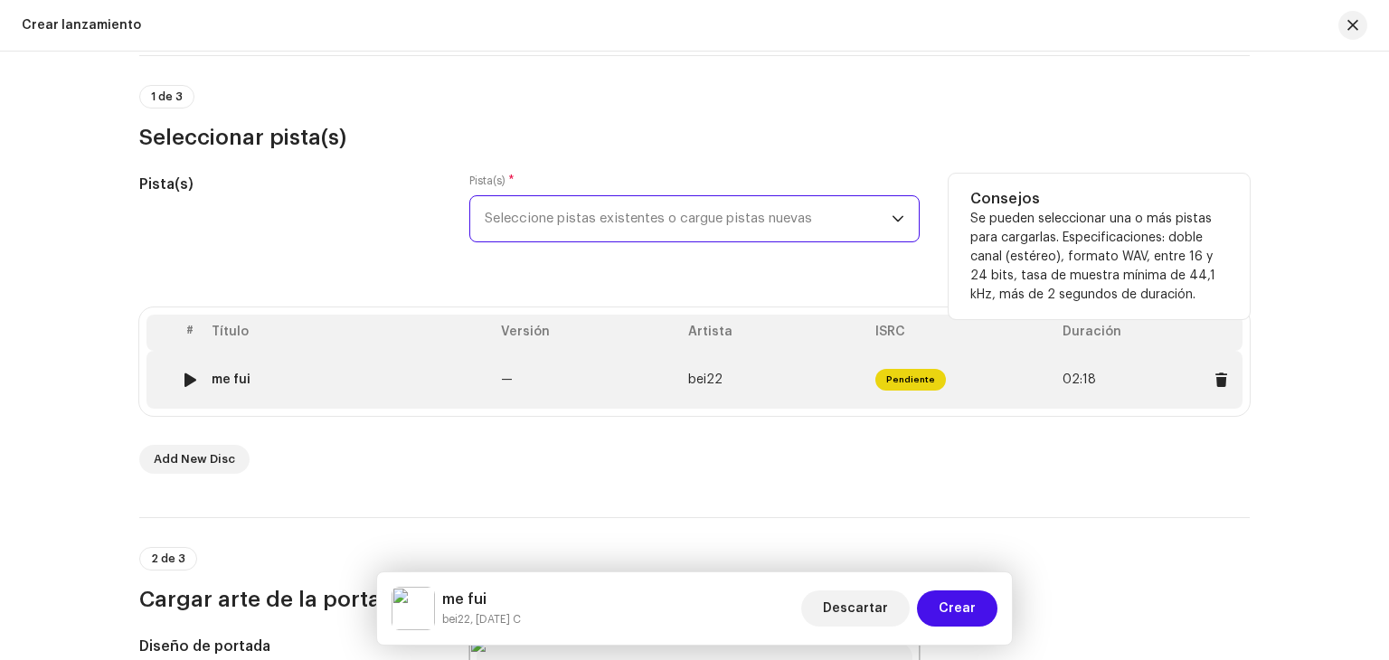
click at [315, 384] on div "me fui" at bounding box center [349, 379] width 275 height 14
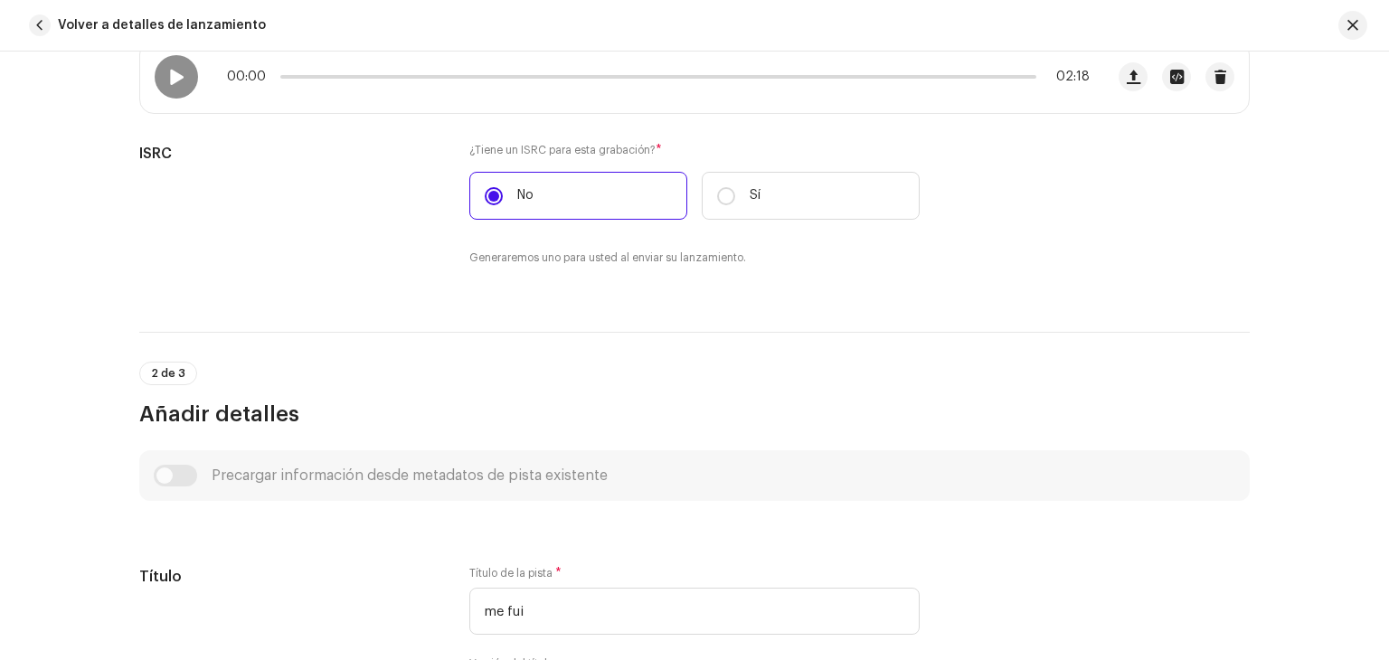
scroll to position [0, 0]
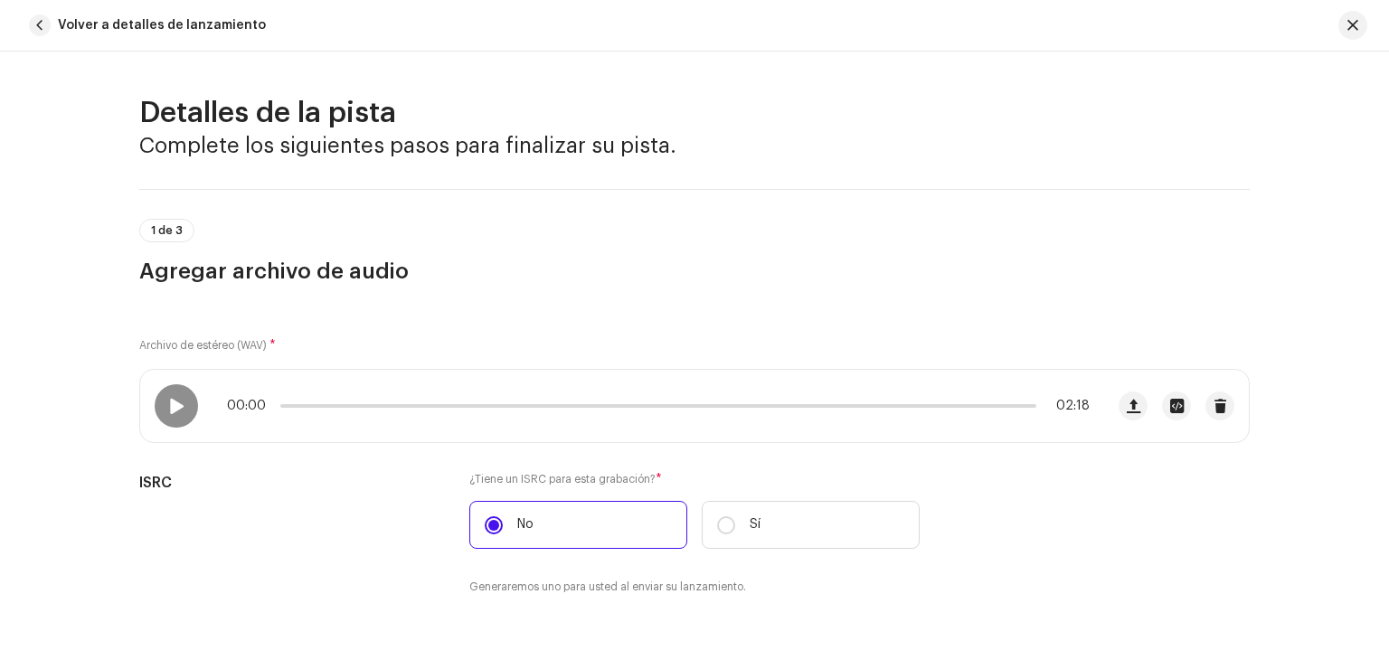
click at [213, 26] on span "Volver a detalles de lanzamiento" at bounding box center [162, 25] width 208 height 36
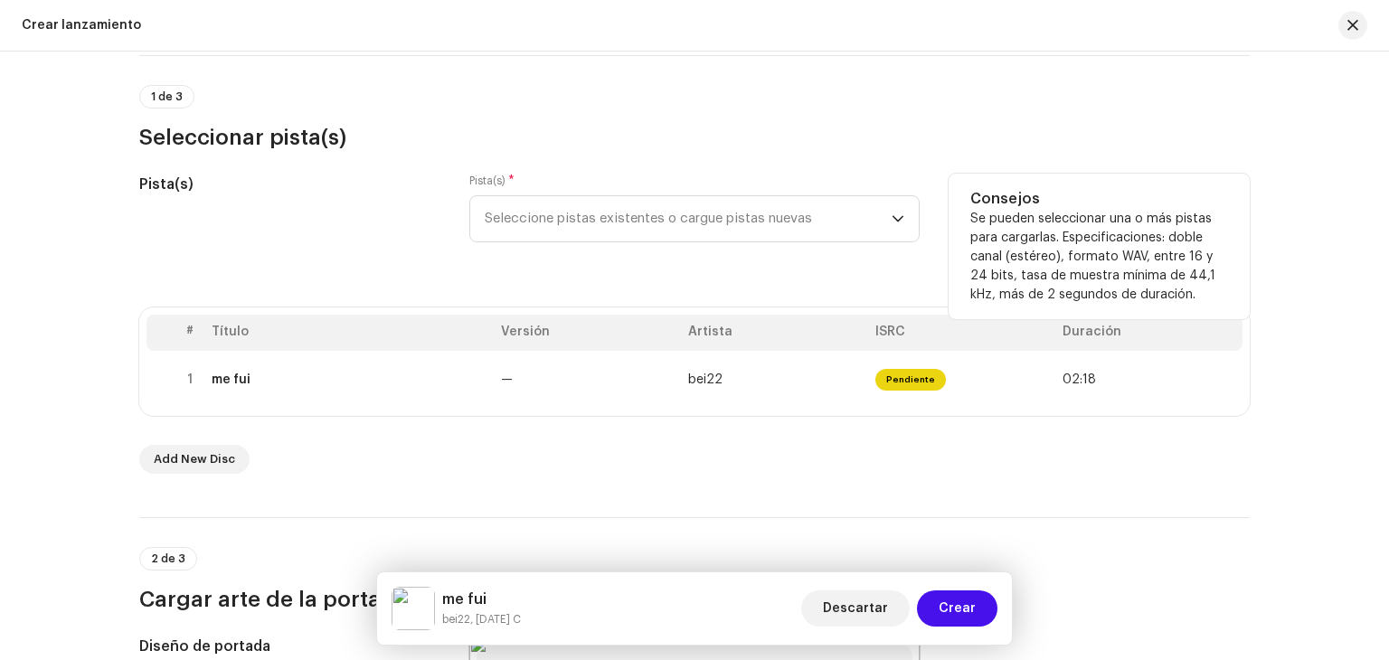
scroll to position [311, 0]
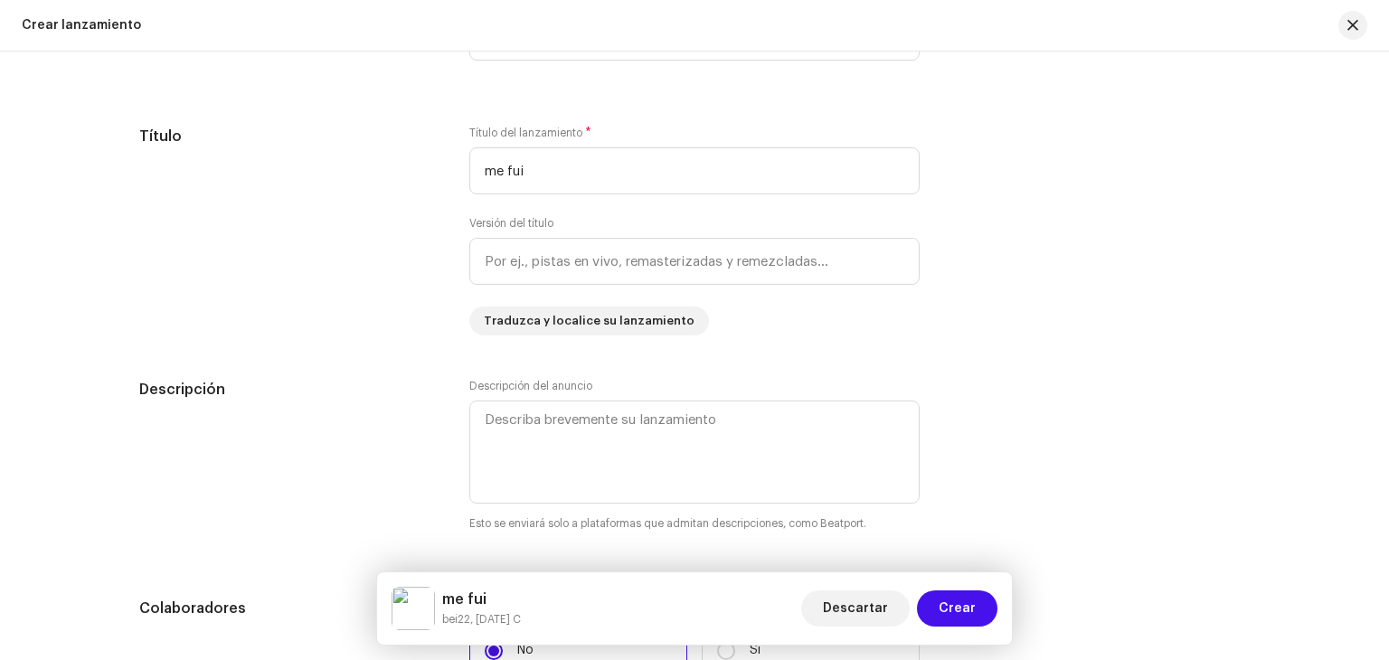
scroll to position [1609, 0]
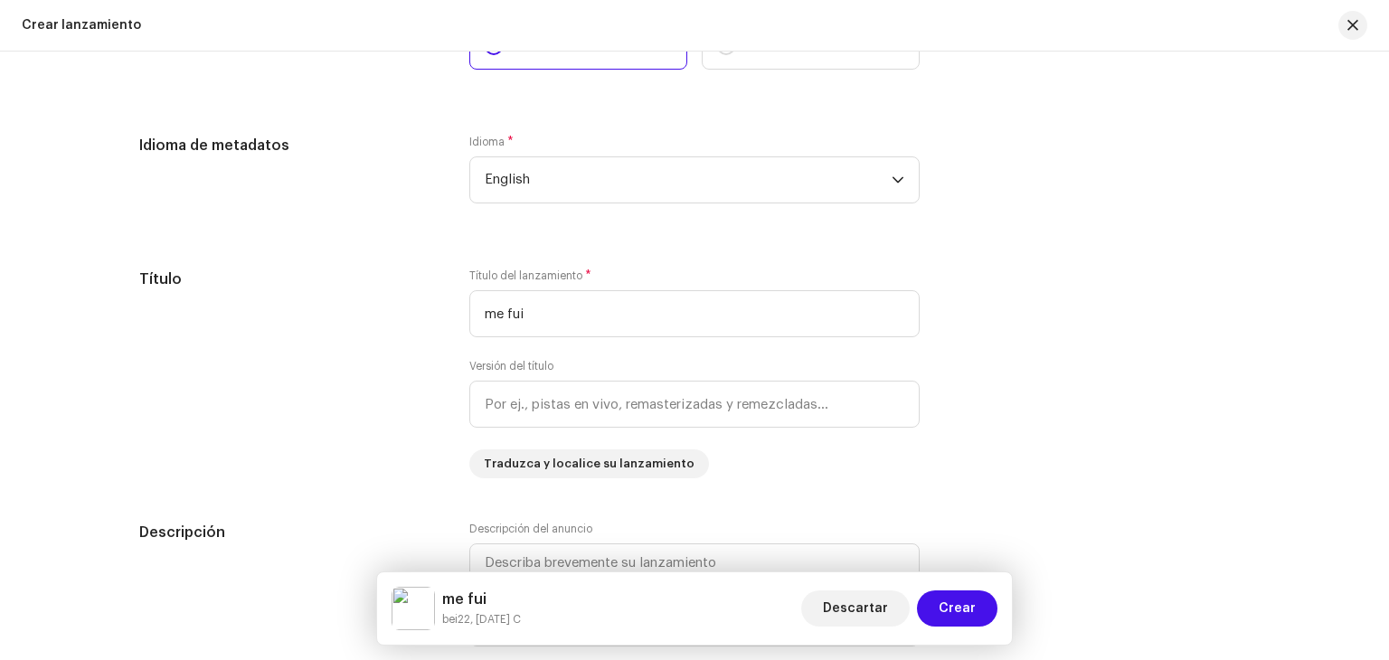
click at [654, 153] on div "Idioma * English" at bounding box center [694, 169] width 450 height 69
click at [651, 183] on span "English" at bounding box center [688, 179] width 407 height 45
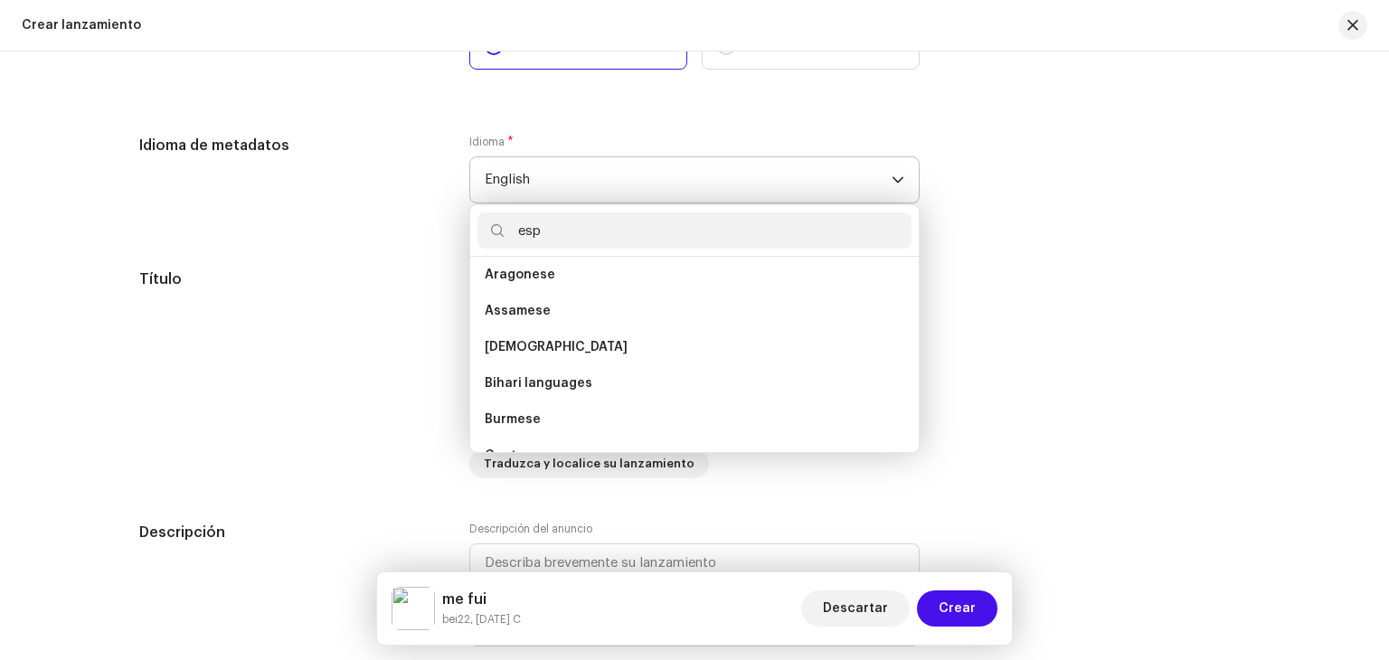
scroll to position [0, 0]
type input "e"
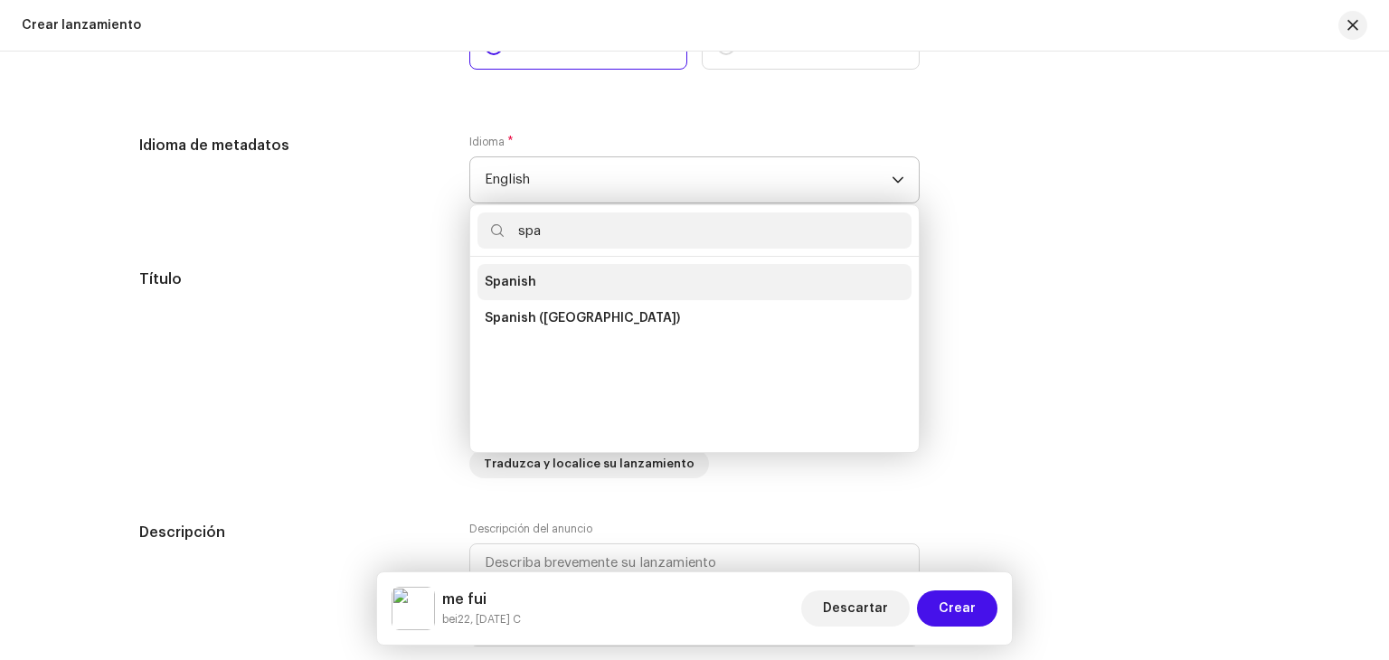
type input "spa"
click at [509, 290] on span "Spanish" at bounding box center [511, 282] width 52 height 18
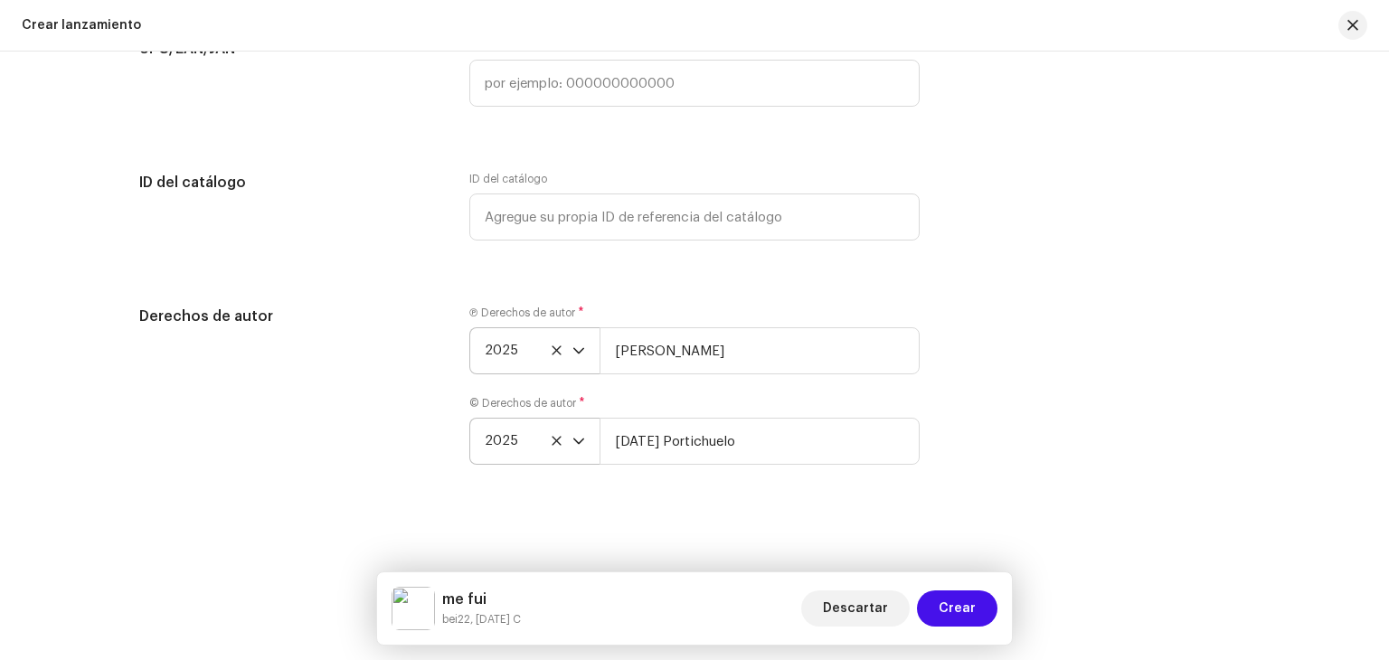
scroll to position [3331, 0]
click at [975, 617] on button "Crear" at bounding box center [957, 608] width 80 height 36
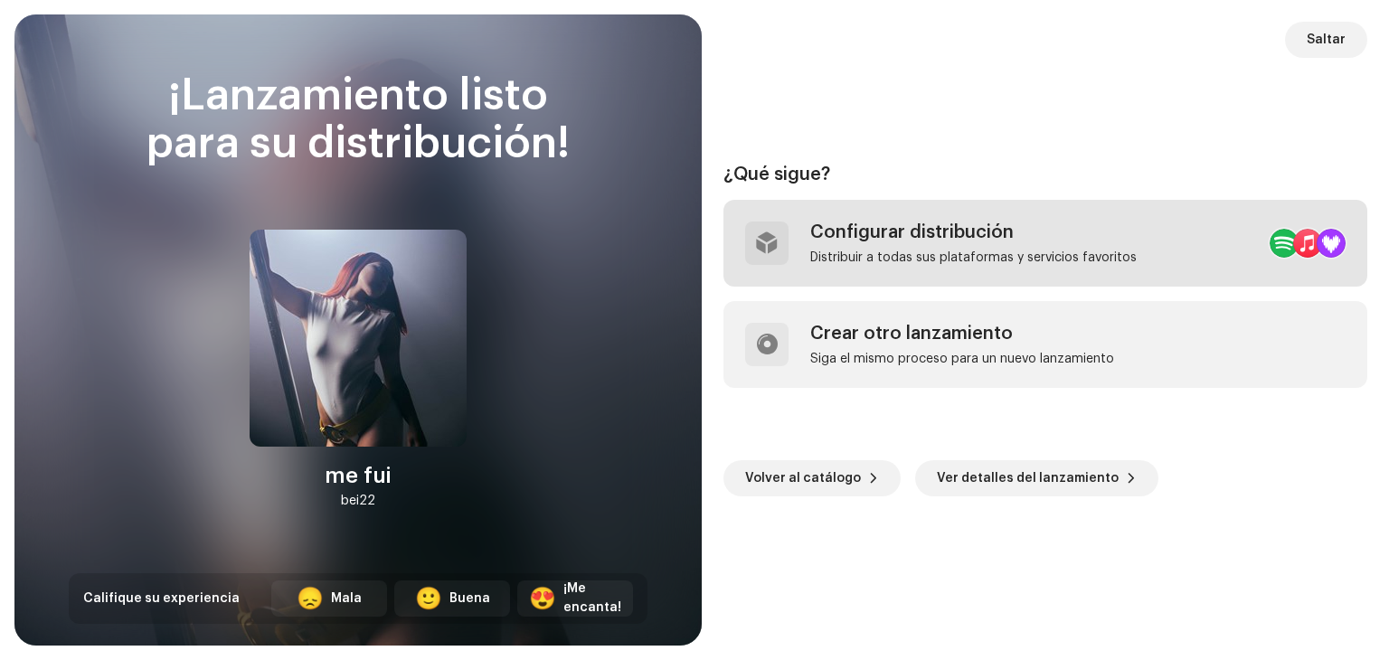
click at [994, 263] on div "Distribuir a todas sus plataformas y servicios favoritos" at bounding box center [973, 257] width 326 height 14
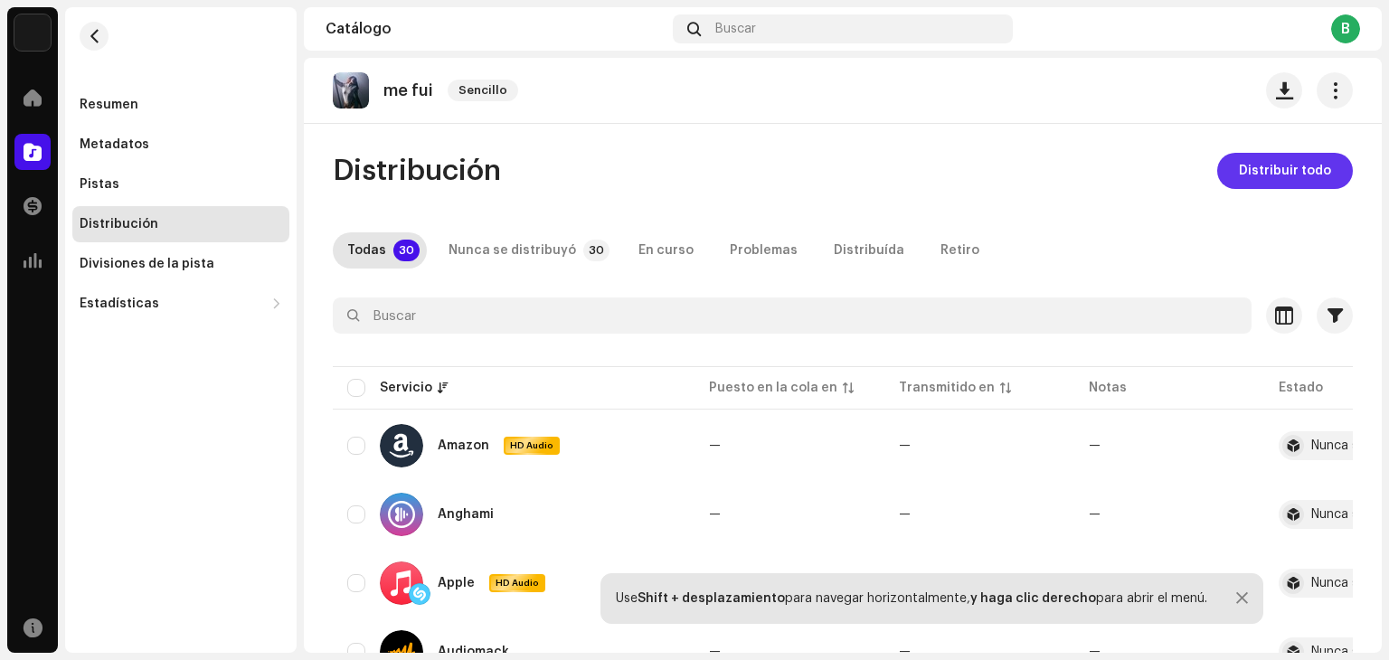
click at [1251, 178] on span "Distribuir todo" at bounding box center [1284, 171] width 92 height 36
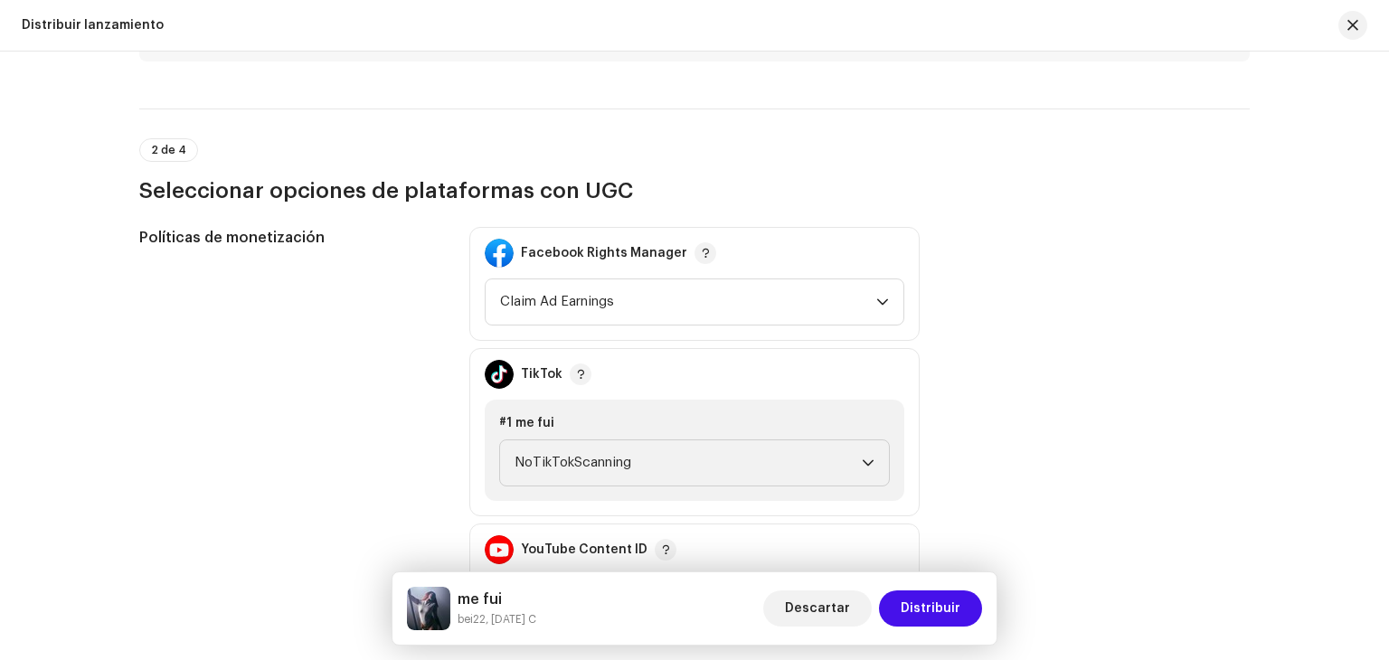
scroll to position [1919, 0]
click at [555, 287] on span "Claim Ad Earnings" at bounding box center [688, 302] width 376 height 45
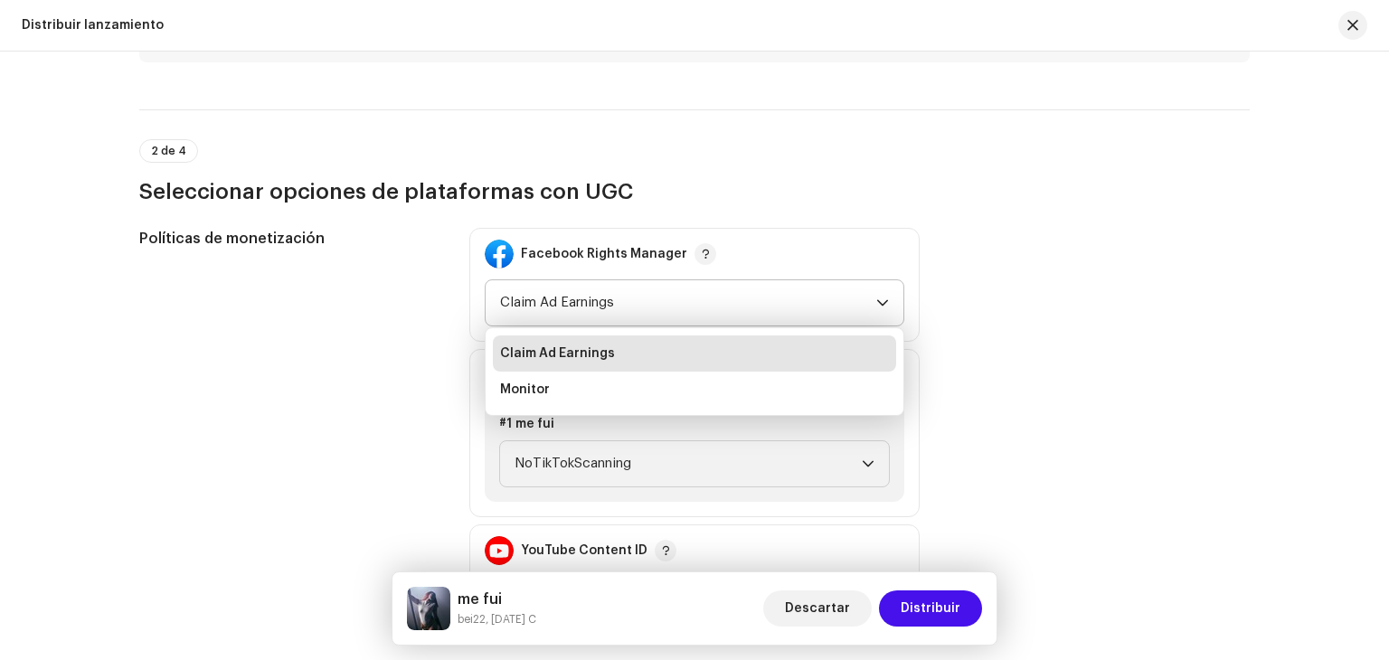
click at [582, 363] on li "Claim Ad Earnings" at bounding box center [694, 353] width 403 height 36
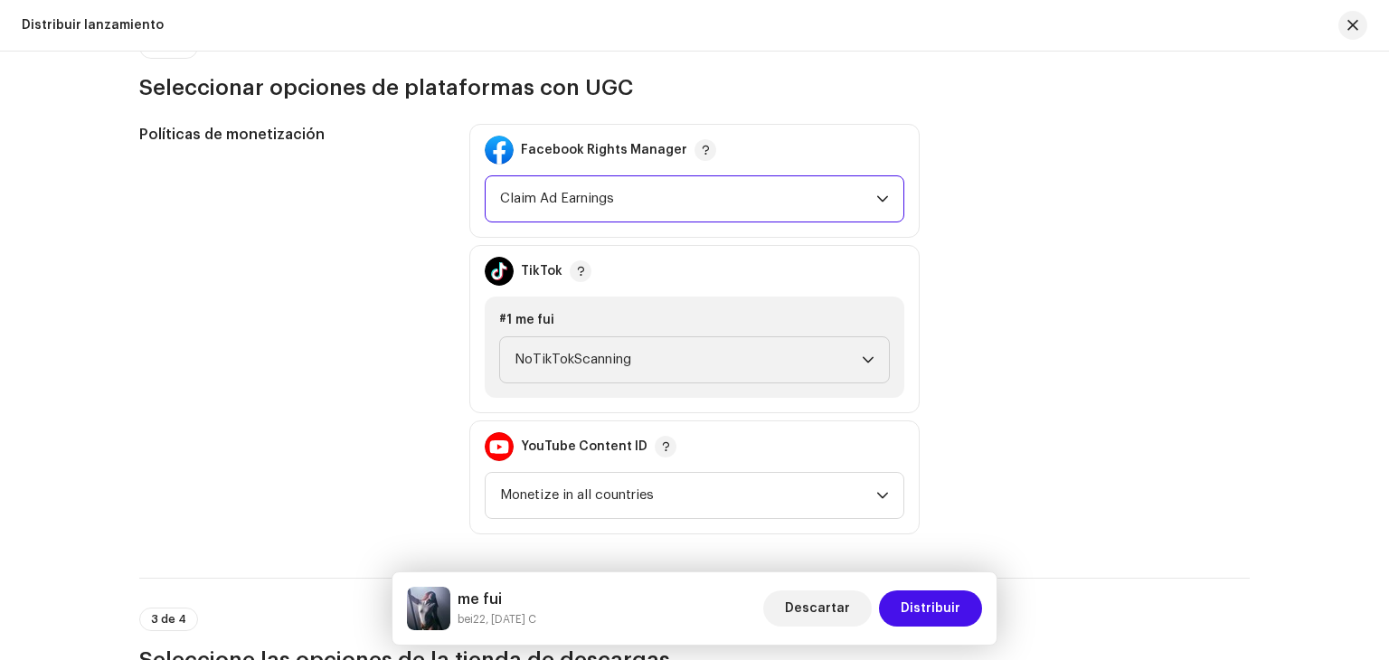
scroll to position [2020, 0]
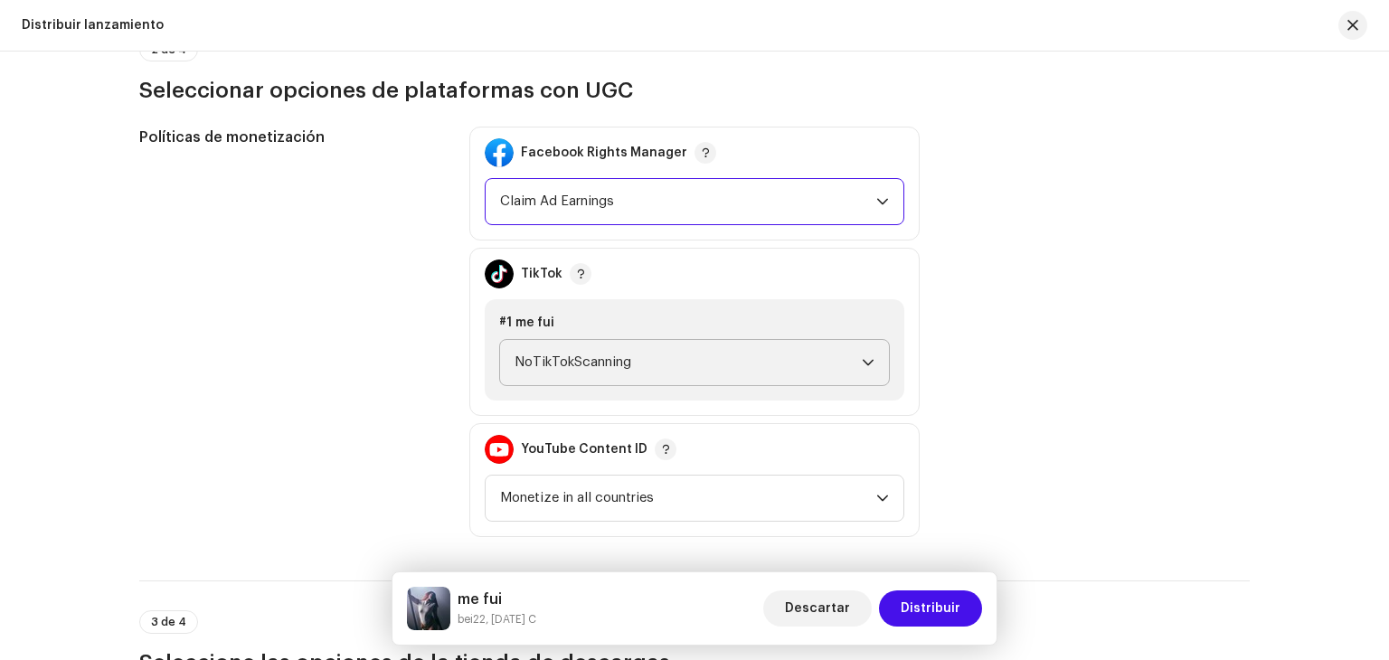
click at [579, 366] on span "NoTikTokScanning" at bounding box center [687, 362] width 347 height 45
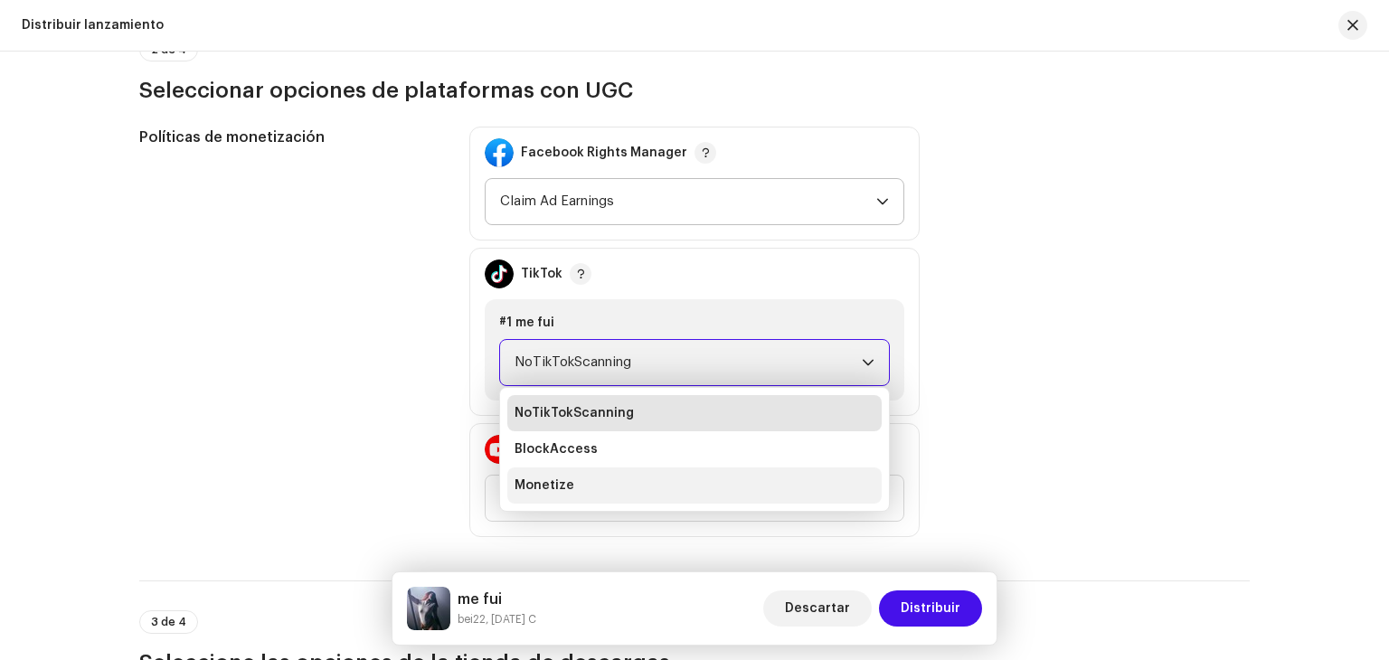
click at [571, 482] on li "Monetize" at bounding box center [694, 485] width 374 height 36
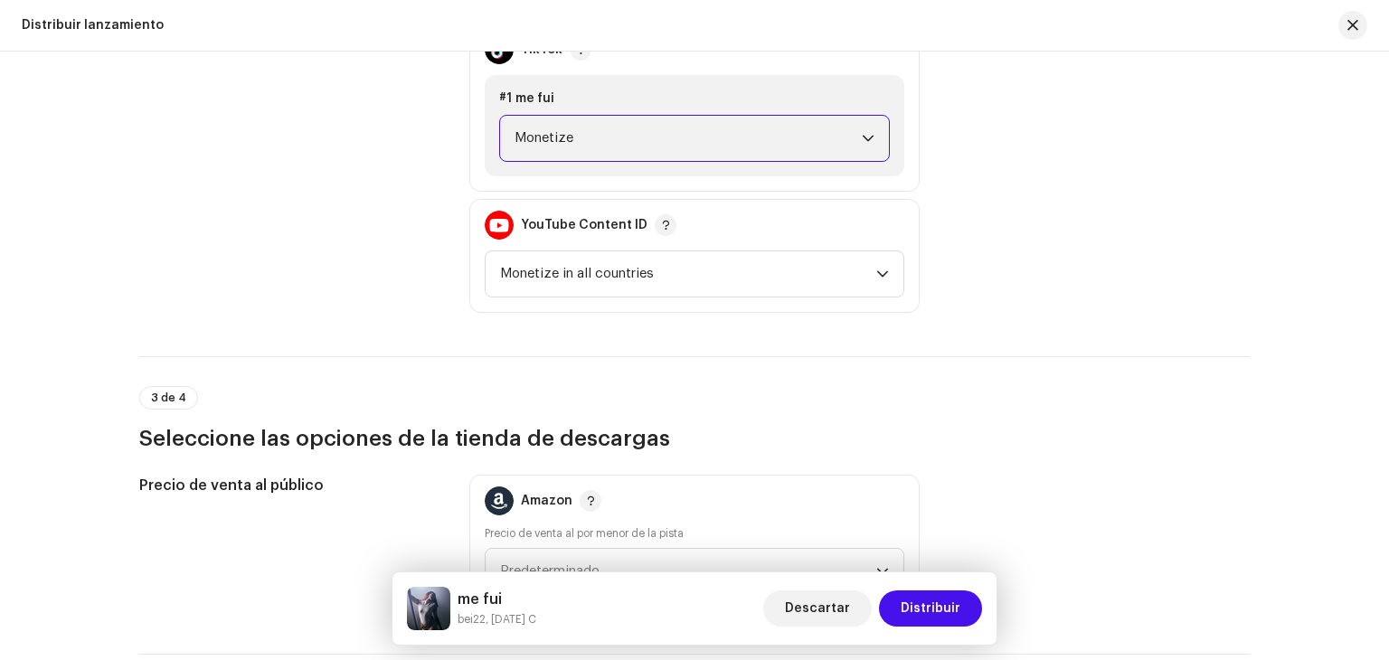
scroll to position [2245, 0]
click at [600, 292] on span "Monetize in all countries" at bounding box center [688, 273] width 376 height 45
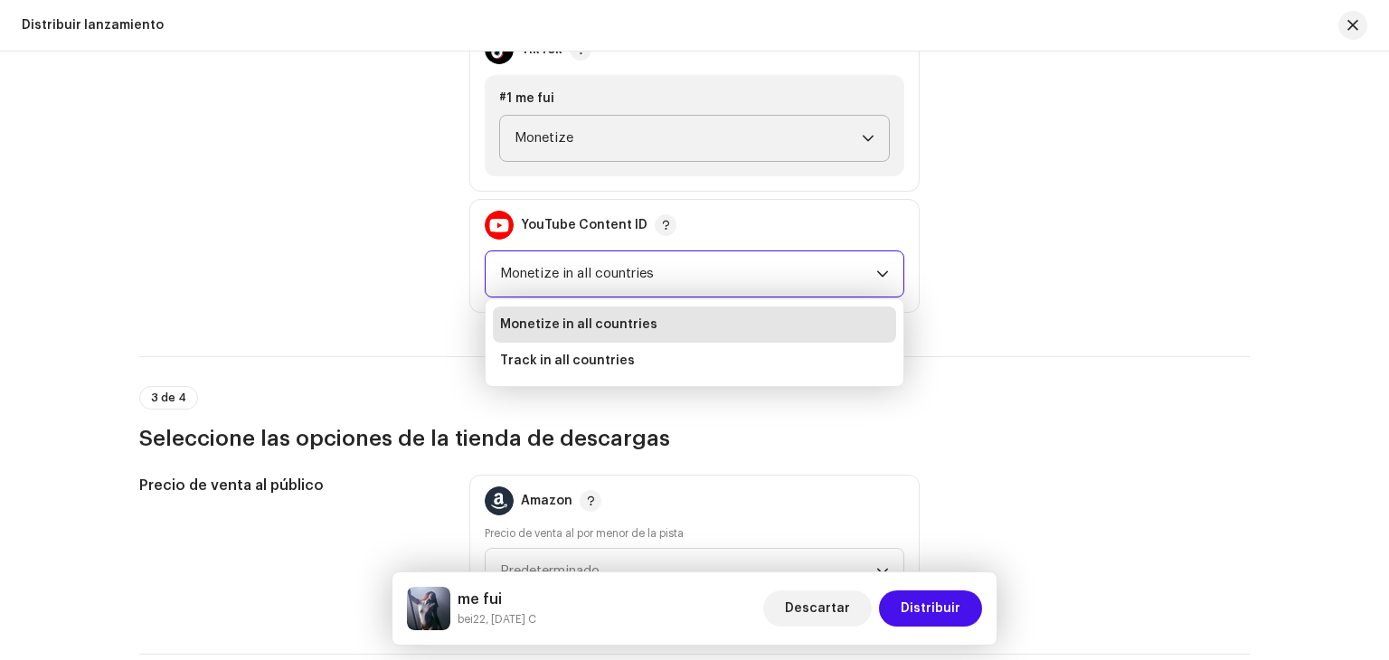
click at [584, 317] on span "Monetize in all countries" at bounding box center [578, 324] width 157 height 18
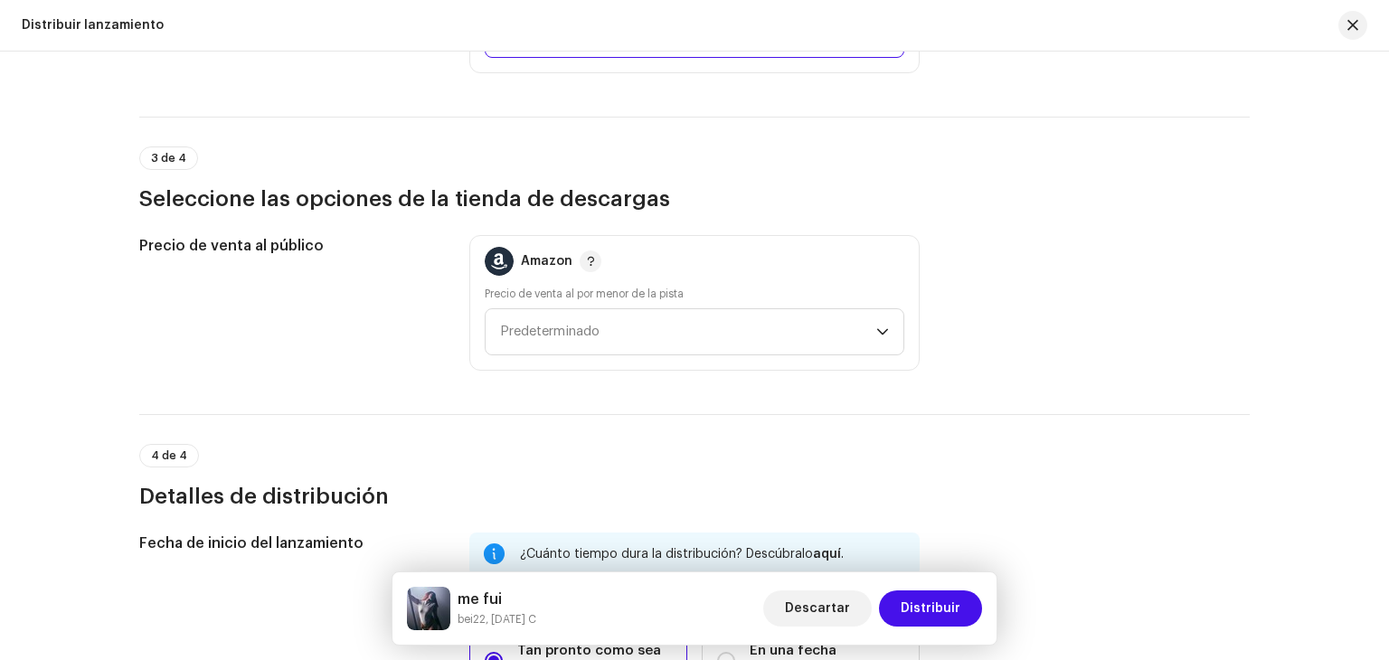
scroll to position [2510, 0]
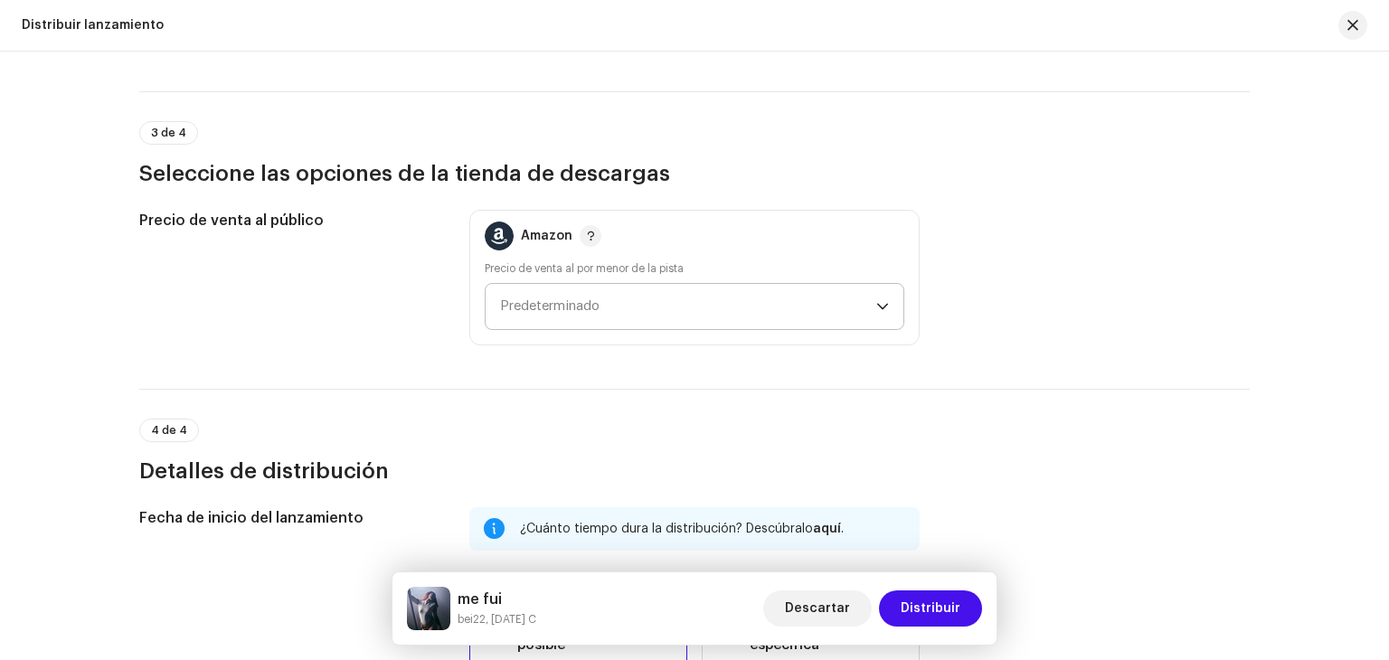
click at [553, 317] on span "Predeterminado" at bounding box center [688, 306] width 376 height 45
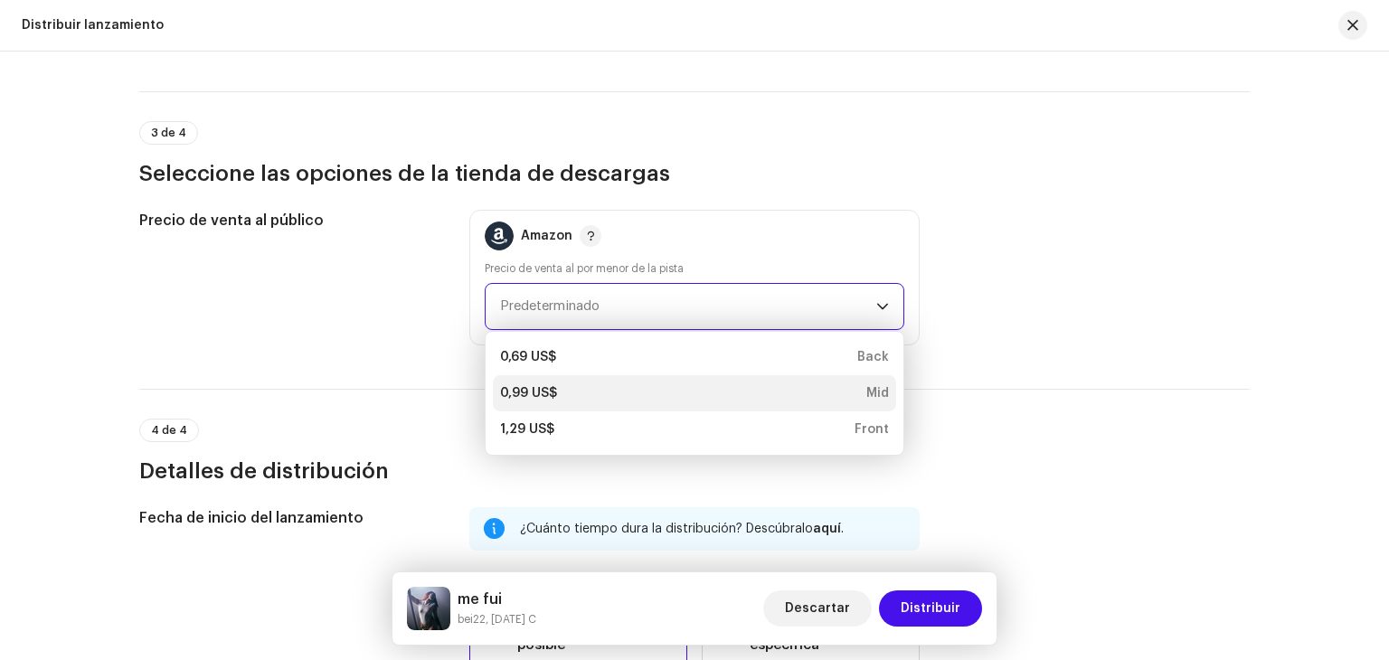
click at [547, 396] on div "0,99 US$" at bounding box center [528, 393] width 57 height 18
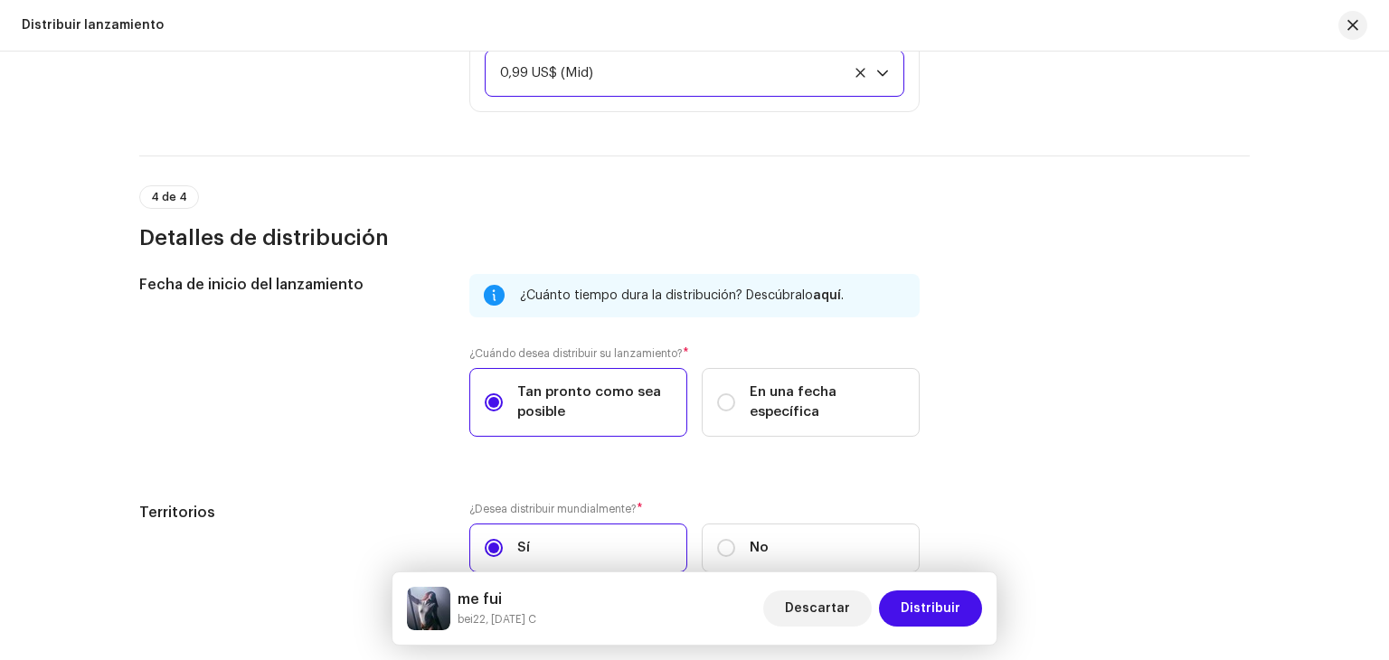
scroll to position [2754, 0]
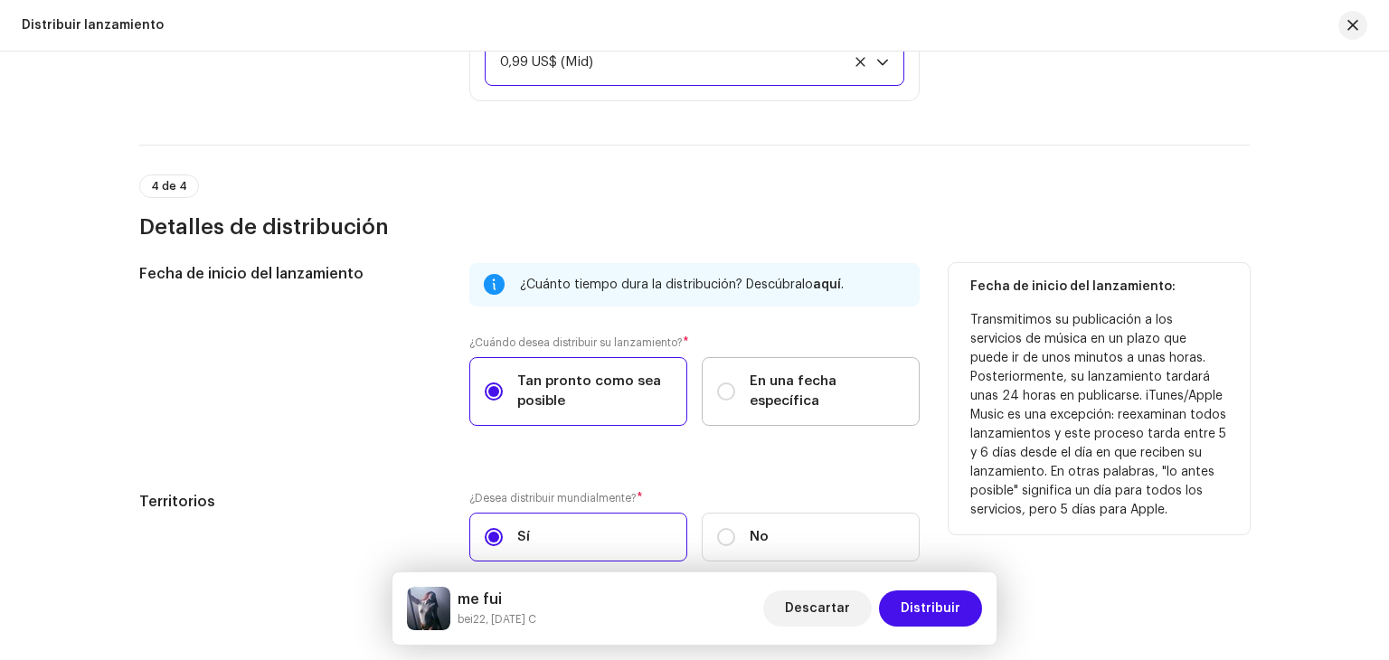
click at [784, 391] on span "En una fecha específica" at bounding box center [826, 392] width 155 height 40
click at [735, 391] on input "En una fecha específica" at bounding box center [726, 391] width 18 height 18
radio input "true"
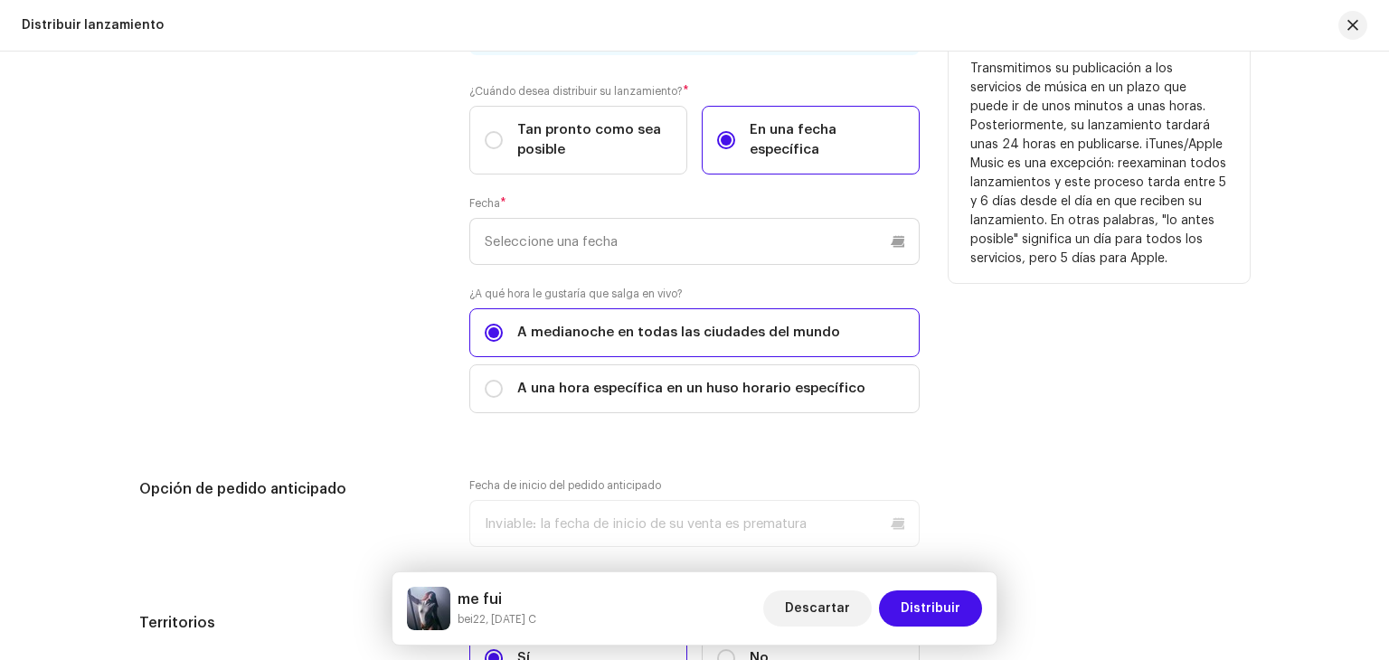
scroll to position [3005, 0]
click at [546, 248] on input "text" at bounding box center [694, 241] width 450 height 47
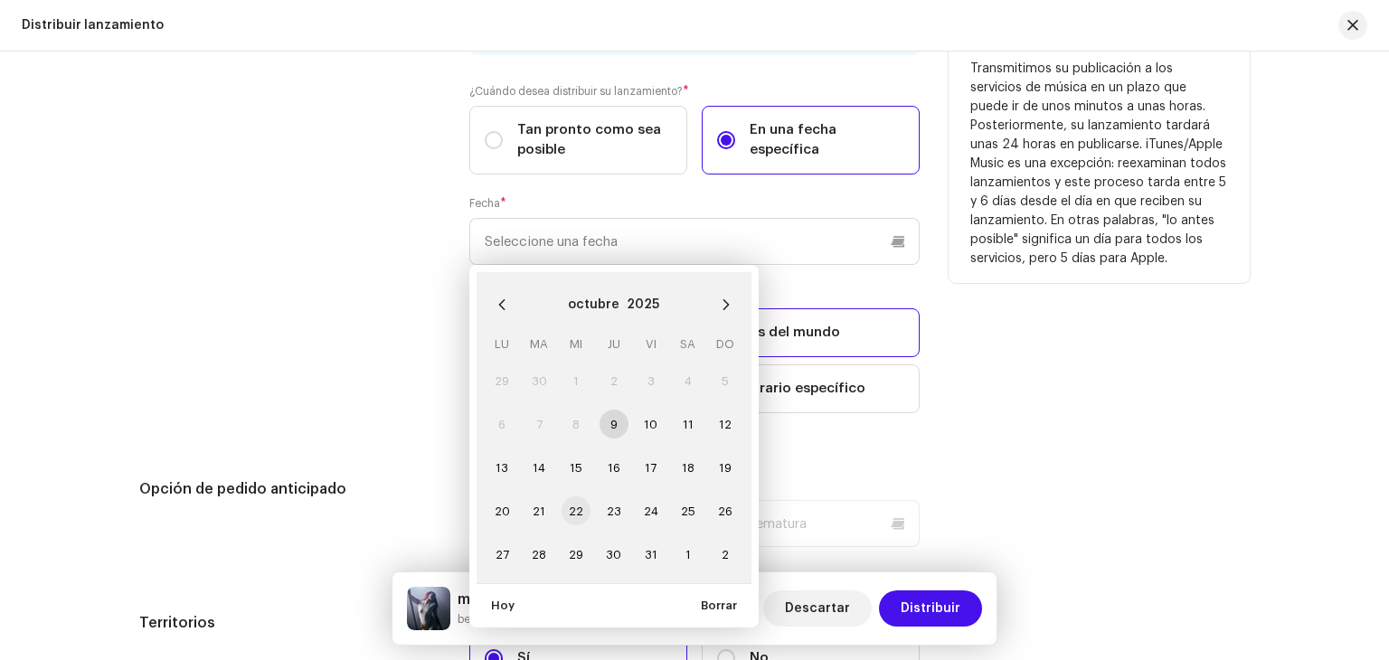
click at [571, 504] on span "22" at bounding box center [575, 510] width 29 height 29
type input "22/10/2025"
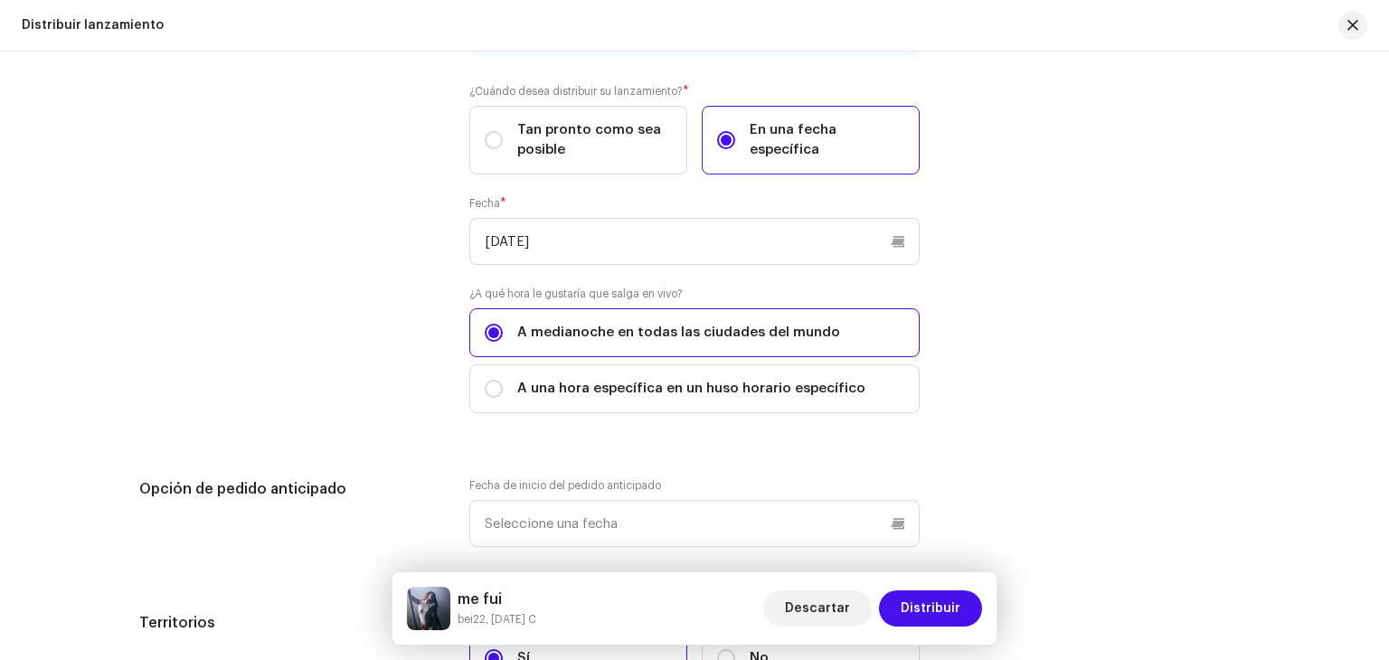
click at [1312, 372] on div "Distribuir lanzamiento Complete los siguientes pasos para distribuir su lanzami…" at bounding box center [694, 356] width 1389 height 608
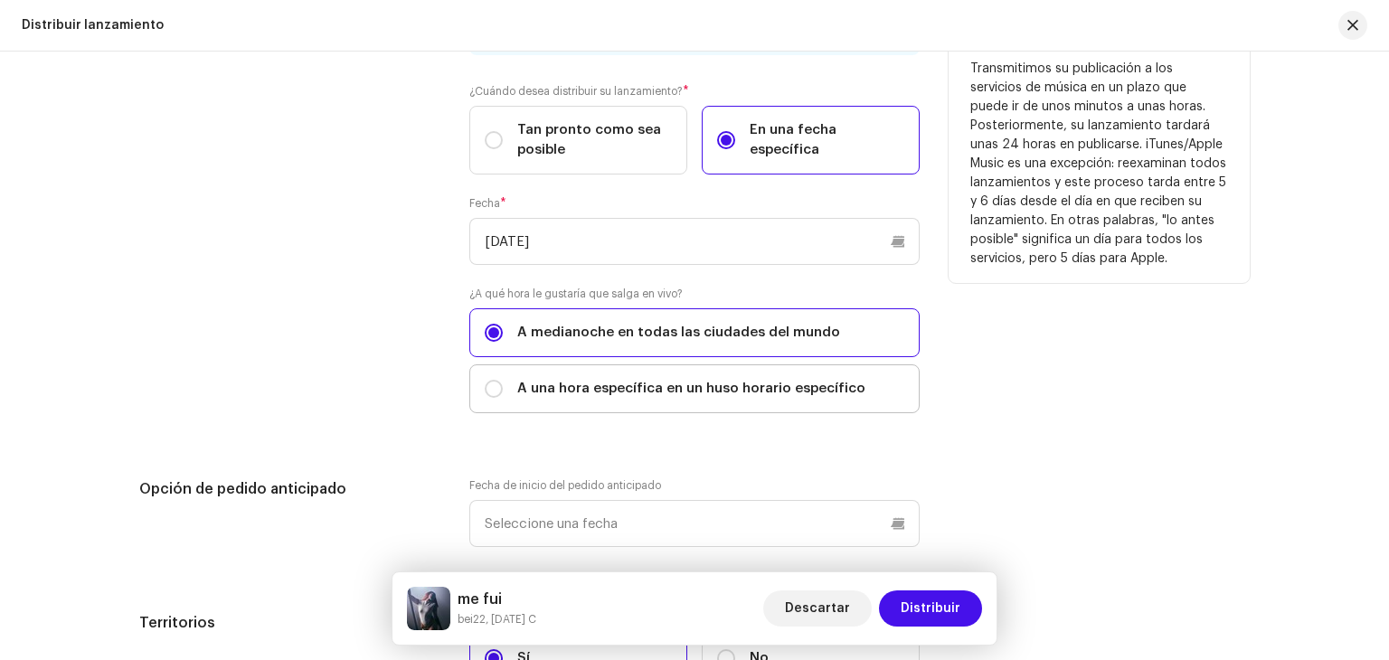
click at [611, 388] on span "A una hora específica en un huso horario específico" at bounding box center [691, 389] width 348 height 20
click at [503, 388] on input "A una hora específica en un huso horario específico" at bounding box center [494, 389] width 18 height 18
radio input "true"
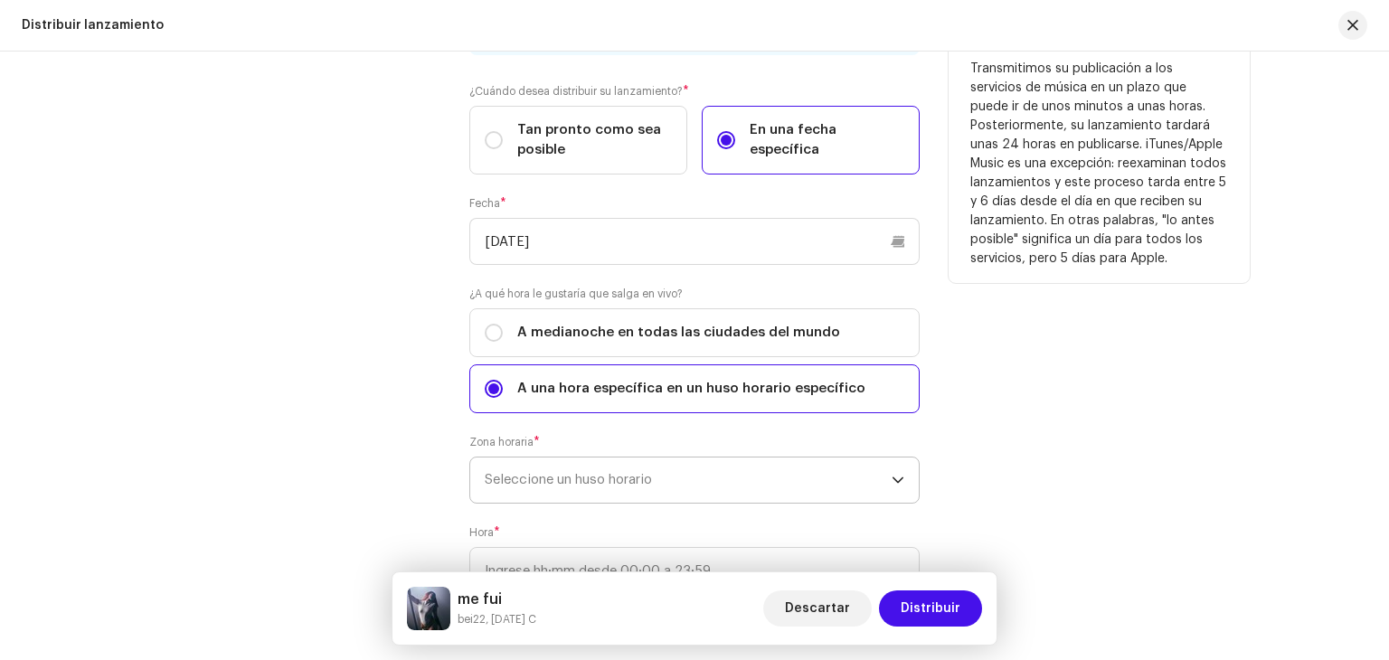
click at [542, 464] on span "Seleccione un huso horario" at bounding box center [688, 479] width 407 height 45
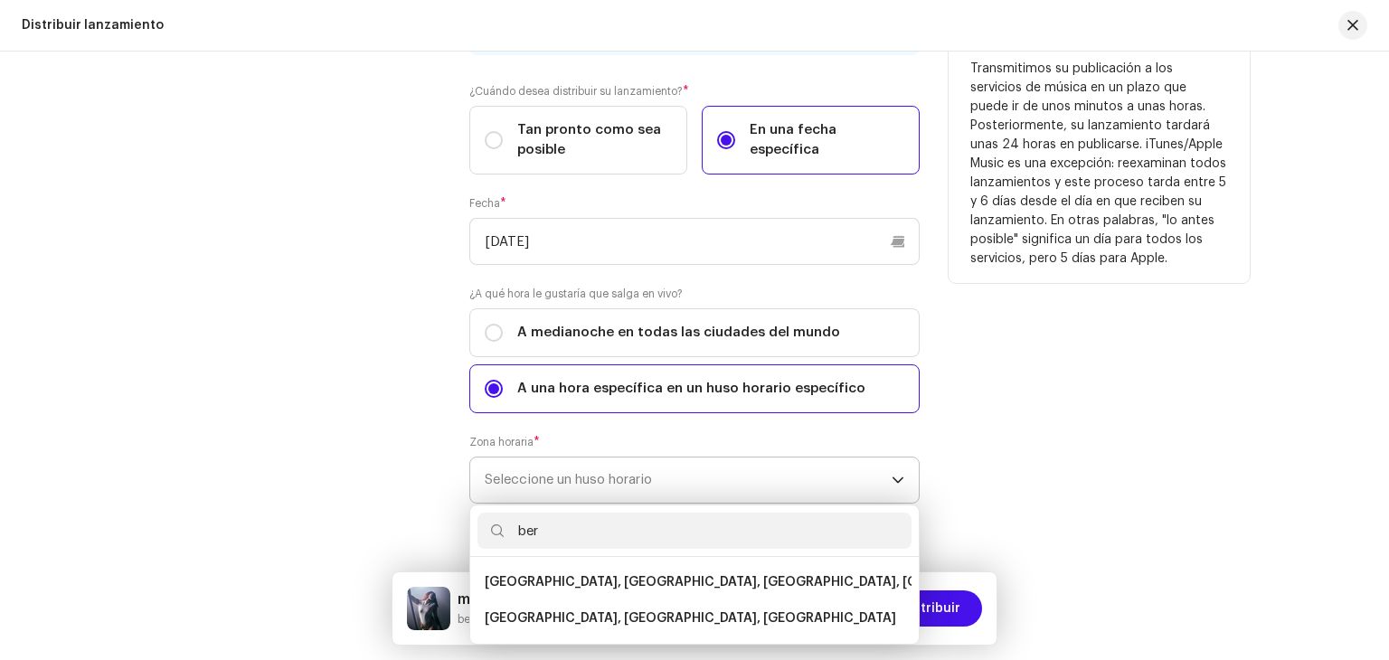
scroll to position [0, 0]
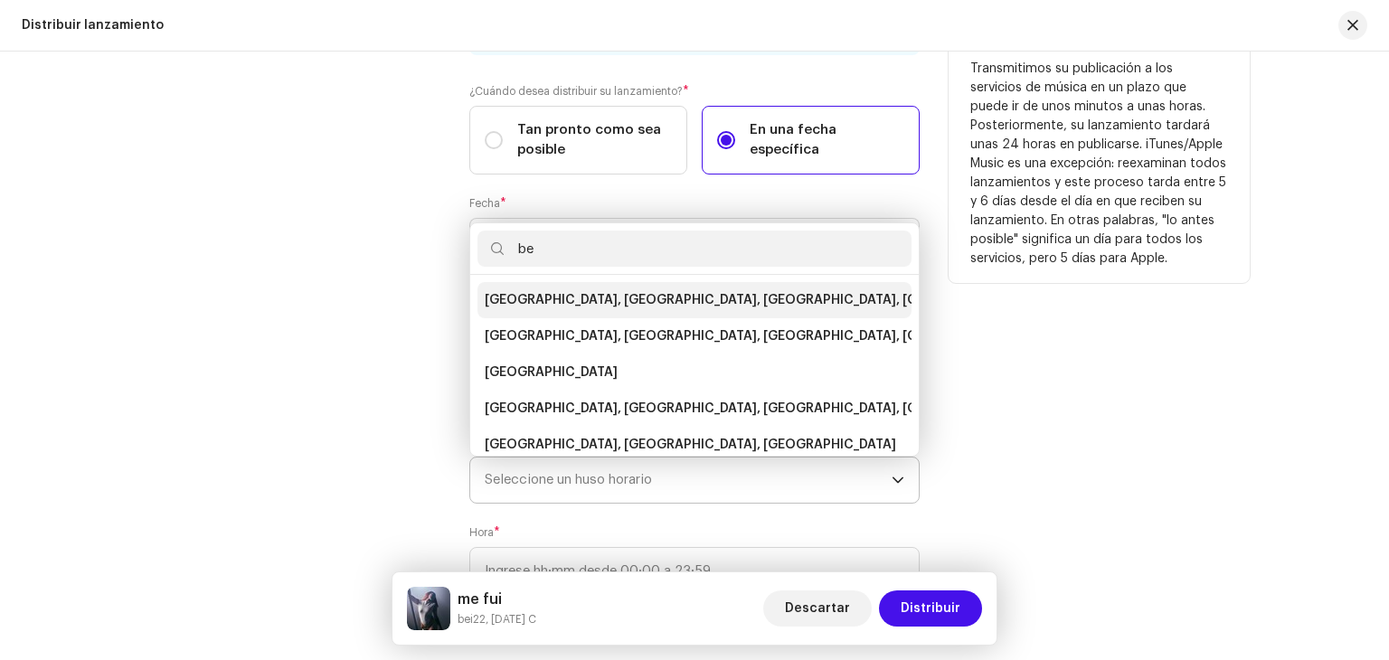
type input "be"
click at [583, 287] on li "Amsterdam, Berlin, Bern, Rome, Stockholm, Vienna" at bounding box center [694, 300] width 434 height 36
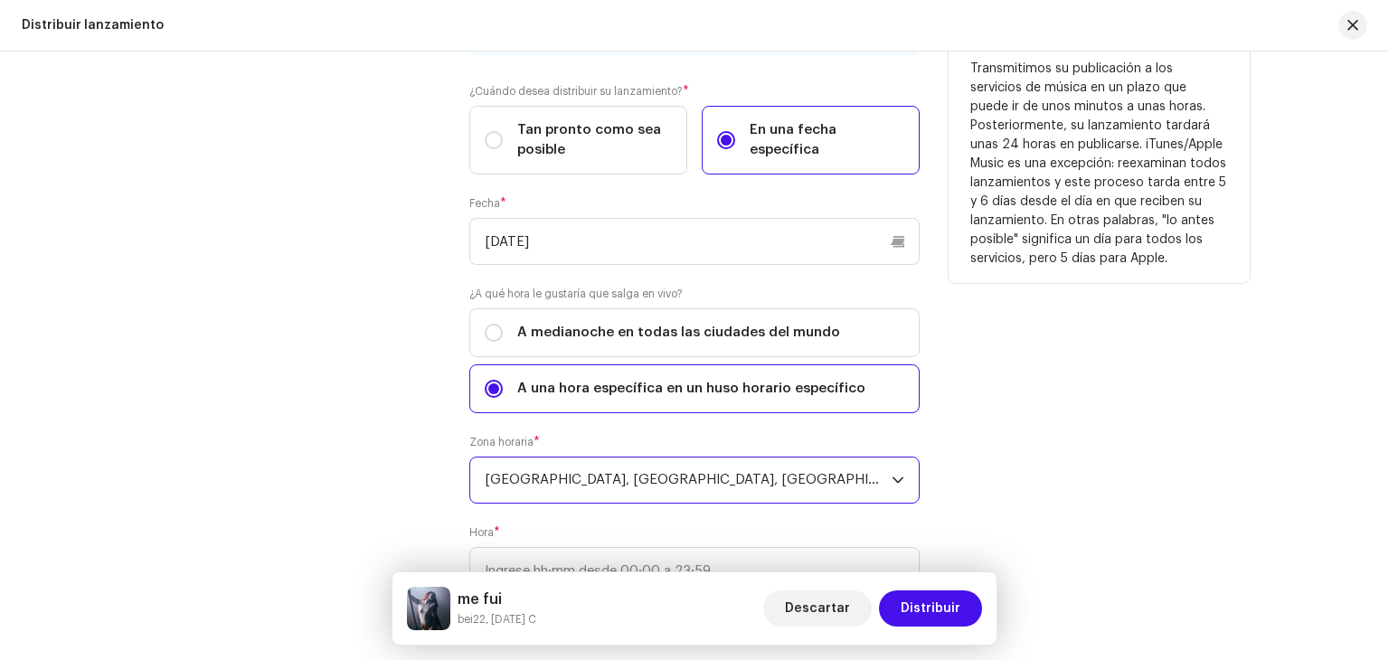
click at [534, 467] on span "Amsterdam, Berlin, Bern, Rome, Stockholm, Vienna" at bounding box center [688, 479] width 407 height 45
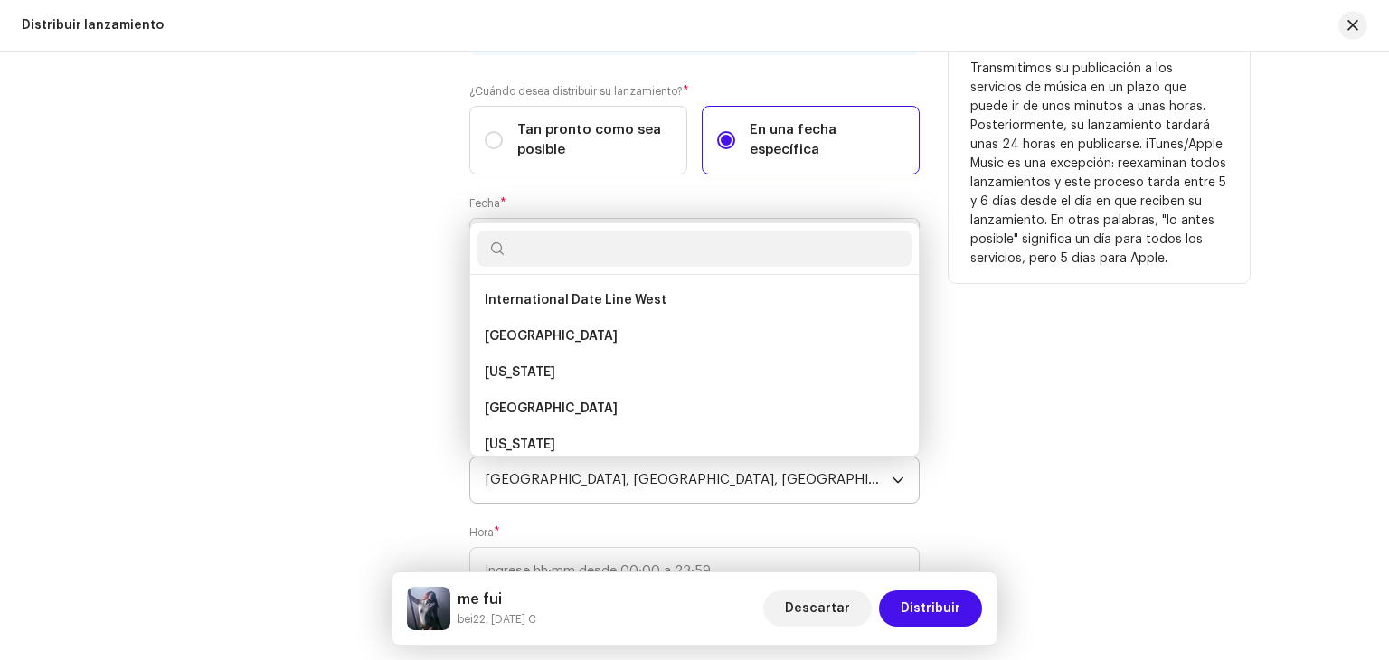
scroll to position [1526, 0]
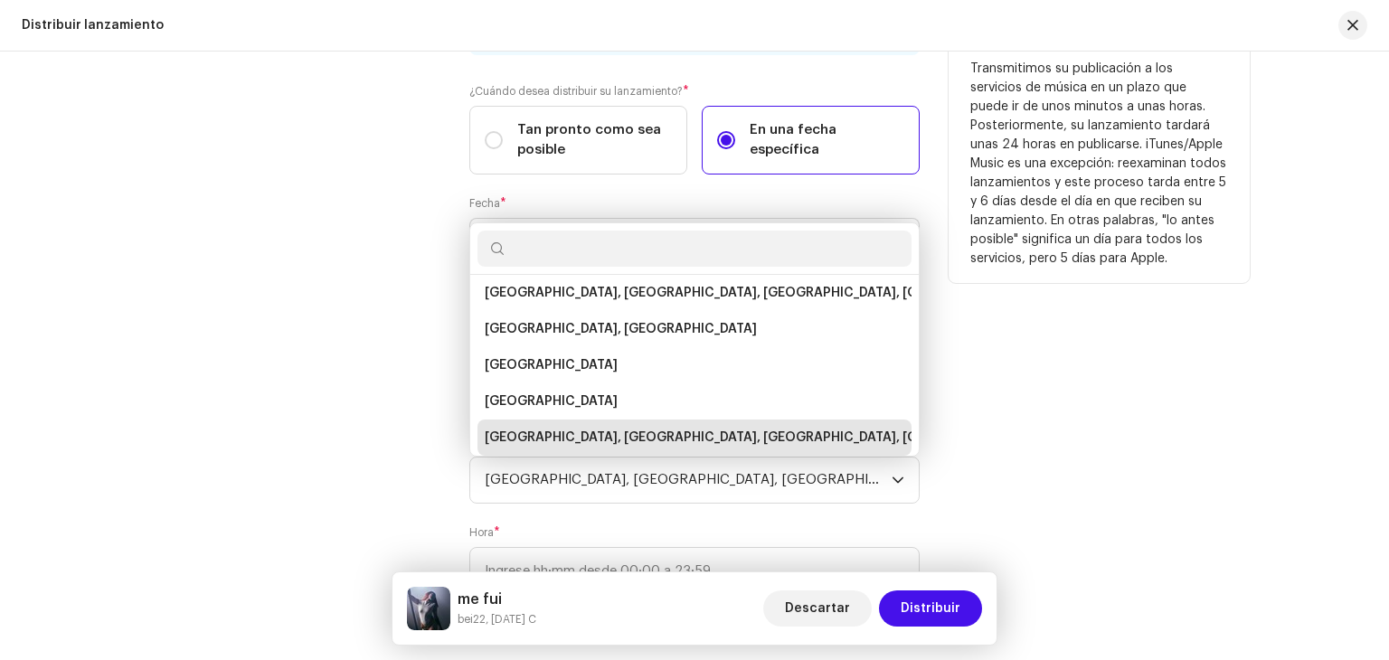
click at [345, 432] on div "Fecha de inicio del lanzamiento" at bounding box center [289, 314] width 301 height 604
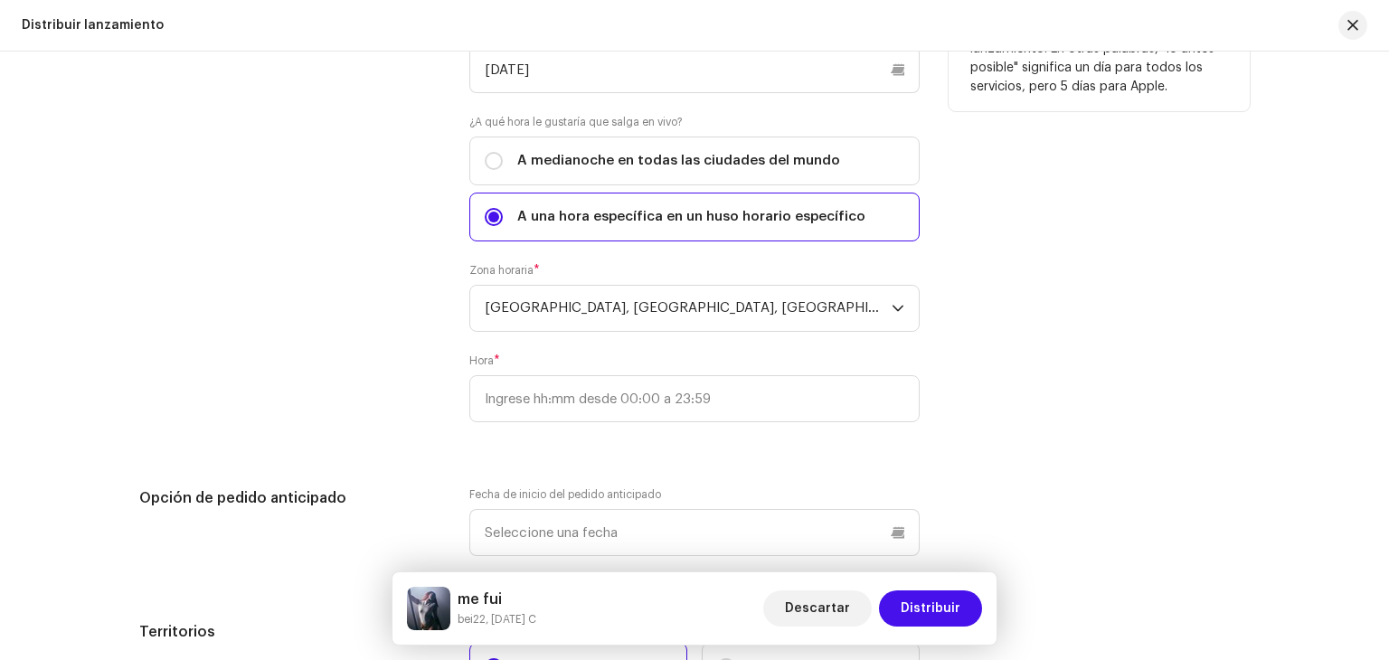
scroll to position [3178, 0]
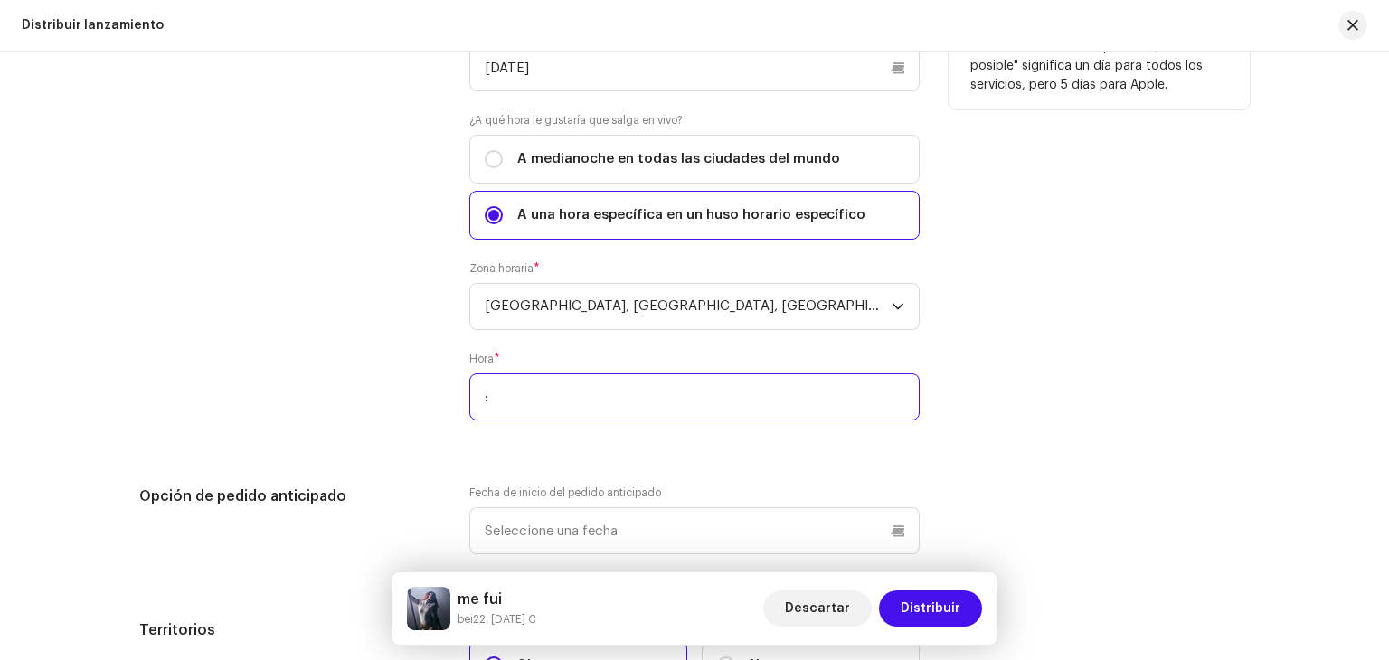
click at [544, 412] on input ":" at bounding box center [694, 396] width 450 height 47
type input "00:00"
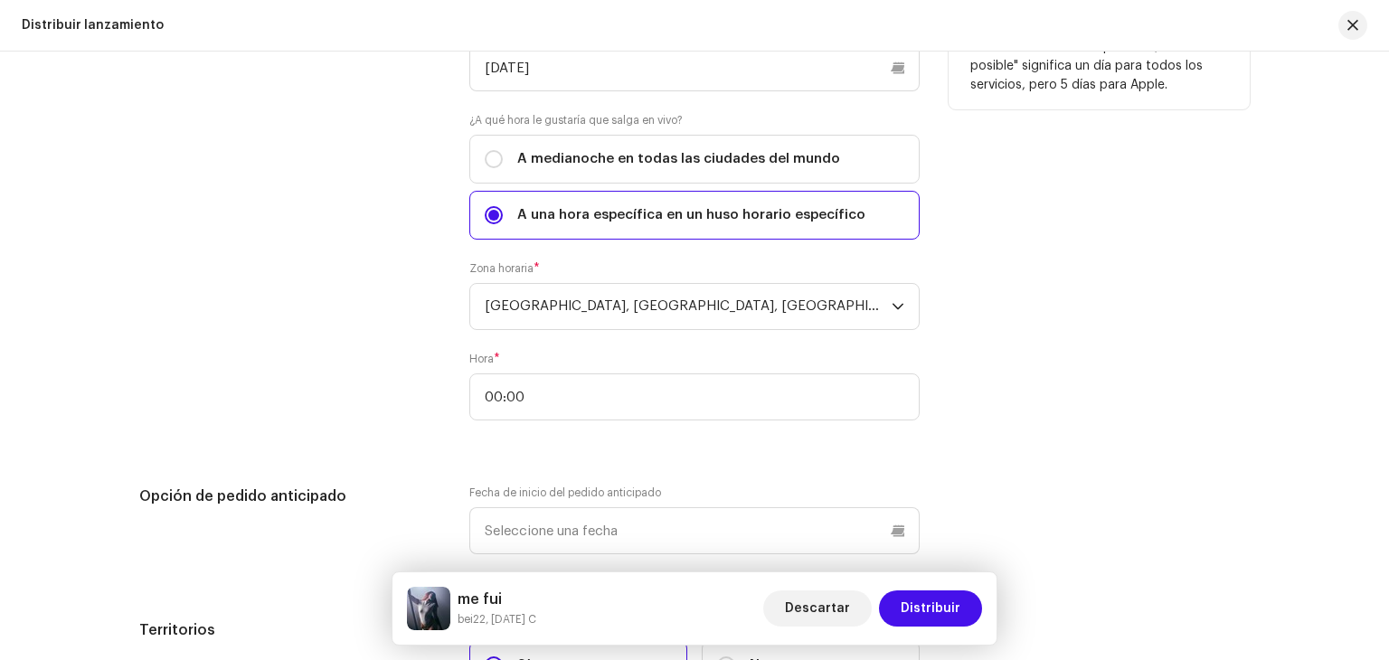
click at [327, 414] on div "Fecha de inicio del lanzamiento" at bounding box center [289, 140] width 301 height 604
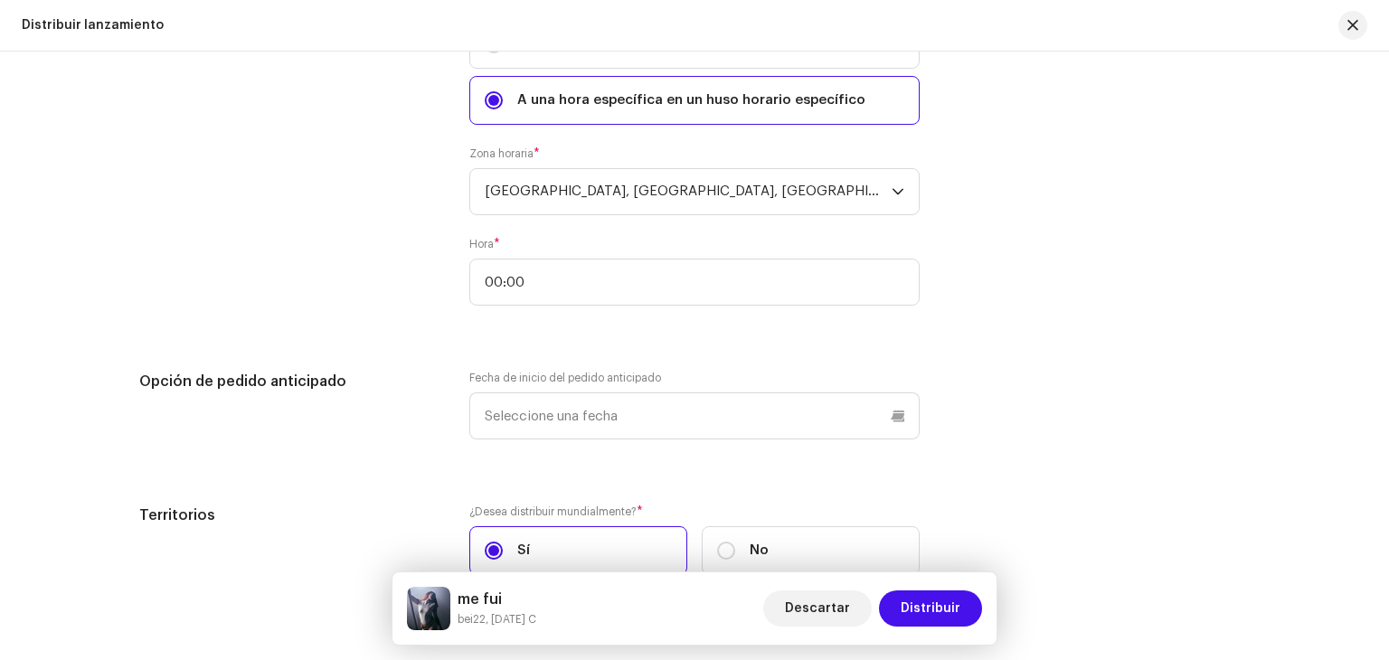
scroll to position [3381, 0]
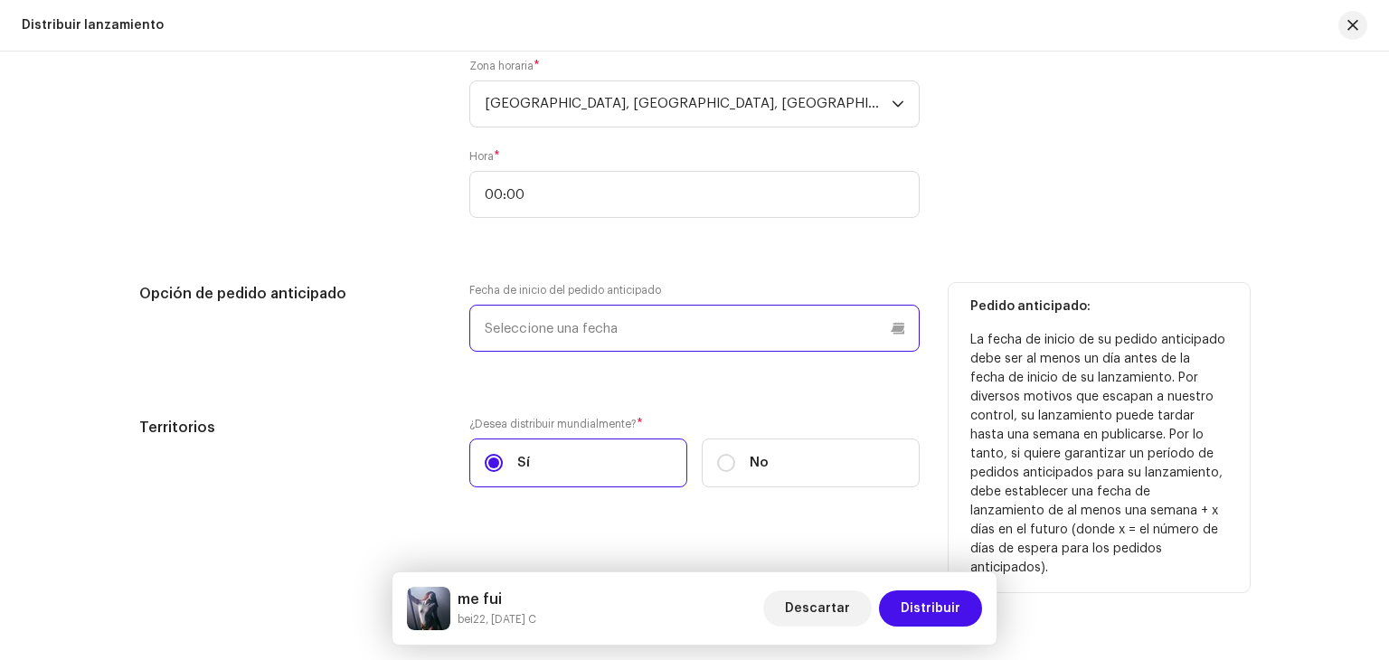
click at [607, 325] on p-datepicker at bounding box center [694, 328] width 450 height 47
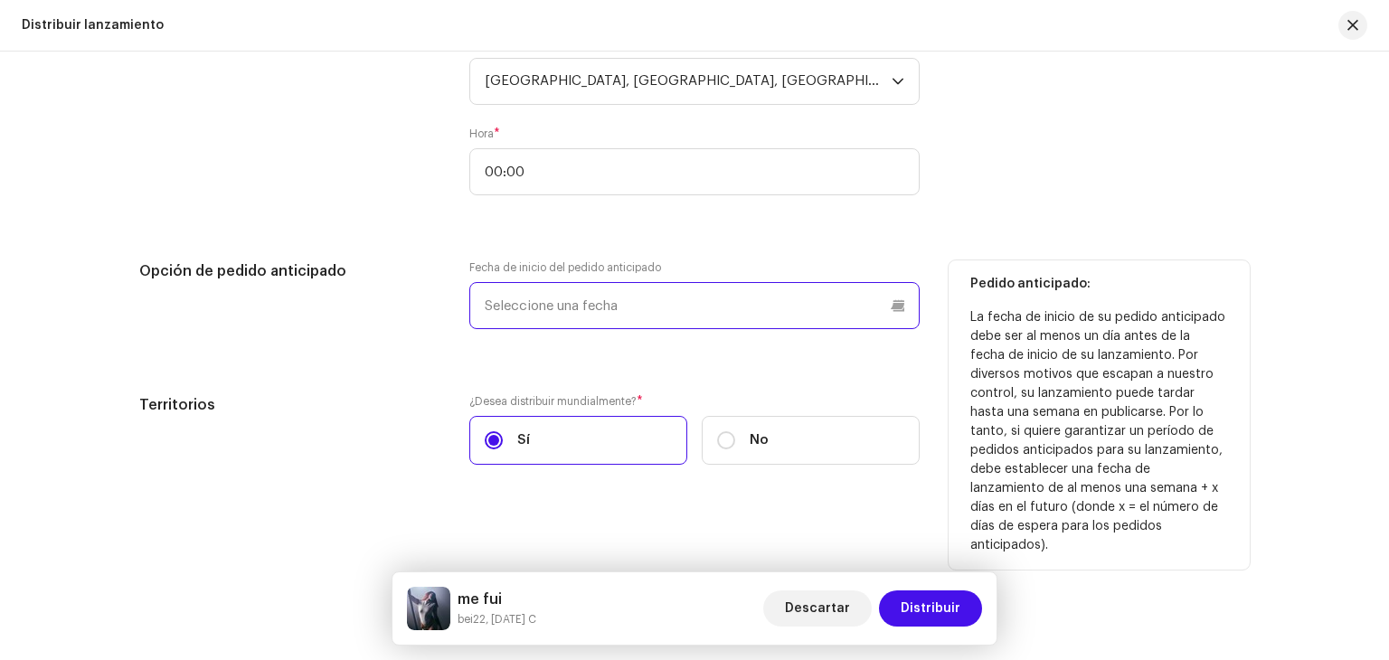
scroll to position [3404, 0]
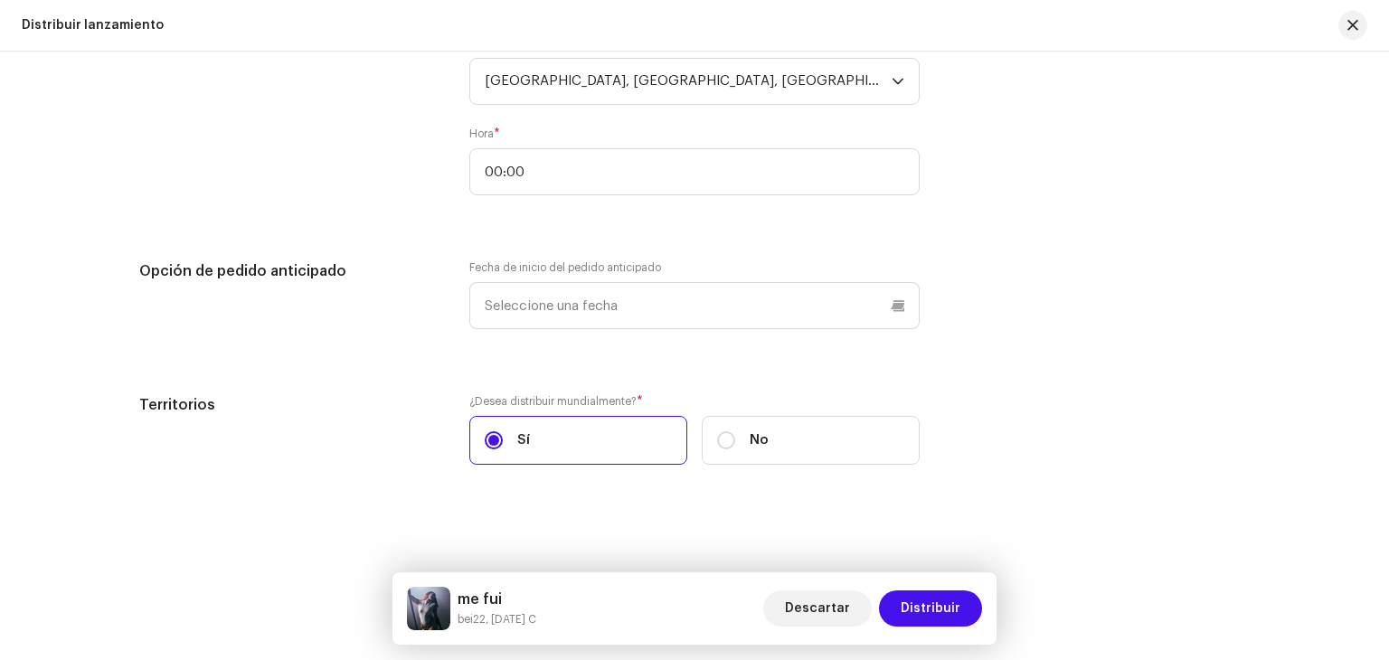
click at [378, 463] on div "Territorios" at bounding box center [289, 440] width 301 height 92
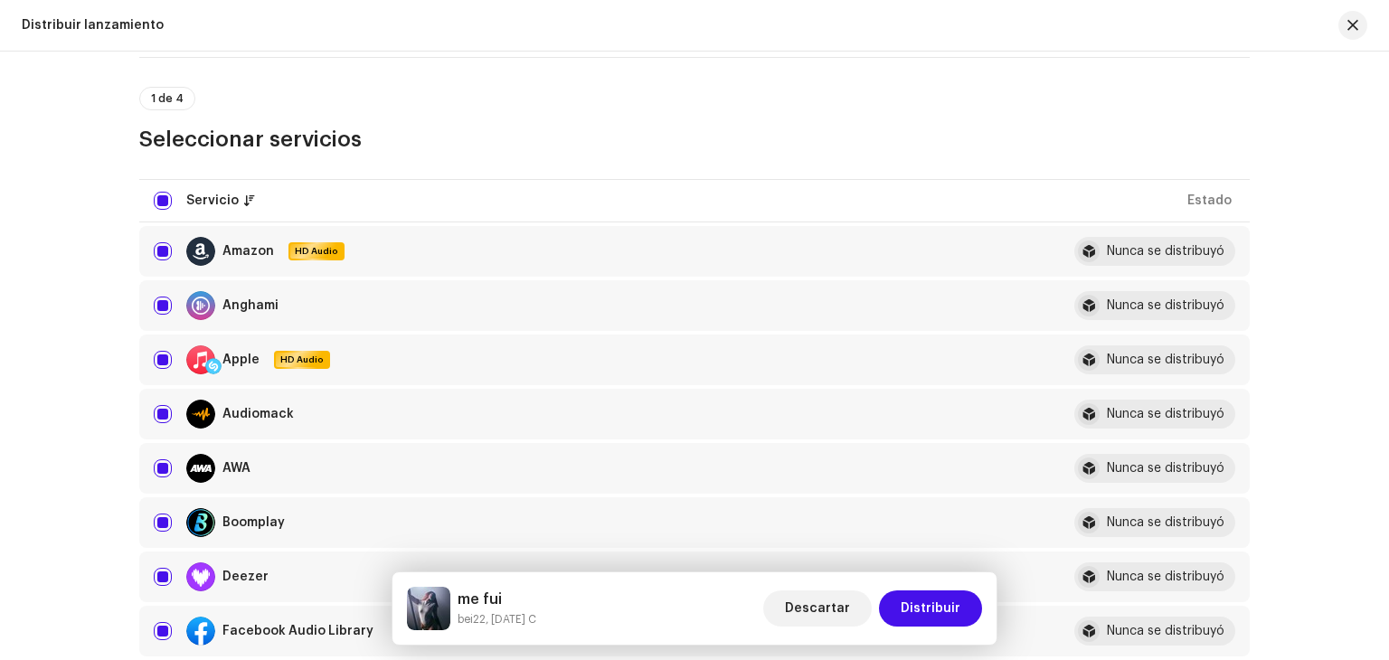
scroll to position [0, 0]
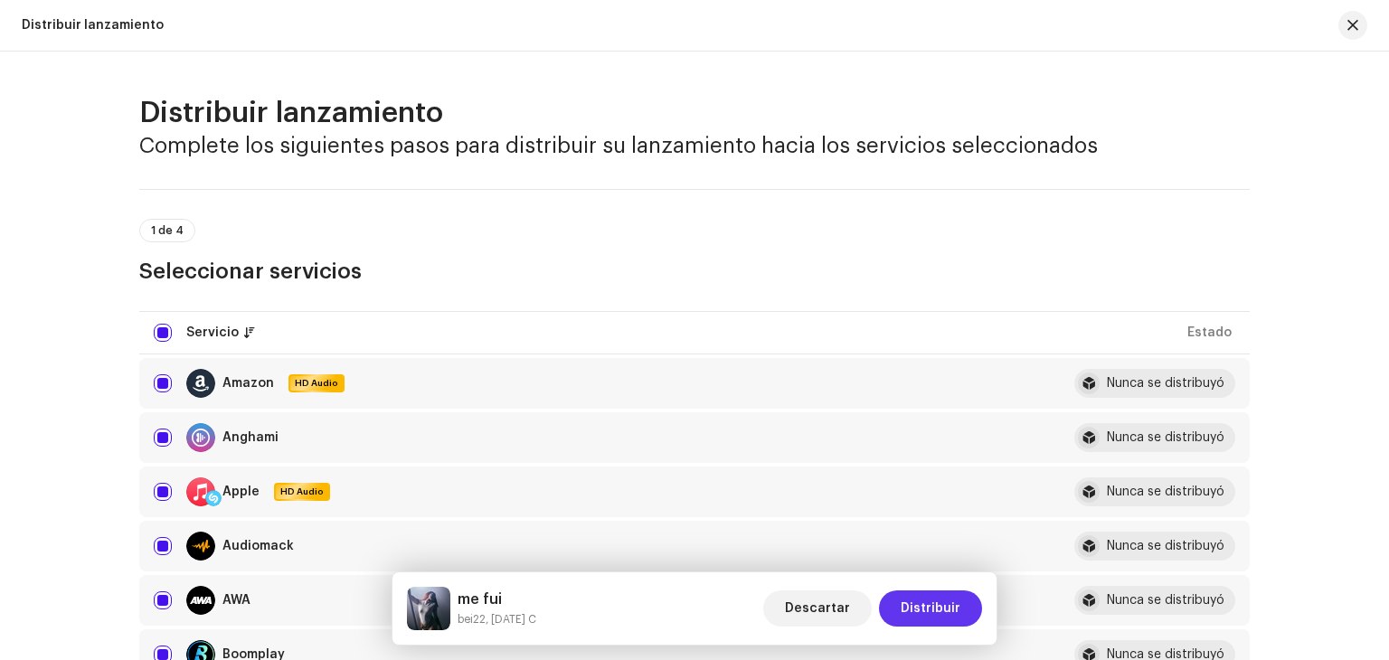
click at [950, 596] on span "Distribuir" at bounding box center [930, 608] width 60 height 36
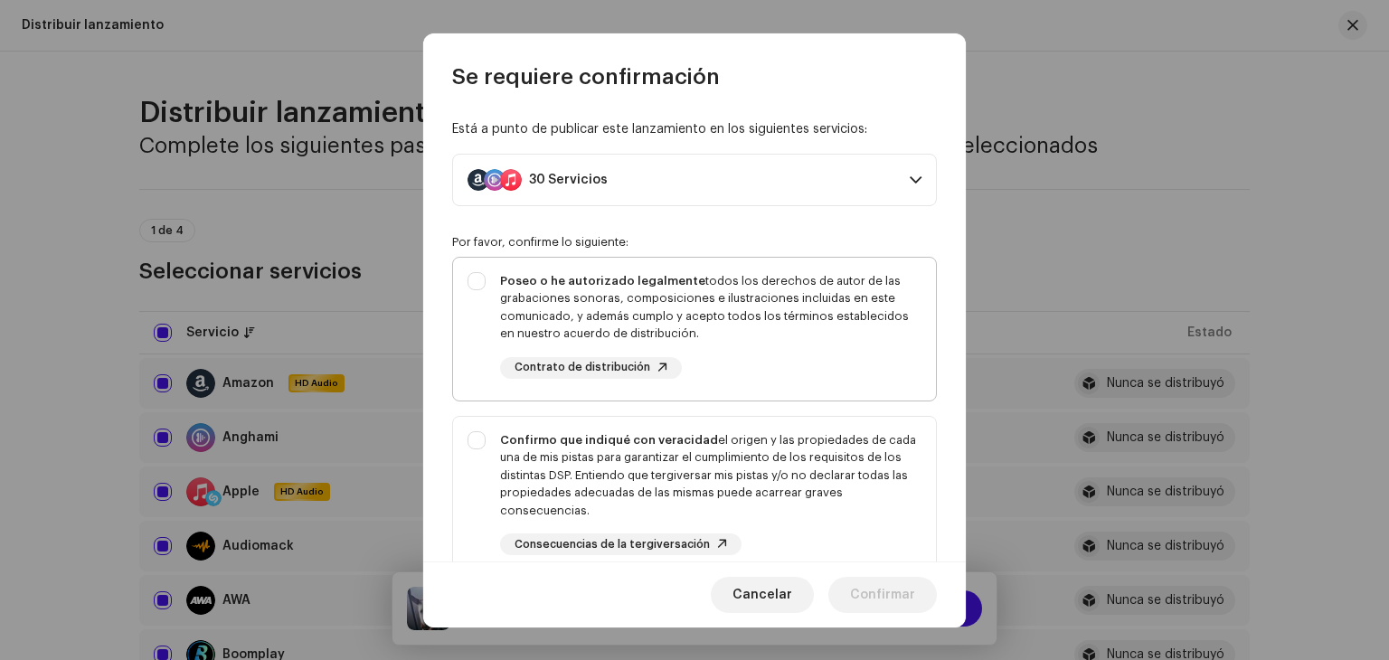
click at [485, 279] on div "Poseo o he autorizado legalmente todos los derechos de autor de las grabaciones…" at bounding box center [694, 326] width 483 height 136
checkbox input "true"
click at [477, 435] on div "Confirmo que indiqué con veracidad el origen y las propiedades de cada una de m…" at bounding box center [694, 494] width 483 height 154
checkbox input "true"
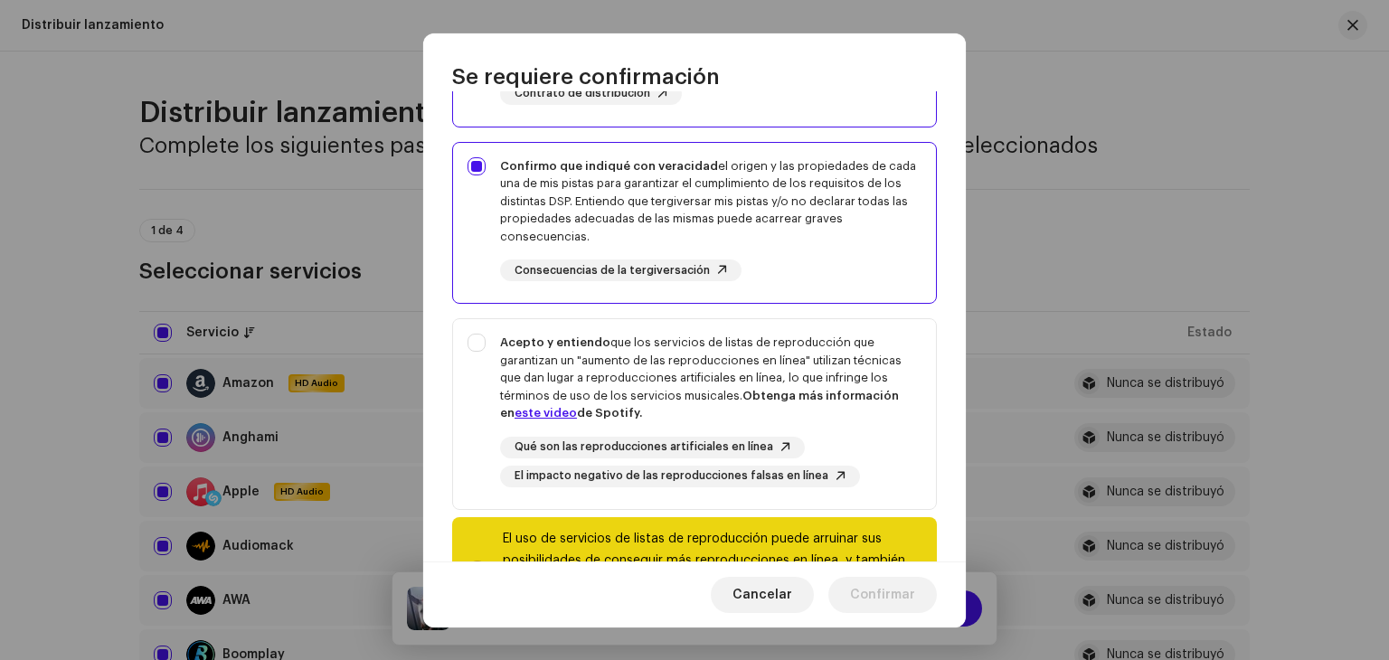
scroll to position [365, 0]
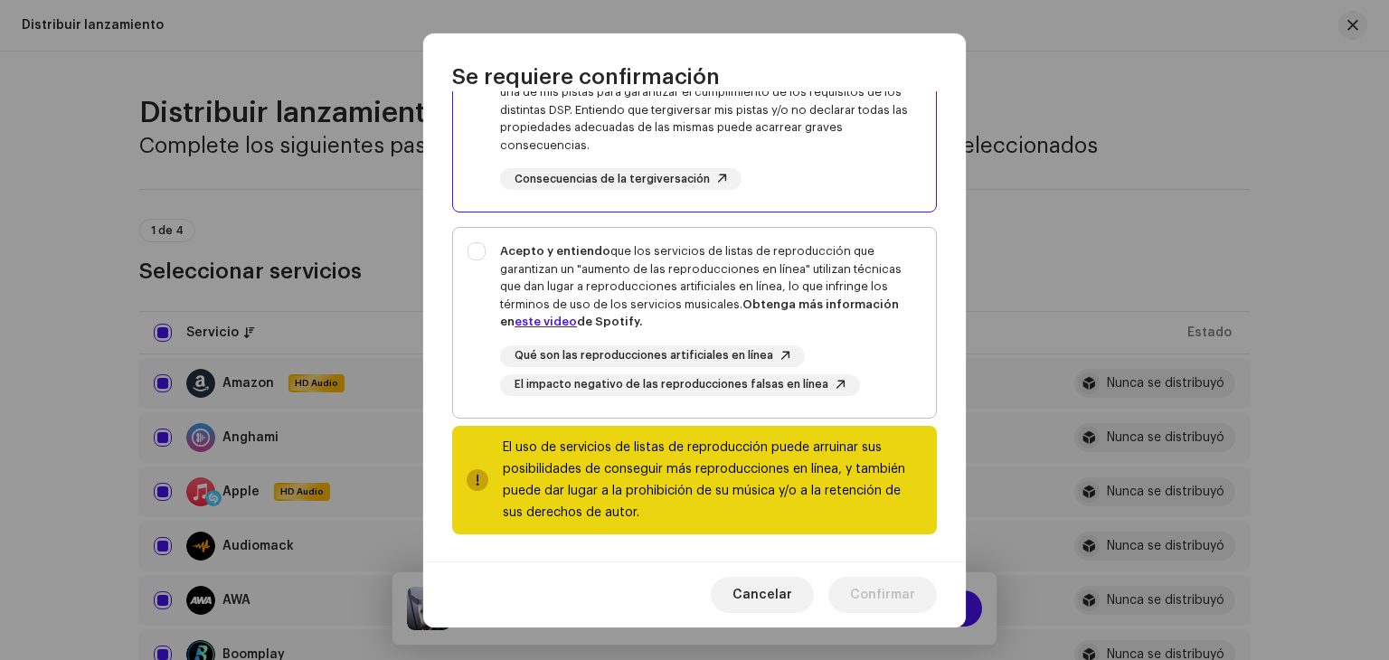
click at [476, 244] on div "Acepto y entiendo que los servicios de listas de reproducción que garantizan un…" at bounding box center [694, 319] width 483 height 183
checkbox input "true"
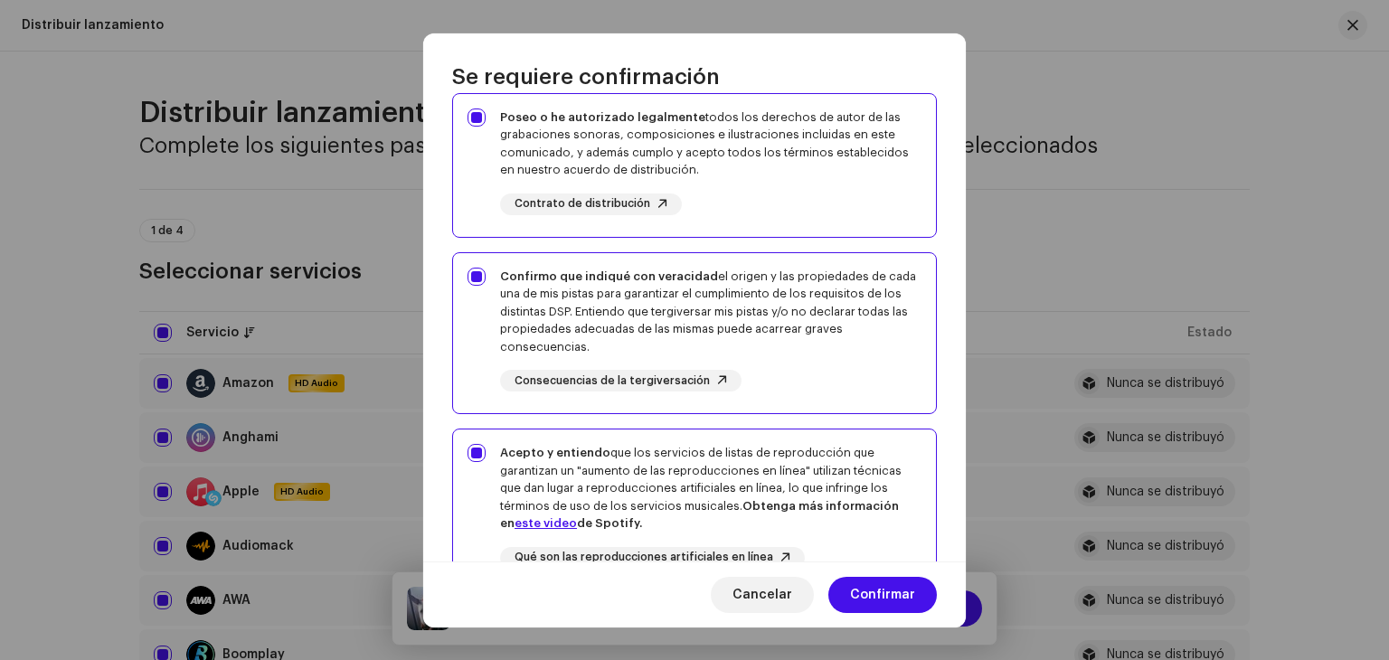
scroll to position [0, 0]
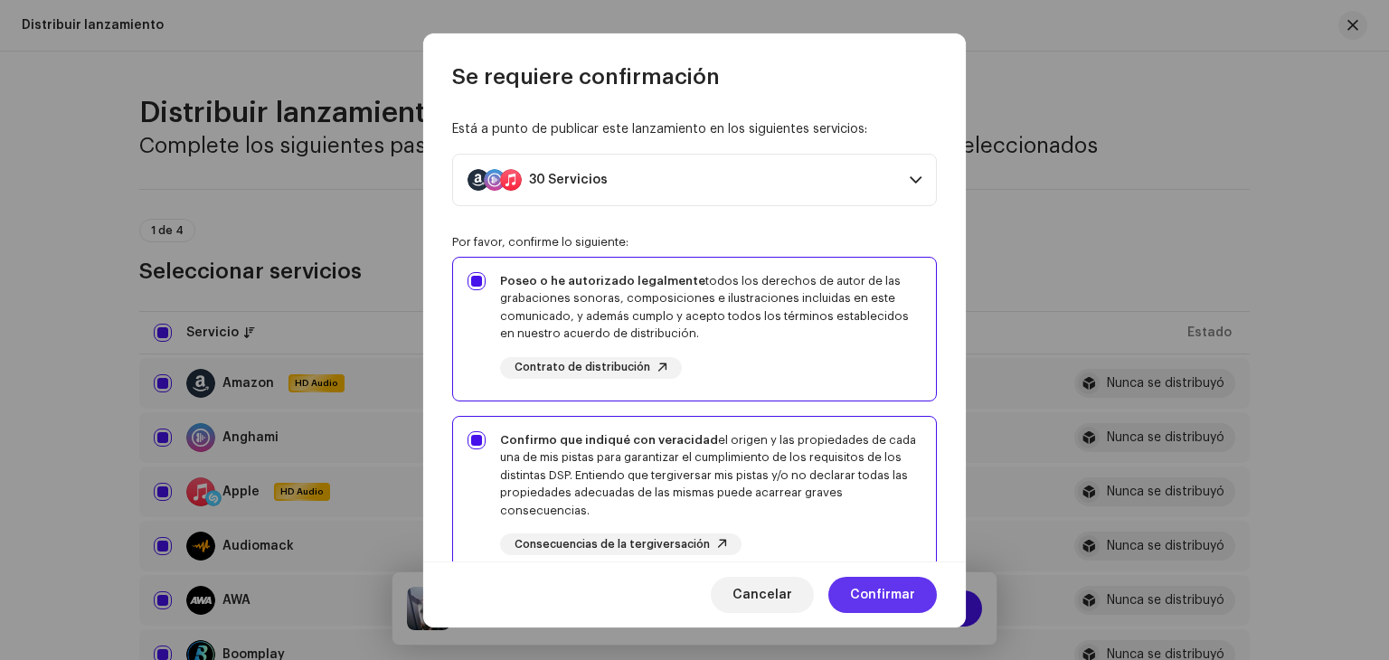
click at [869, 587] on span "Confirmar" at bounding box center [882, 595] width 65 height 36
